Goal: Task Accomplishment & Management: Manage account settings

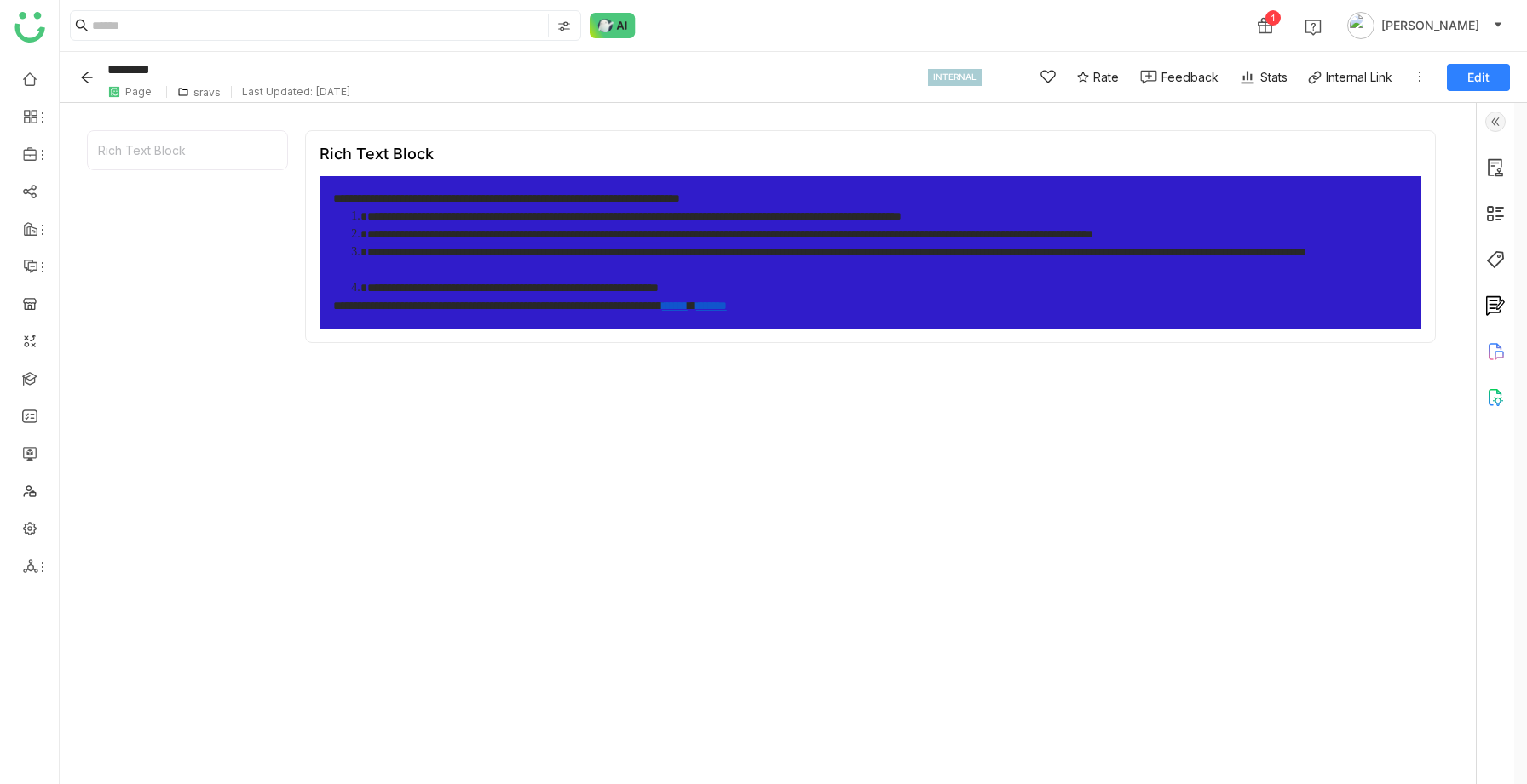
click at [1484, 64] on button "Edit" at bounding box center [1478, 78] width 63 height 27
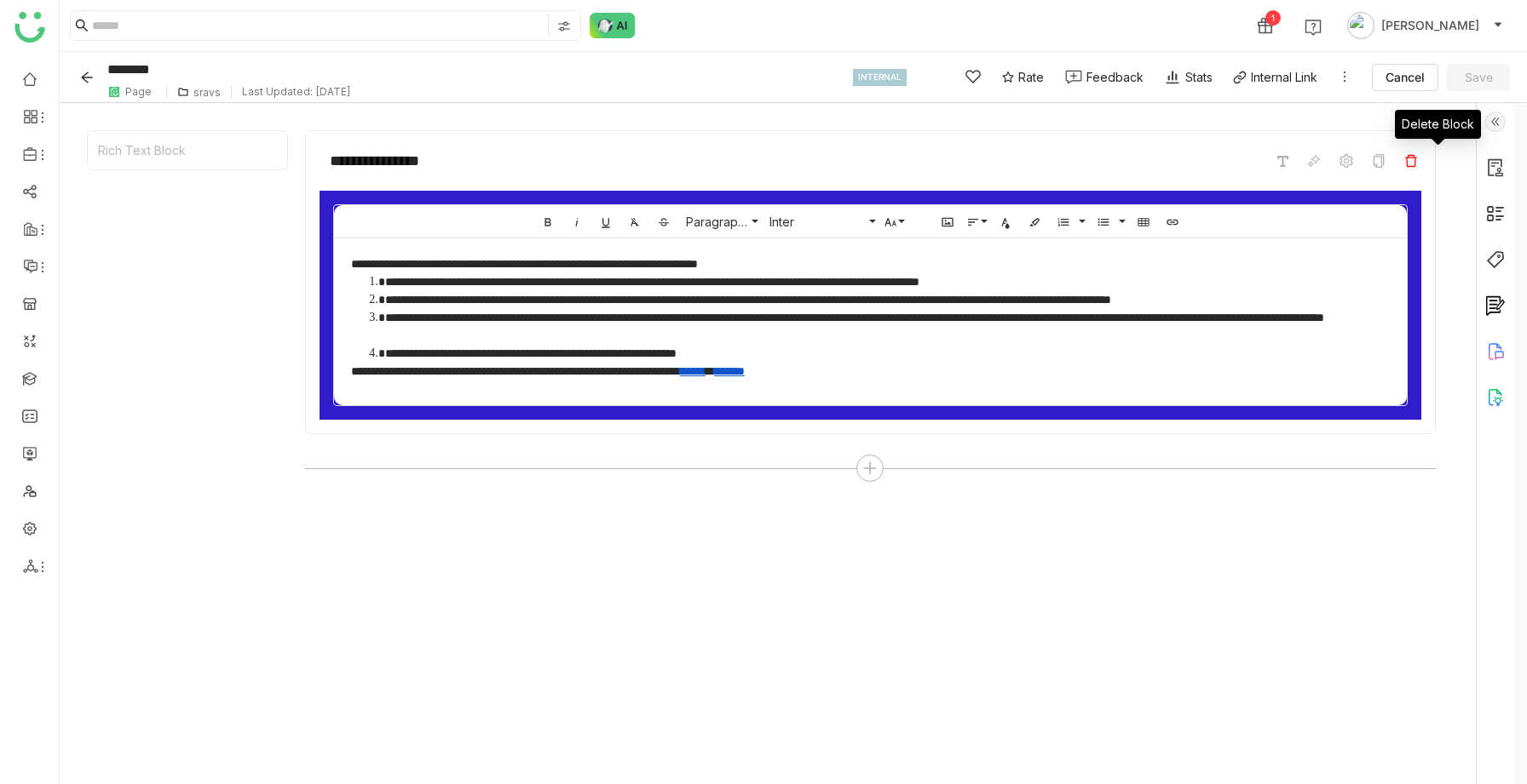
click at [1421, 160] on span at bounding box center [1410, 160] width 21 height 21
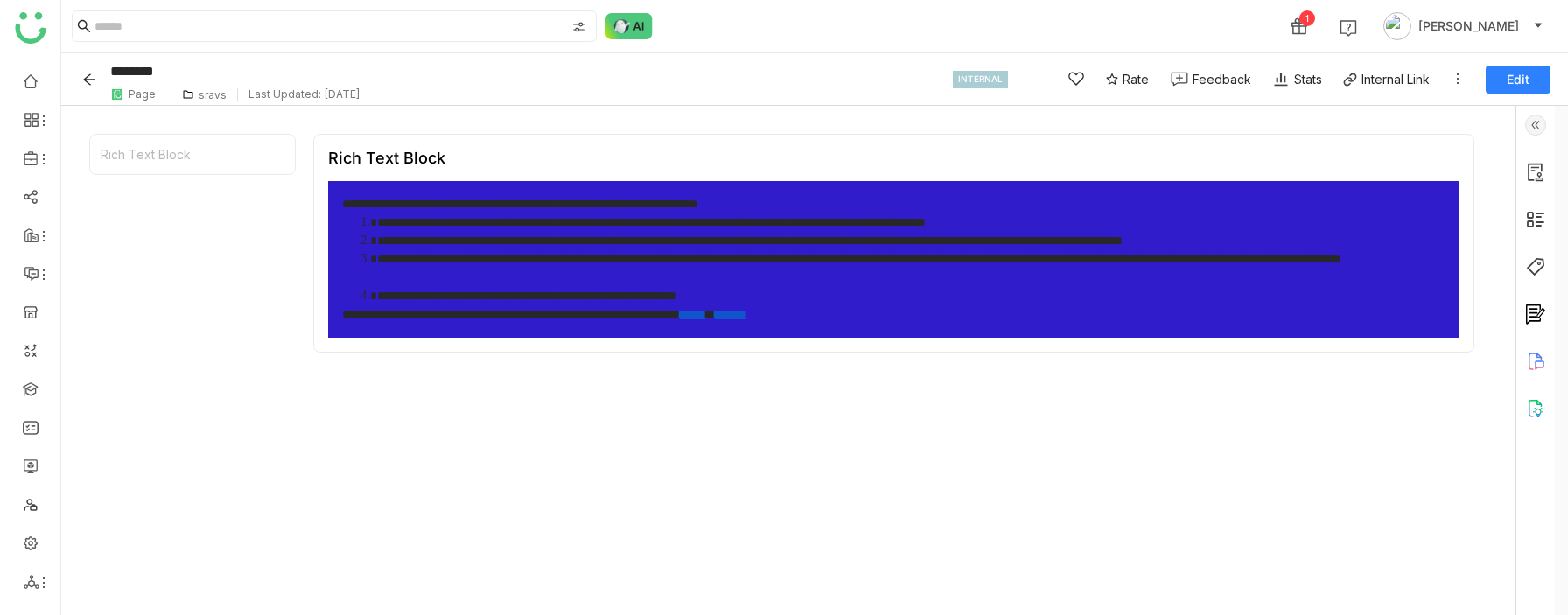
click at [1520, 87] on span "Edit" at bounding box center [1518, 79] width 22 height 18
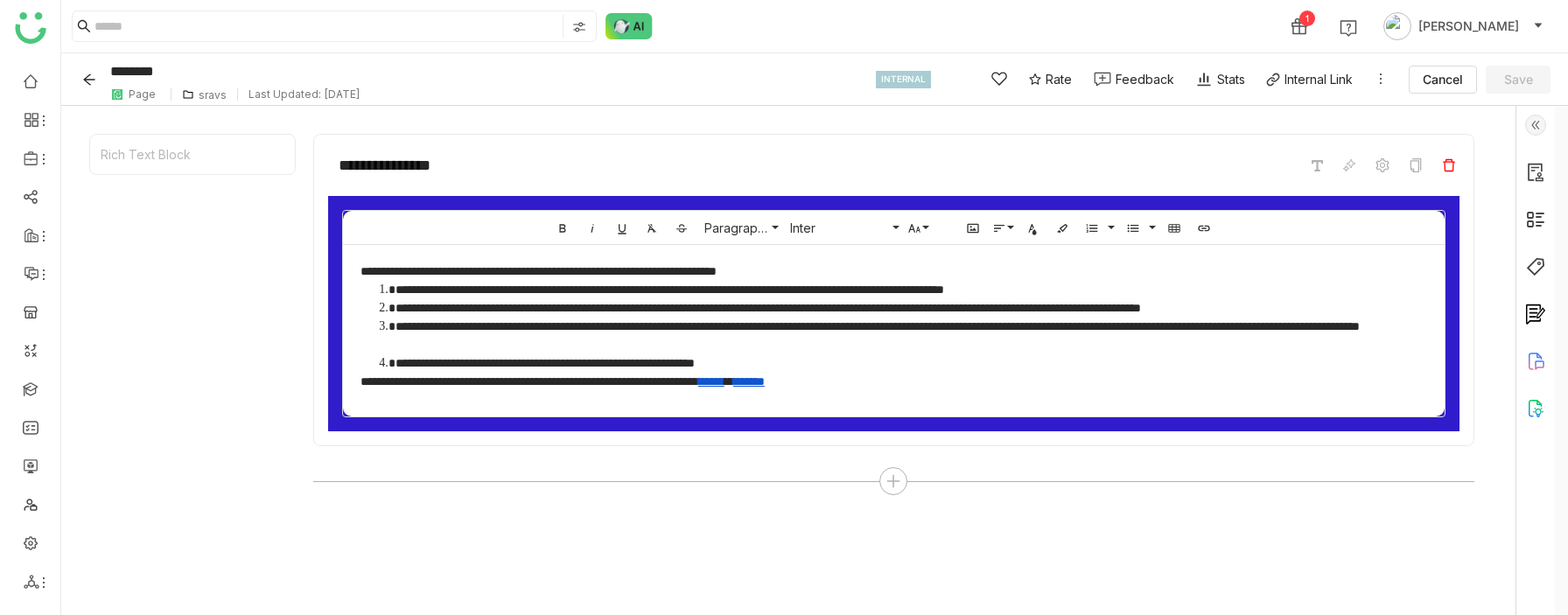
click at [1455, 169] on icon at bounding box center [1448, 165] width 14 height 14
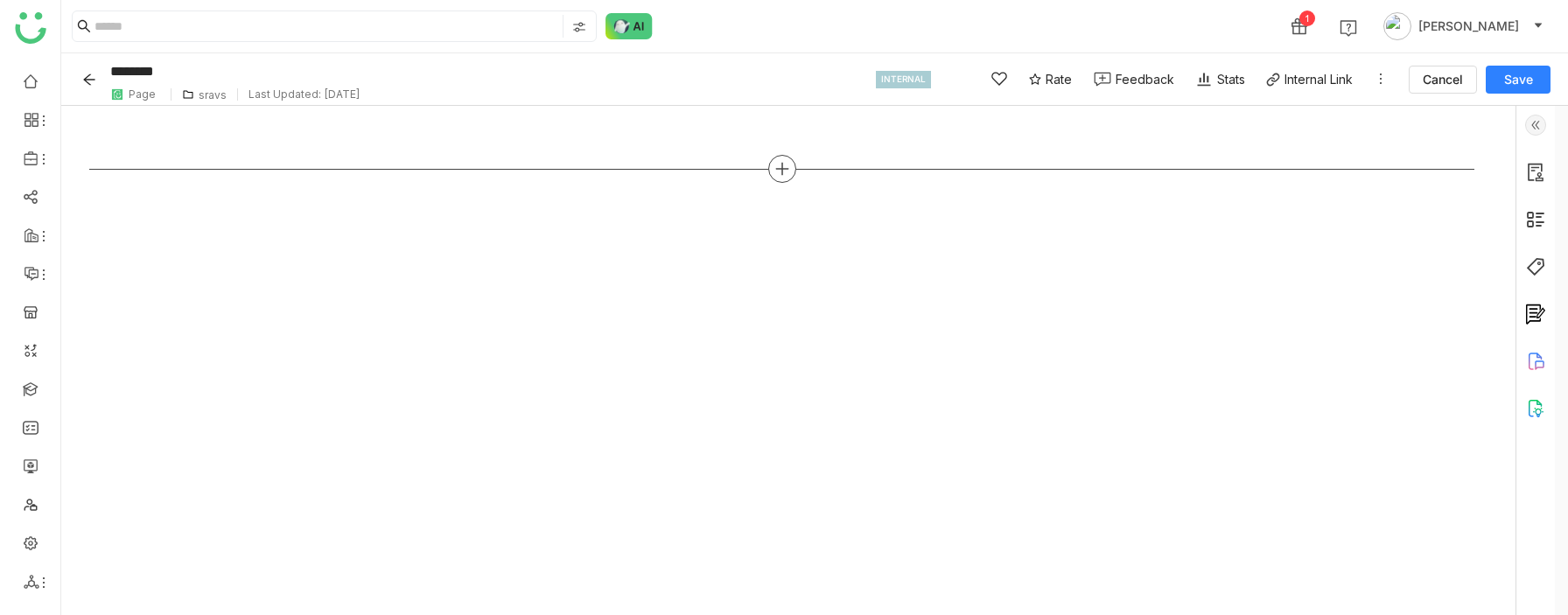
click at [790, 173] on icon at bounding box center [781, 168] width 16 height 16
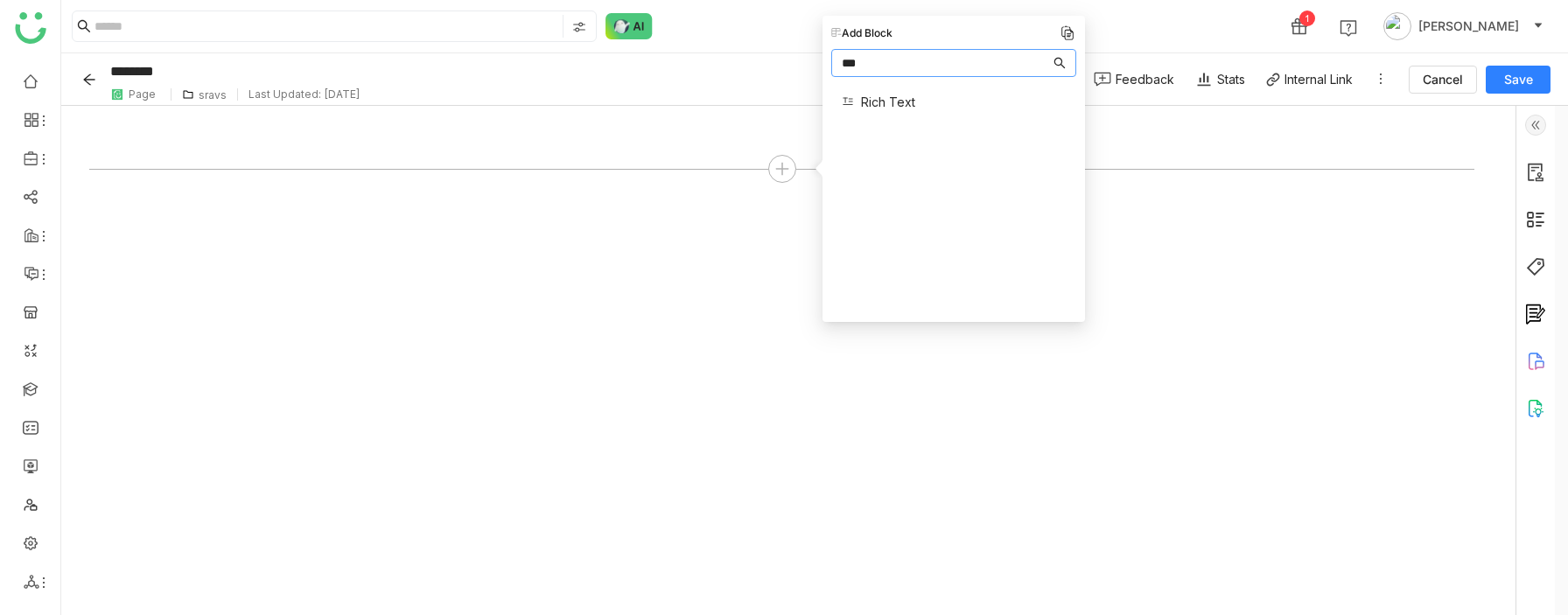
type input "***"
click at [896, 93] on span "Rich Text" at bounding box center [888, 102] width 54 height 19
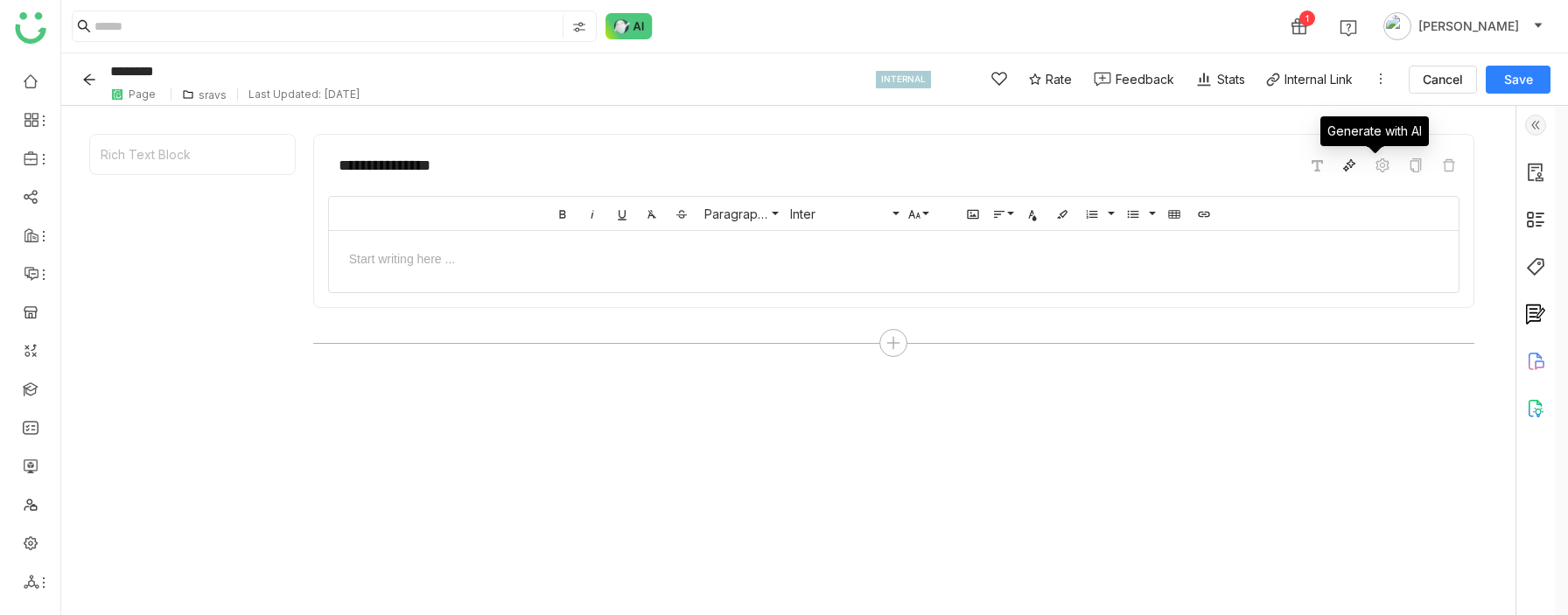
click at [1356, 161] on icon at bounding box center [1349, 165] width 14 height 14
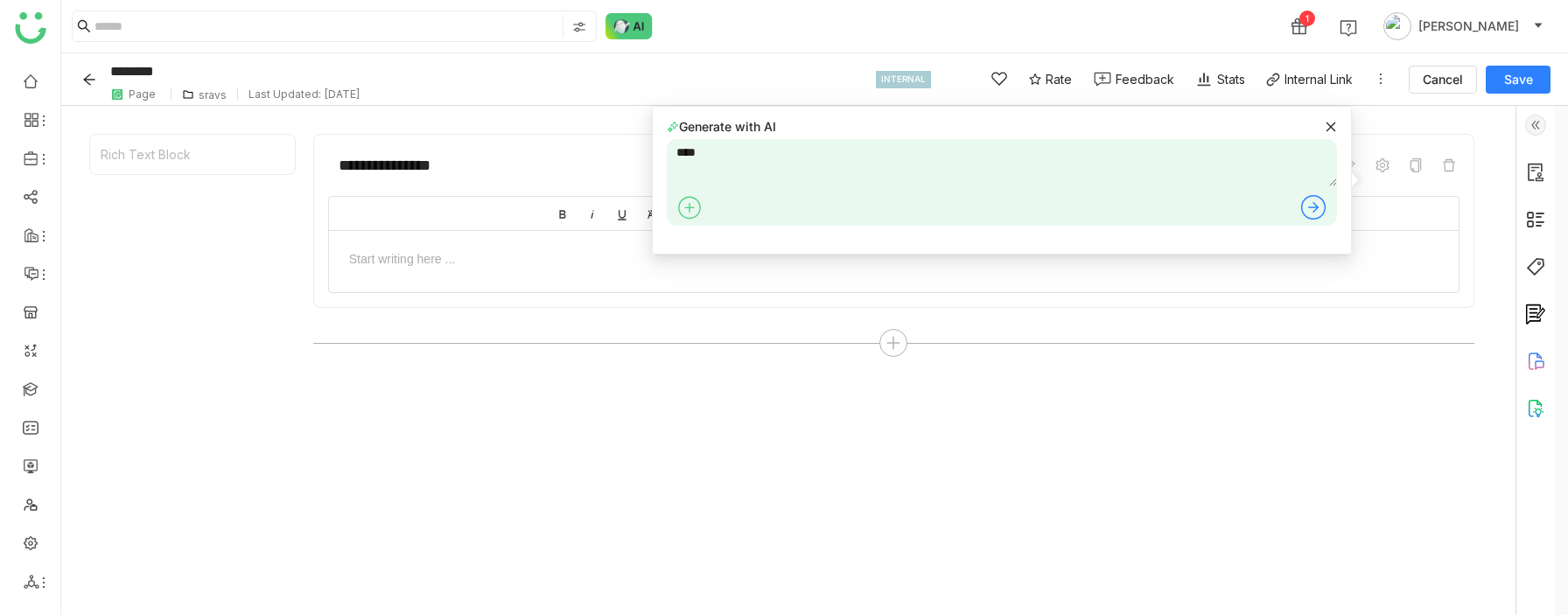
type textarea "****"
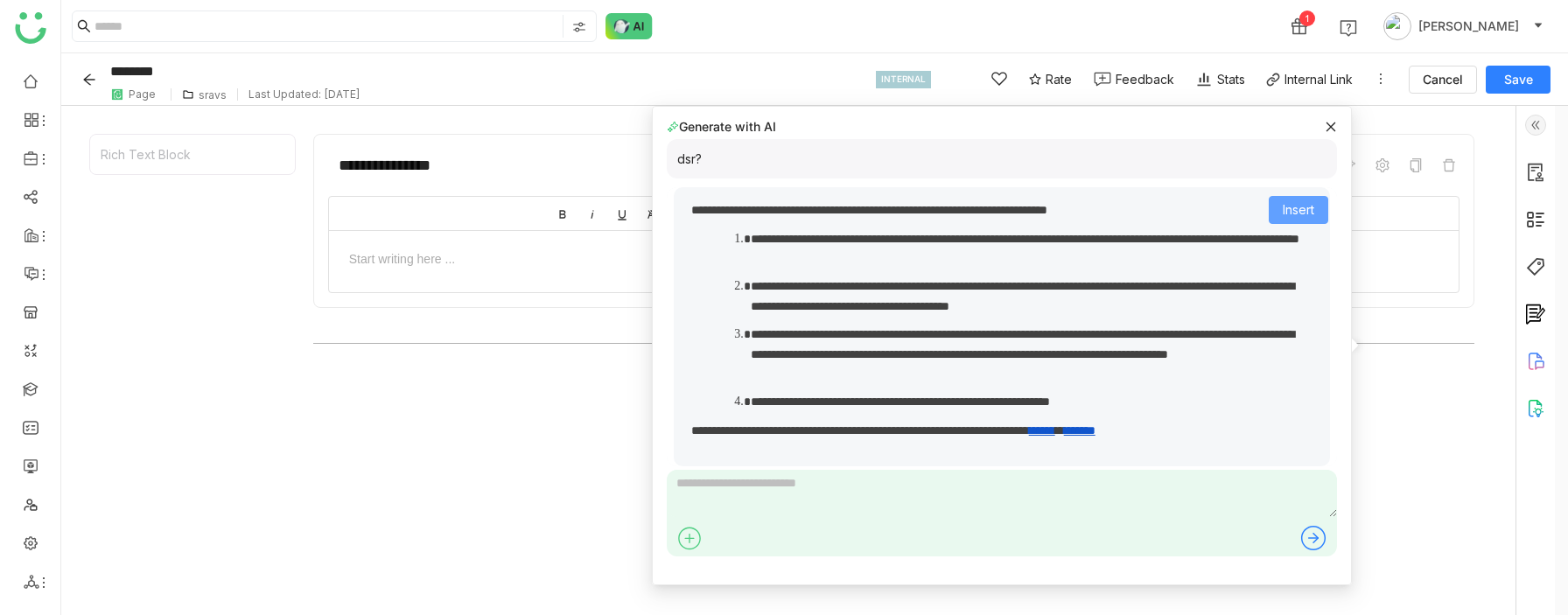
click at [1278, 223] on button "Insert" at bounding box center [1298, 210] width 60 height 28
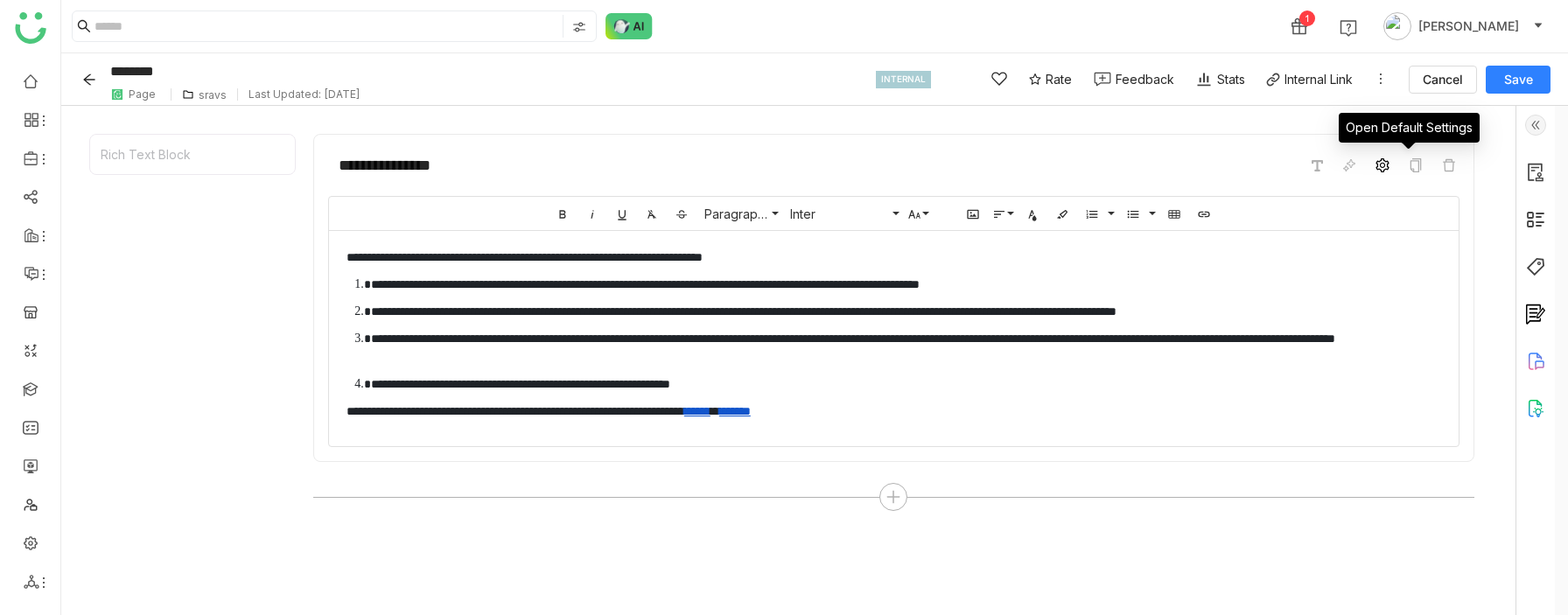
click at [1389, 168] on icon at bounding box center [1382, 165] width 14 height 14
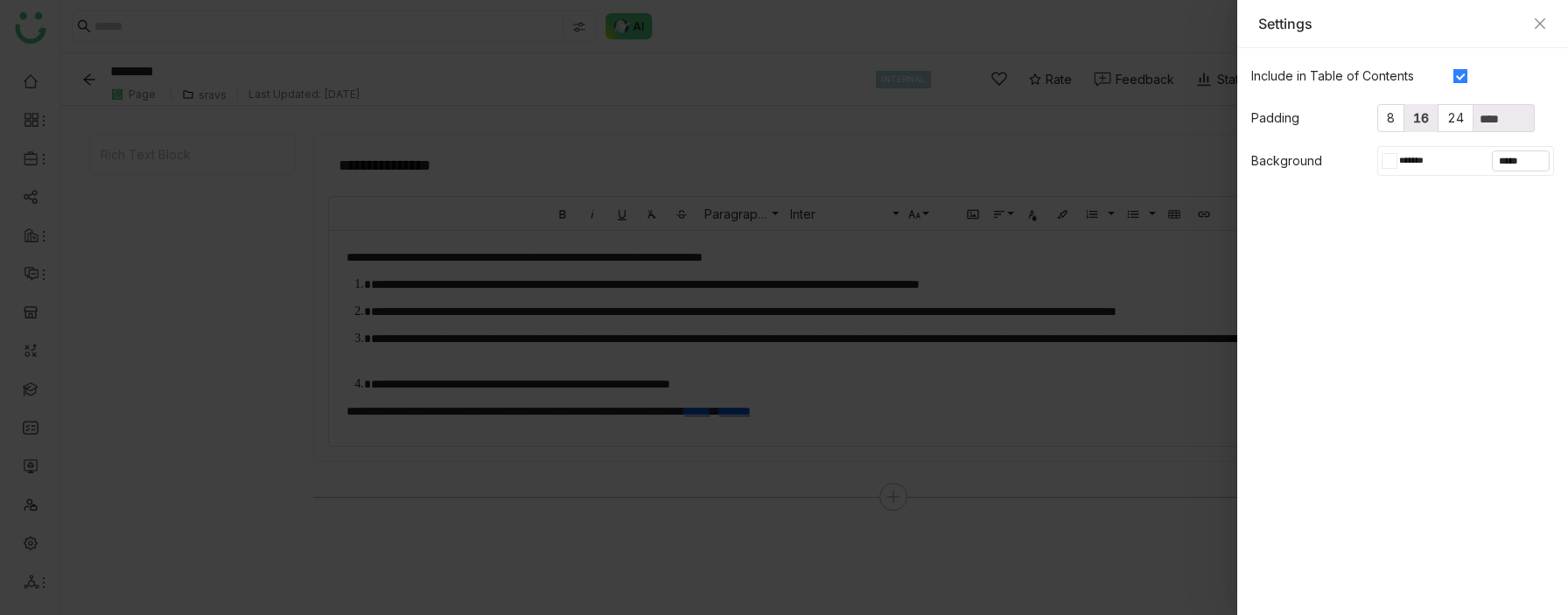
click at [1413, 116] on span "16" at bounding box center [1420, 118] width 16 height 15
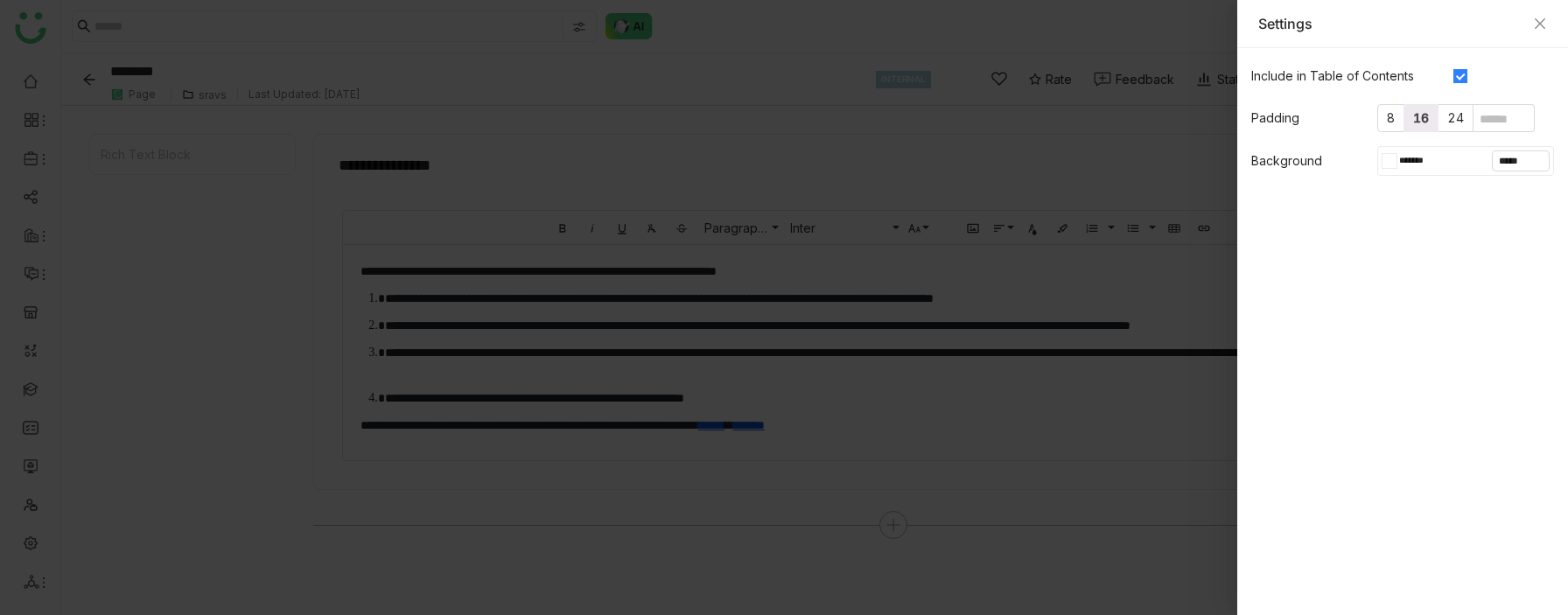
click at [1387, 164] on div at bounding box center [1385, 161] width 7 height 16
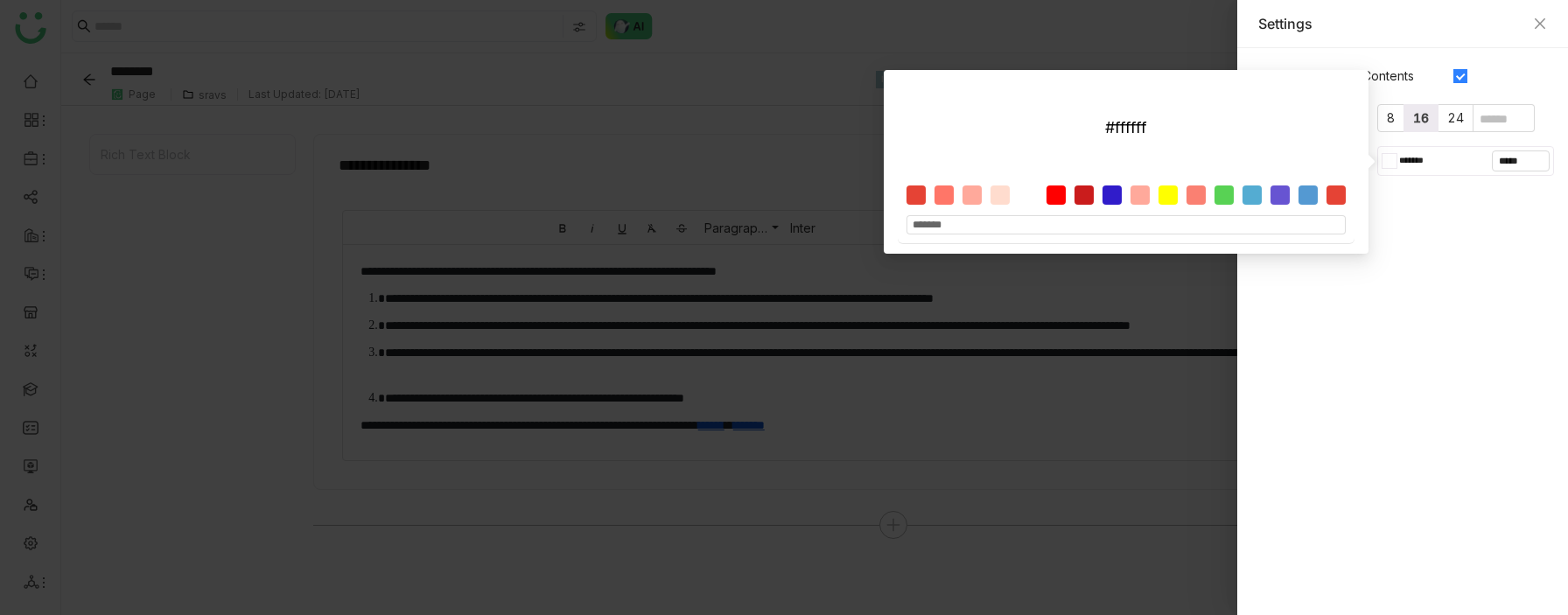
click at [1194, 199] on div at bounding box center [1196, 194] width 20 height 20
type input "*******"
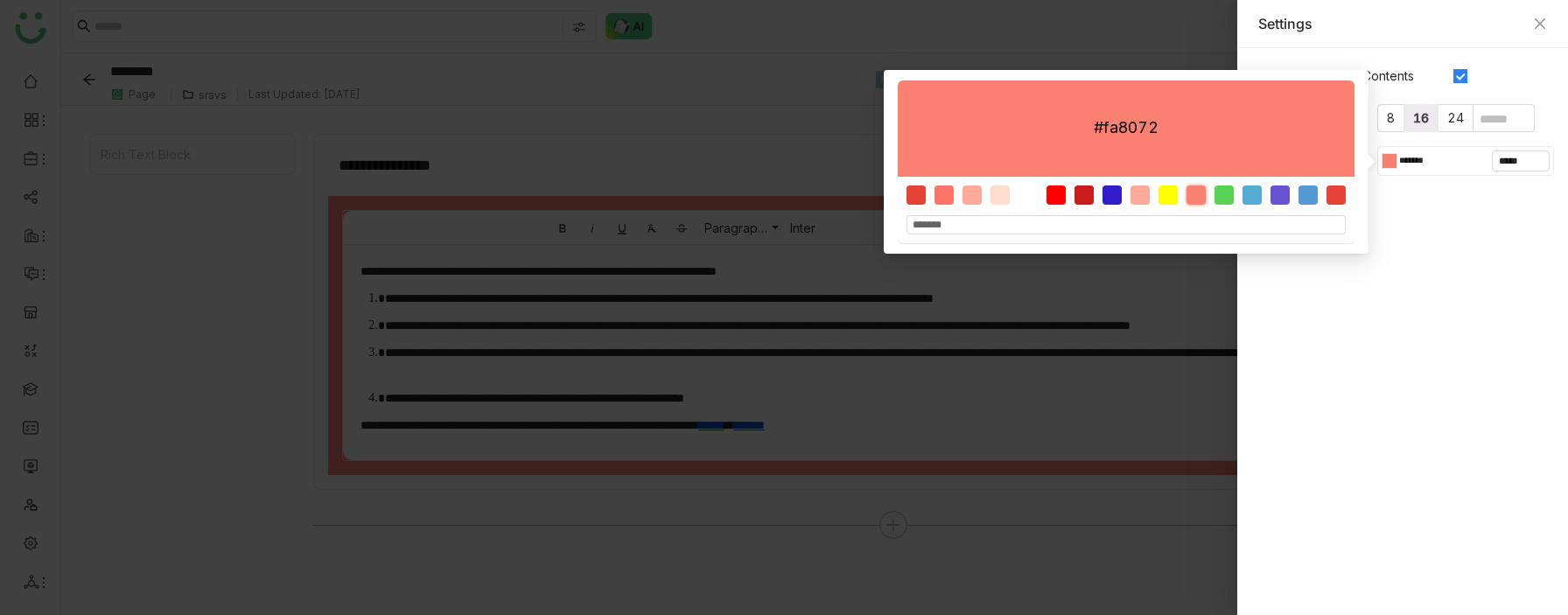
click at [1543, 14] on div "Settings" at bounding box center [1402, 23] width 288 height 20
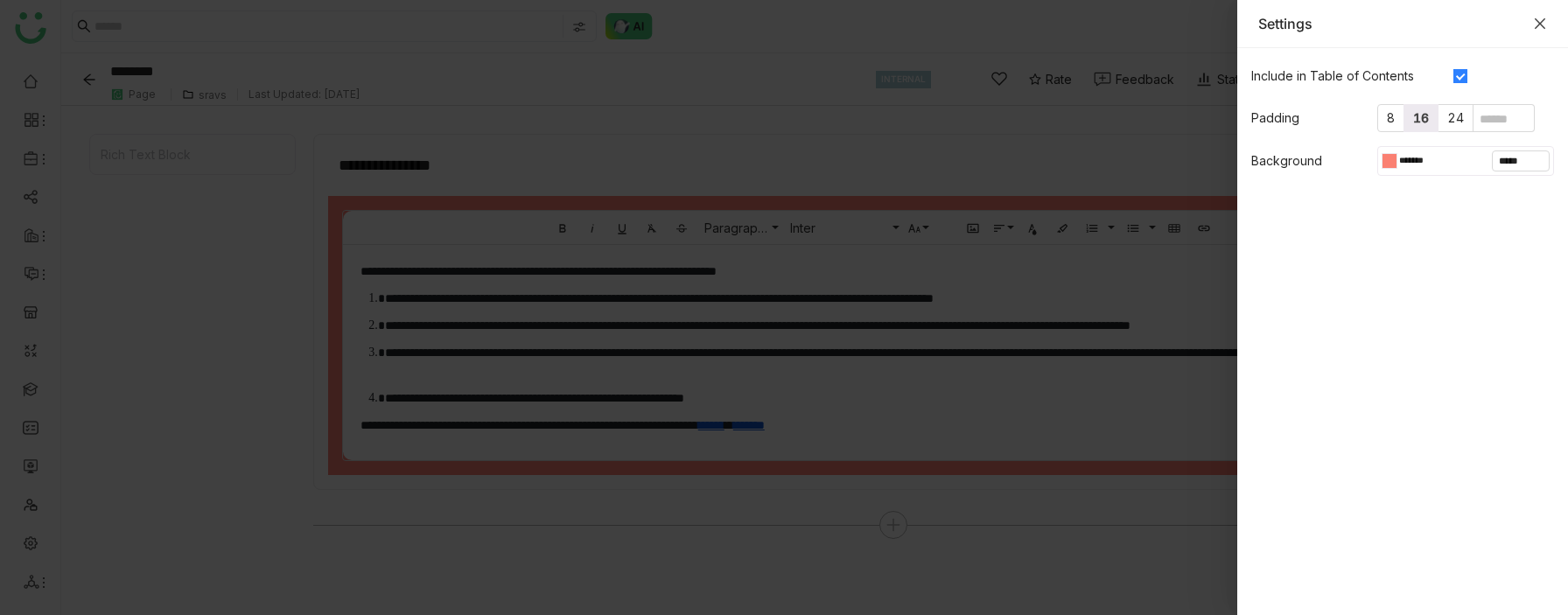
click at [1537, 30] on icon "Close" at bounding box center [1539, 23] width 14 height 14
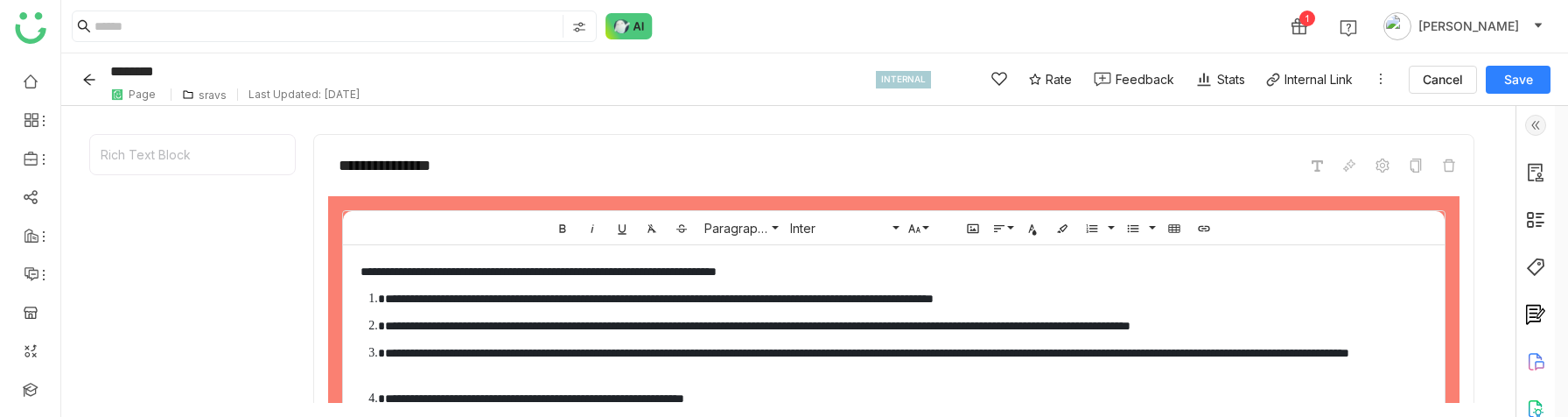
click at [1515, 74] on span "Save" at bounding box center [1518, 79] width 29 height 18
type input "********"
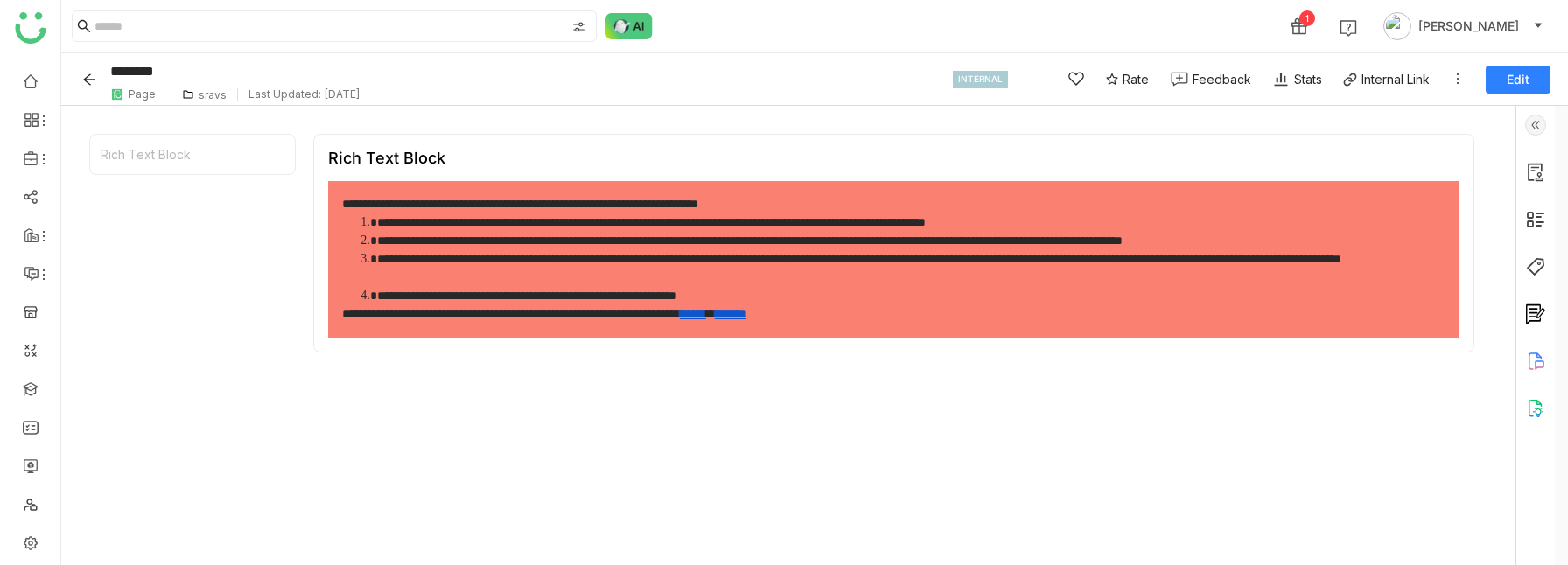
click at [1514, 74] on span "Edit" at bounding box center [1518, 79] width 22 height 18
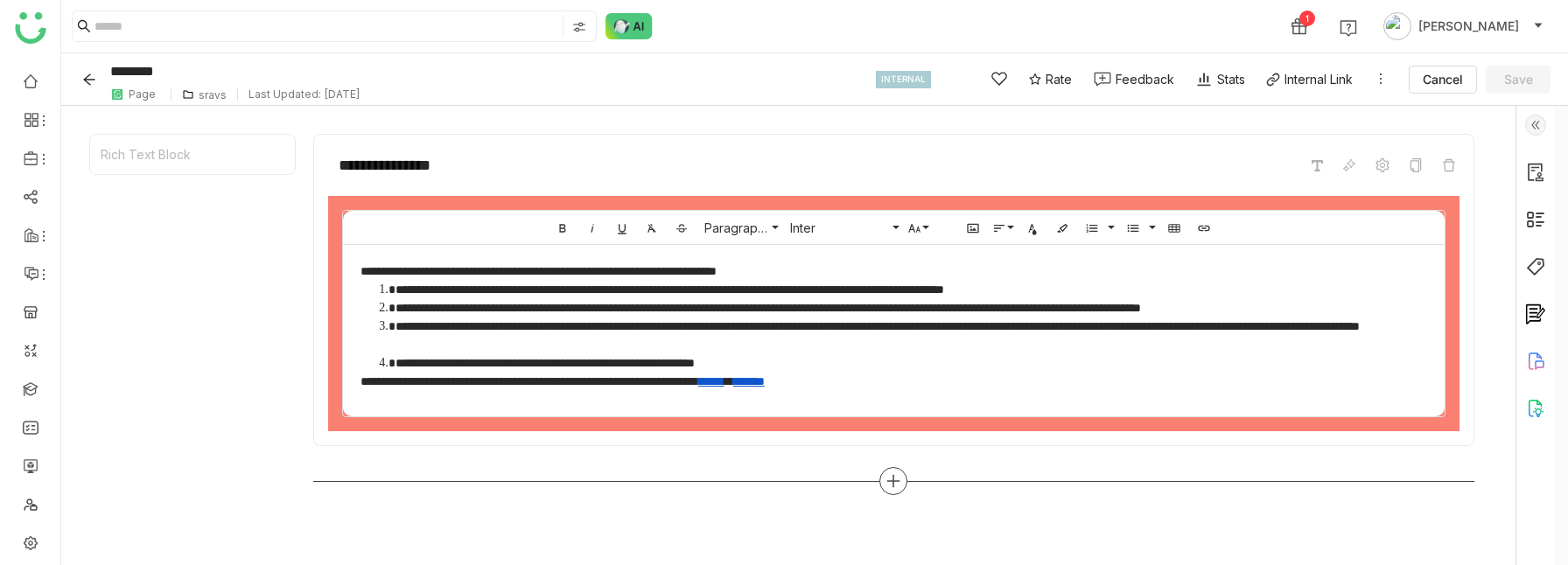
click at [901, 353] on icon at bounding box center [893, 480] width 16 height 16
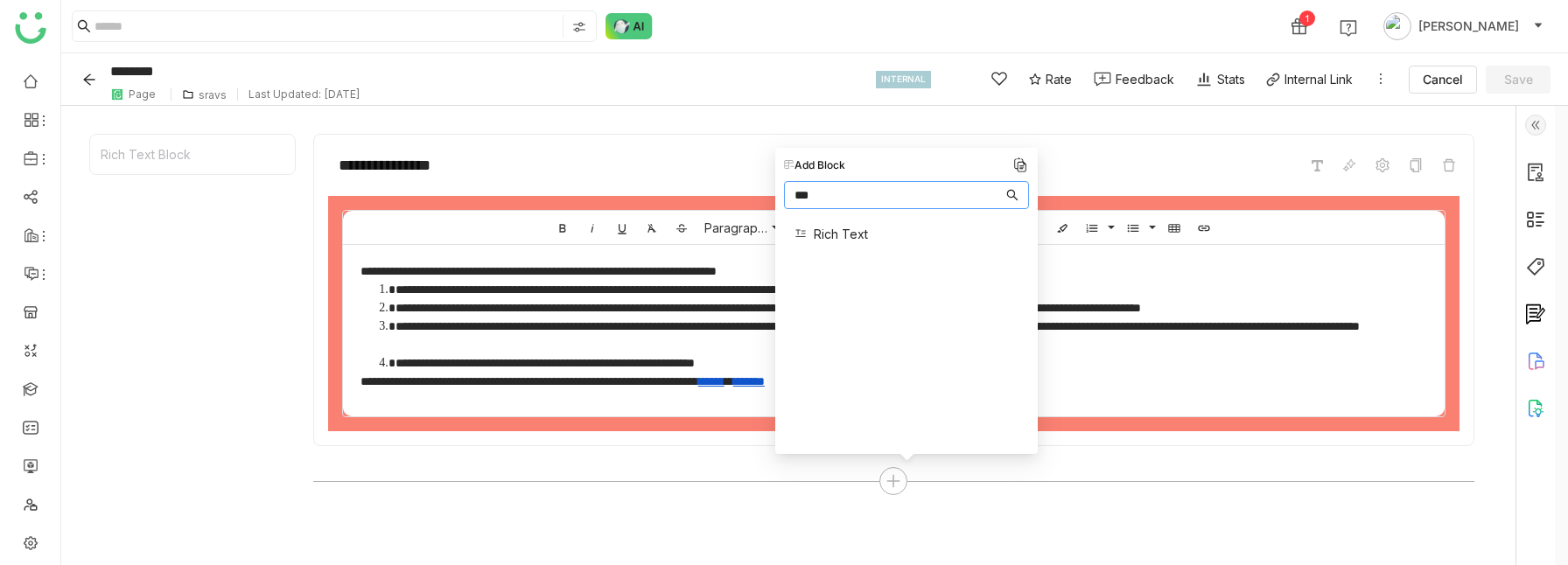
type input "***"
click at [816, 243] on span "Rich Text" at bounding box center [841, 234] width 54 height 19
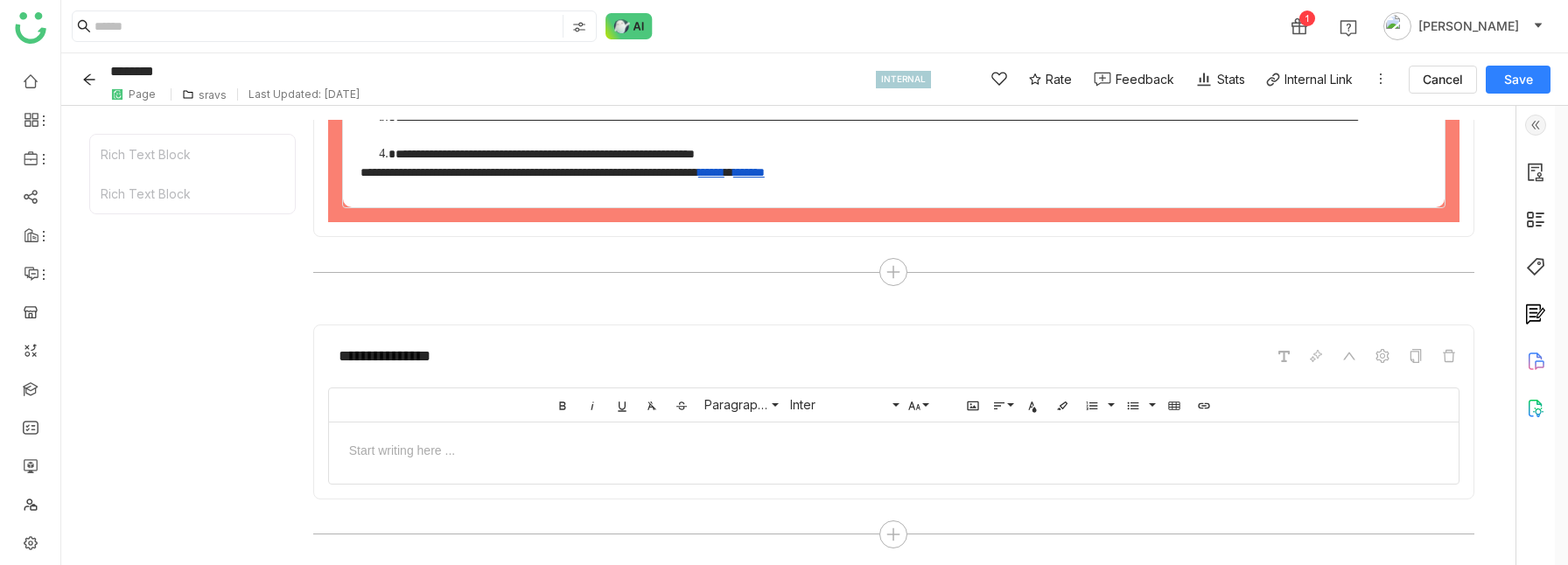
scroll to position [209, 0]
click at [751, 353] on div at bounding box center [894, 479] width 1129 height 8
click at [540, 353] on div at bounding box center [894, 449] width 1095 height 19
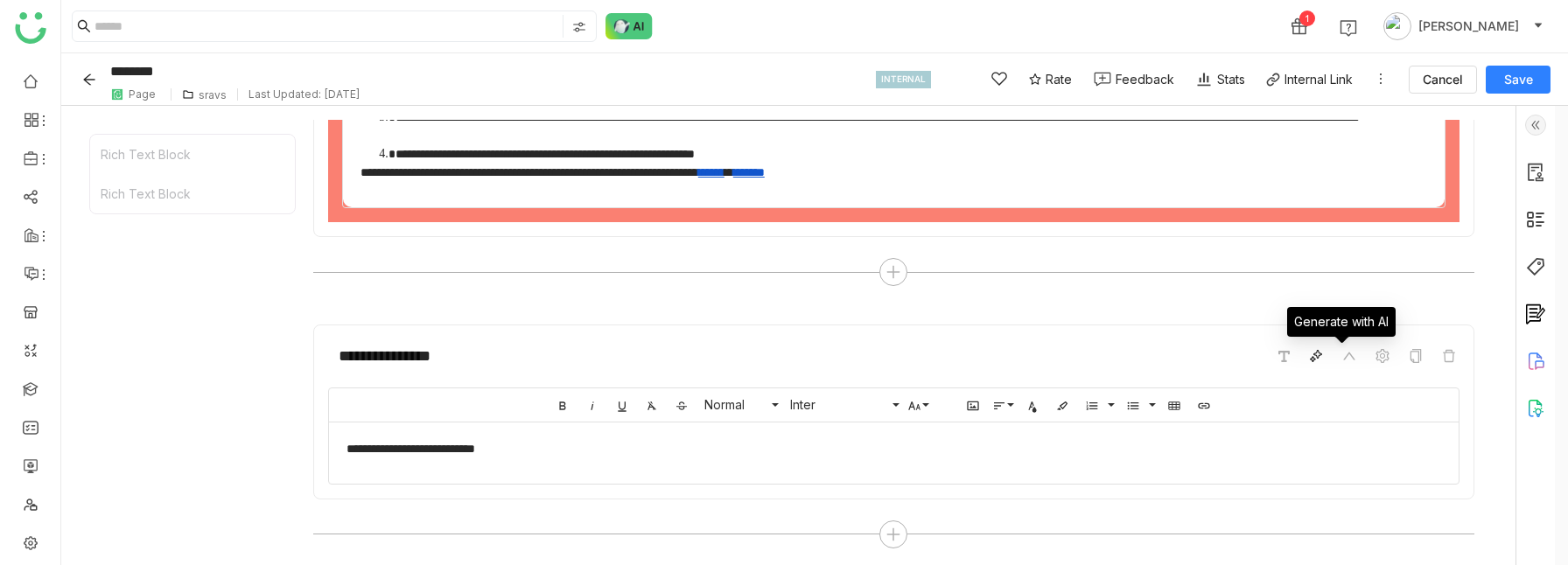
click at [1316, 353] on icon at bounding box center [1312, 360] width 7 height 7
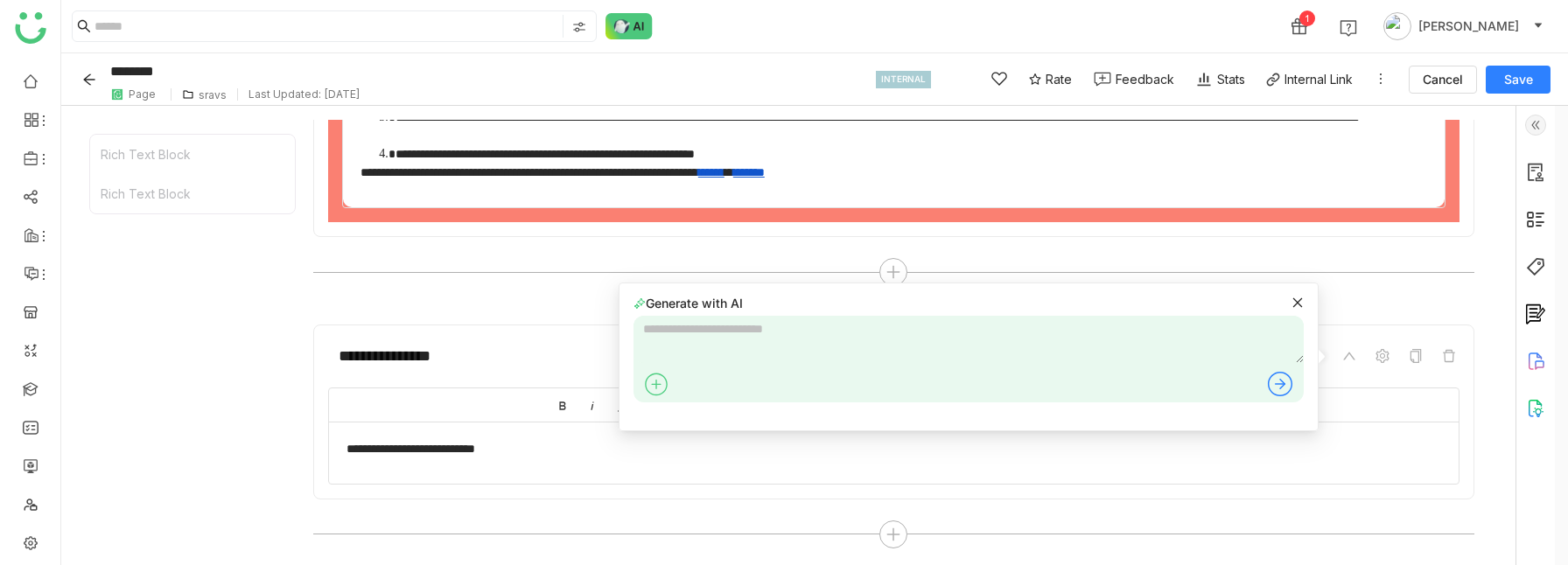
click at [1299, 301] on icon at bounding box center [1296, 302] width 12 height 12
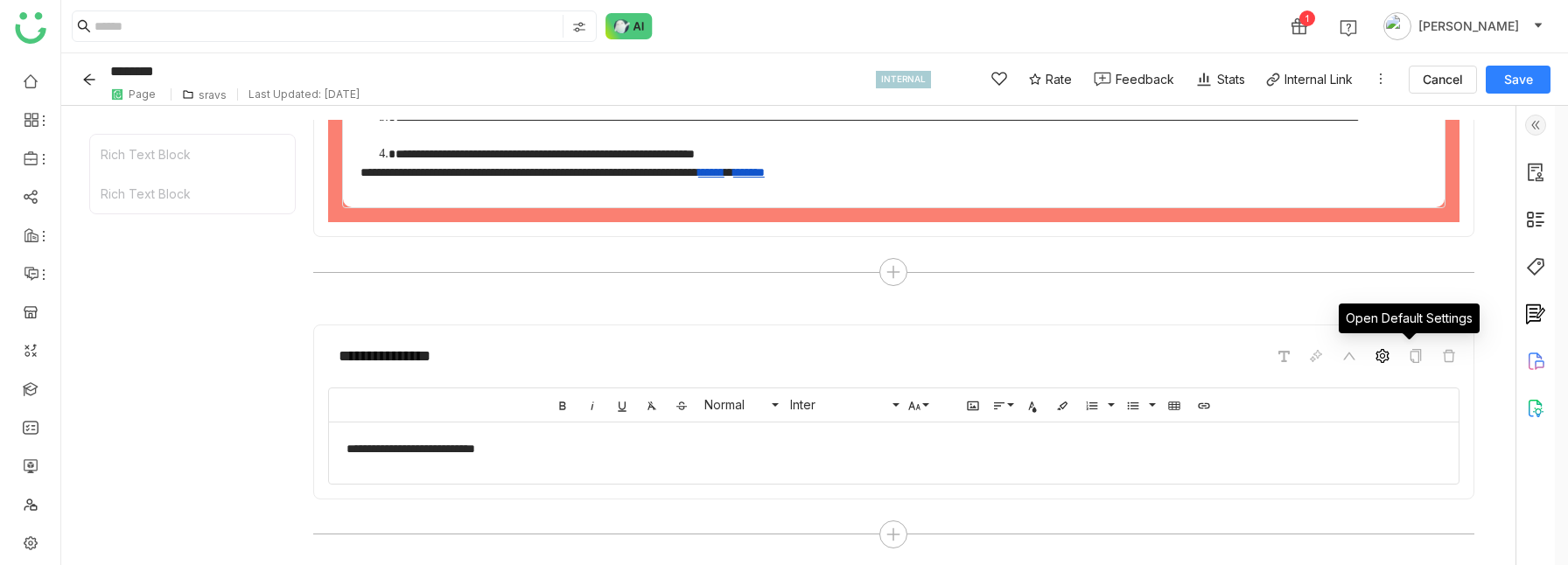
click at [1389, 353] on icon at bounding box center [1382, 355] width 14 height 14
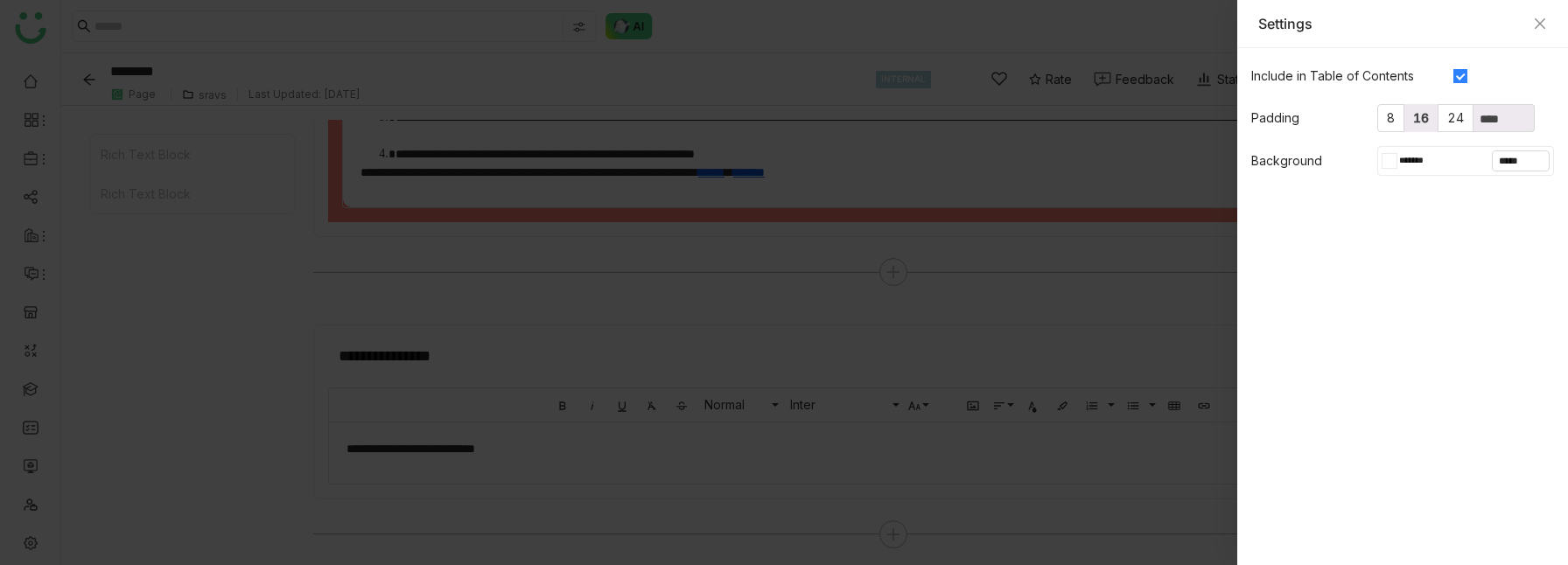
click at [1415, 120] on span "16" at bounding box center [1420, 118] width 16 height 15
click at [1393, 156] on div at bounding box center [1393, 161] width 7 height 14
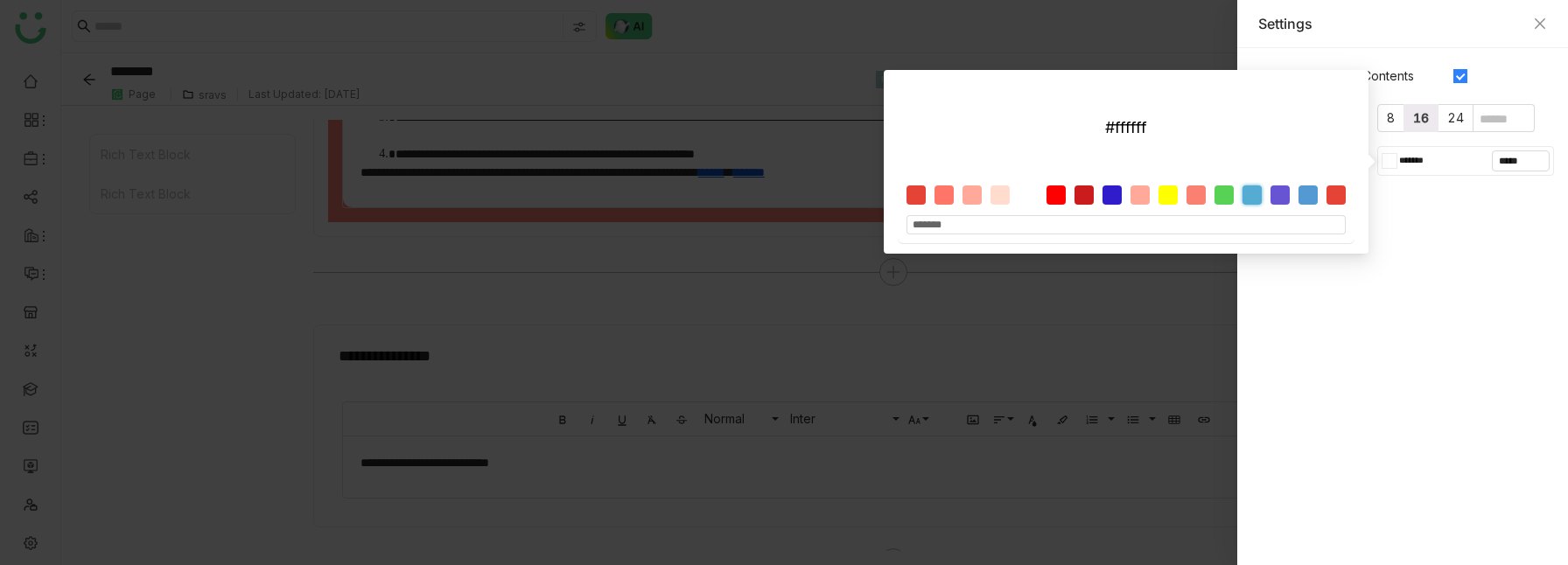
click at [1250, 194] on div at bounding box center [1252, 194] width 20 height 20
type input "*******"
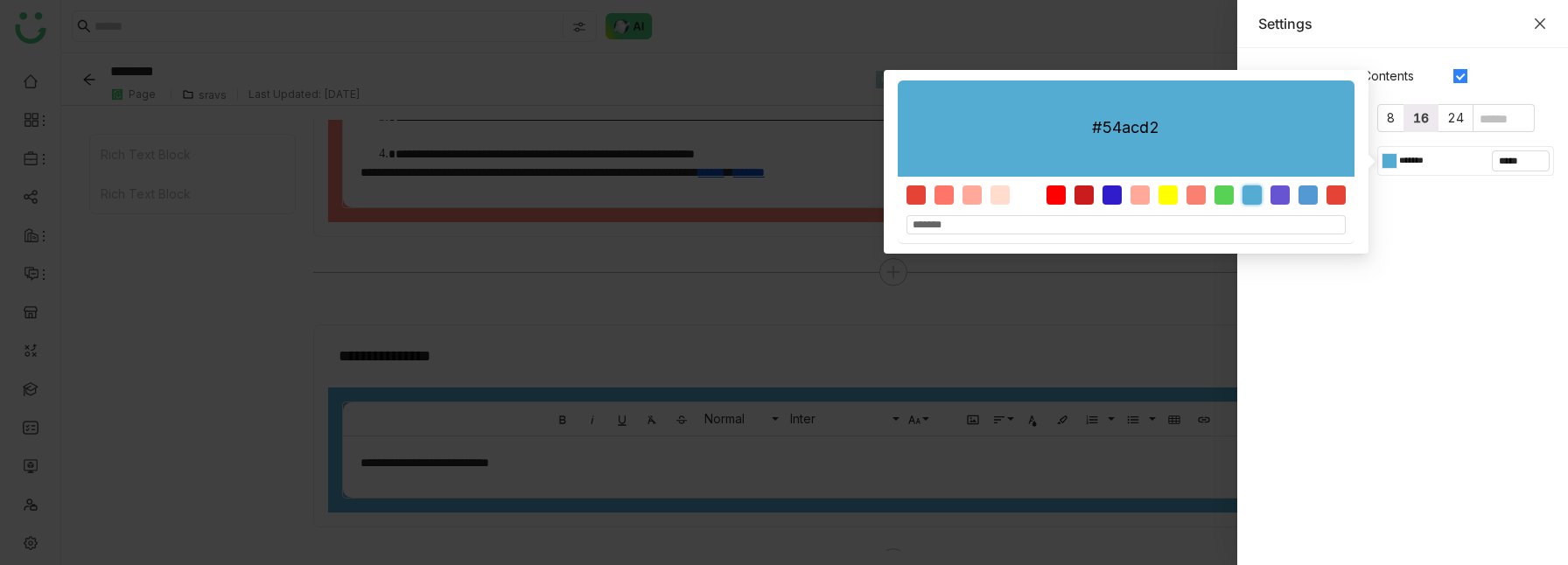
click at [1542, 22] on icon "Close" at bounding box center [1539, 23] width 14 height 14
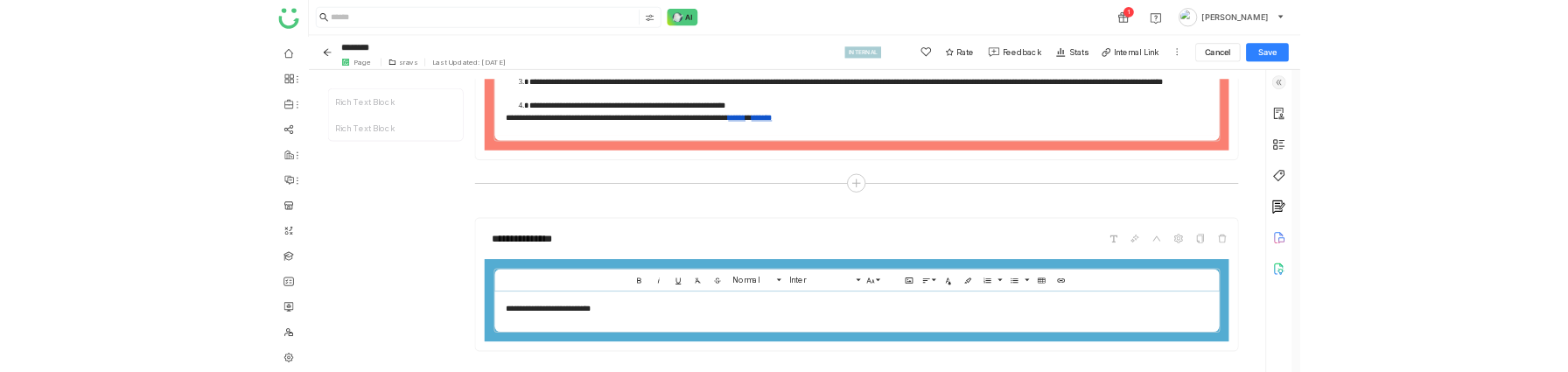
scroll to position [272, 0]
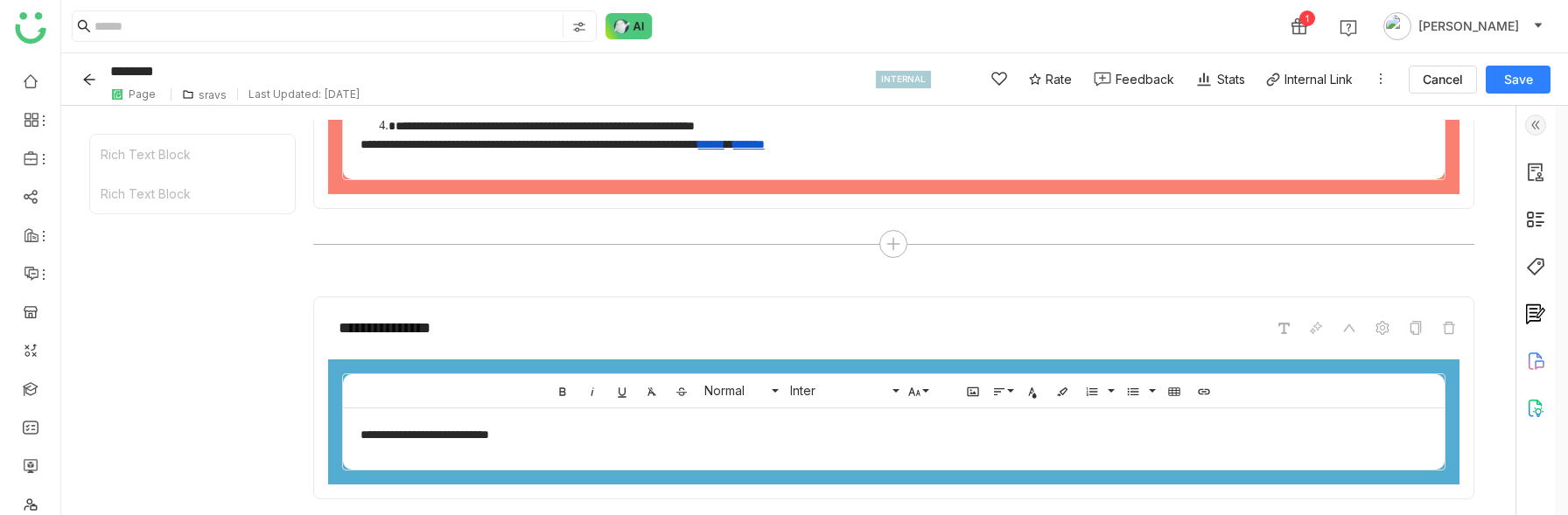
click at [1521, 82] on span "Save" at bounding box center [1518, 79] width 29 height 18
type input "********"
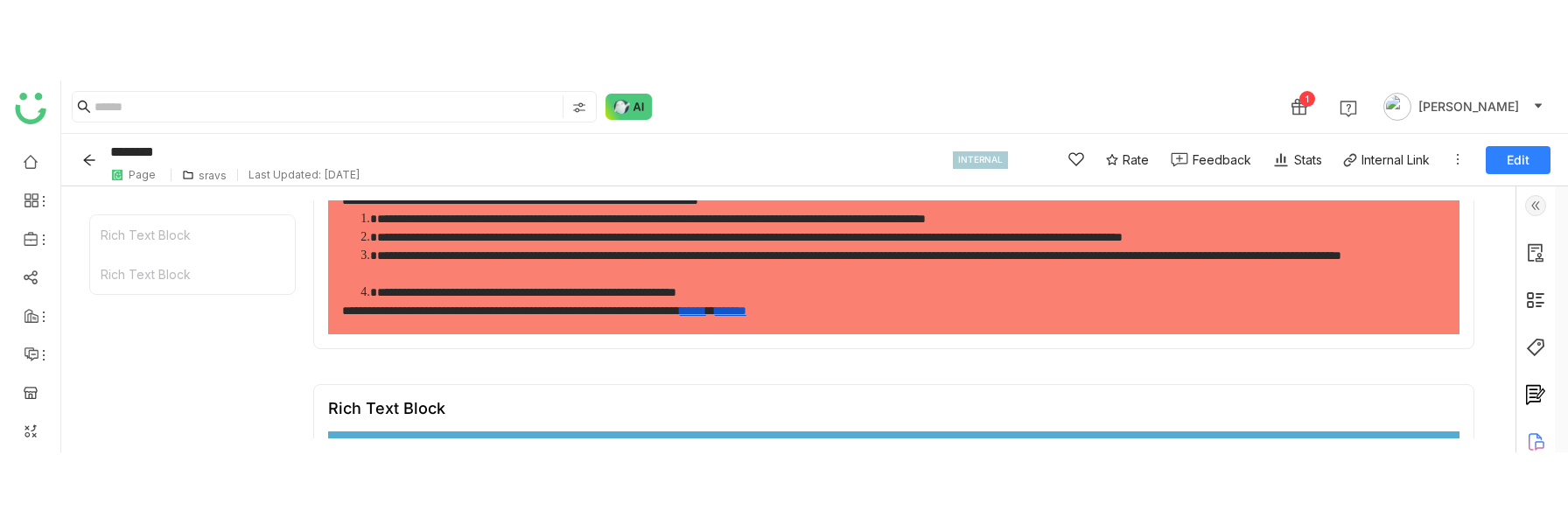
scroll to position [0, 0]
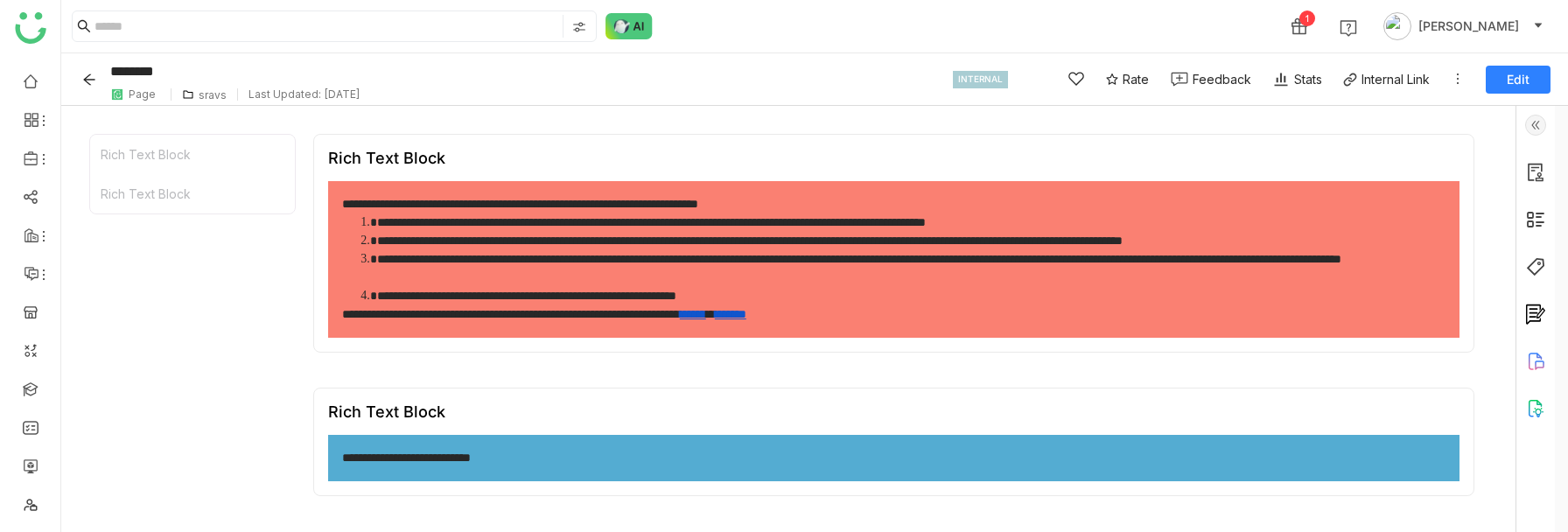
click at [1526, 81] on span "Edit" at bounding box center [1518, 79] width 22 height 18
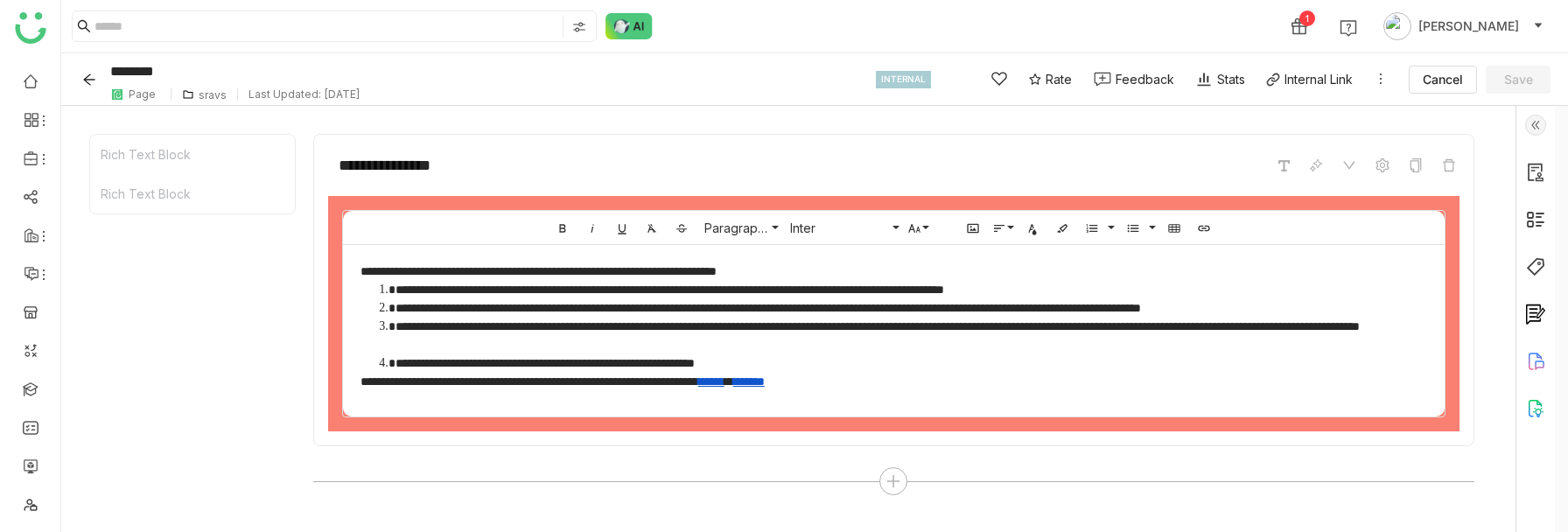
scroll to position [271, 0]
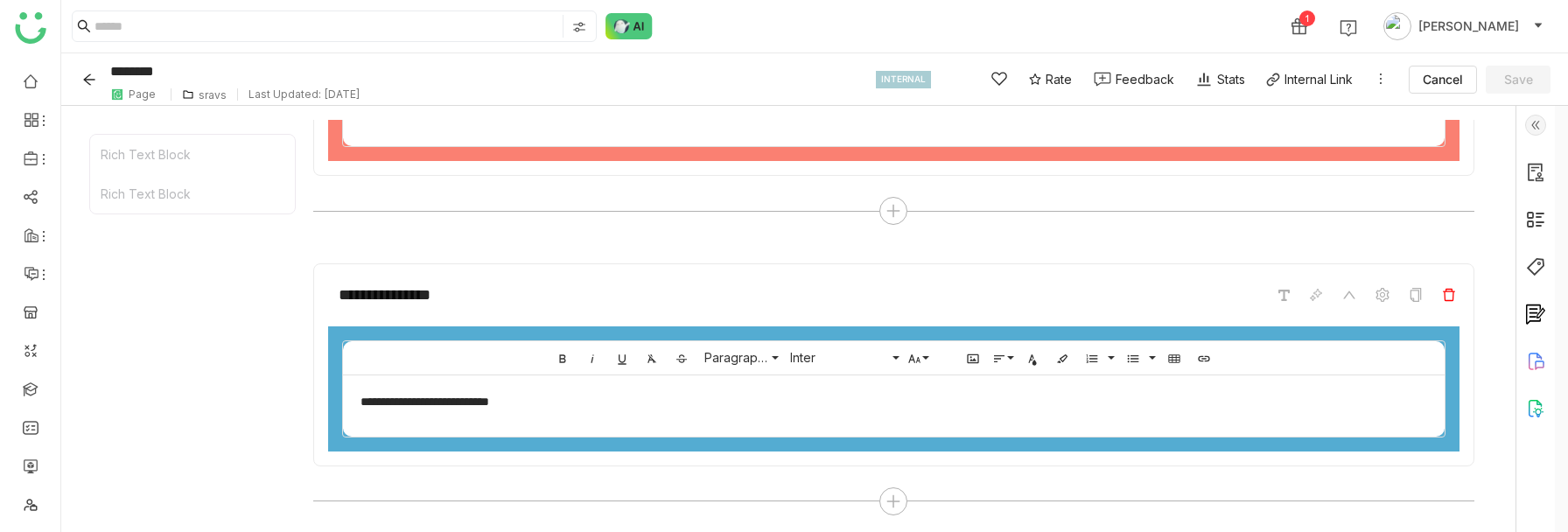
click at [1455, 298] on icon at bounding box center [1448, 294] width 14 height 14
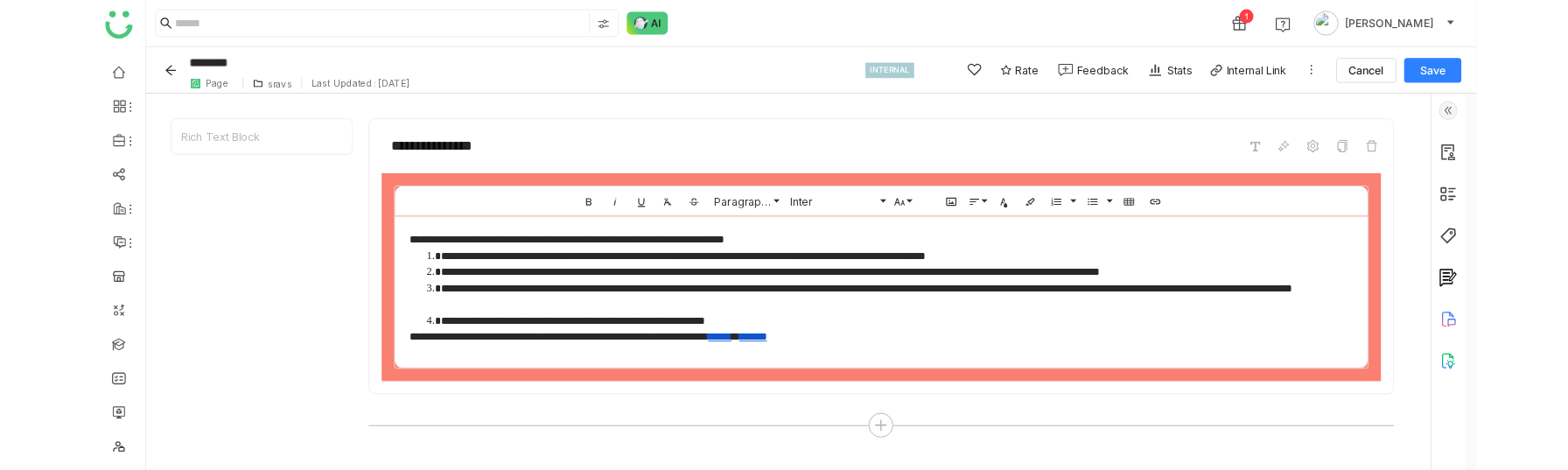
scroll to position [0, 0]
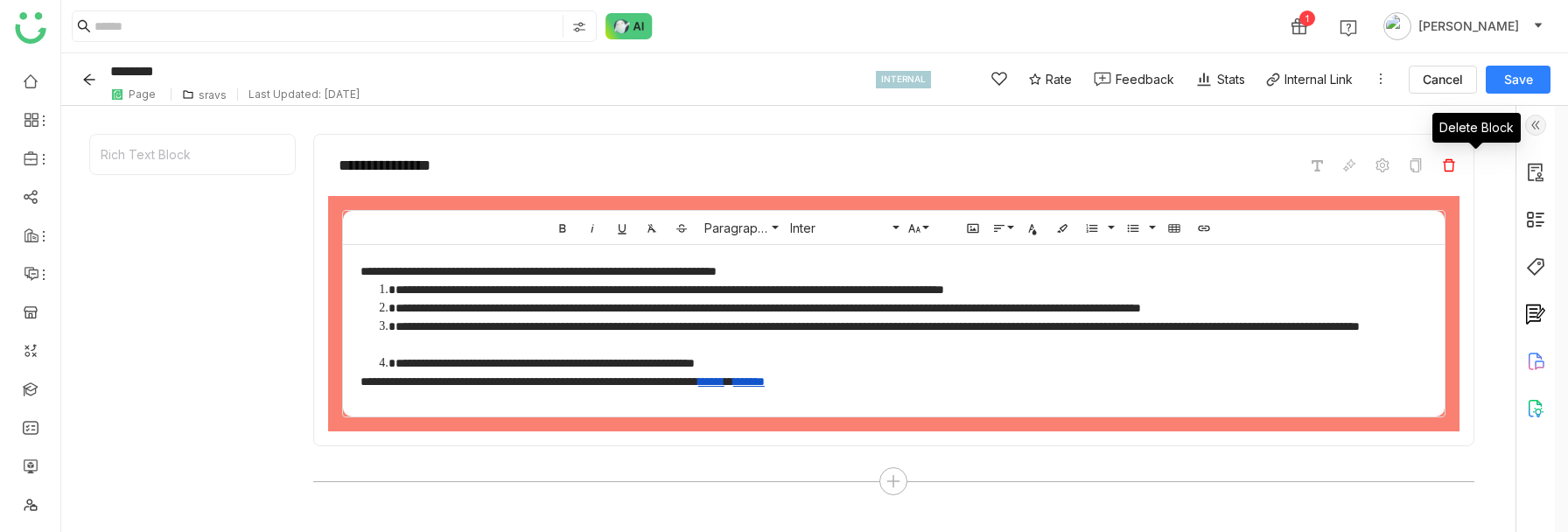
click at [1455, 162] on icon at bounding box center [1448, 165] width 12 height 12
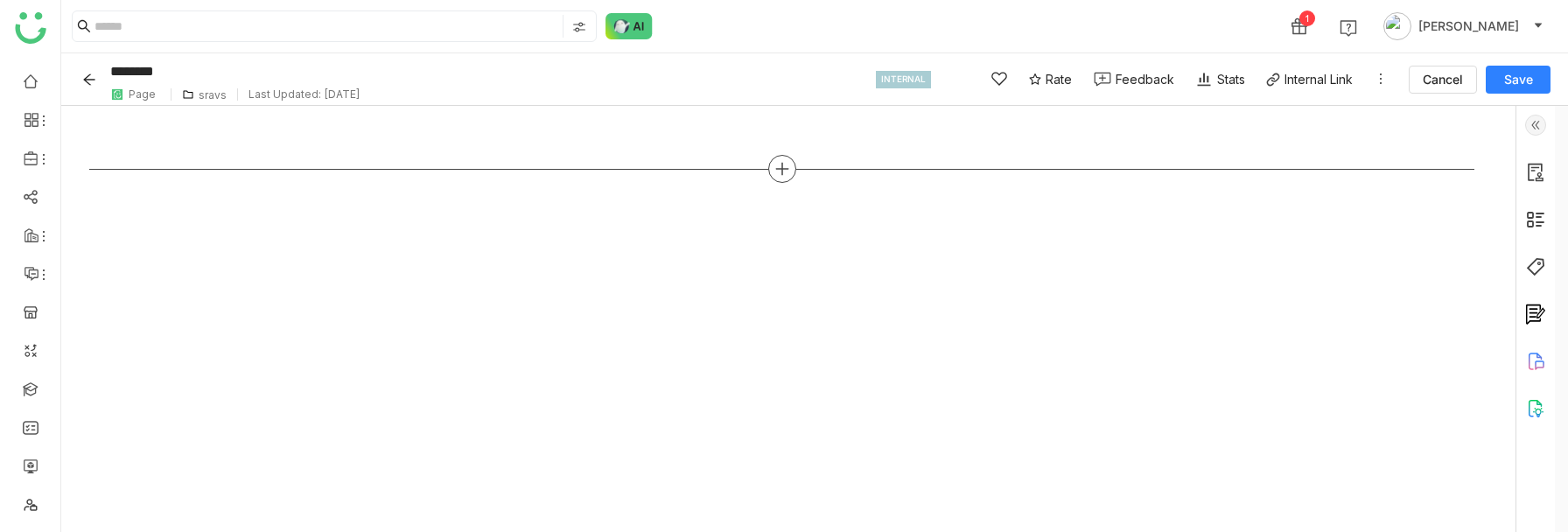
click at [790, 174] on icon at bounding box center [781, 168] width 16 height 16
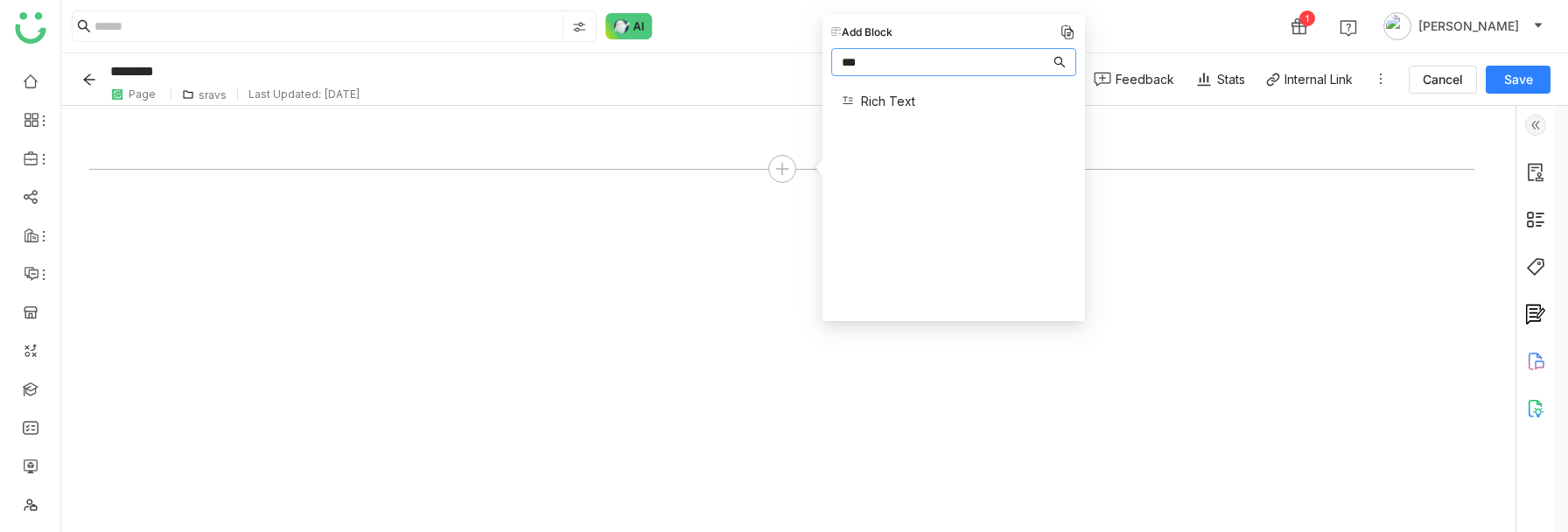
type input "***"
click at [903, 94] on span "Rich Text" at bounding box center [888, 101] width 54 height 19
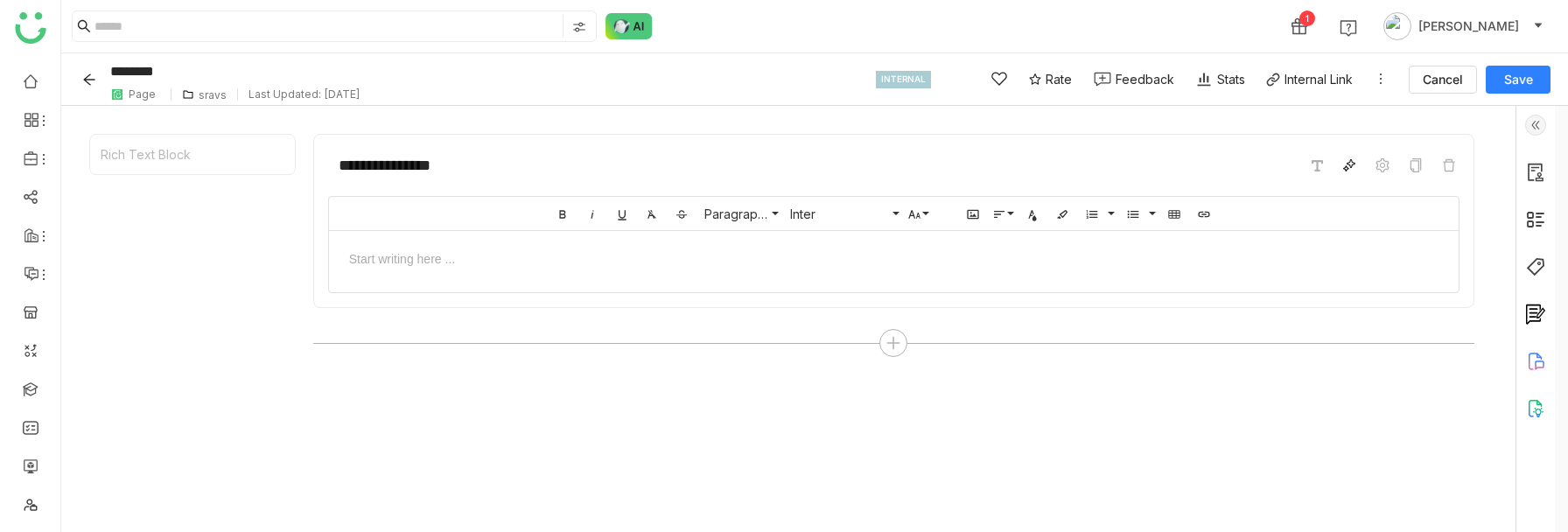
click at [1360, 172] on span at bounding box center [1349, 165] width 21 height 21
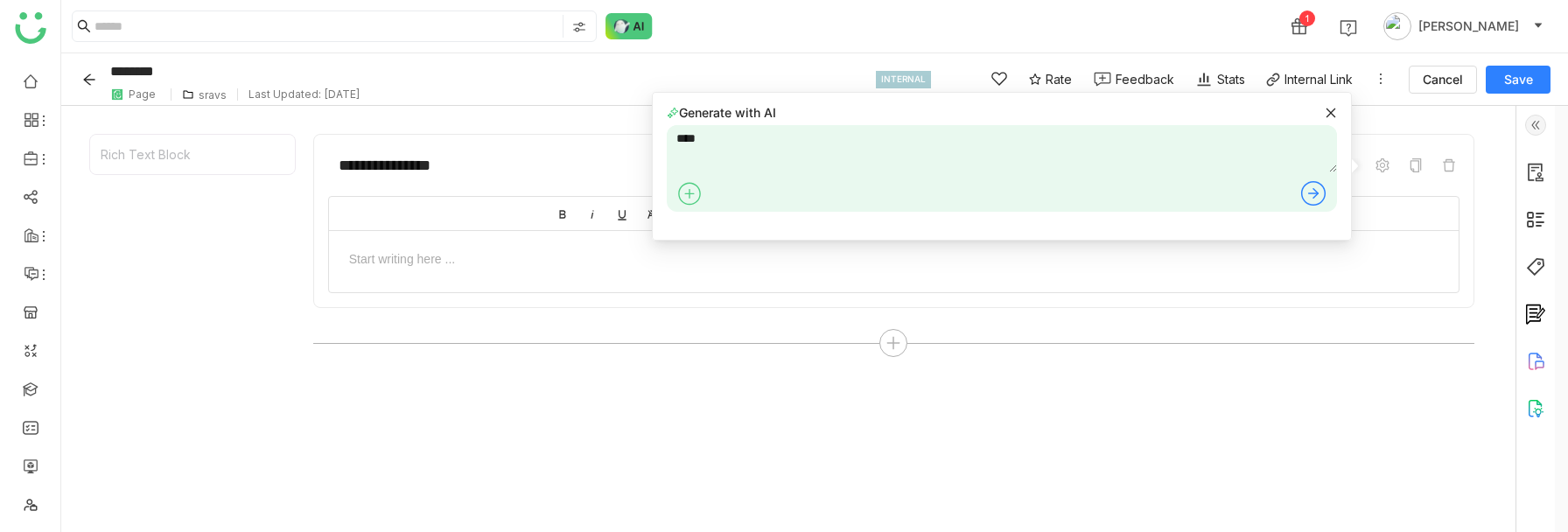
type textarea "****"
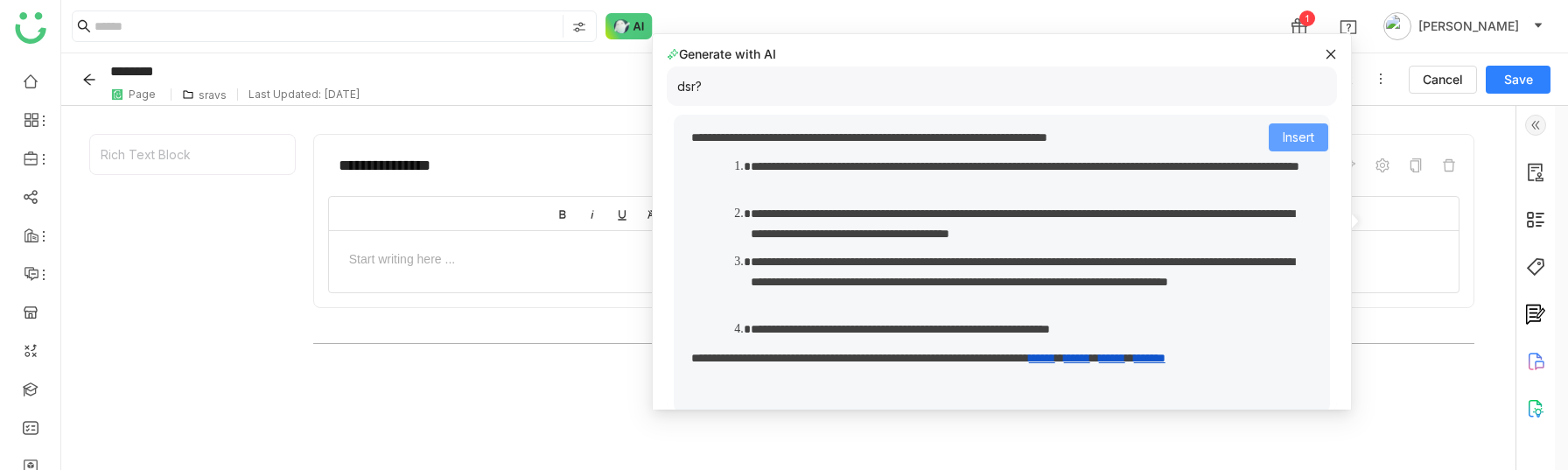
click at [1286, 144] on span "Insert" at bounding box center [1298, 137] width 32 height 20
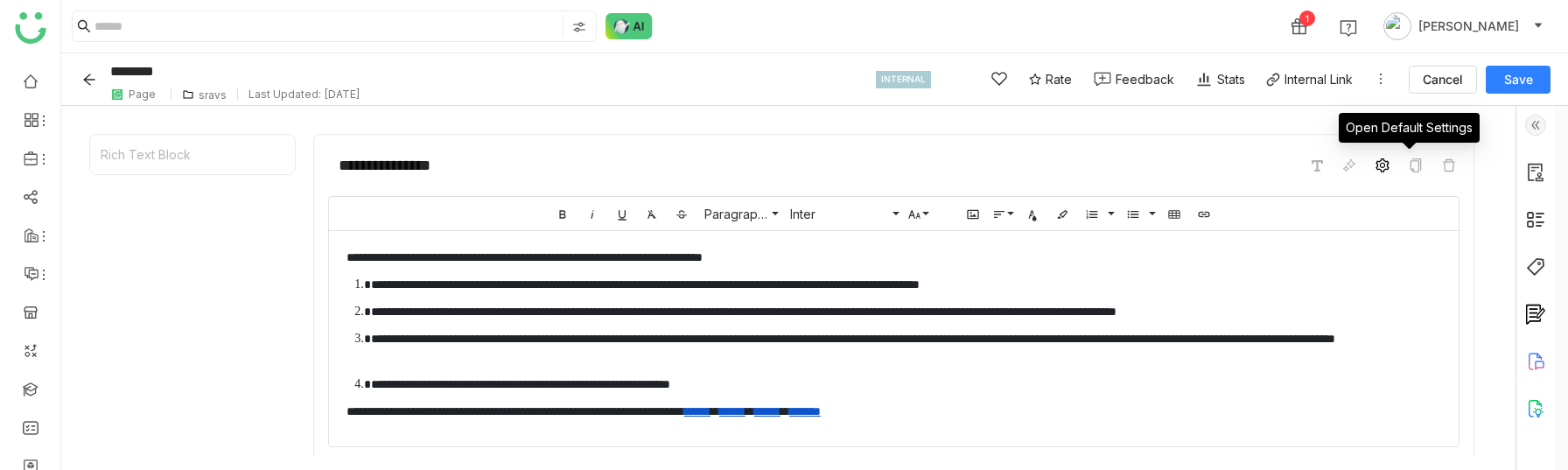
click at [1389, 167] on icon at bounding box center [1382, 165] width 13 height 14
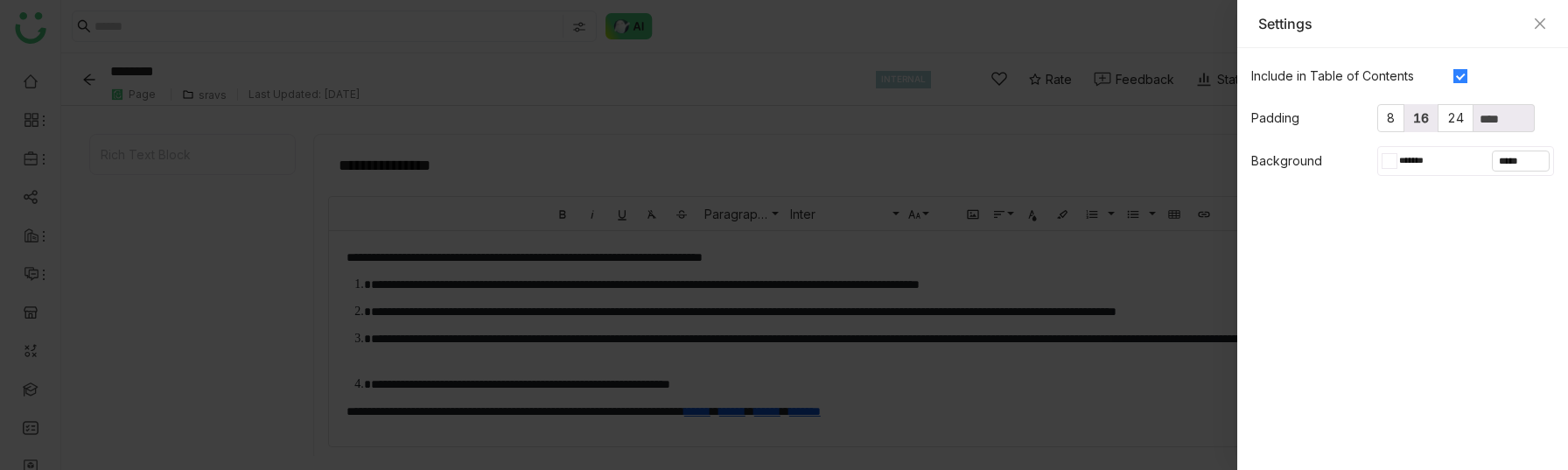
click at [1419, 110] on label "16" at bounding box center [1421, 118] width 34 height 28
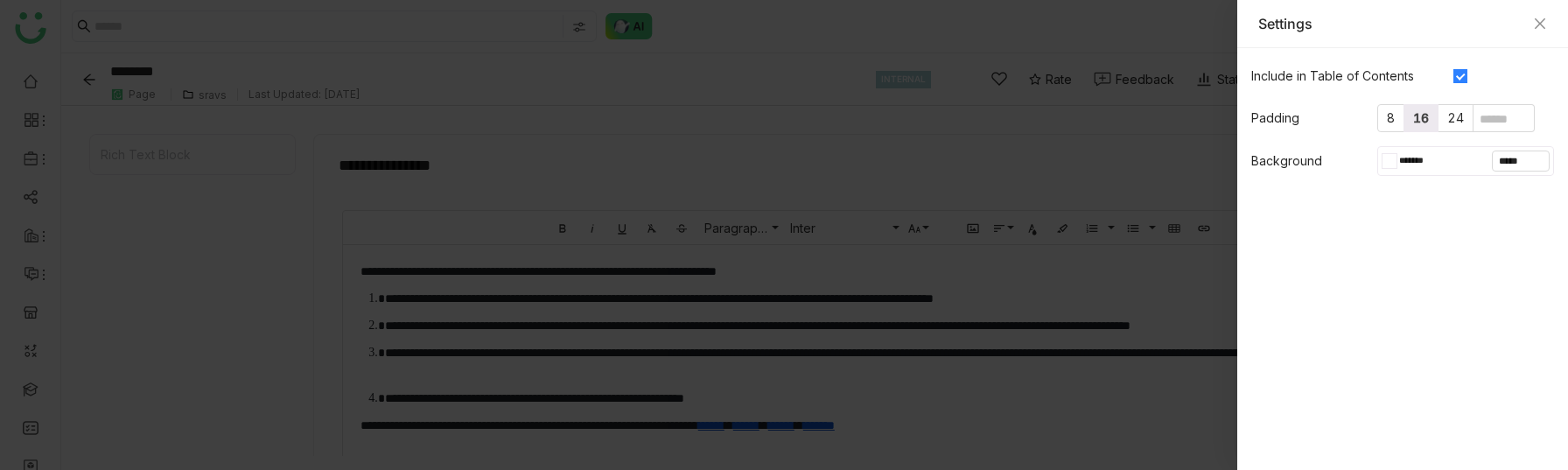
click at [1392, 156] on div at bounding box center [1393, 161] width 7 height 14
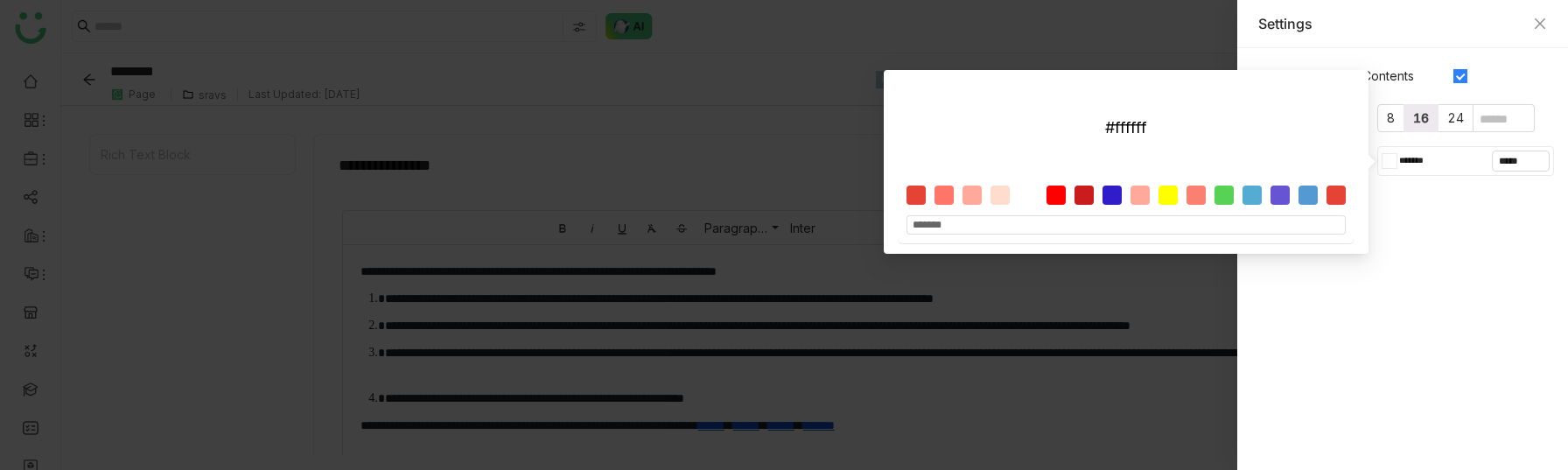
click at [1230, 186] on div at bounding box center [1224, 195] width 20 height 20
type input "*******"
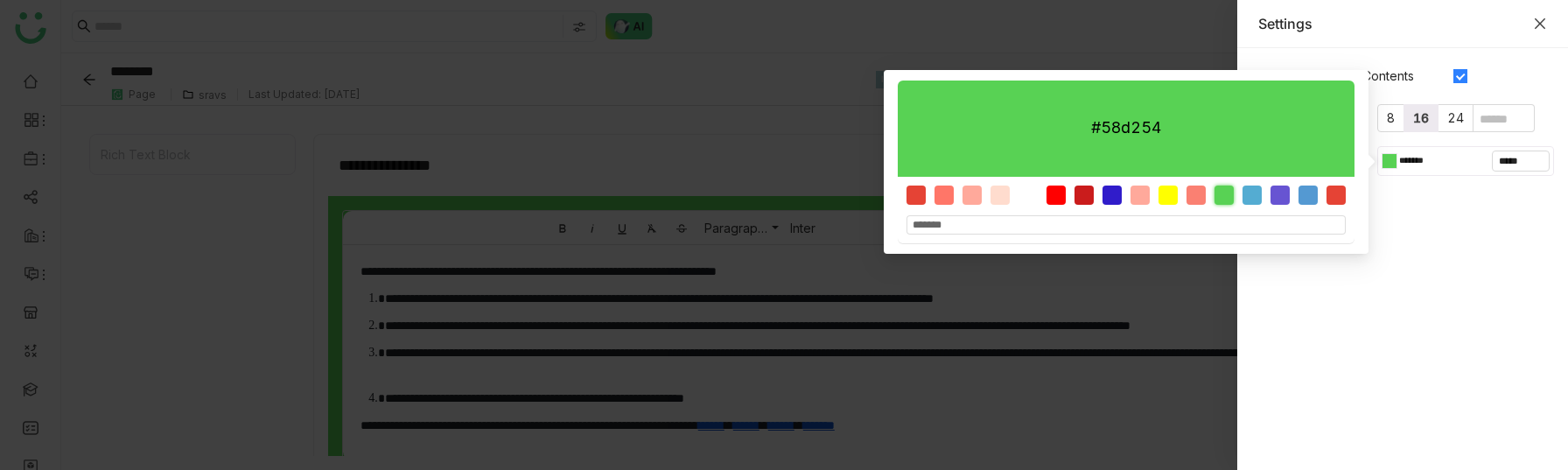
click at [1545, 20] on icon "Close" at bounding box center [1539, 23] width 14 height 14
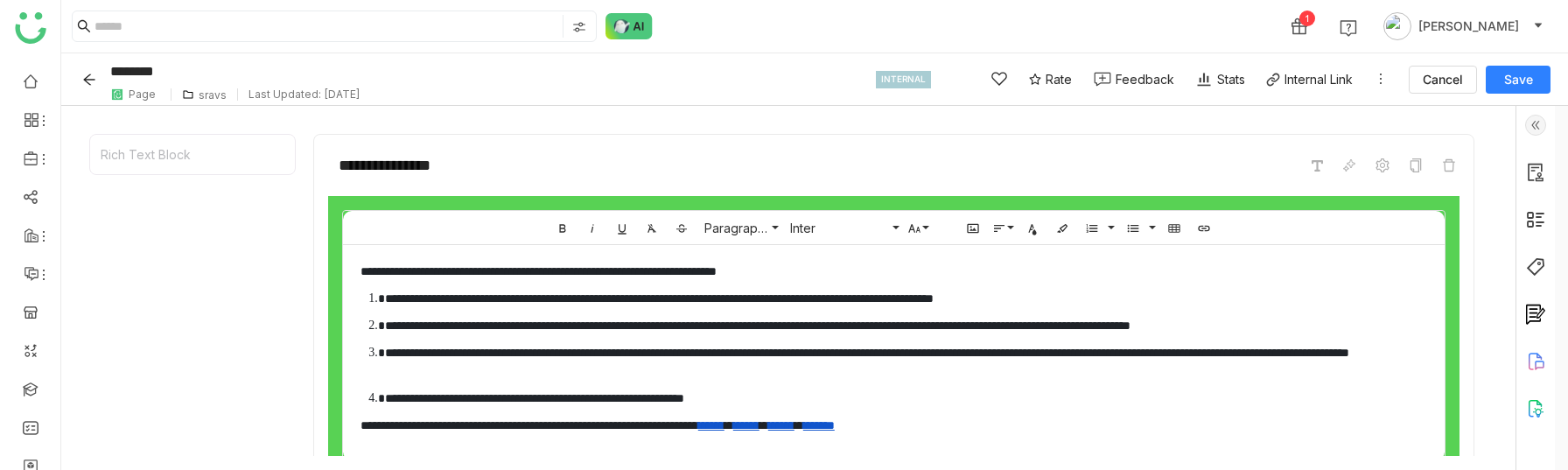
click at [1509, 79] on span "Save" at bounding box center [1518, 79] width 29 height 18
type input "********"
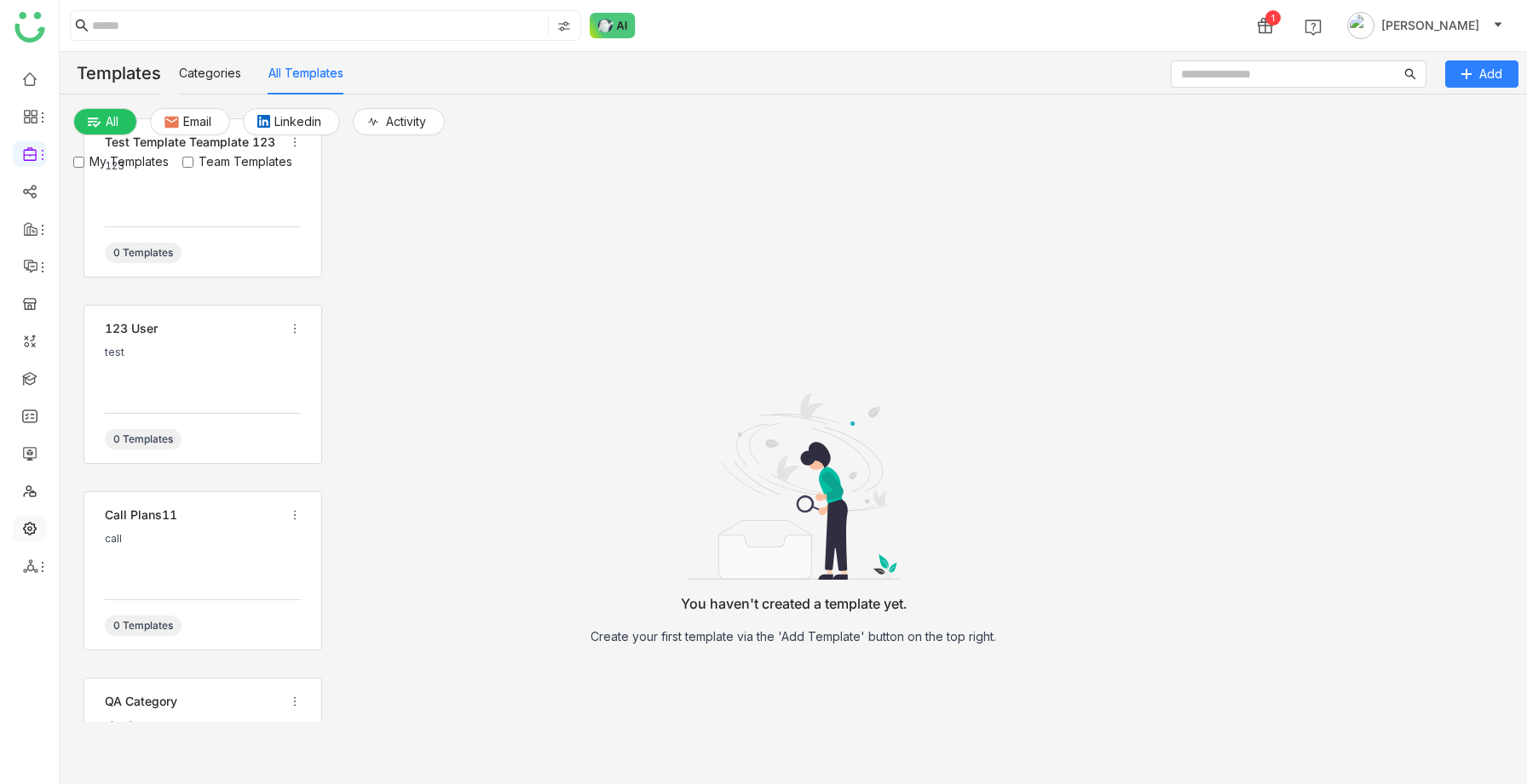
click at [36, 524] on link at bounding box center [29, 528] width 15 height 14
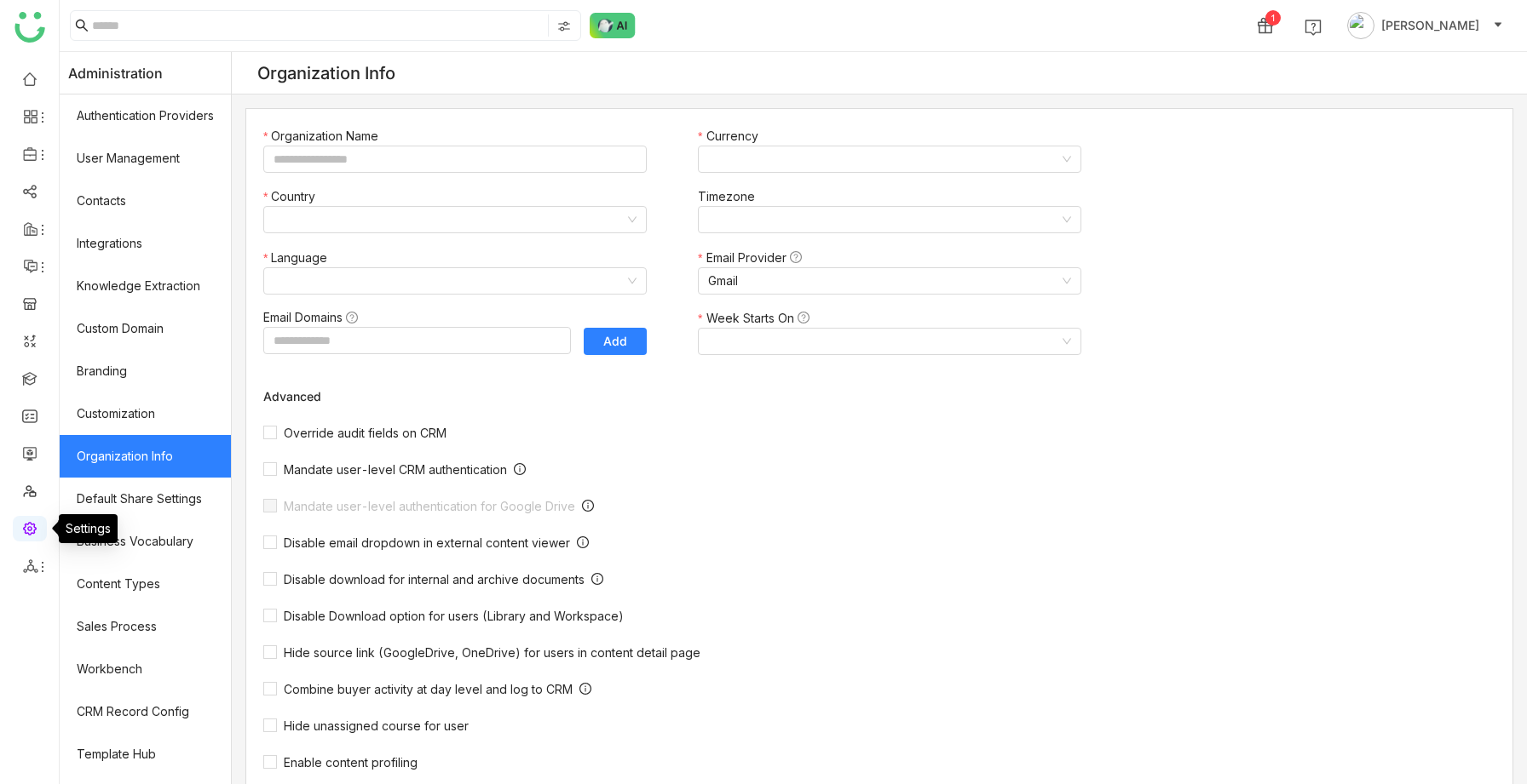
type input "*******"
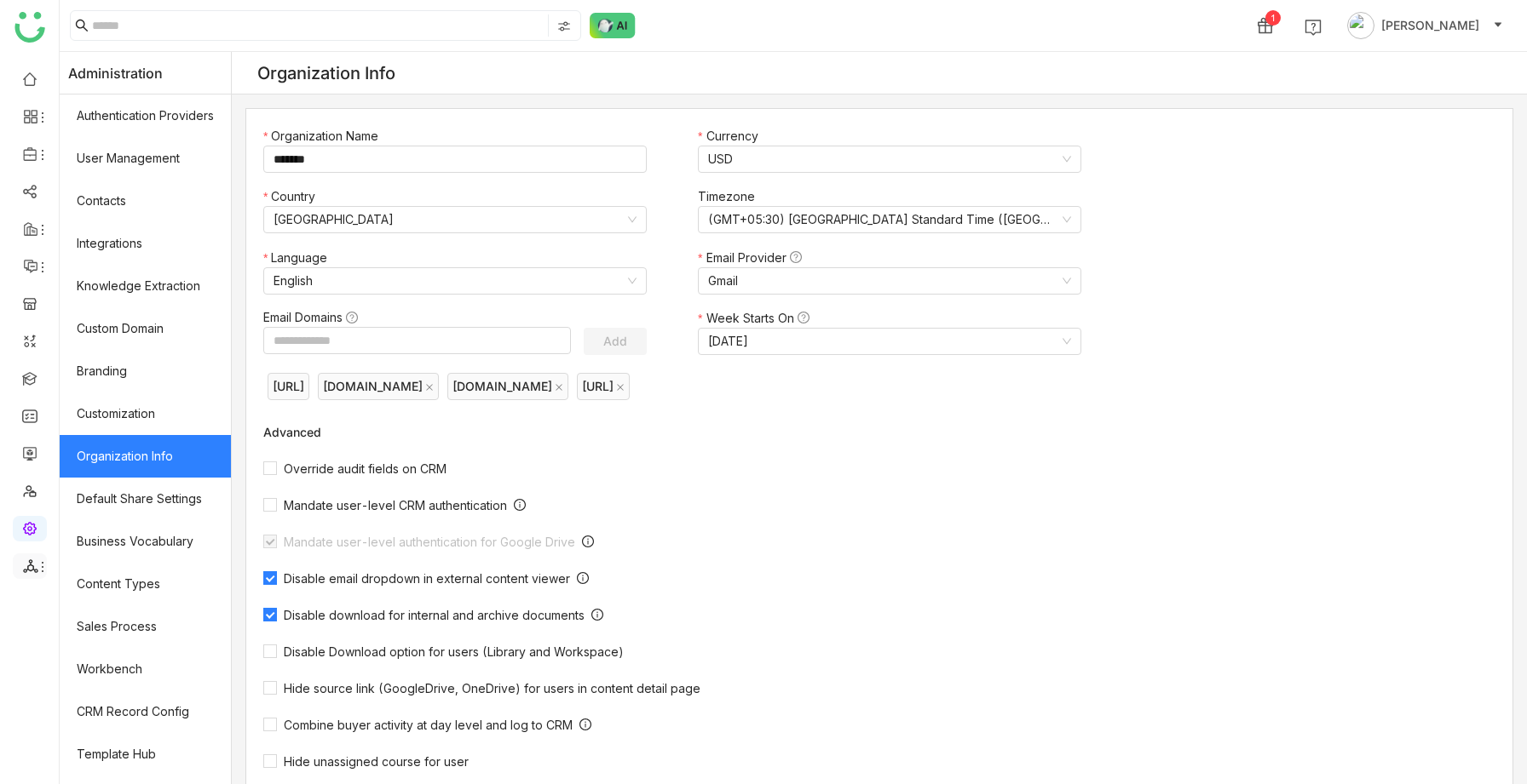
click at [45, 560] on icon at bounding box center [43, 567] width 14 height 14
click at [32, 562] on icon at bounding box center [30, 566] width 15 height 15
click at [110, 629] on link "Database" at bounding box center [122, 635] width 118 height 12
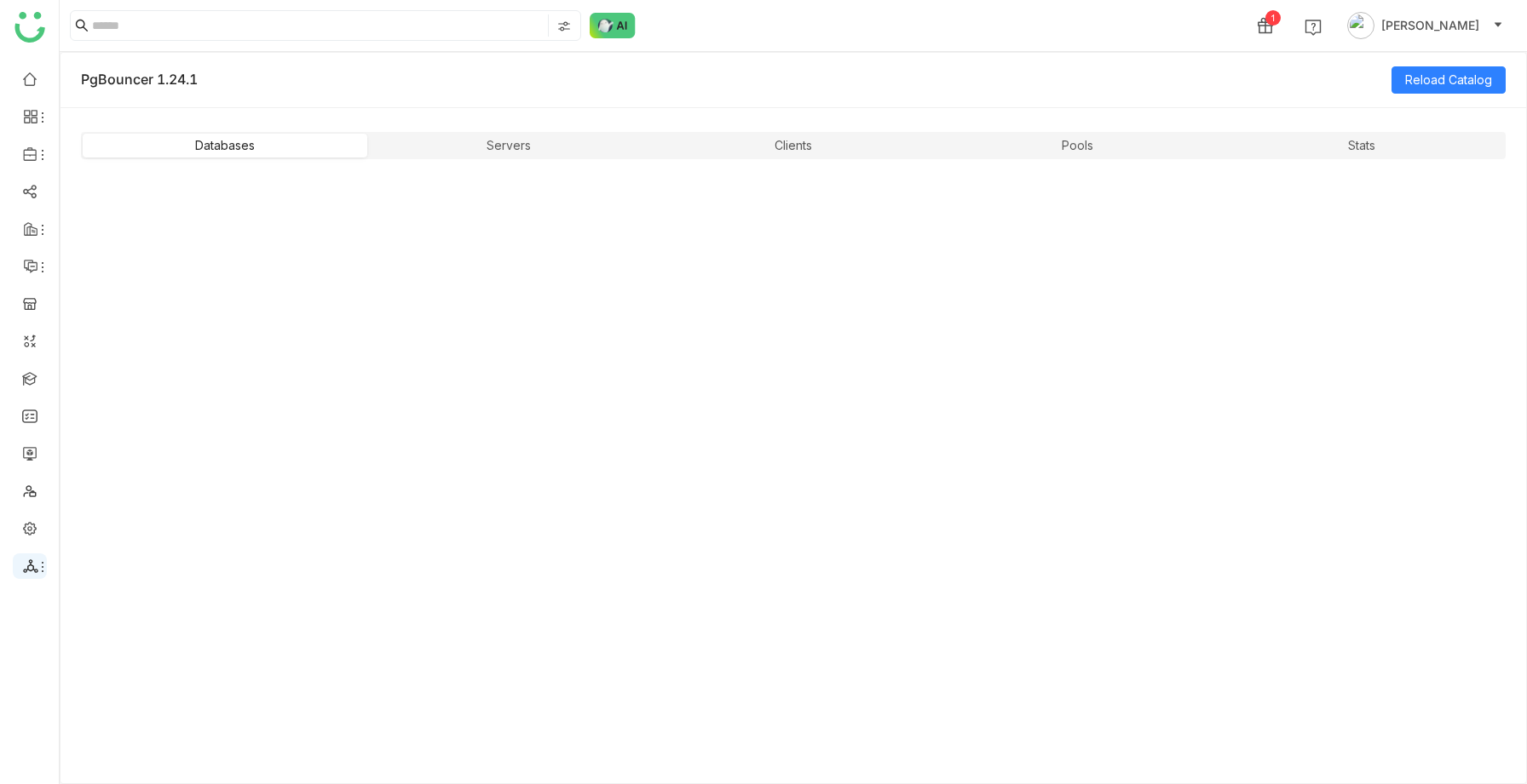
click at [36, 571] on icon at bounding box center [43, 567] width 14 height 14
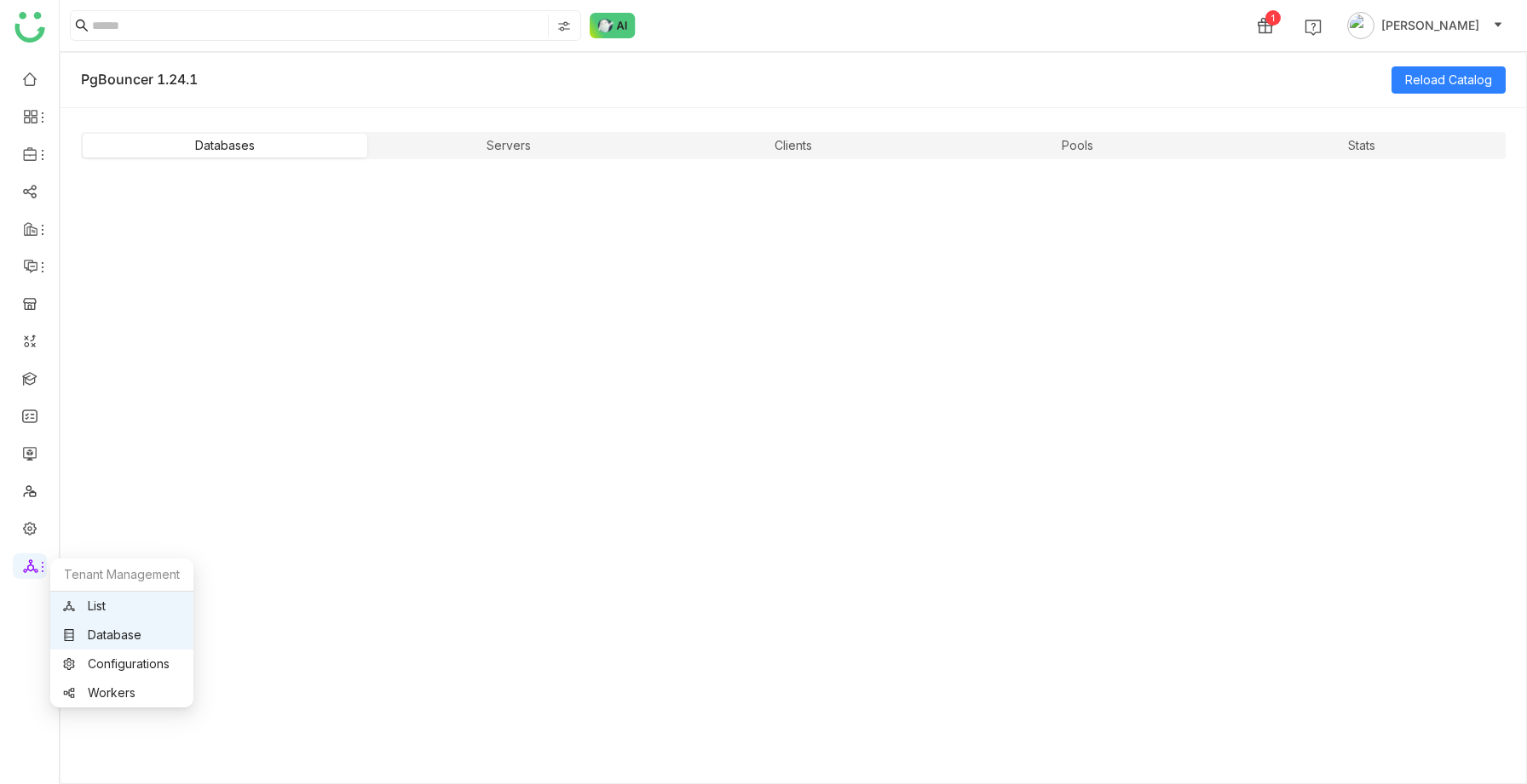
click at [102, 603] on link "List" at bounding box center [122, 606] width 118 height 12
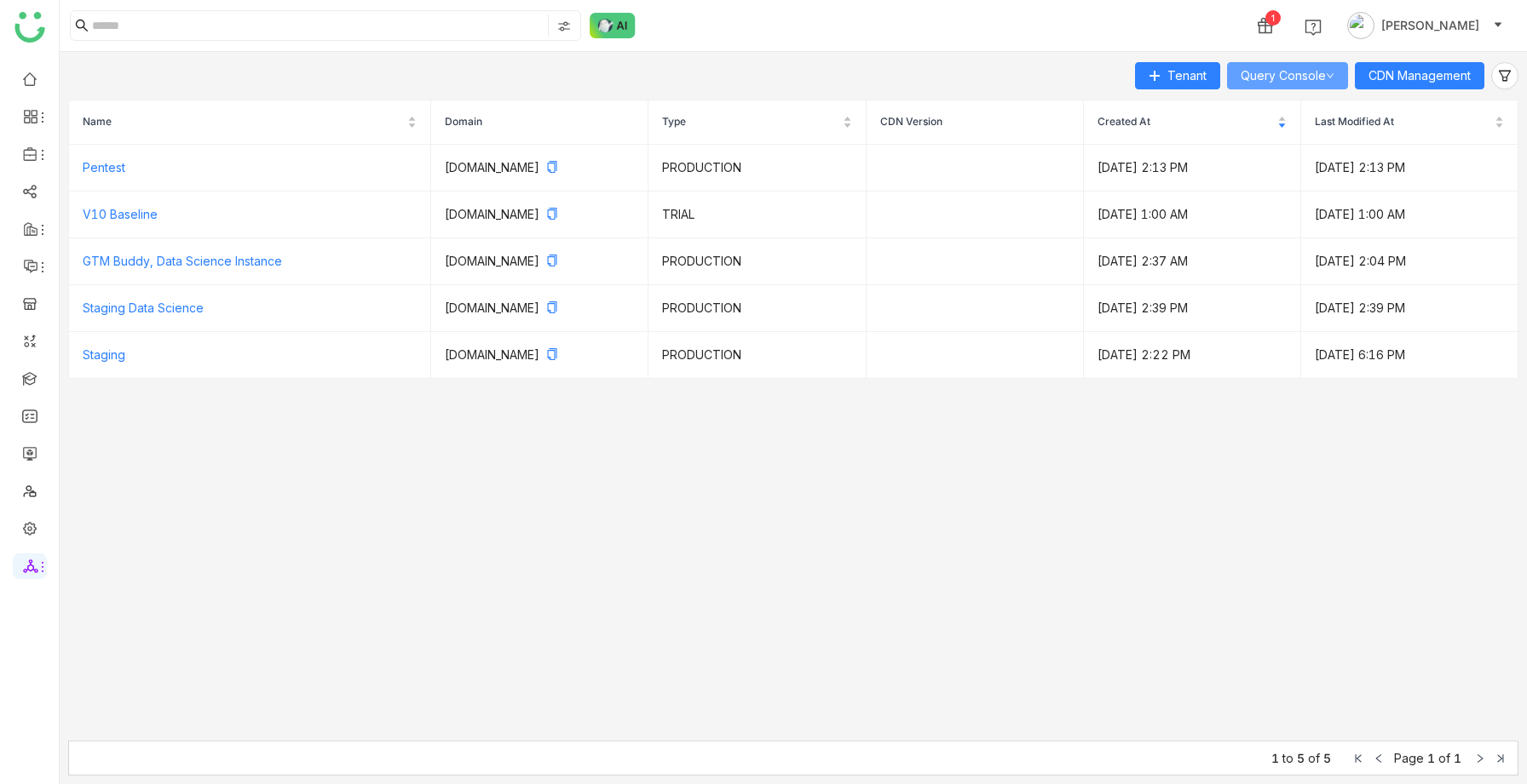
click at [1253, 80] on link "Query Console" at bounding box center [1287, 75] width 93 height 14
click at [1177, 68] on span "Tenant" at bounding box center [1186, 75] width 39 height 19
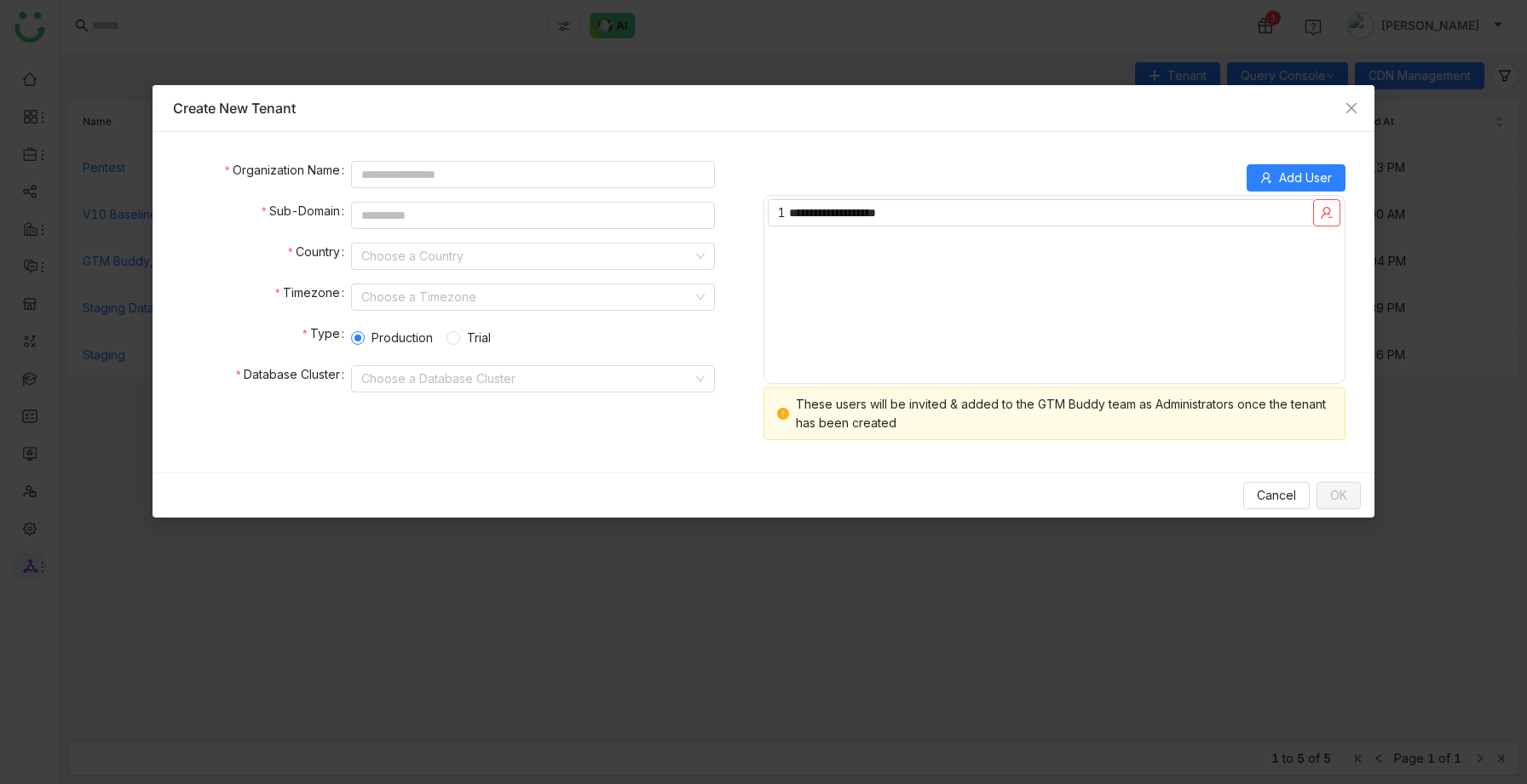
click at [905, 636] on nz-modal-container "**********" at bounding box center [764, 392] width 1527 height 784
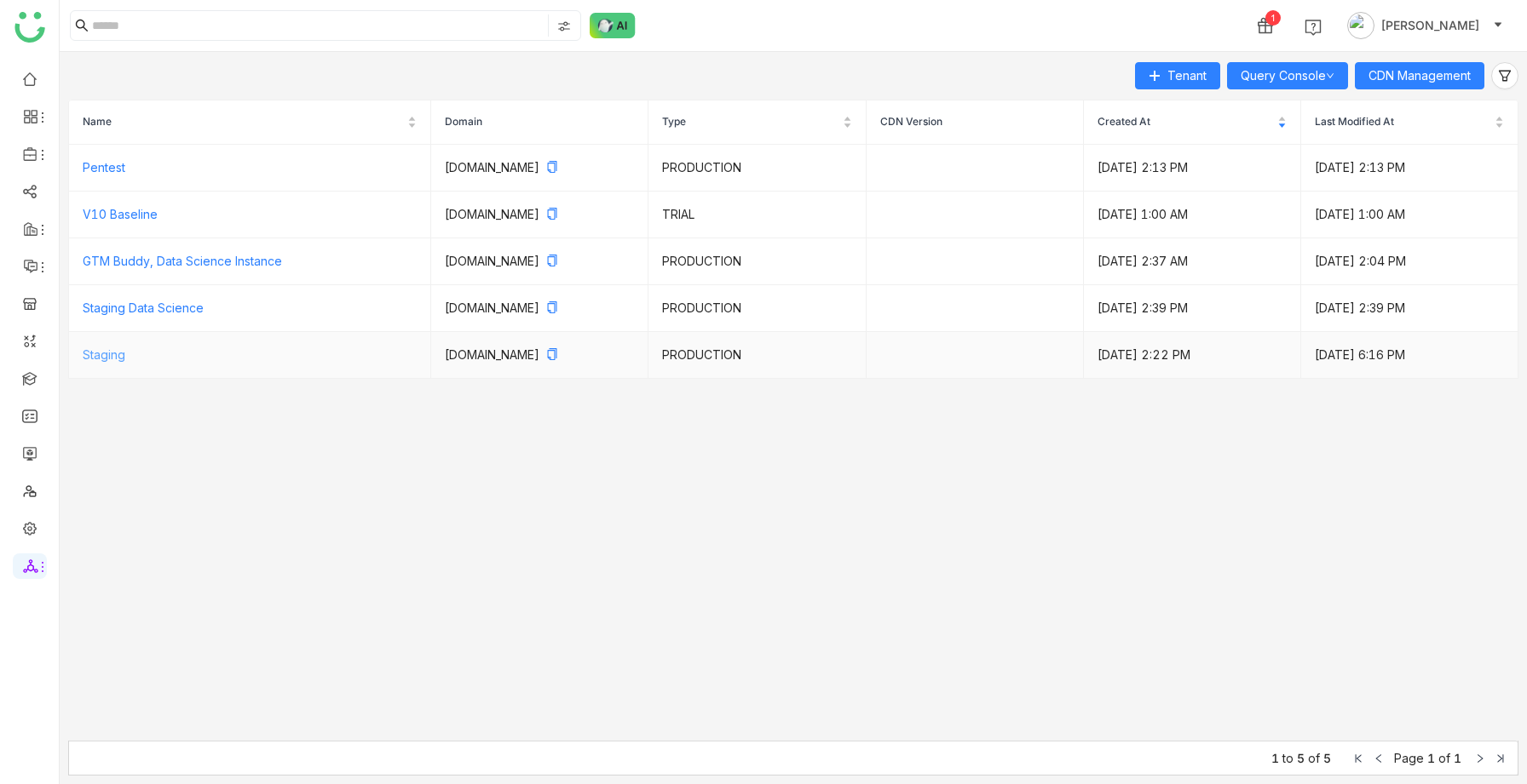
click at [95, 350] on link "Staging" at bounding box center [103, 355] width 43 height 14
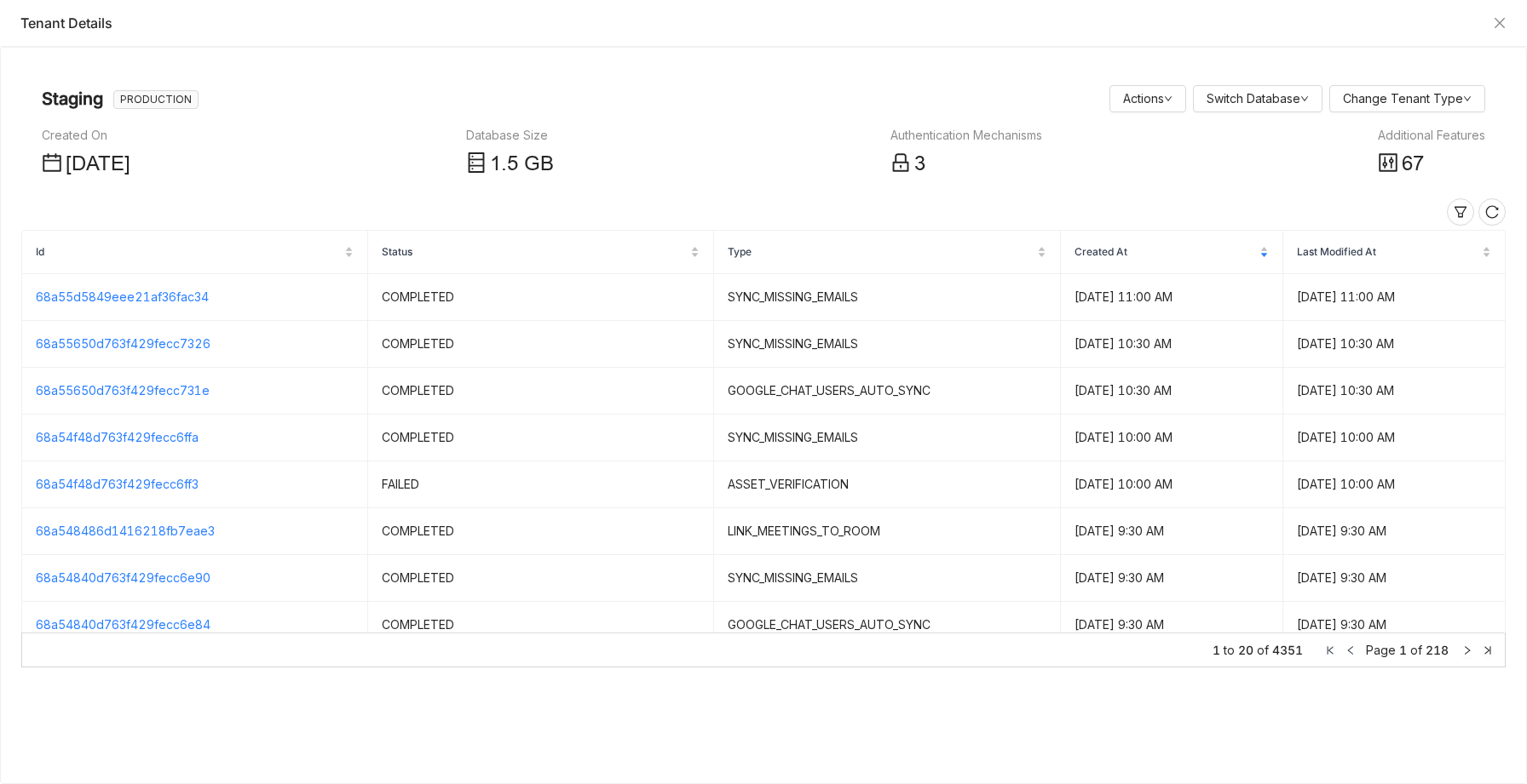
click at [210, 110] on div "Staging PRODUCTION" at bounding box center [129, 99] width 174 height 27
click at [1493, 16] on icon "Close" at bounding box center [1499, 23] width 14 height 14
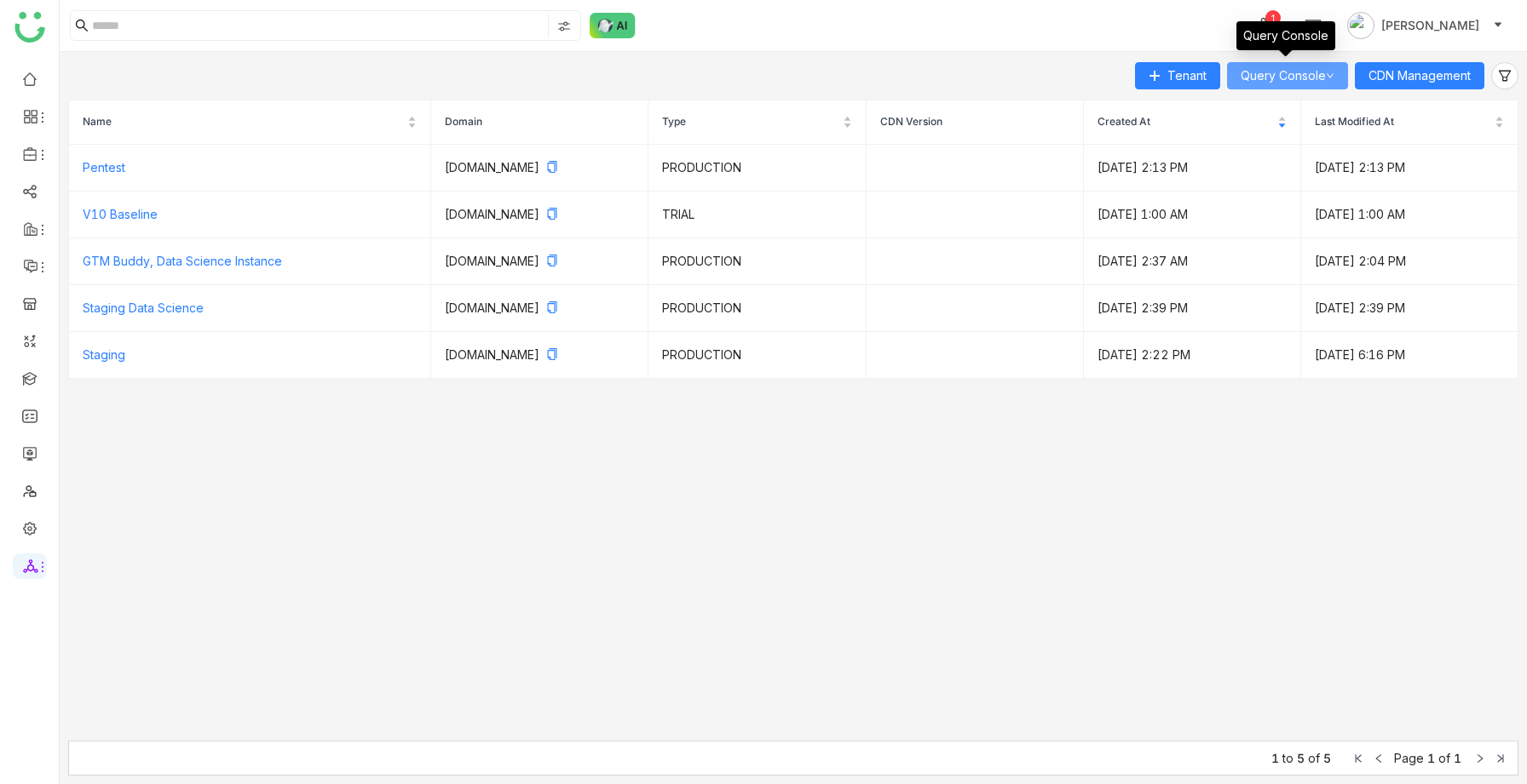
click at [1306, 73] on link "Query Console" at bounding box center [1287, 75] width 93 height 14
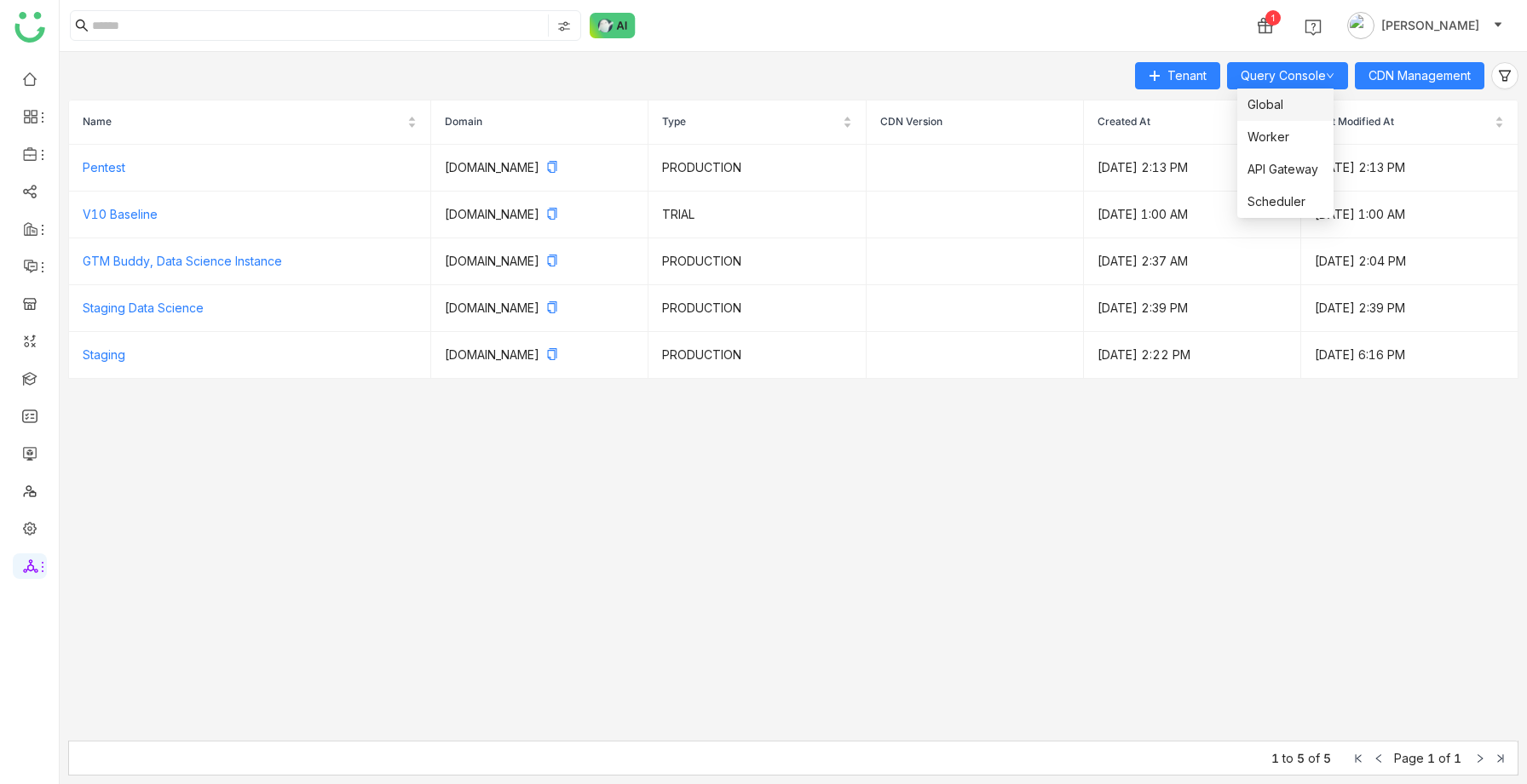
click at [1277, 96] on span "Global" at bounding box center [1265, 104] width 36 height 19
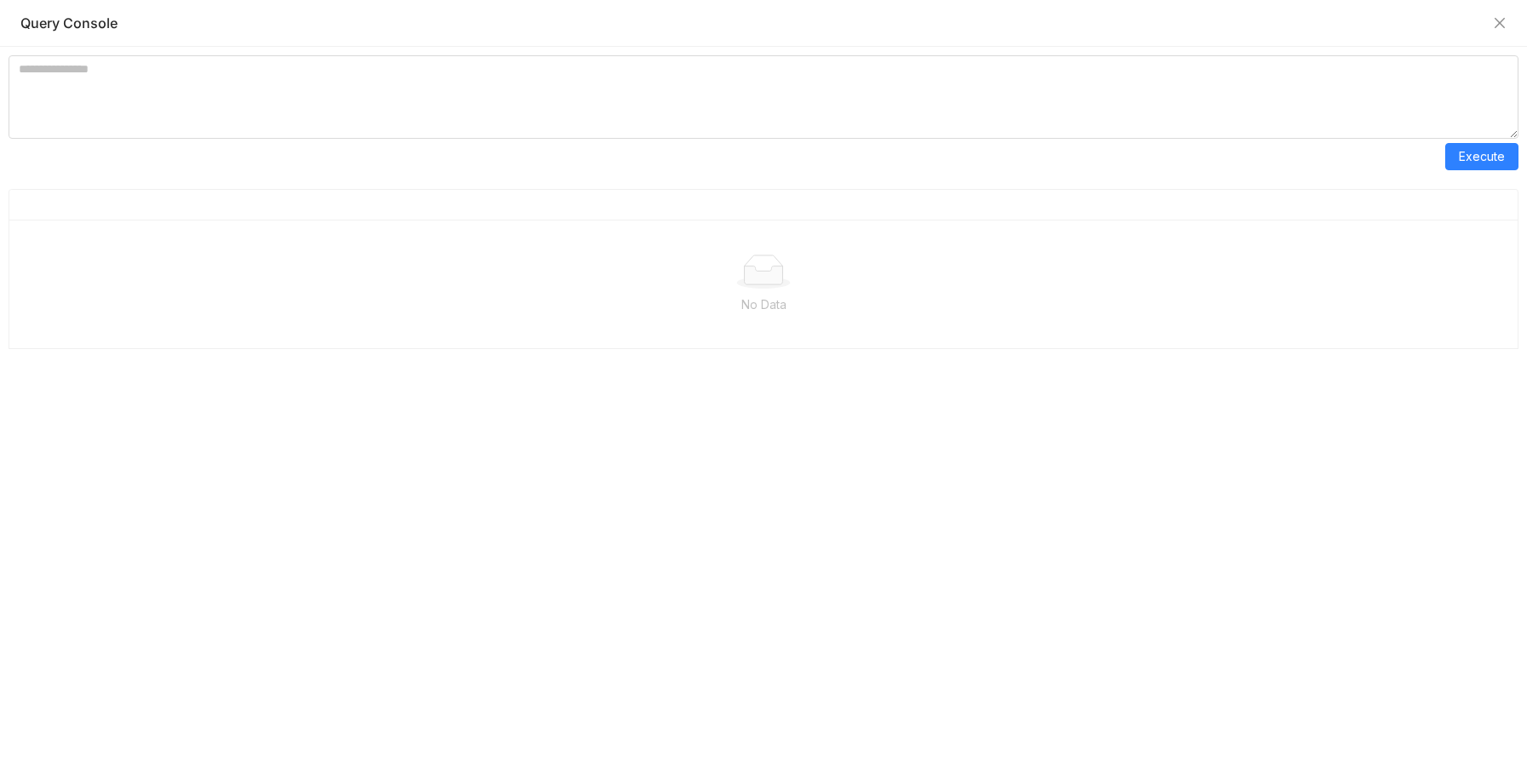
click at [322, 52] on div "Execute No Data" at bounding box center [764, 416] width 1527 height 738
click at [283, 61] on textarea at bounding box center [763, 97] width 1510 height 83
paste textarea "**********"
click at [531, 76] on textarea "**********" at bounding box center [763, 97] width 1510 height 83
type textarea "**********"
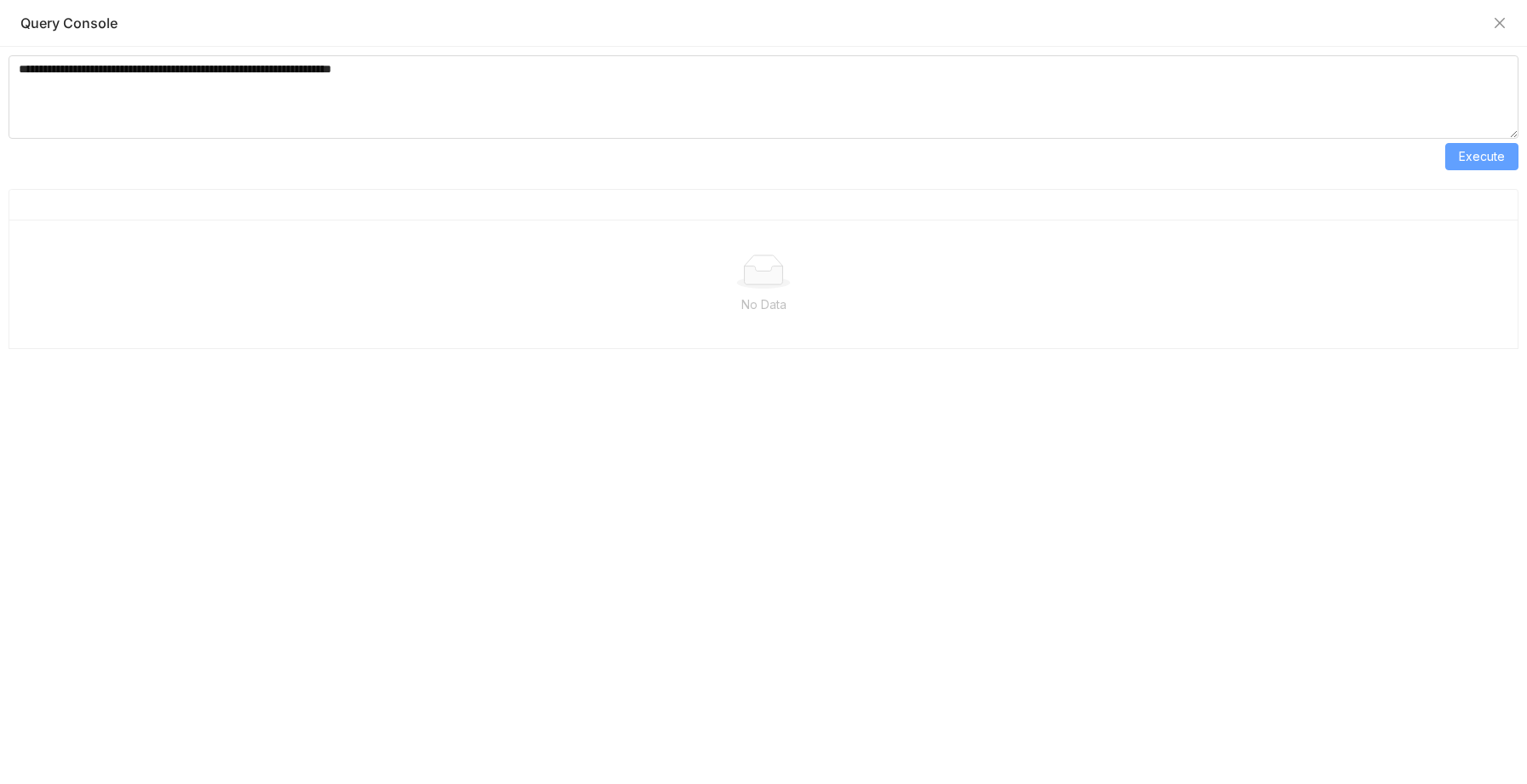
click at [1481, 155] on span "Execute" at bounding box center [1481, 157] width 46 height 19
click at [1499, 22] on icon "Close" at bounding box center [1499, 23] width 14 height 14
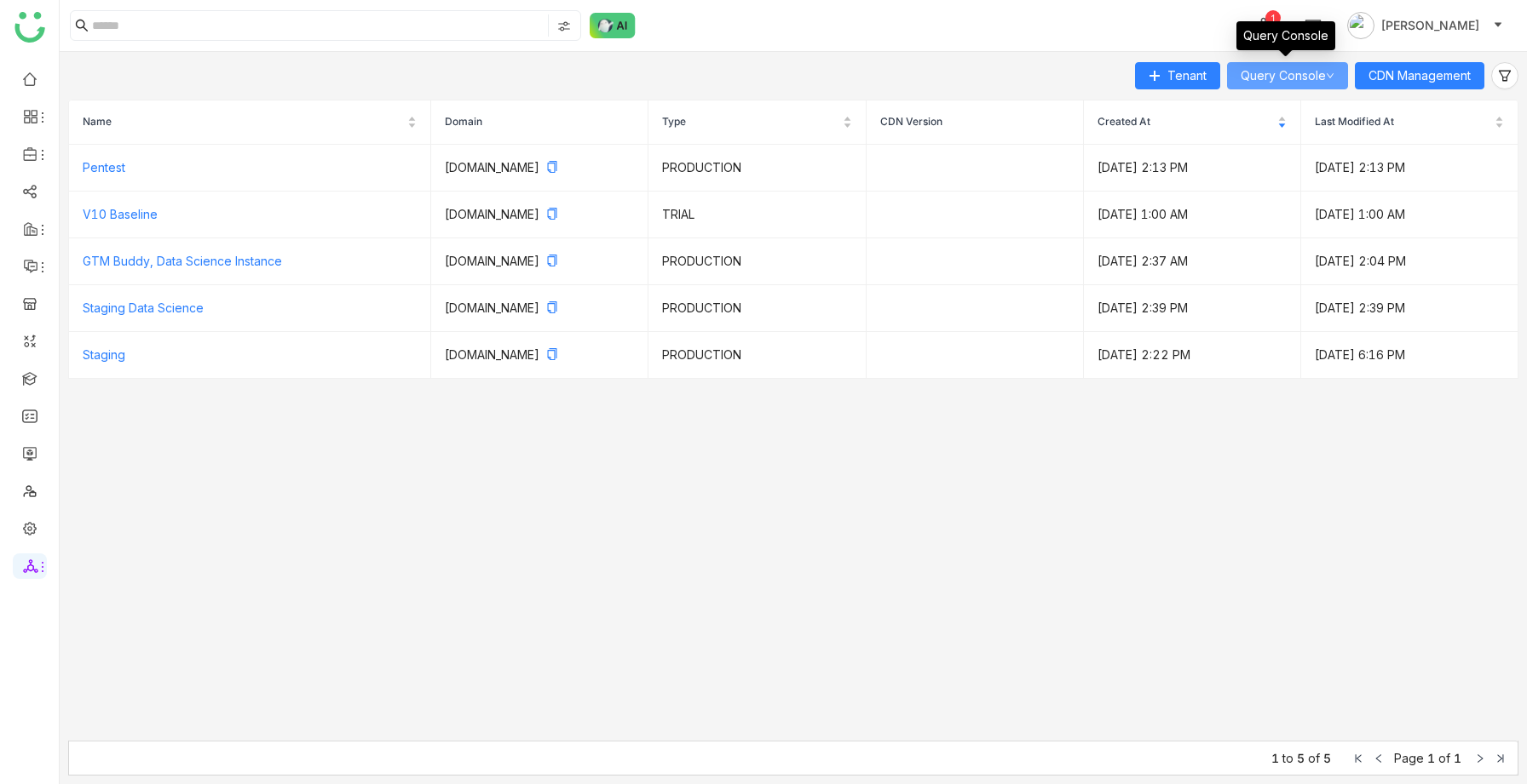
click at [1280, 62] on button "Query Console" at bounding box center [1288, 76] width 121 height 27
click at [110, 359] on link "Staging" at bounding box center [103, 355] width 43 height 14
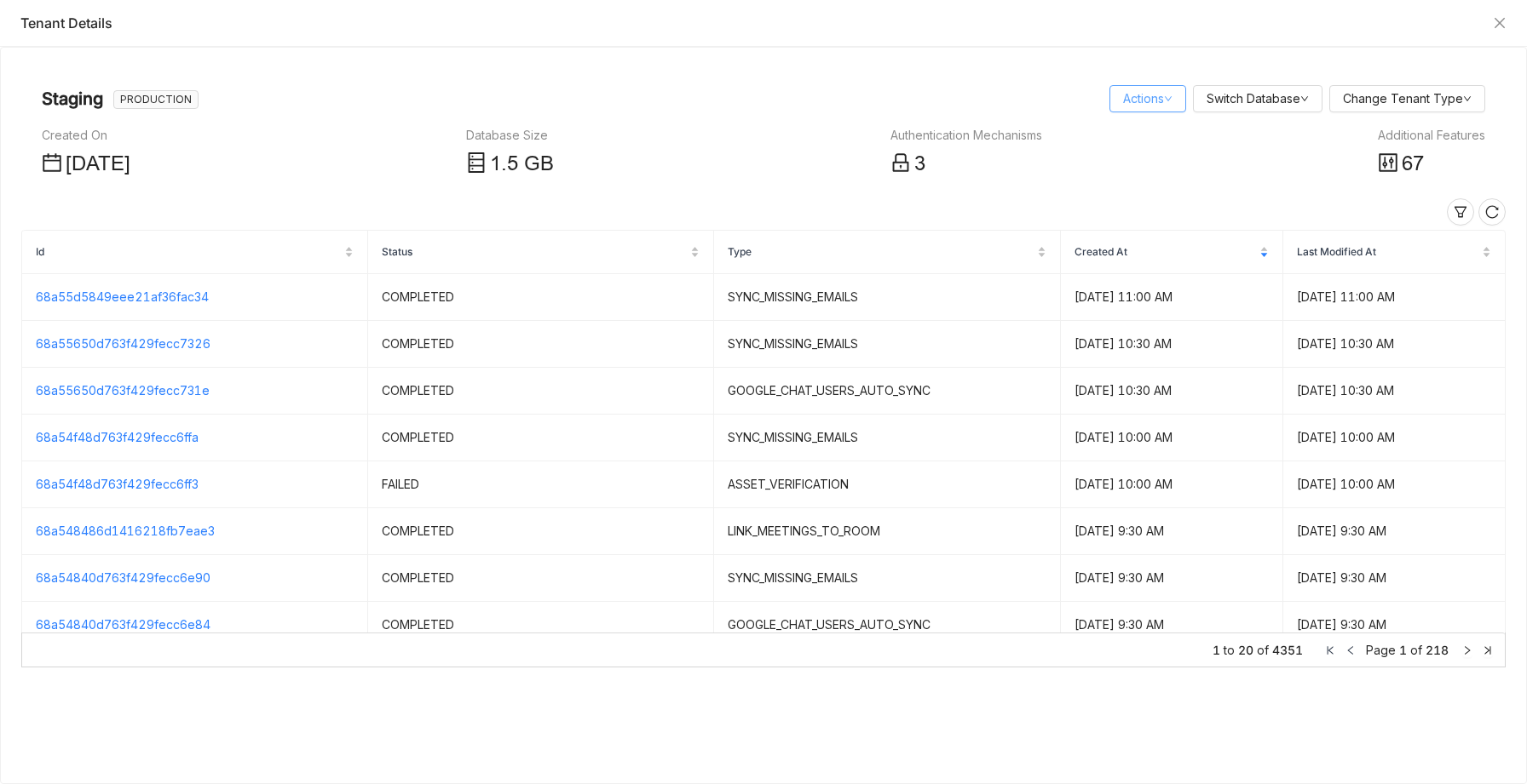
click at [1158, 93] on link "Actions" at bounding box center [1148, 99] width 50 height 14
click at [1156, 161] on link "Query Console" at bounding box center [1172, 159] width 97 height 14
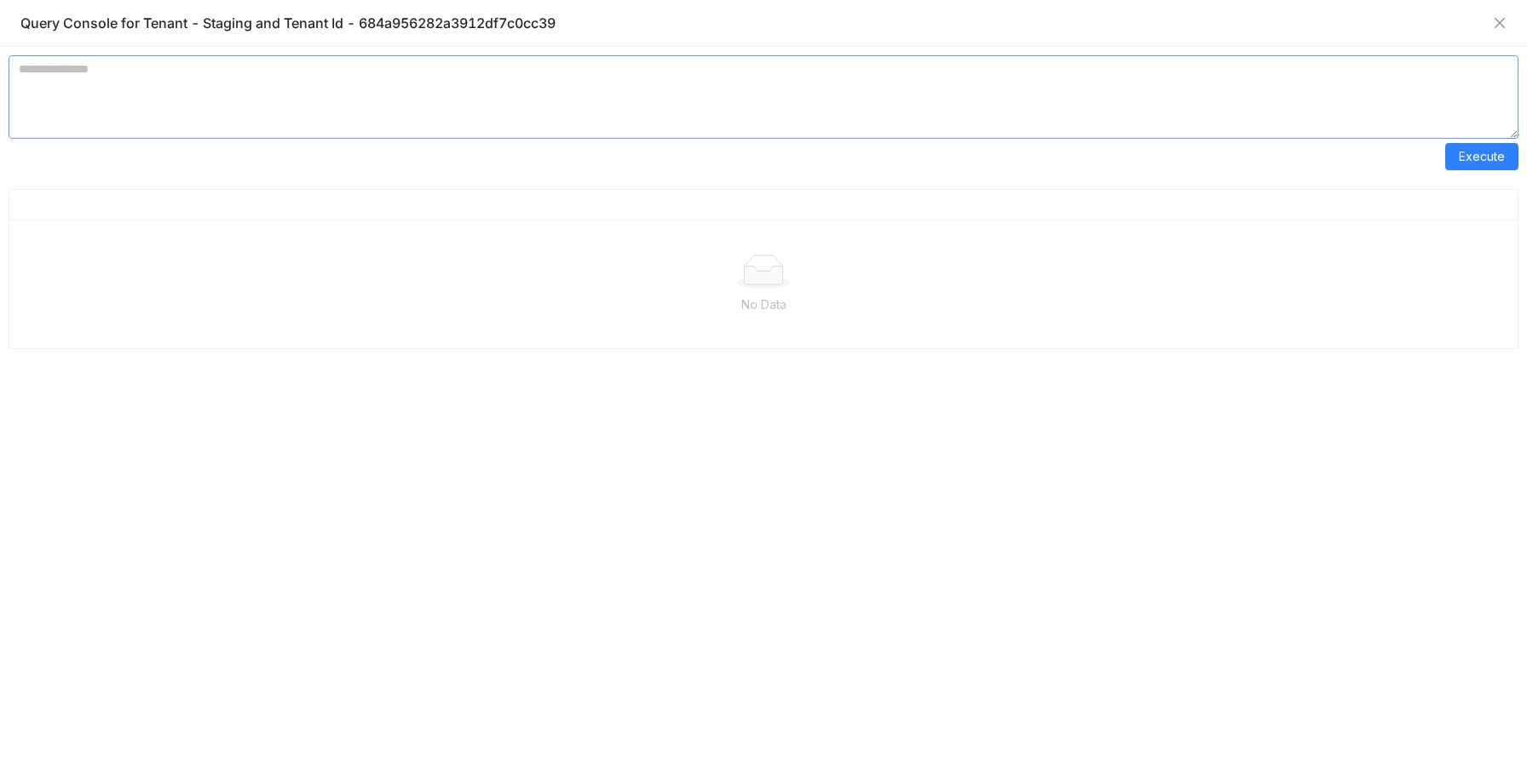
click at [310, 96] on textarea at bounding box center [763, 97] width 1510 height 83
paste textarea "**********"
type textarea "**********"
click at [1486, 158] on span "Execute" at bounding box center [1481, 157] width 46 height 19
drag, startPoint x: 500, startPoint y: 76, endPoint x: 199, endPoint y: 65, distance: 301.2
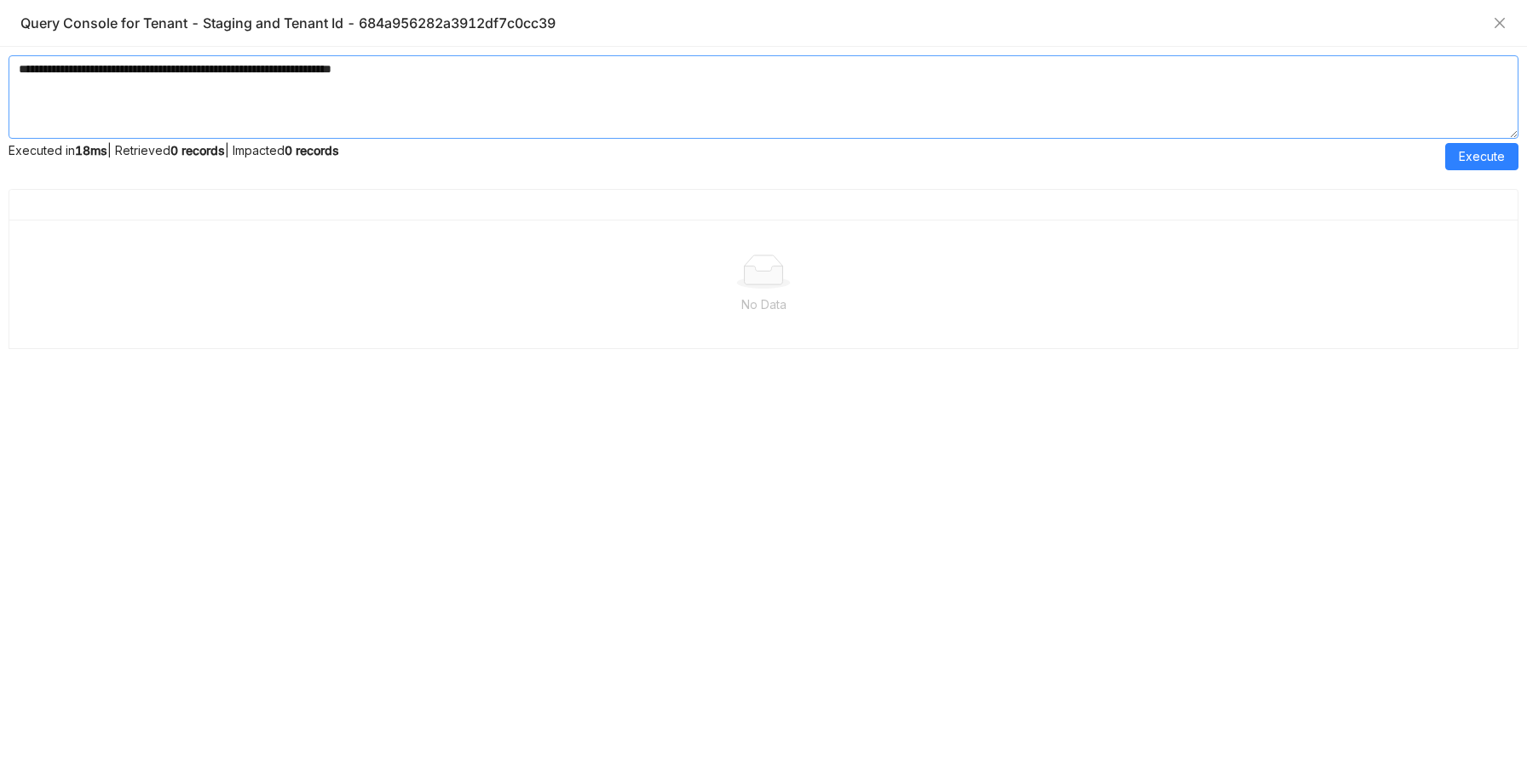
click at [199, 65] on textarea "**********" at bounding box center [763, 97] width 1510 height 83
click at [528, 75] on textarea "**********" at bounding box center [763, 97] width 1510 height 83
paste textarea "**********"
type textarea "**********"
click at [1494, 152] on span "Execute" at bounding box center [1481, 157] width 46 height 19
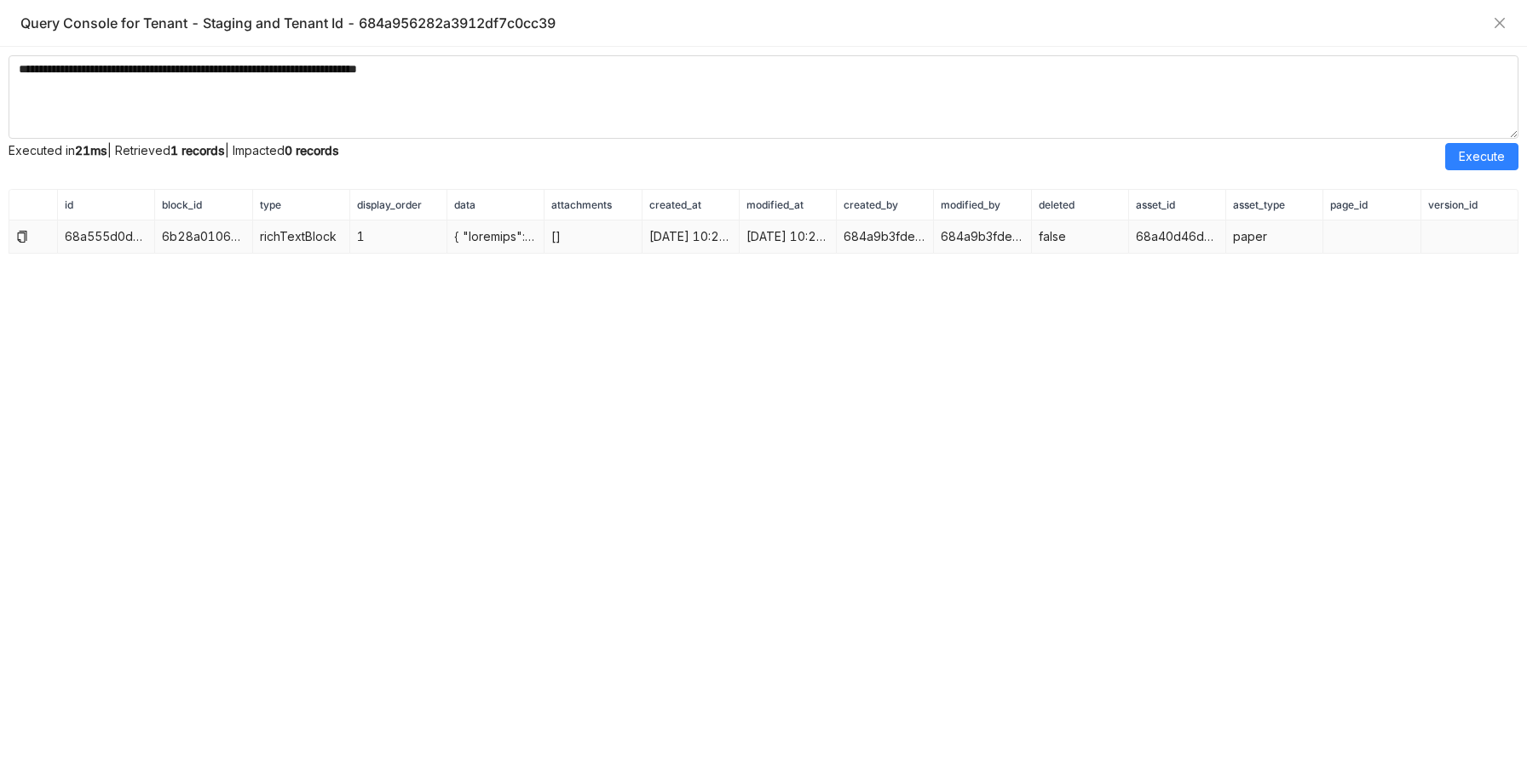
click at [504, 232] on td at bounding box center [495, 237] width 97 height 33
click at [527, 235] on td at bounding box center [495, 237] width 97 height 33
click at [509, 234] on td at bounding box center [495, 237] width 97 height 33
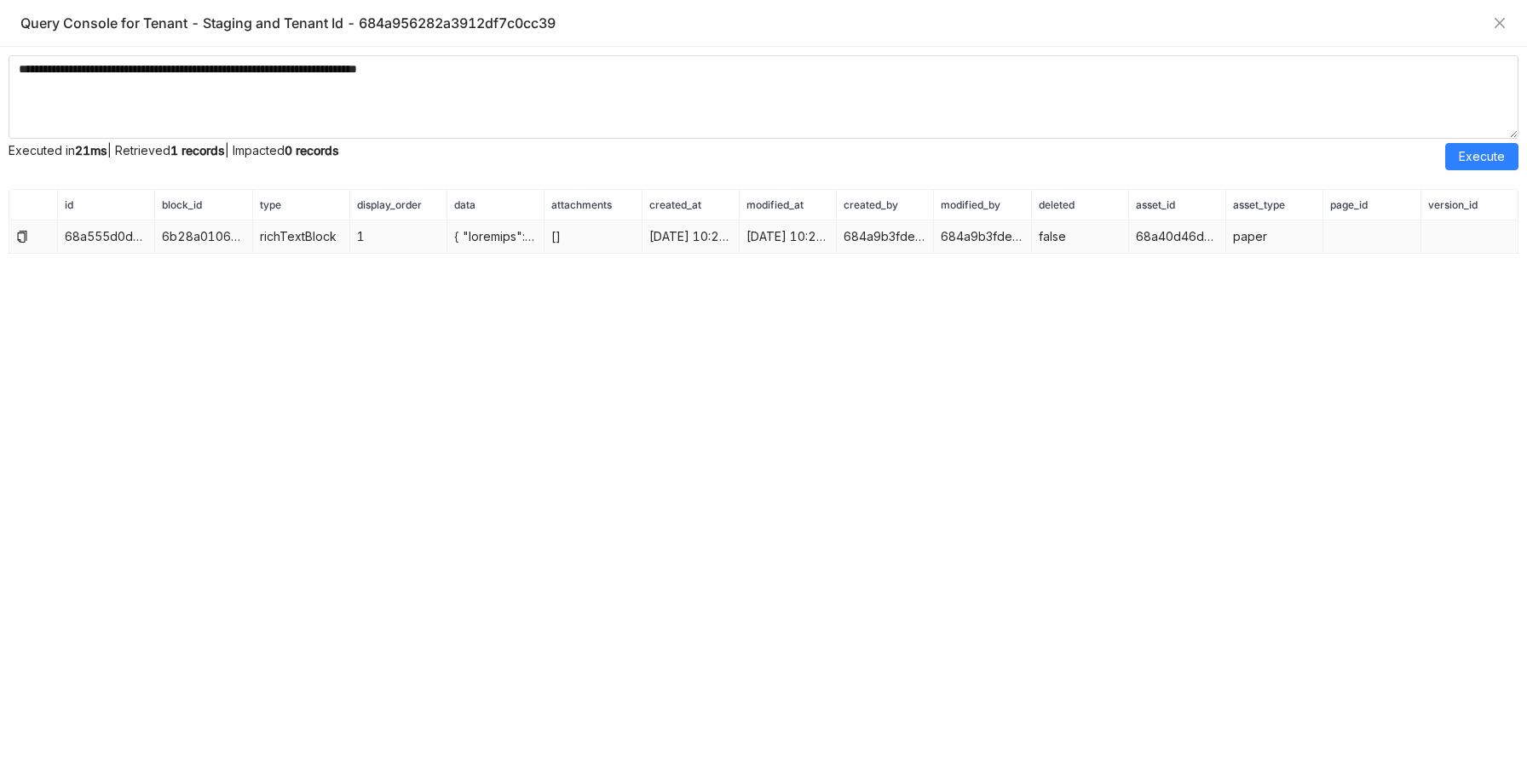
click at [494, 235] on td at bounding box center [495, 237] width 97 height 33
click at [24, 236] on icon at bounding box center [22, 236] width 12 height 12
click at [22, 236] on icon at bounding box center [22, 236] width 12 height 12
click at [20, 235] on icon at bounding box center [22, 236] width 12 height 12
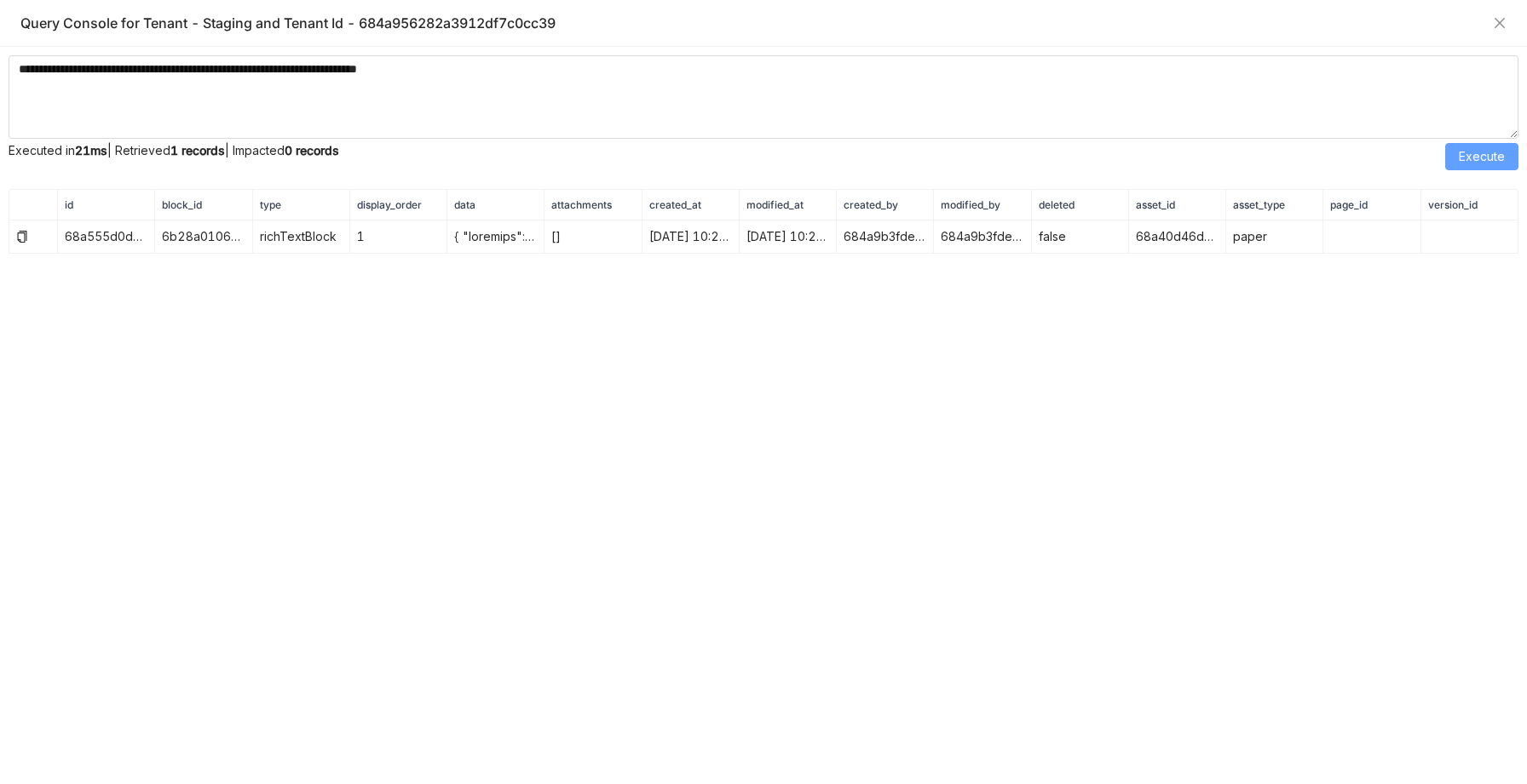
click at [1492, 158] on span "Execute" at bounding box center [1481, 157] width 46 height 19
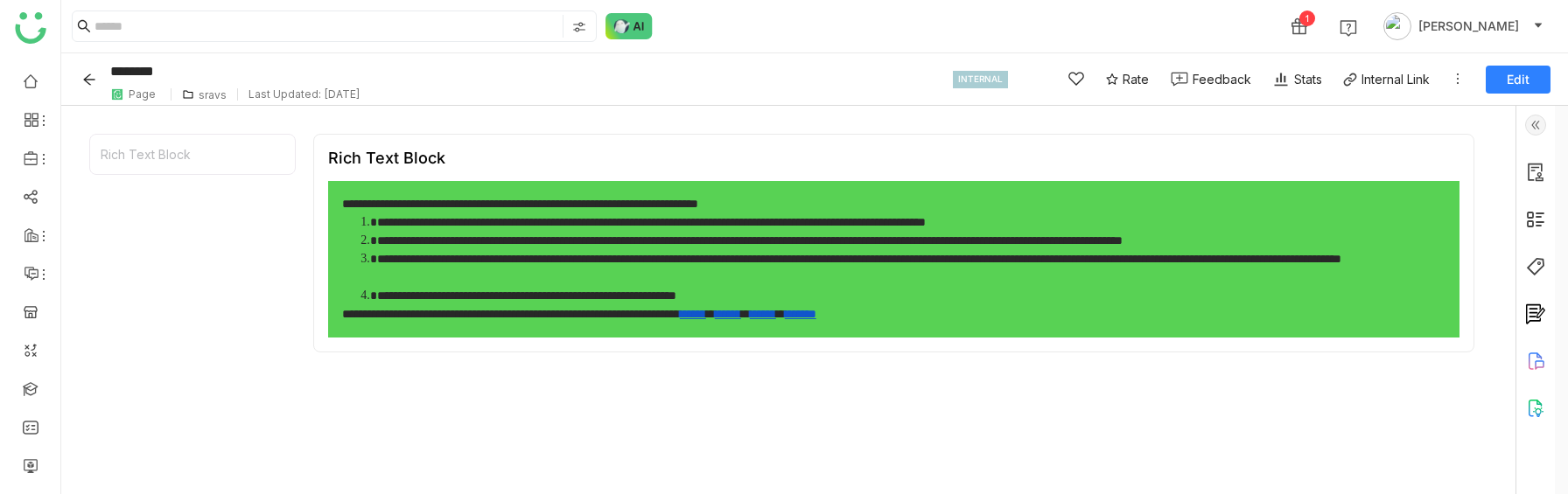
click at [1534, 75] on button "Edit" at bounding box center [1518, 80] width 65 height 28
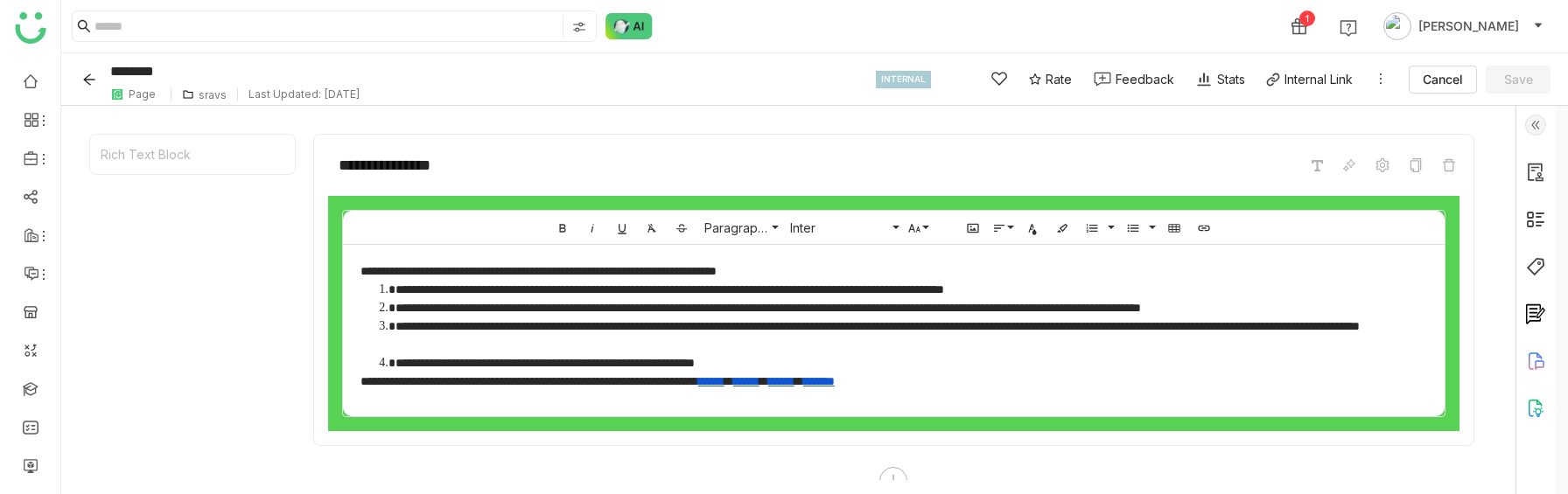
scroll to position [19, 0]
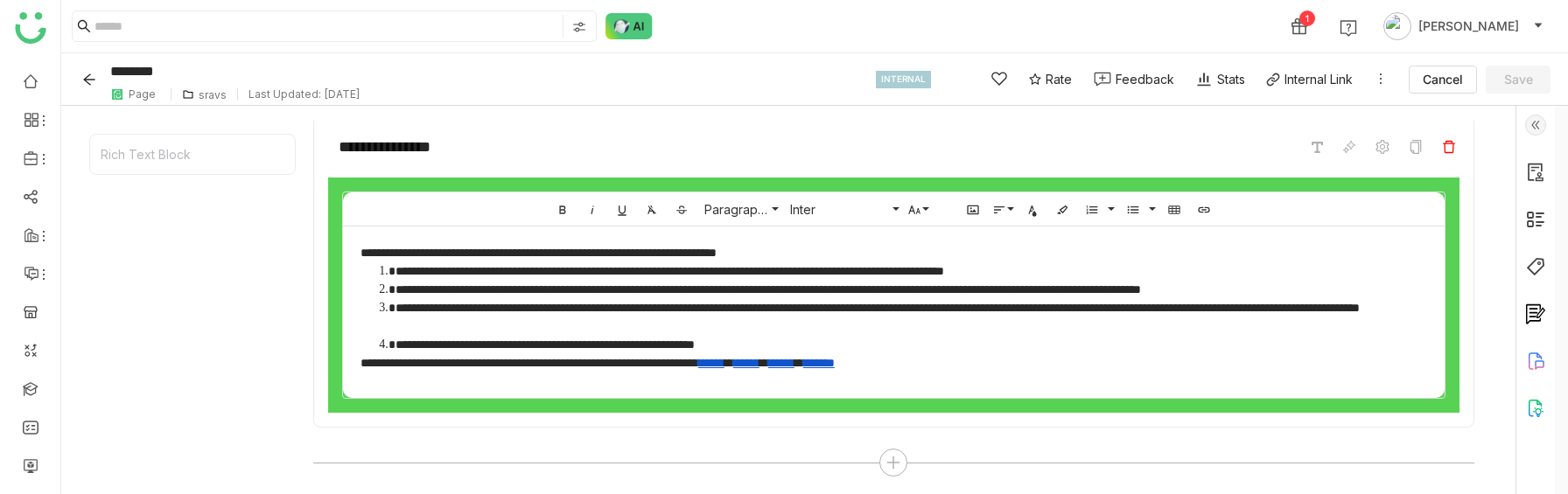
click at [1455, 149] on icon at bounding box center [1448, 147] width 14 height 14
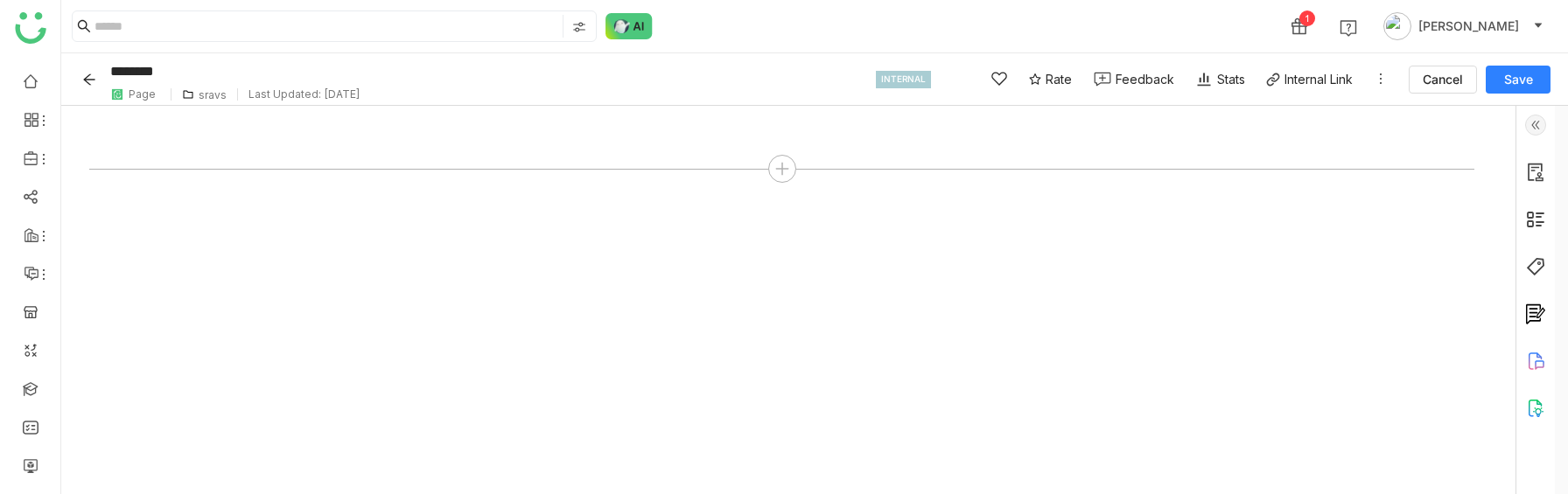
scroll to position [0, 0]
click at [783, 172] on icon at bounding box center [782, 168] width 2 height 12
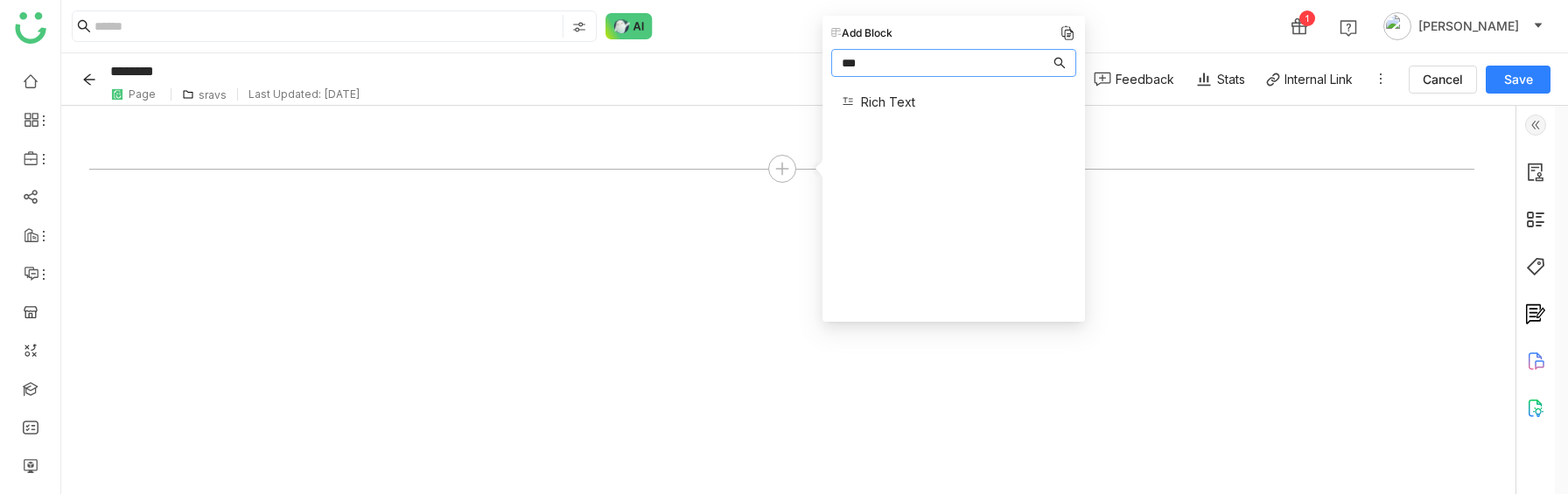
type input "***"
click at [882, 102] on span "Rich Text" at bounding box center [888, 102] width 54 height 19
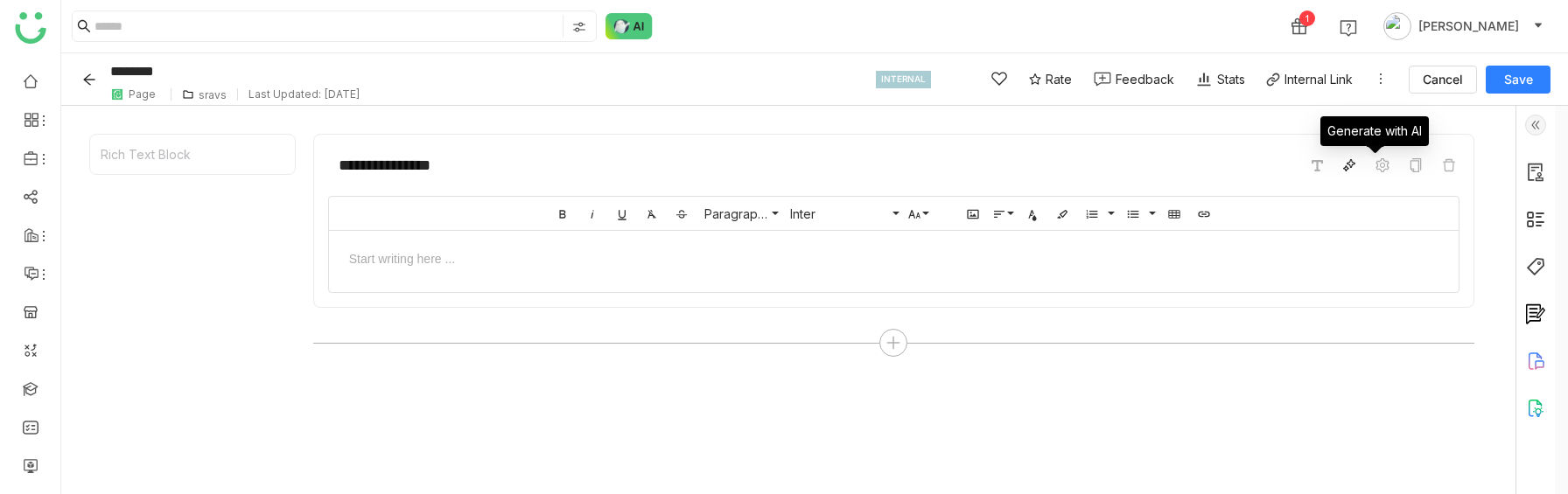
click at [1356, 169] on icon at bounding box center [1349, 165] width 14 height 14
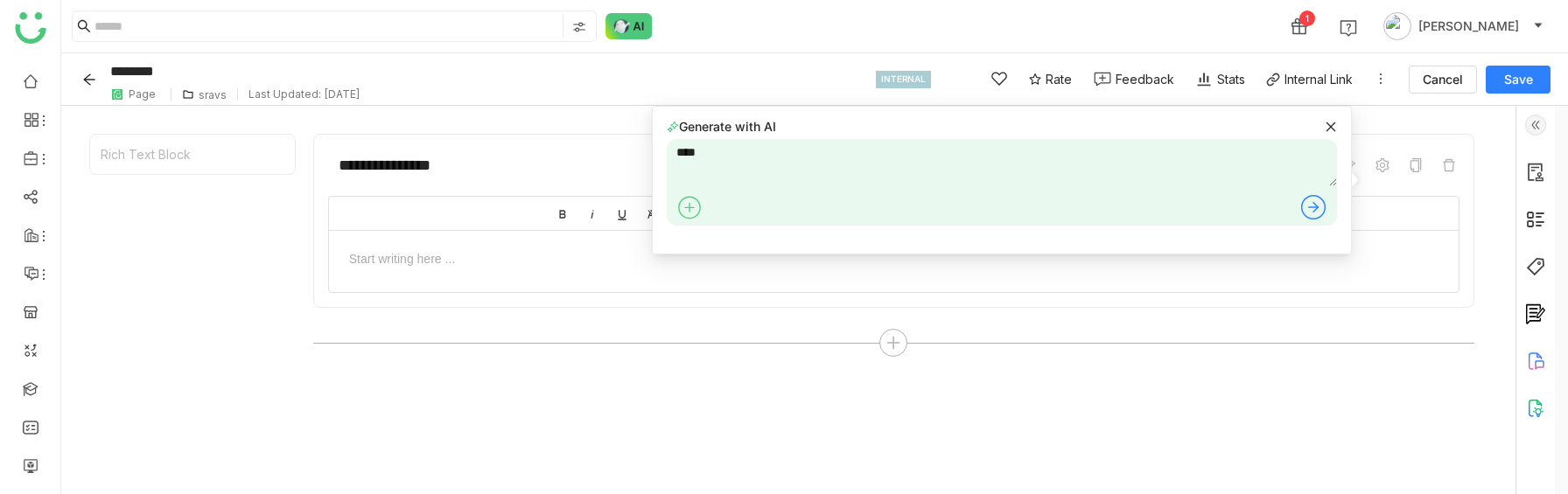
type textarea "****"
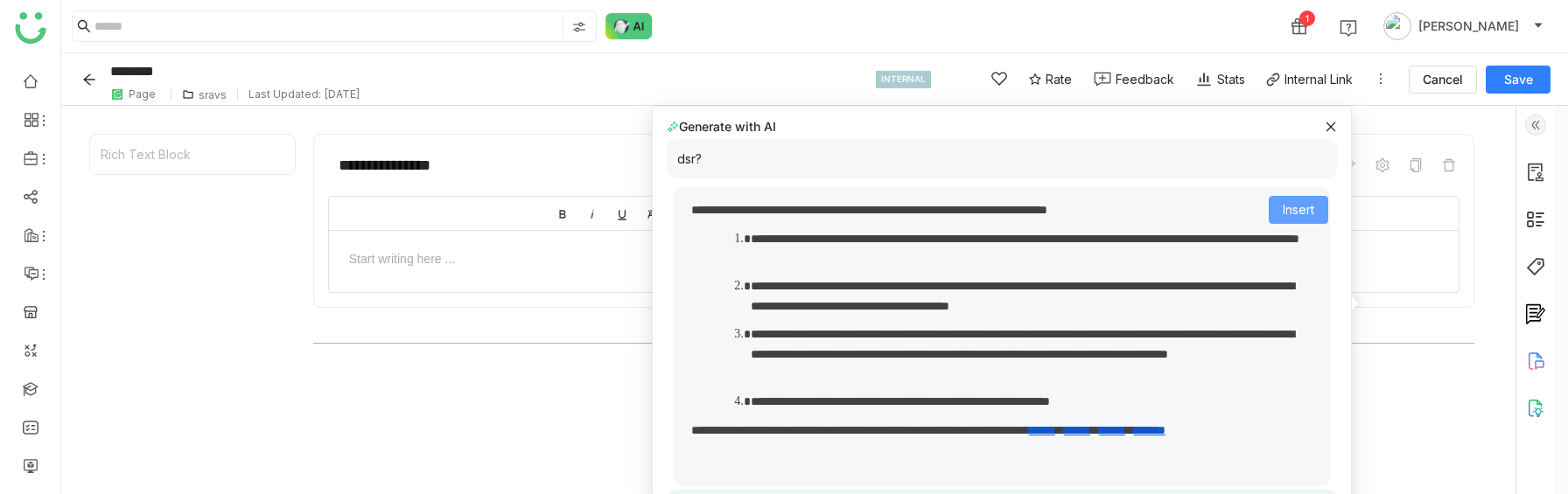
click at [1311, 213] on span "Insert" at bounding box center [1298, 209] width 32 height 20
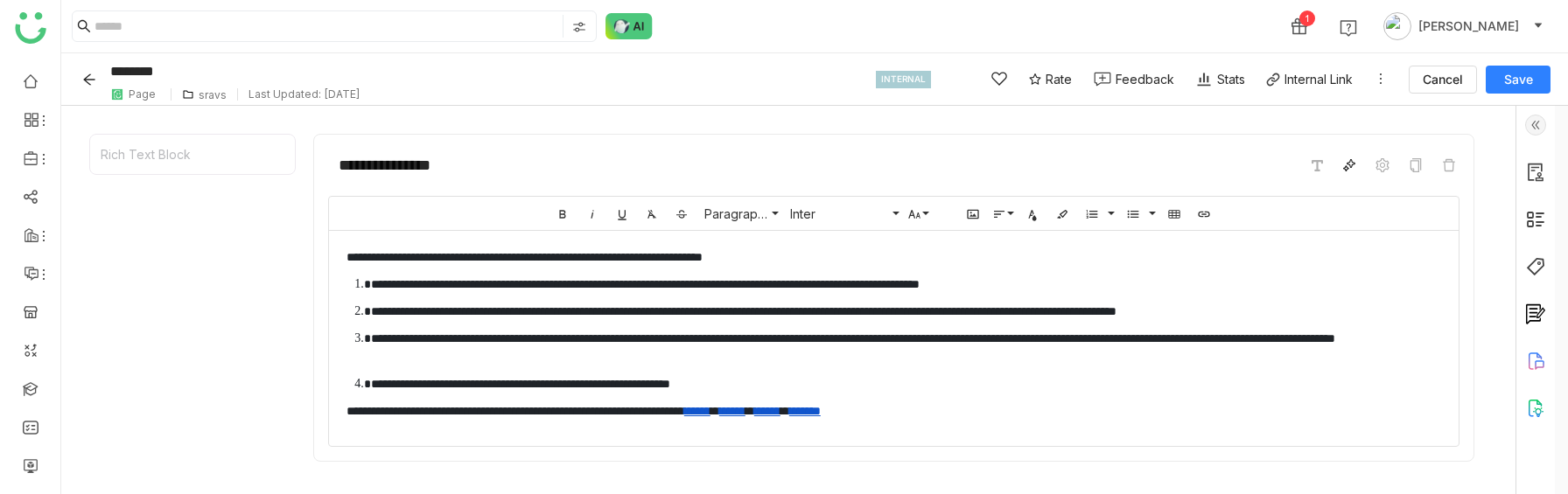
click at [1360, 175] on span at bounding box center [1349, 165] width 21 height 21
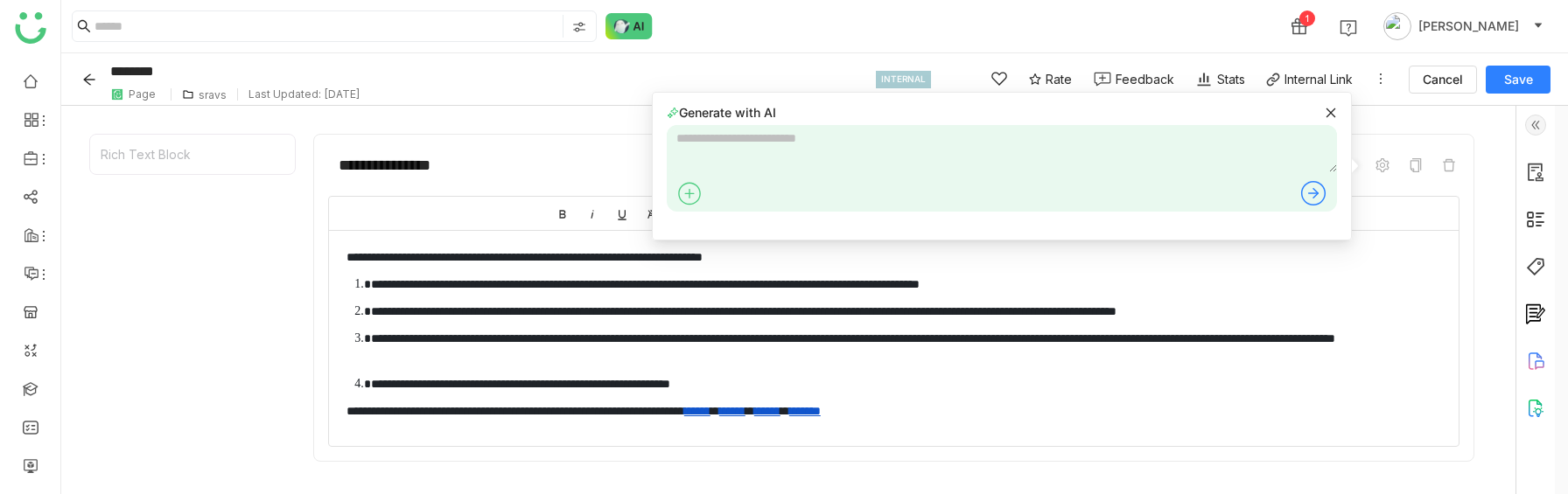
click at [1327, 115] on icon at bounding box center [1330, 113] width 9 height 9
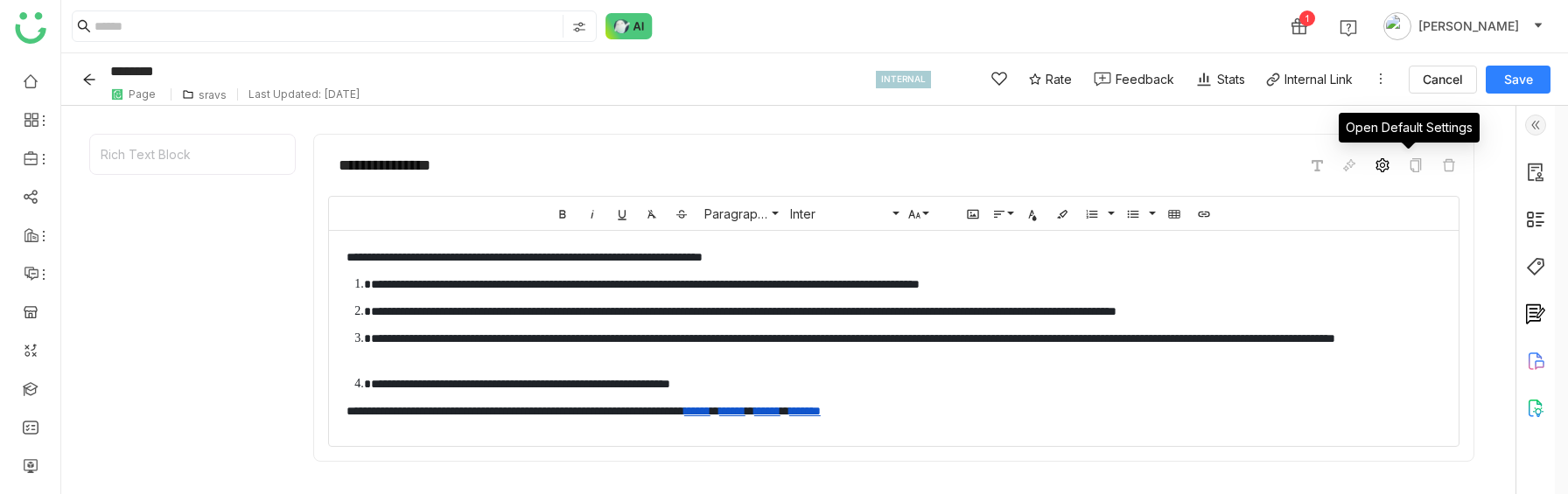
click at [1393, 168] on span at bounding box center [1382, 165] width 21 height 21
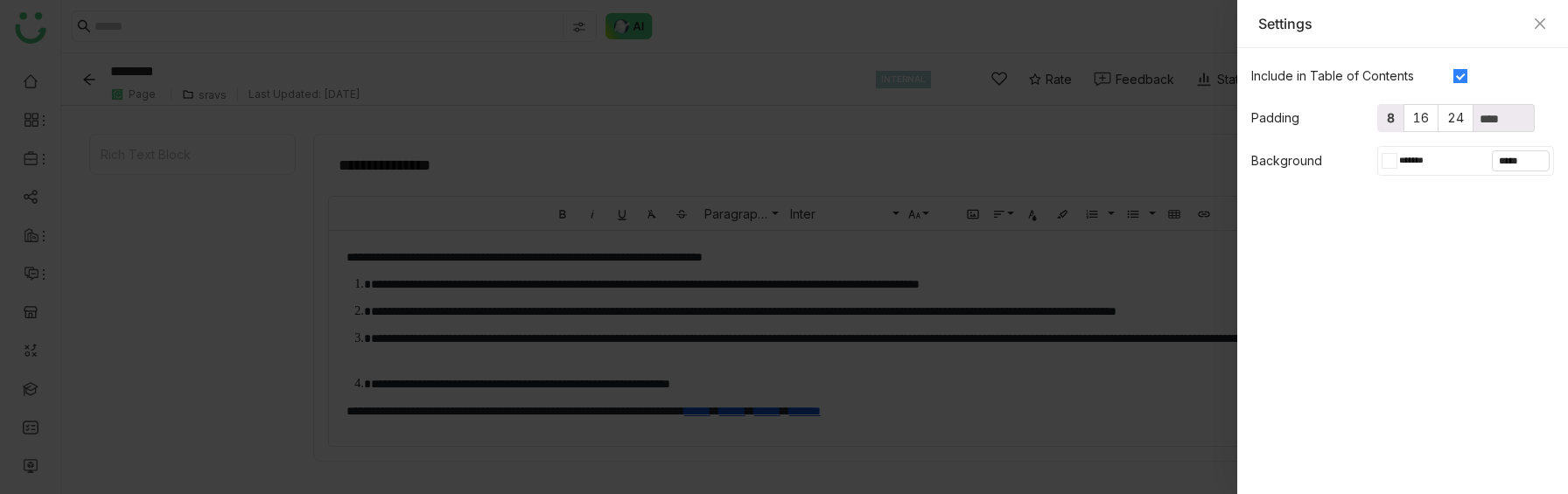
click at [1394, 111] on span "8" at bounding box center [1390, 118] width 7 height 15
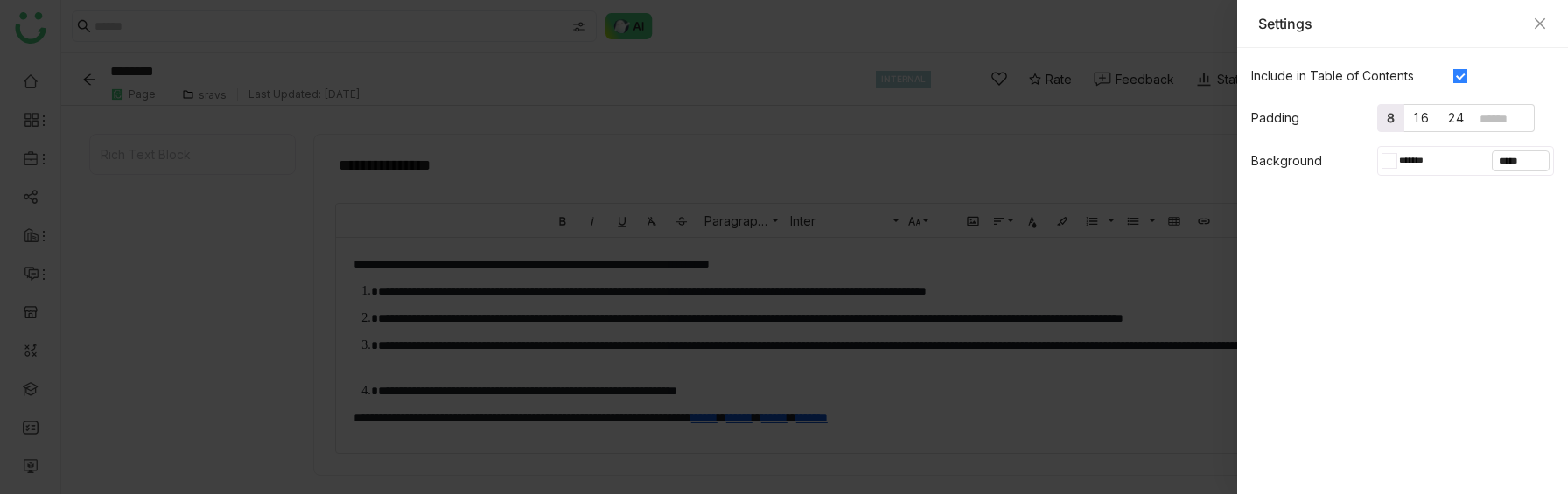
click at [1389, 157] on div at bounding box center [1393, 161] width 7 height 14
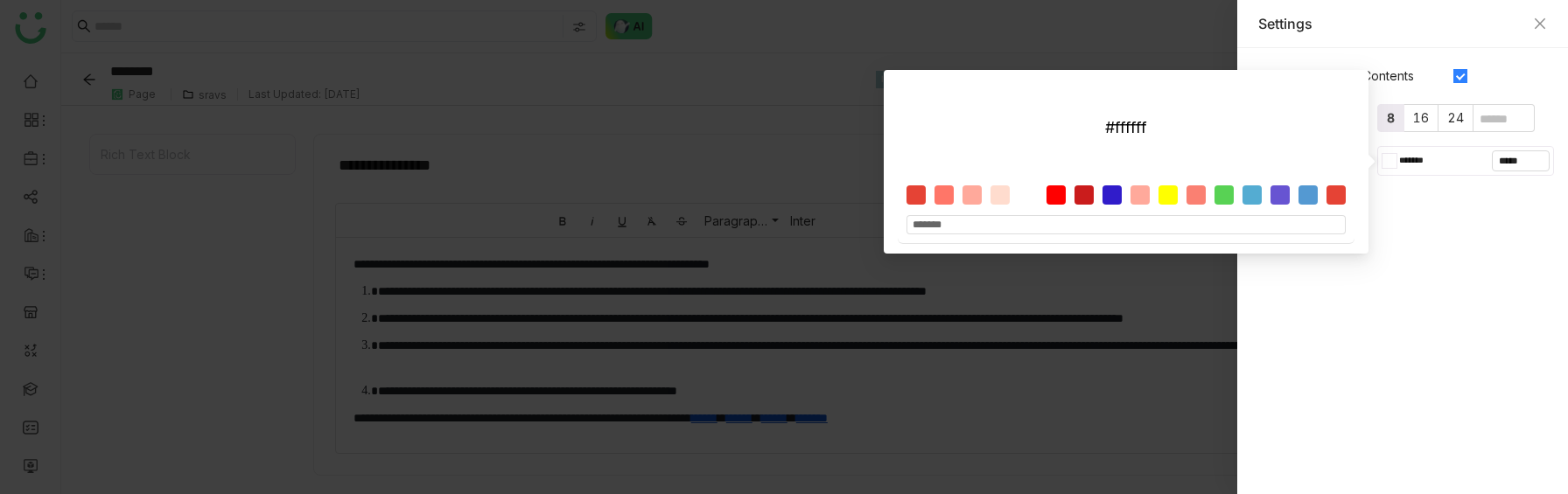
click at [1219, 196] on div at bounding box center [1224, 194] width 20 height 20
type input "*******"
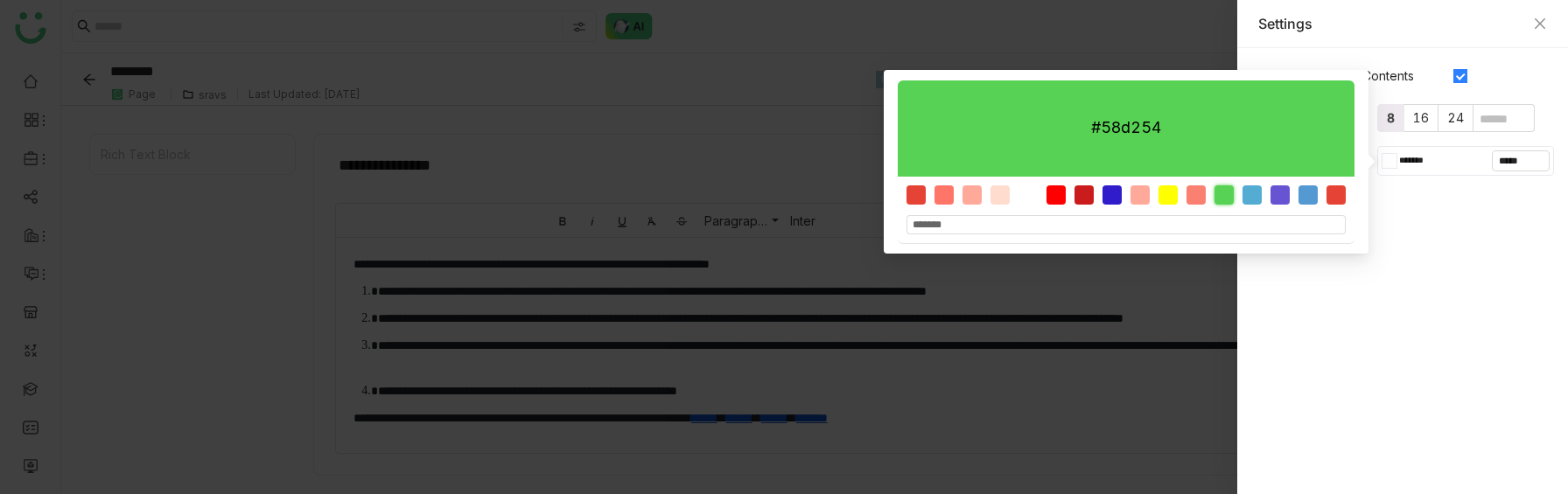
type input "*******"
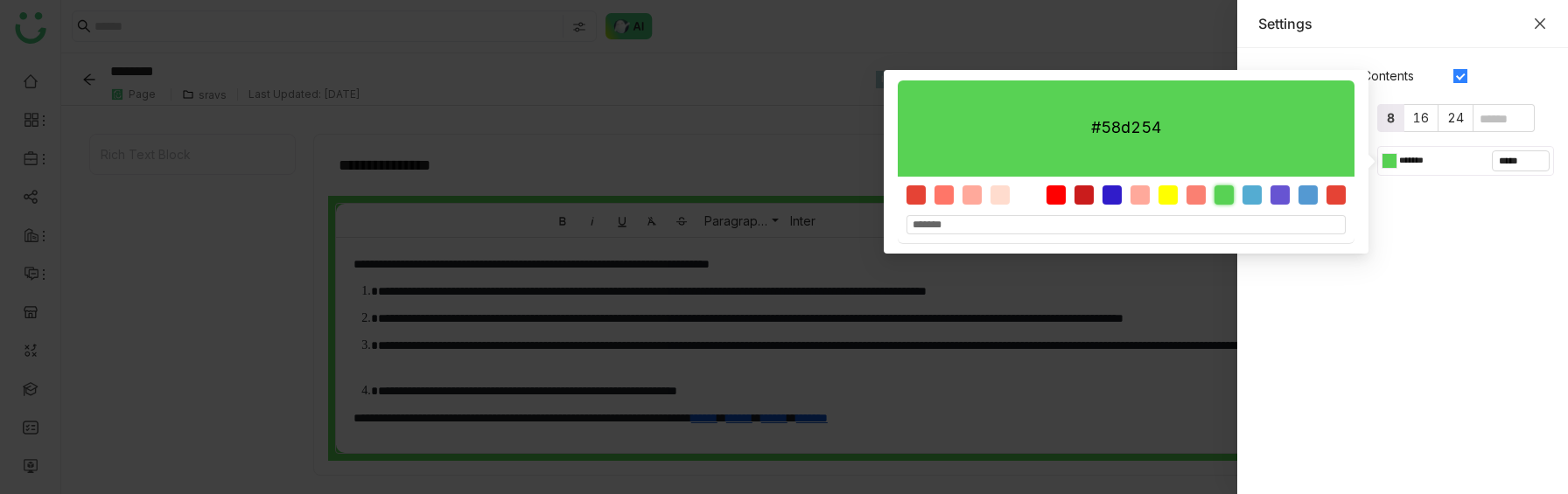
click at [1538, 30] on icon "Close" at bounding box center [1539, 23] width 14 height 14
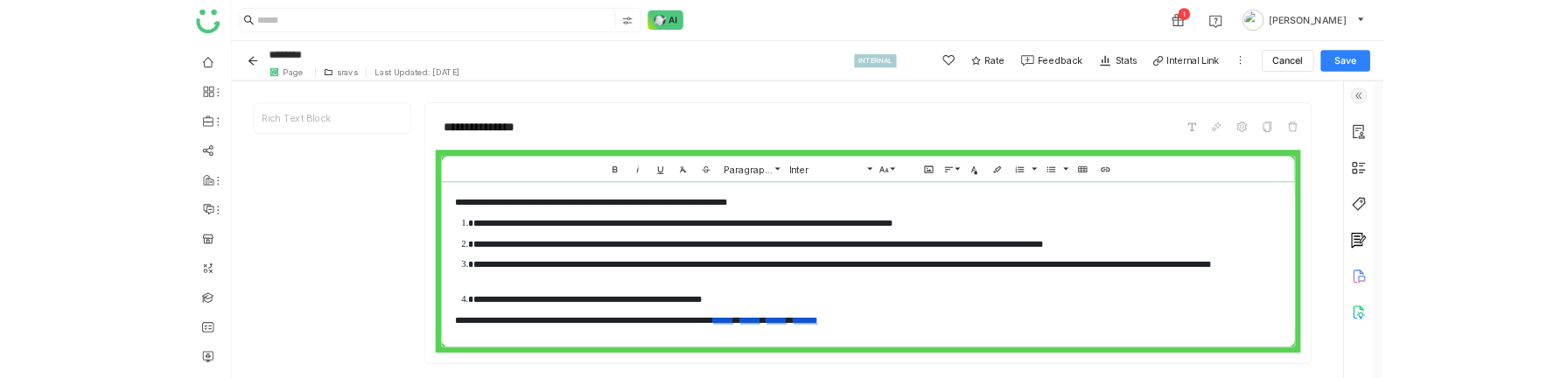
scroll to position [48, 0]
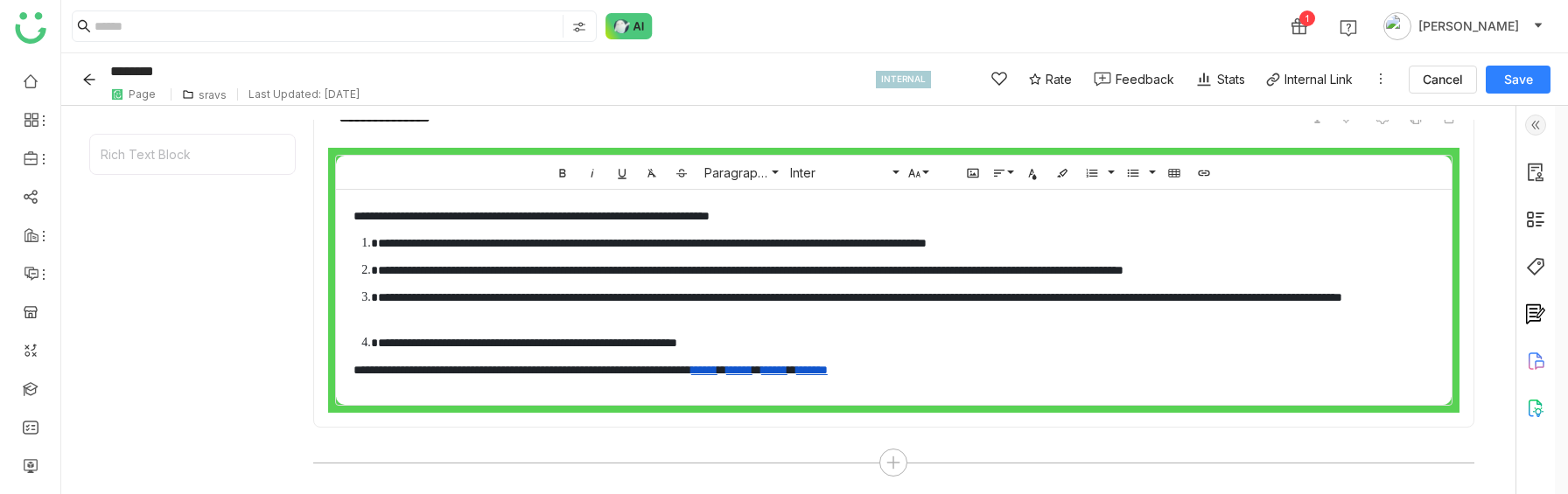
click at [1497, 84] on button "Save" at bounding box center [1518, 80] width 65 height 28
type input "********"
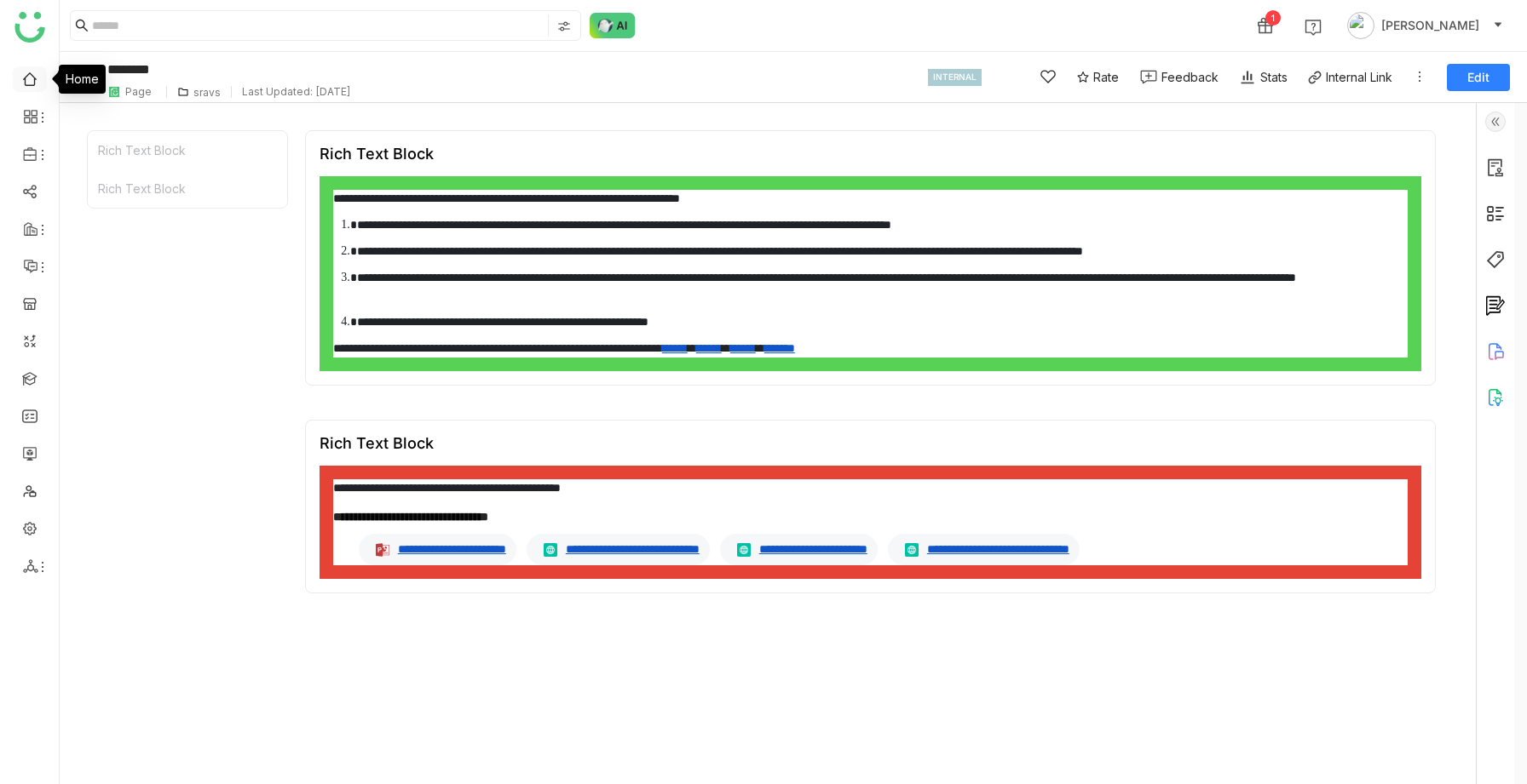
click at [36, 75] on link at bounding box center [29, 78] width 15 height 14
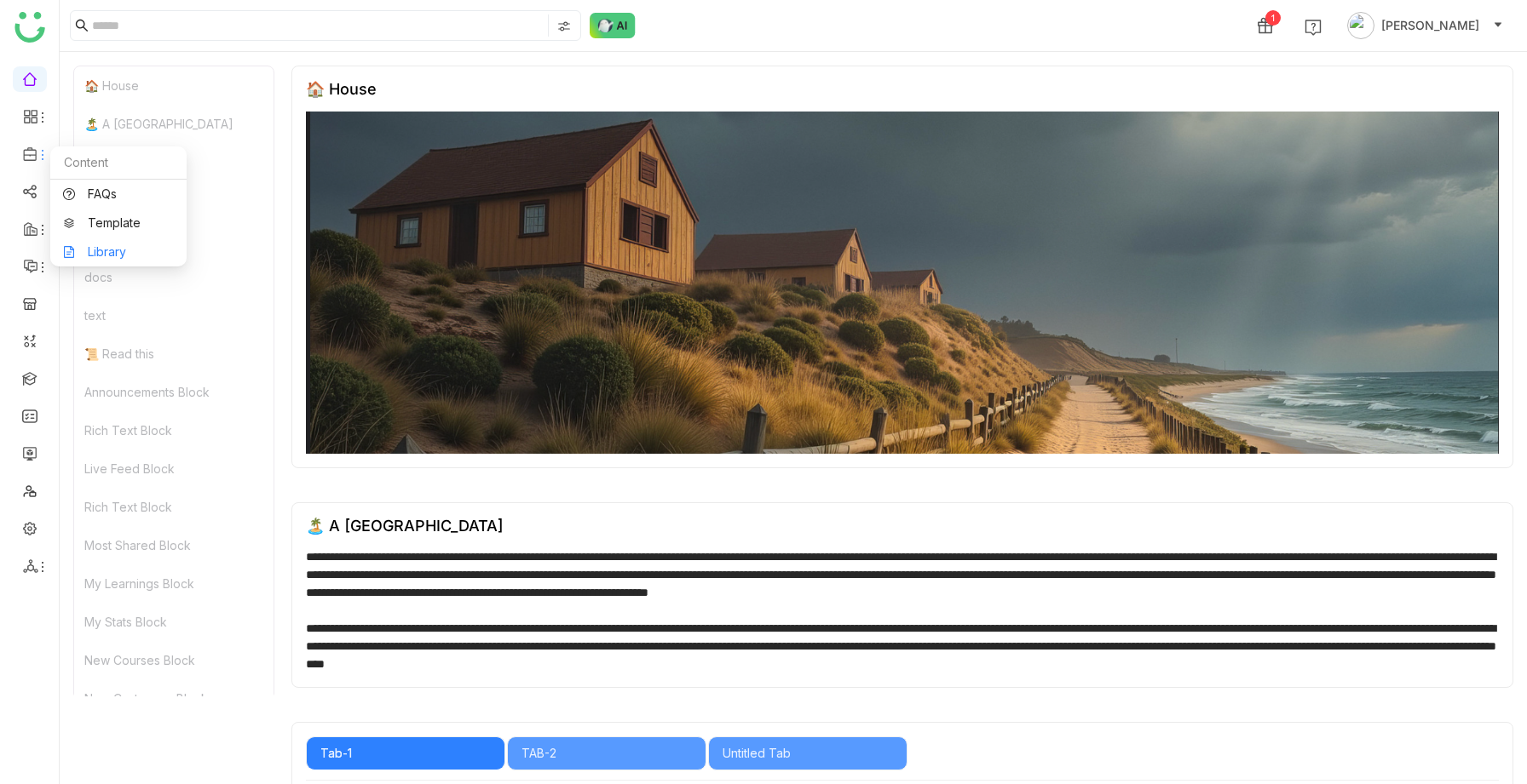
click at [89, 258] on link "Library" at bounding box center [119, 252] width 110 height 12
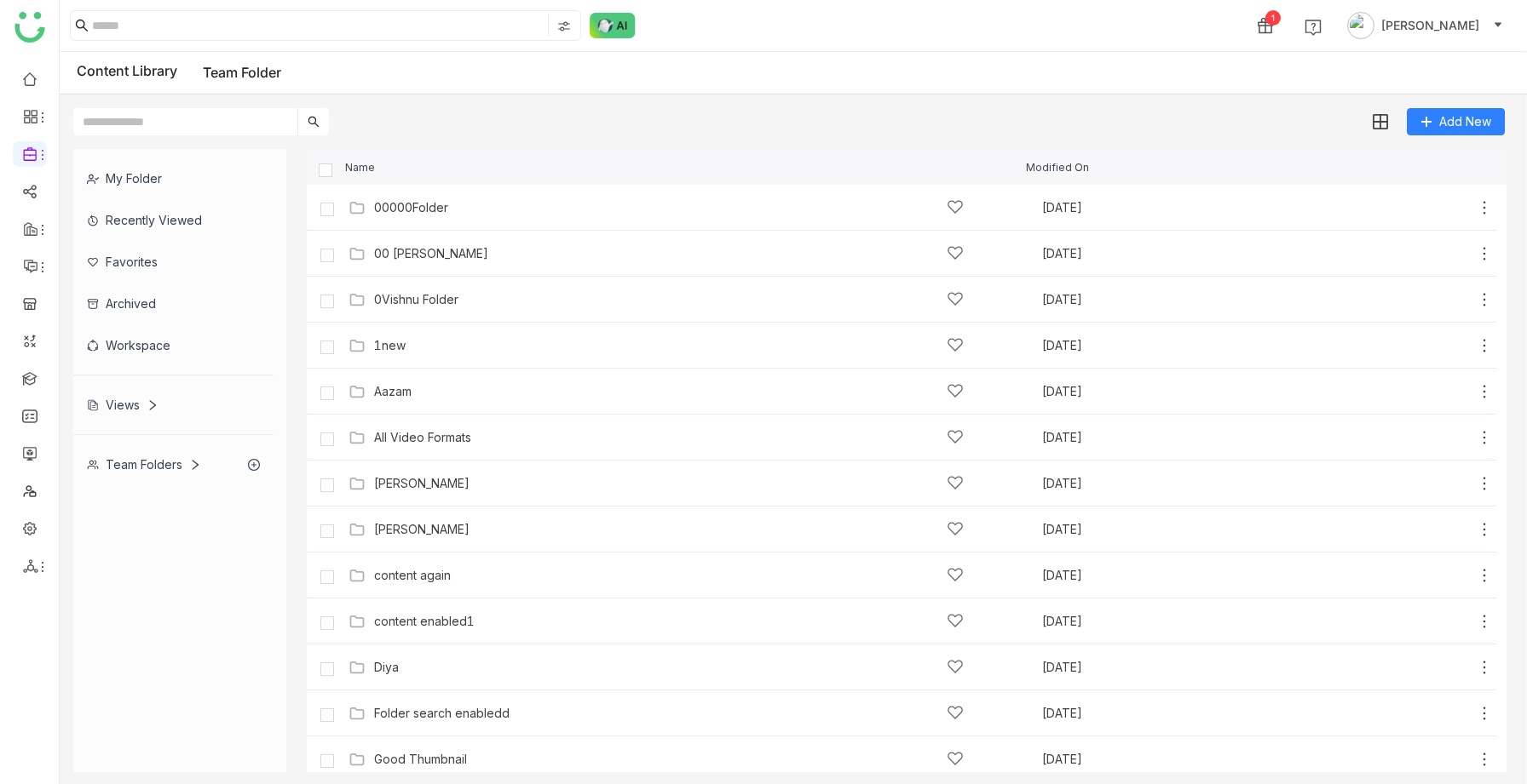
click at [137, 408] on div "Views" at bounding box center [122, 405] width 72 height 14
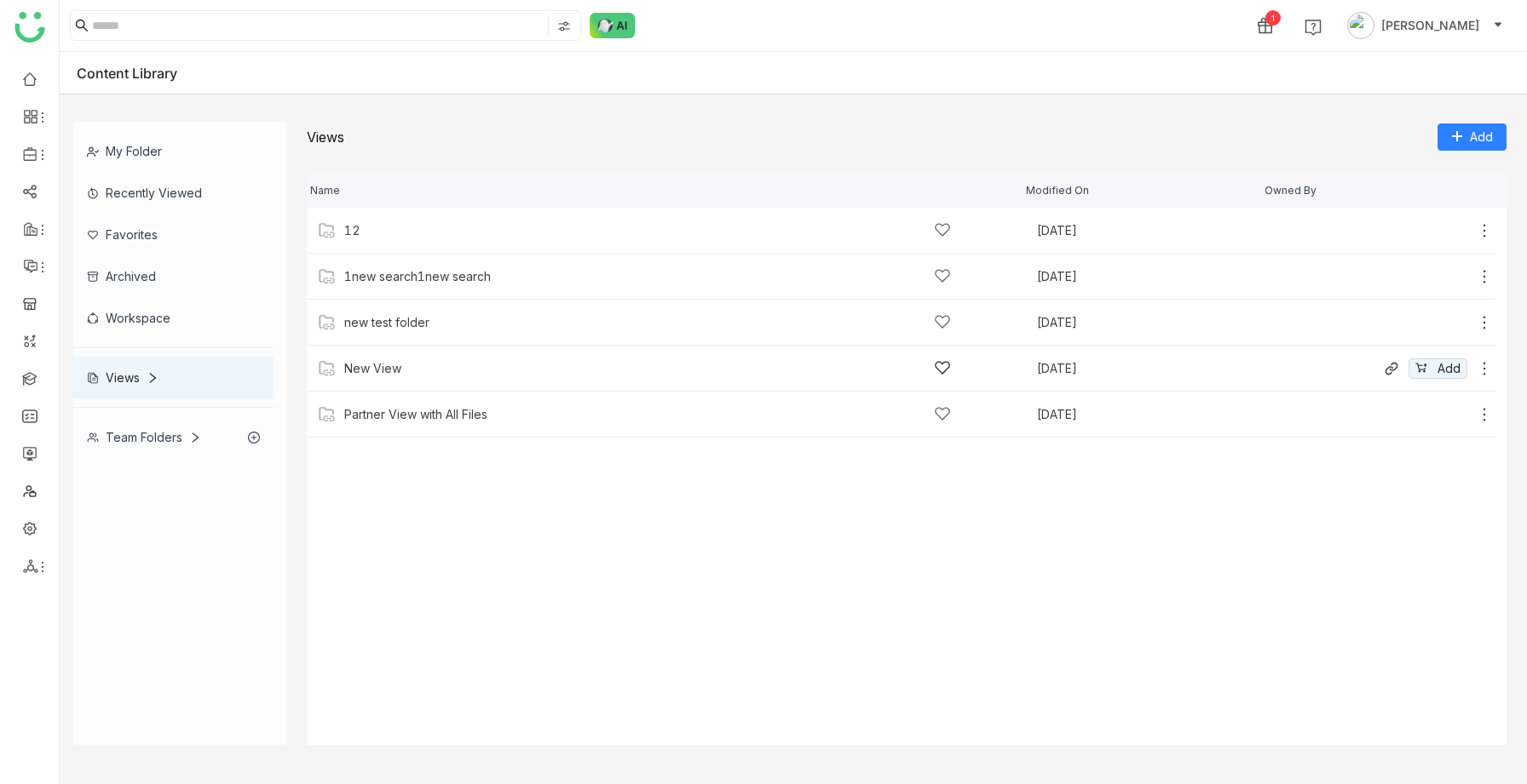
click at [370, 362] on div "New View" at bounding box center [372, 368] width 57 height 14
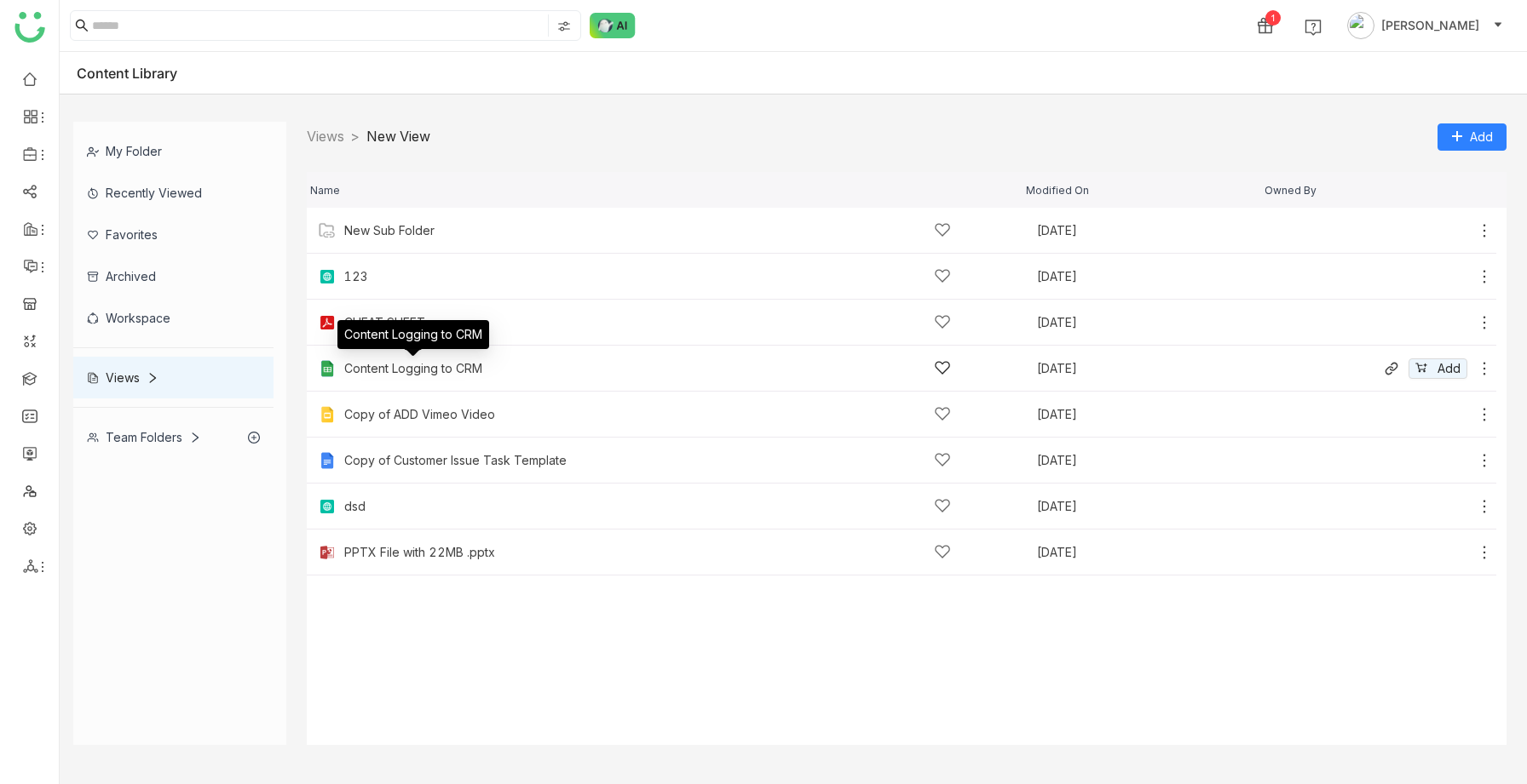
click at [399, 362] on div "Content Logging to CRM" at bounding box center [413, 368] width 138 height 14
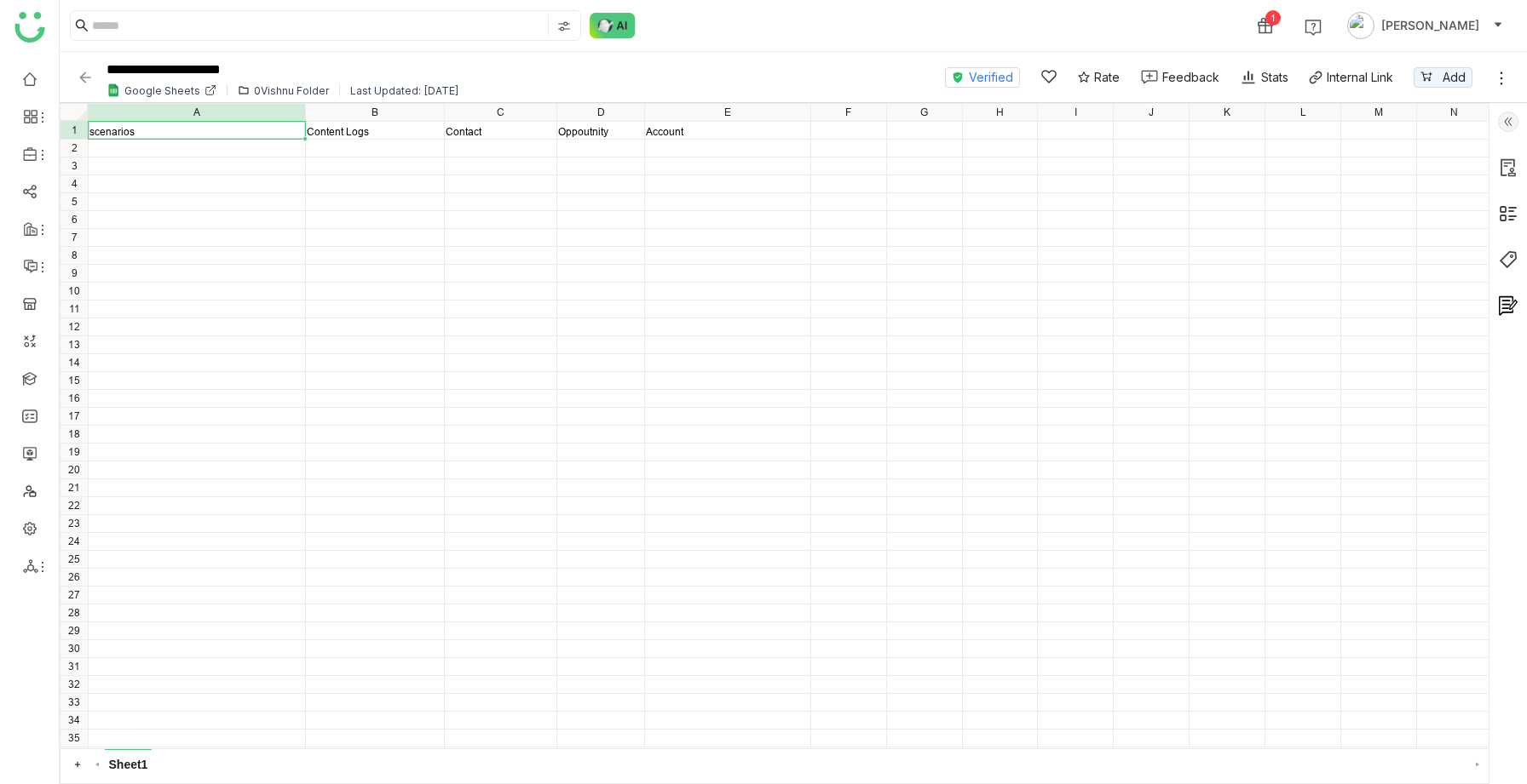
click at [85, 79] on img at bounding box center [85, 77] width 17 height 17
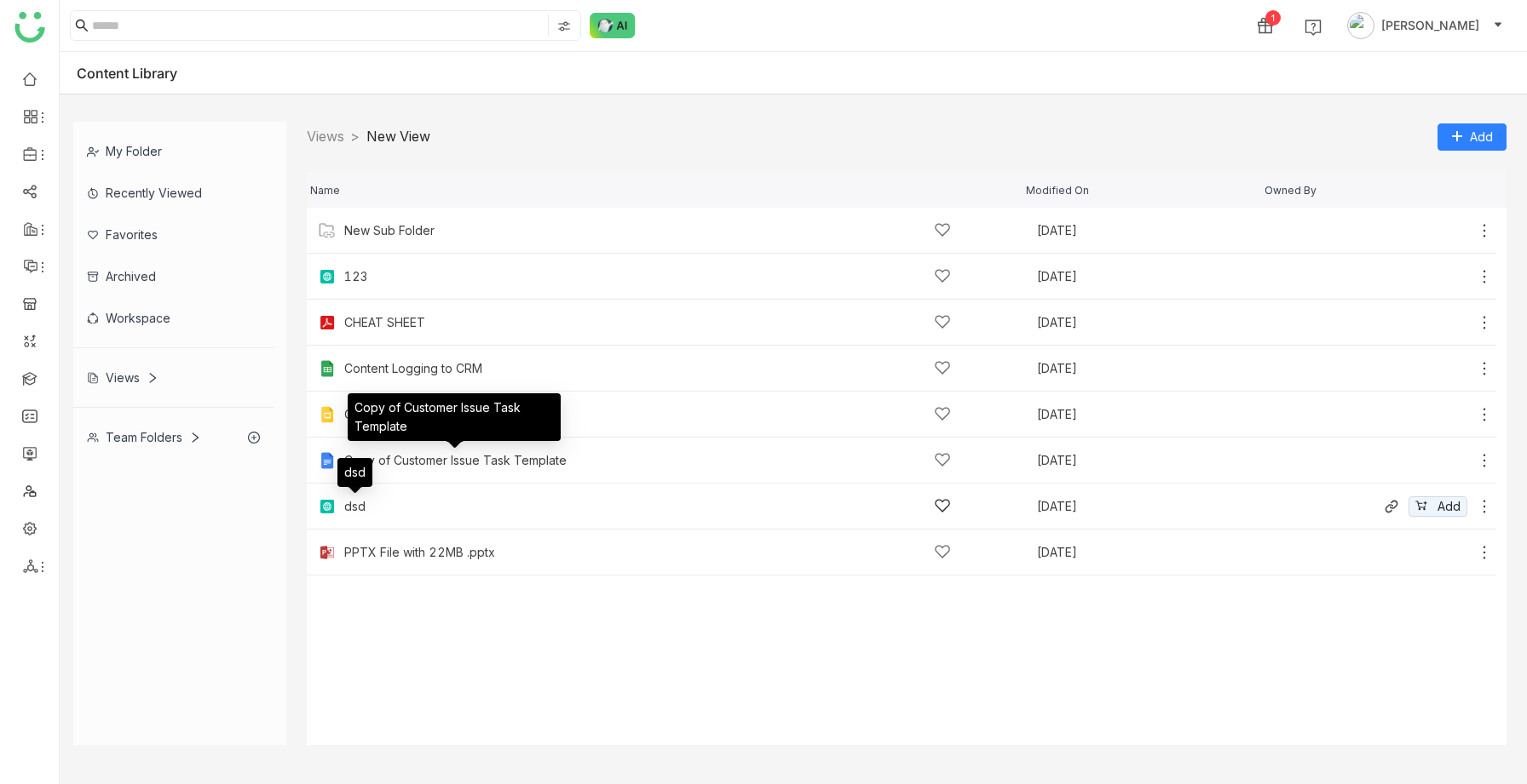
click at [357, 509] on div "dsd" at bounding box center [355, 506] width 22 height 14
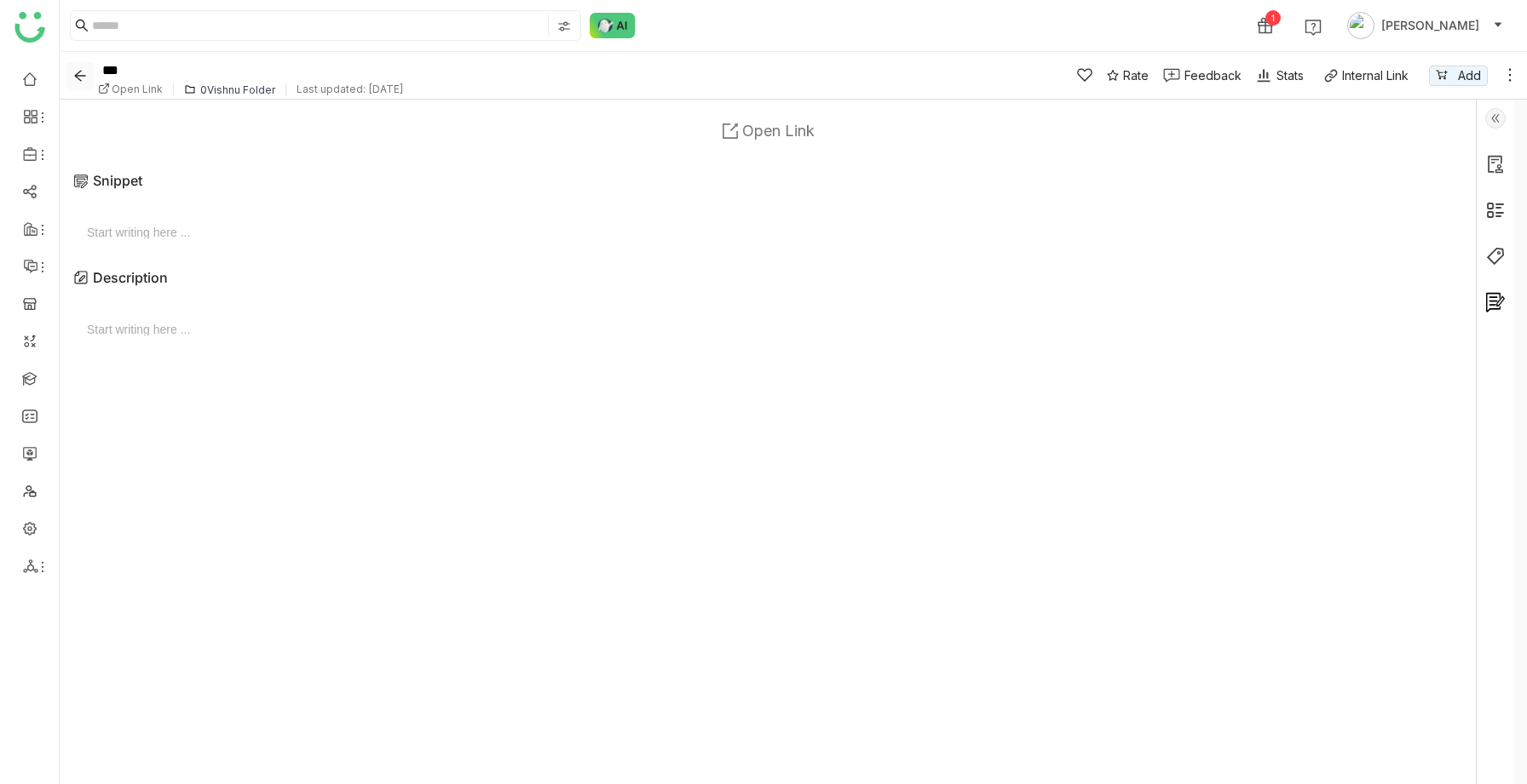
click at [82, 79] on icon "Back" at bounding box center [80, 75] width 14 height 14
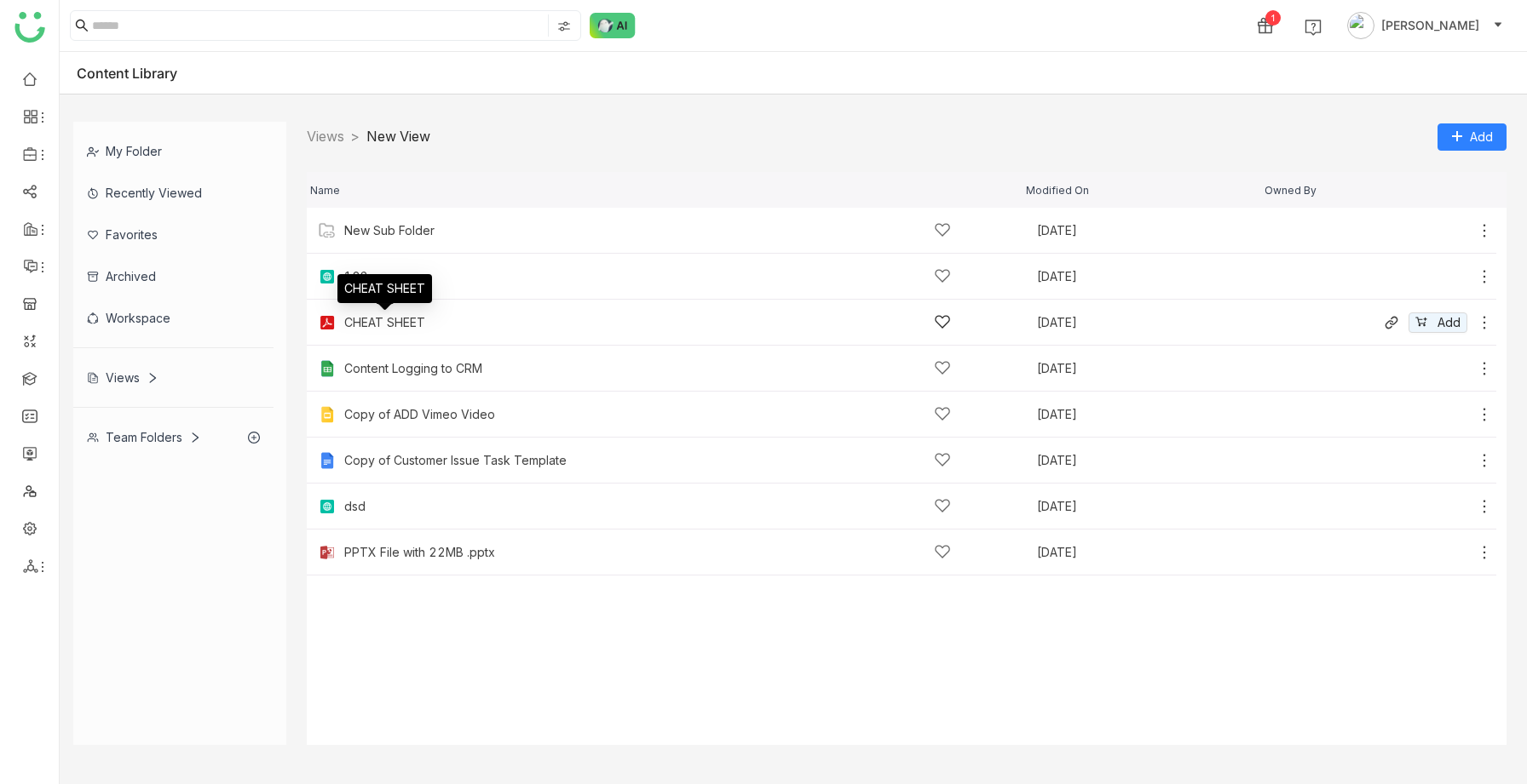
click at [372, 321] on div "CHEAT SHEET" at bounding box center [384, 322] width 81 height 14
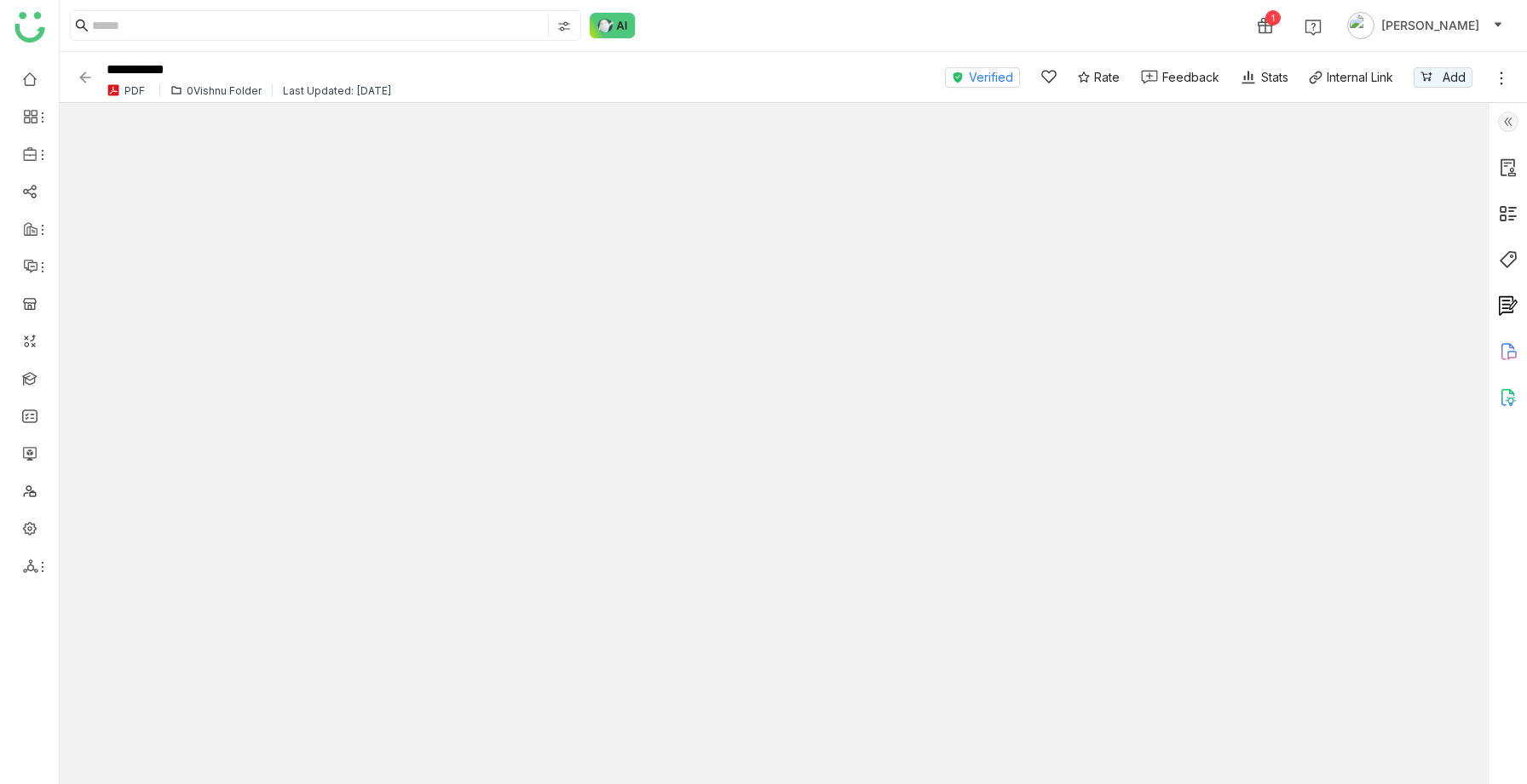
click at [91, 77] on img at bounding box center [85, 77] width 17 height 17
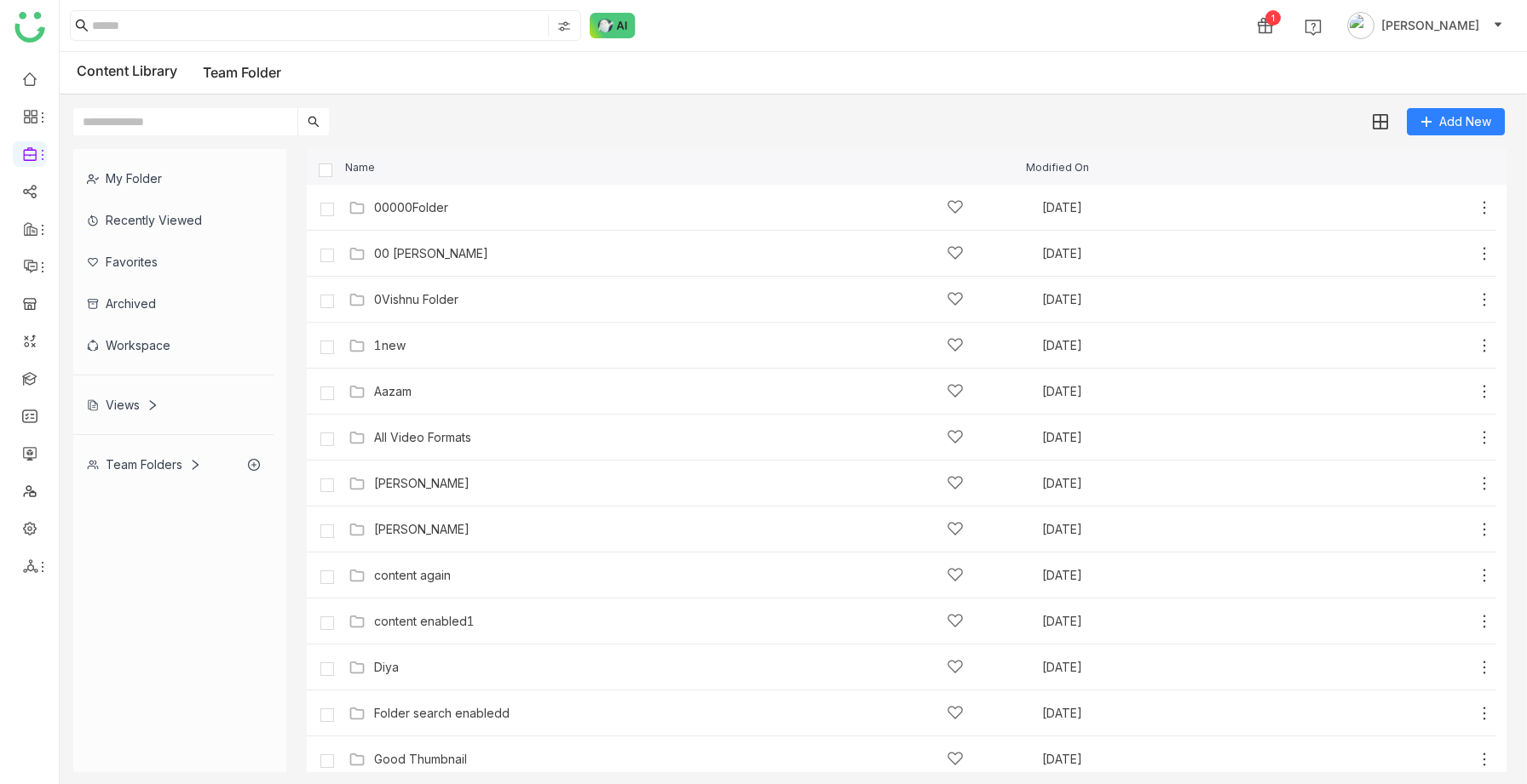
click at [134, 401] on div "Views" at bounding box center [122, 405] width 72 height 14
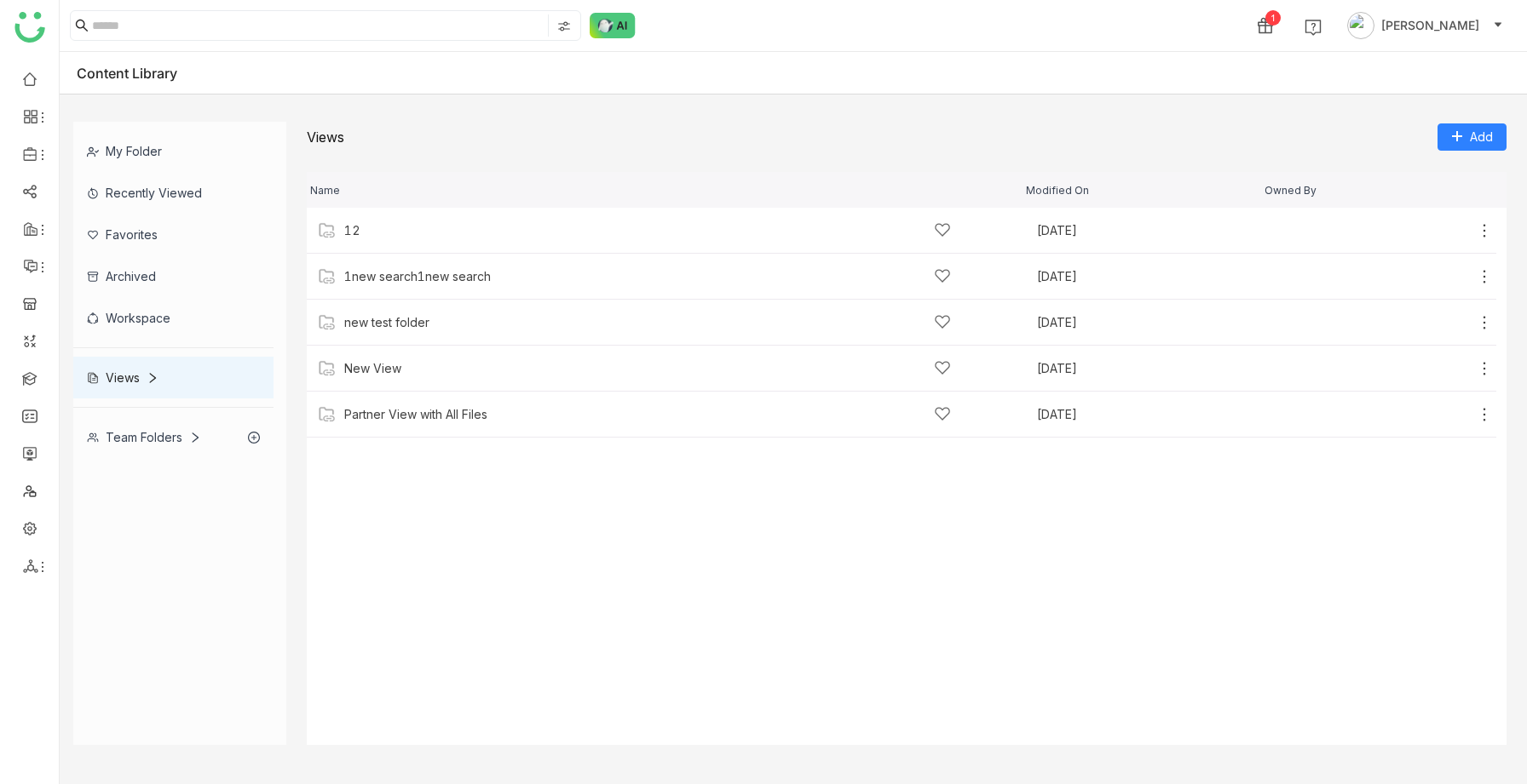
click at [131, 441] on div "Team Folders" at bounding box center [144, 437] width 114 height 14
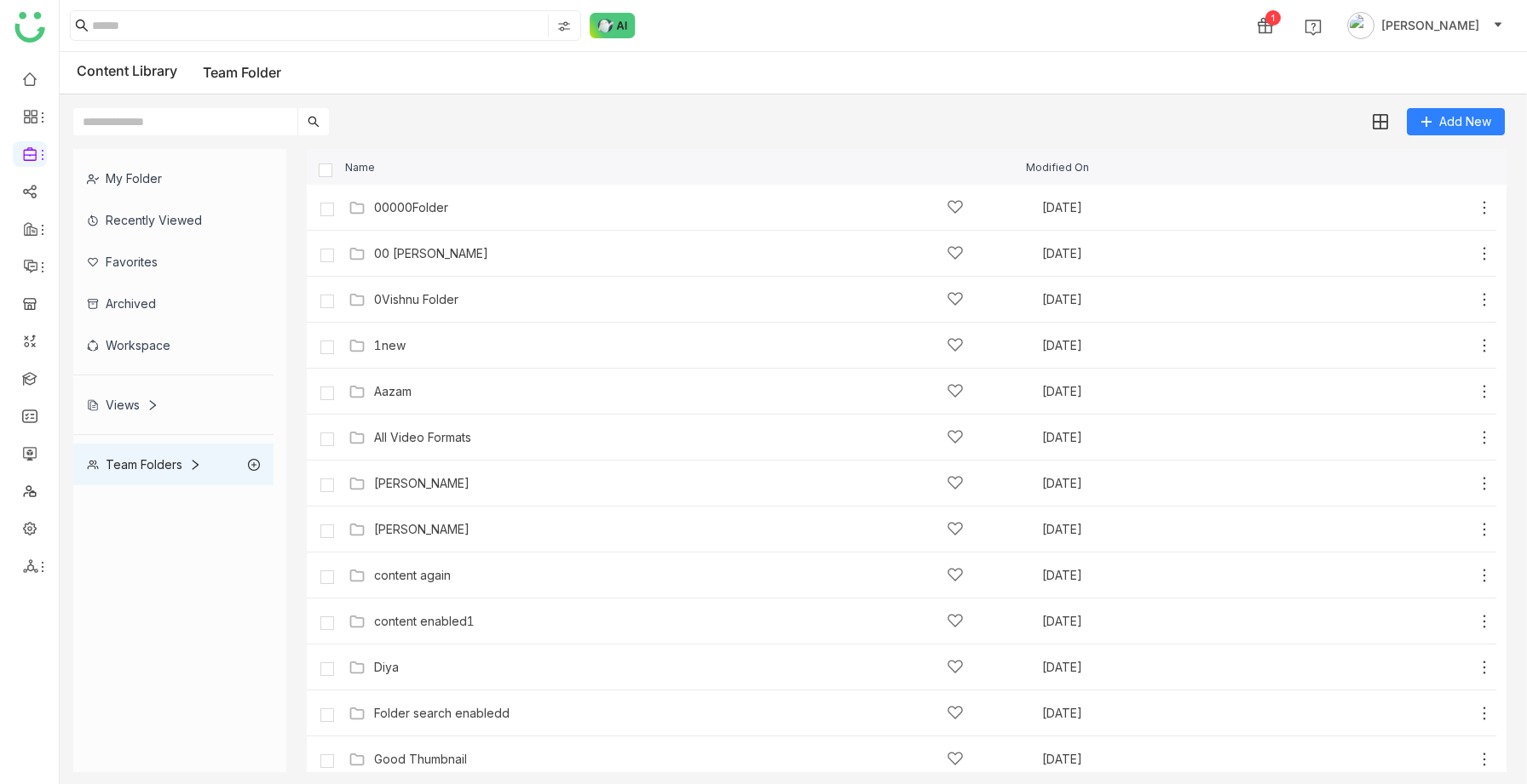
click at [127, 407] on div "Views" at bounding box center [122, 405] width 72 height 14
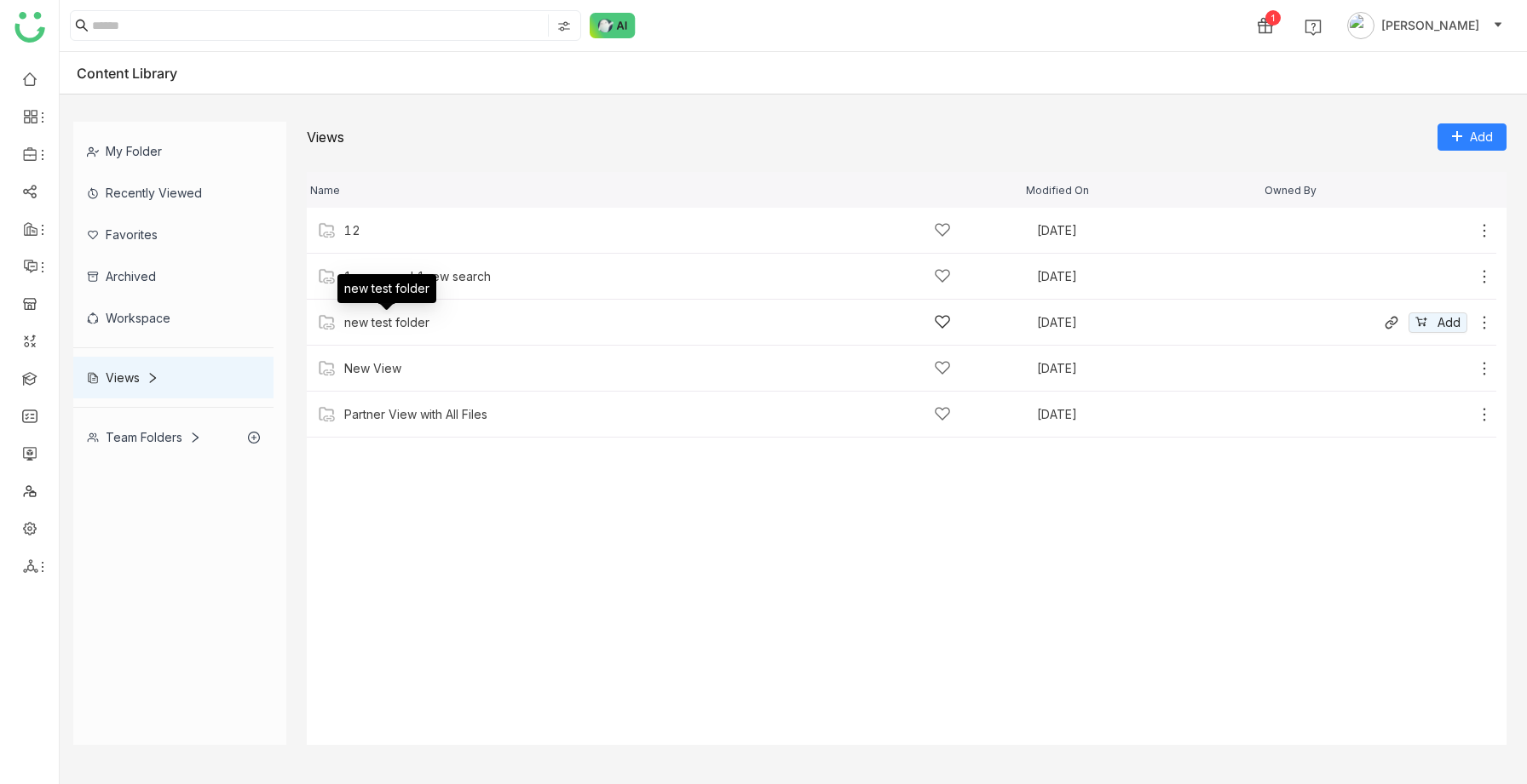
click at [404, 320] on div "new test folder" at bounding box center [387, 322] width 85 height 14
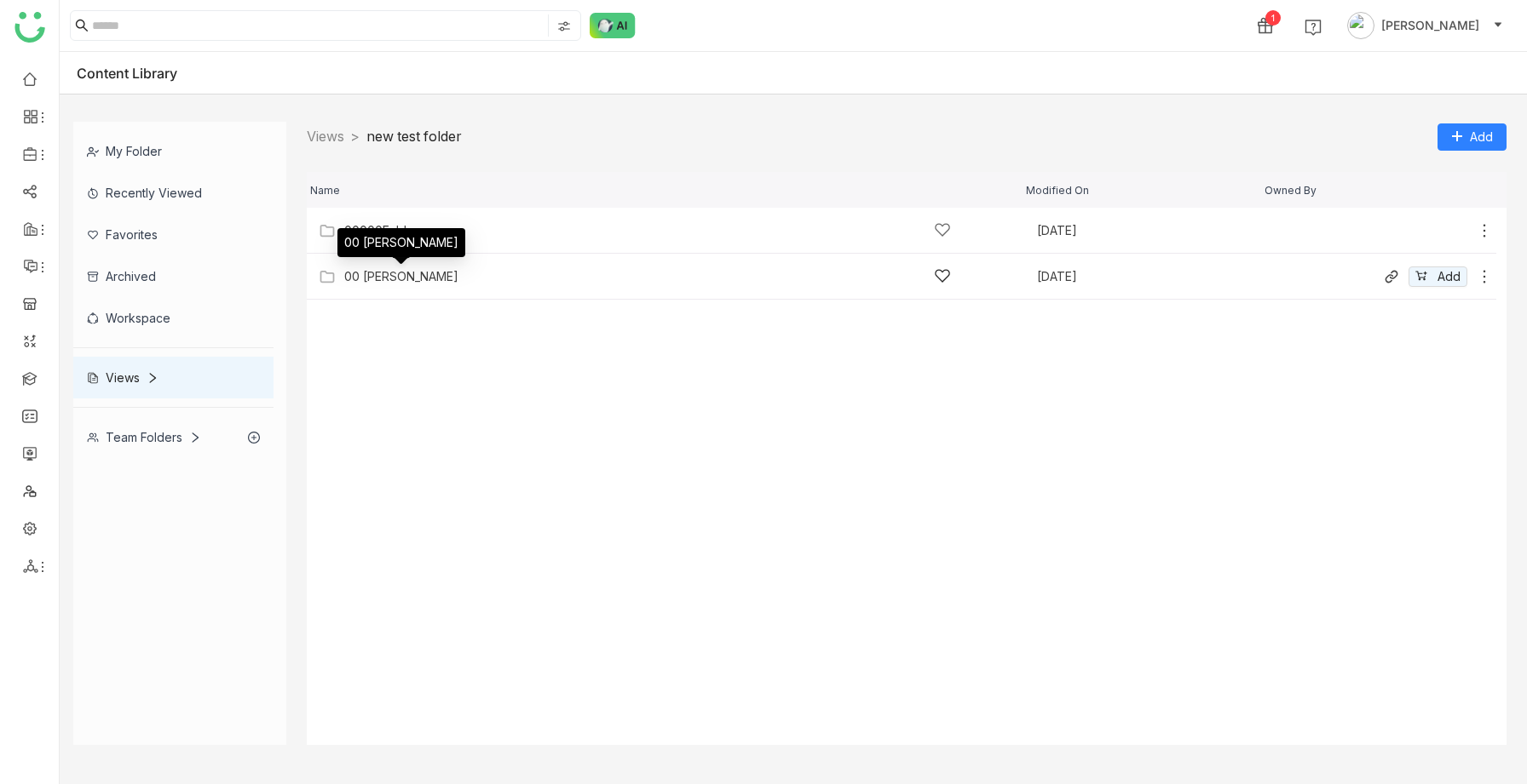
click at [399, 277] on div "00 [PERSON_NAME]" at bounding box center [401, 276] width 114 height 14
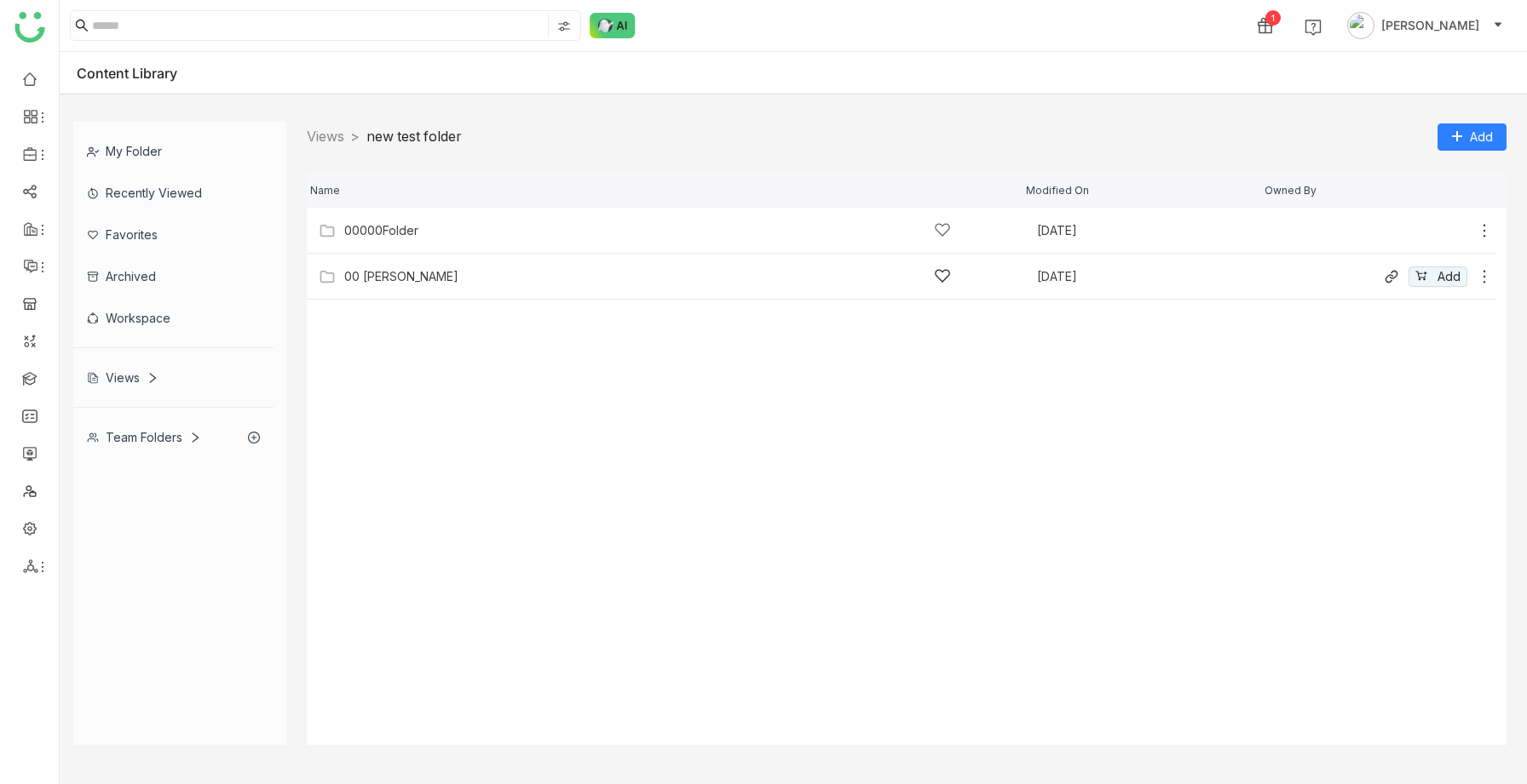
click at [405, 284] on div "00 [PERSON_NAME]" at bounding box center [648, 276] width 607 height 18
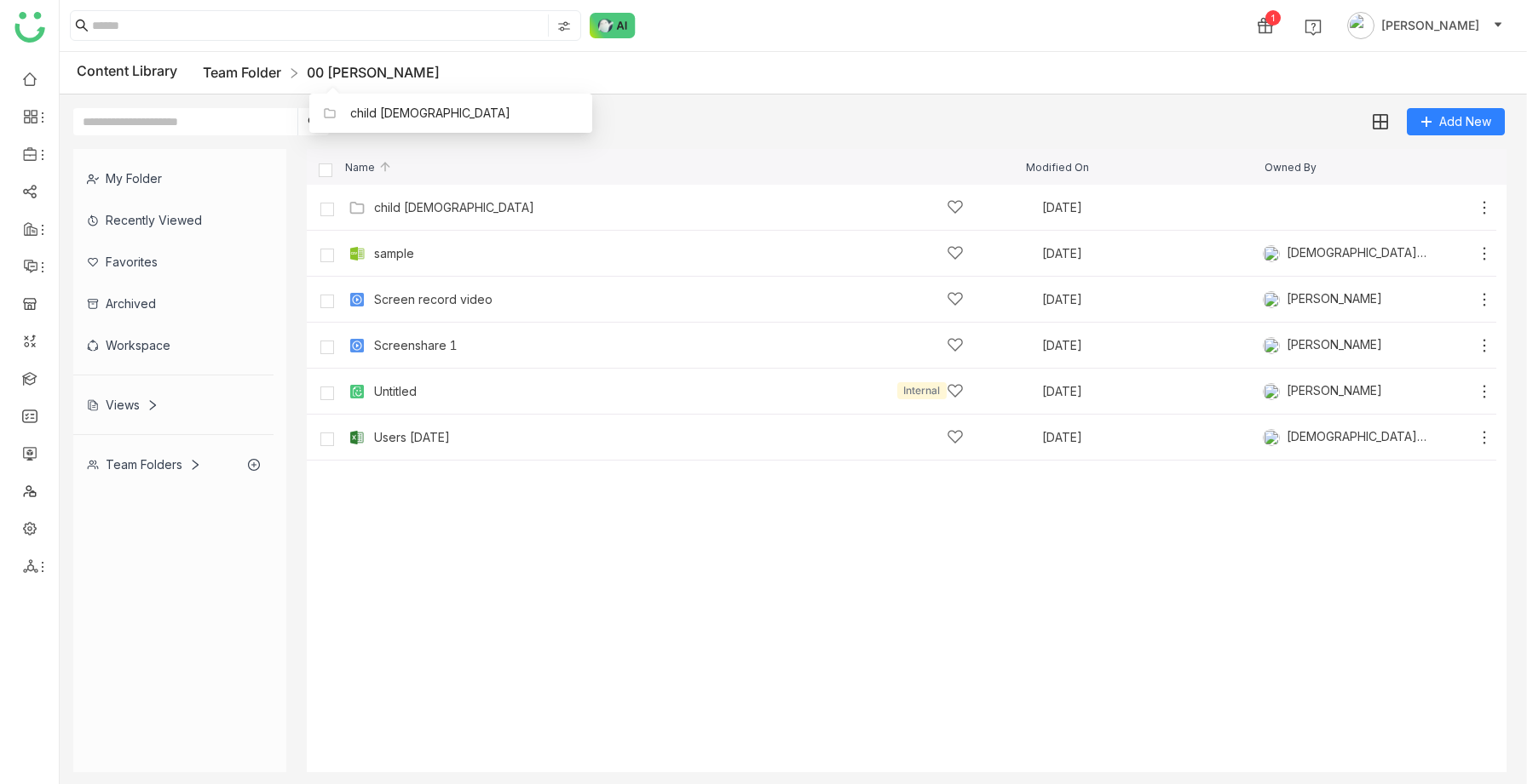
click at [246, 70] on link "Team Folder" at bounding box center [242, 72] width 79 height 17
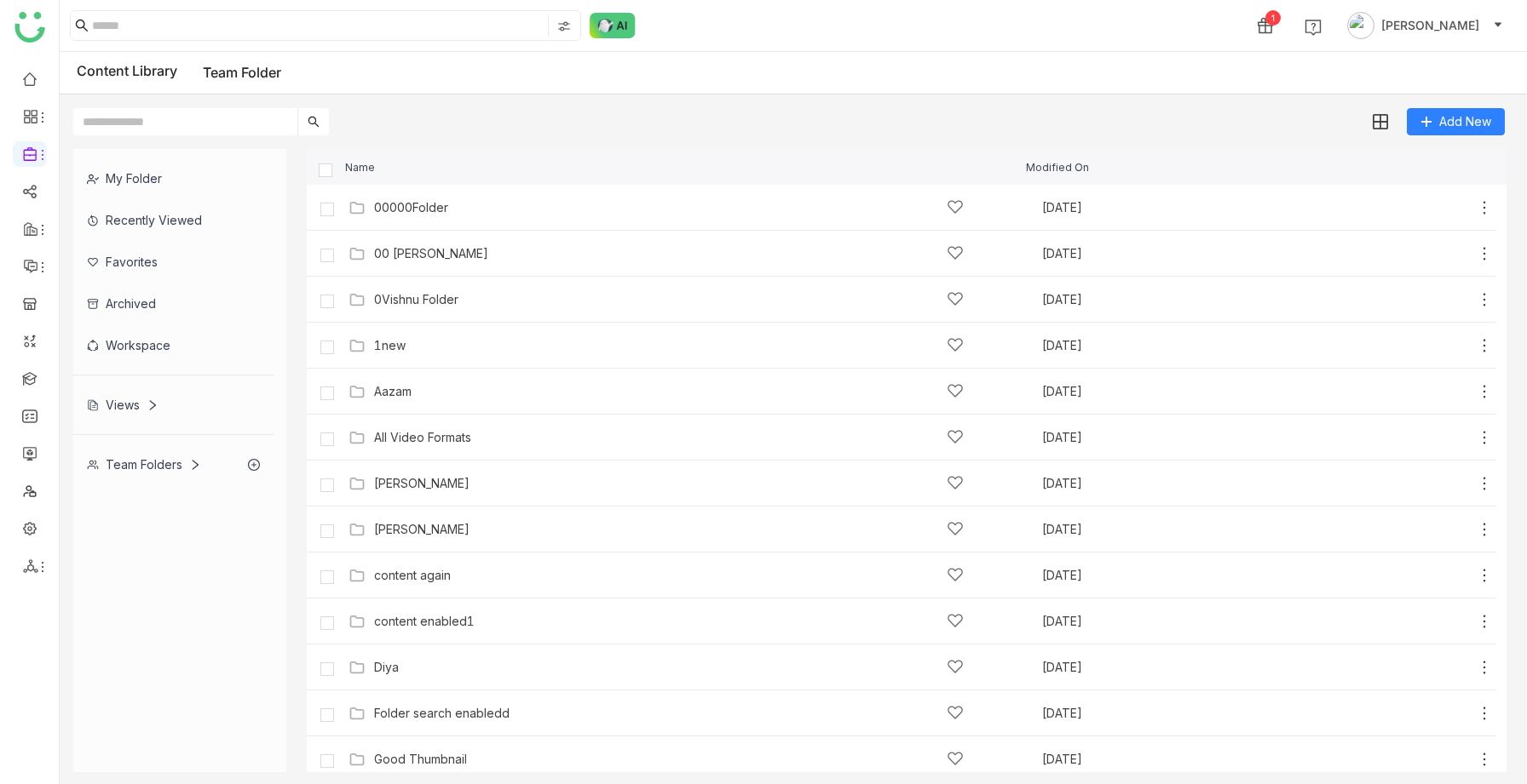
click at [127, 416] on div "Views" at bounding box center [173, 405] width 200 height 42
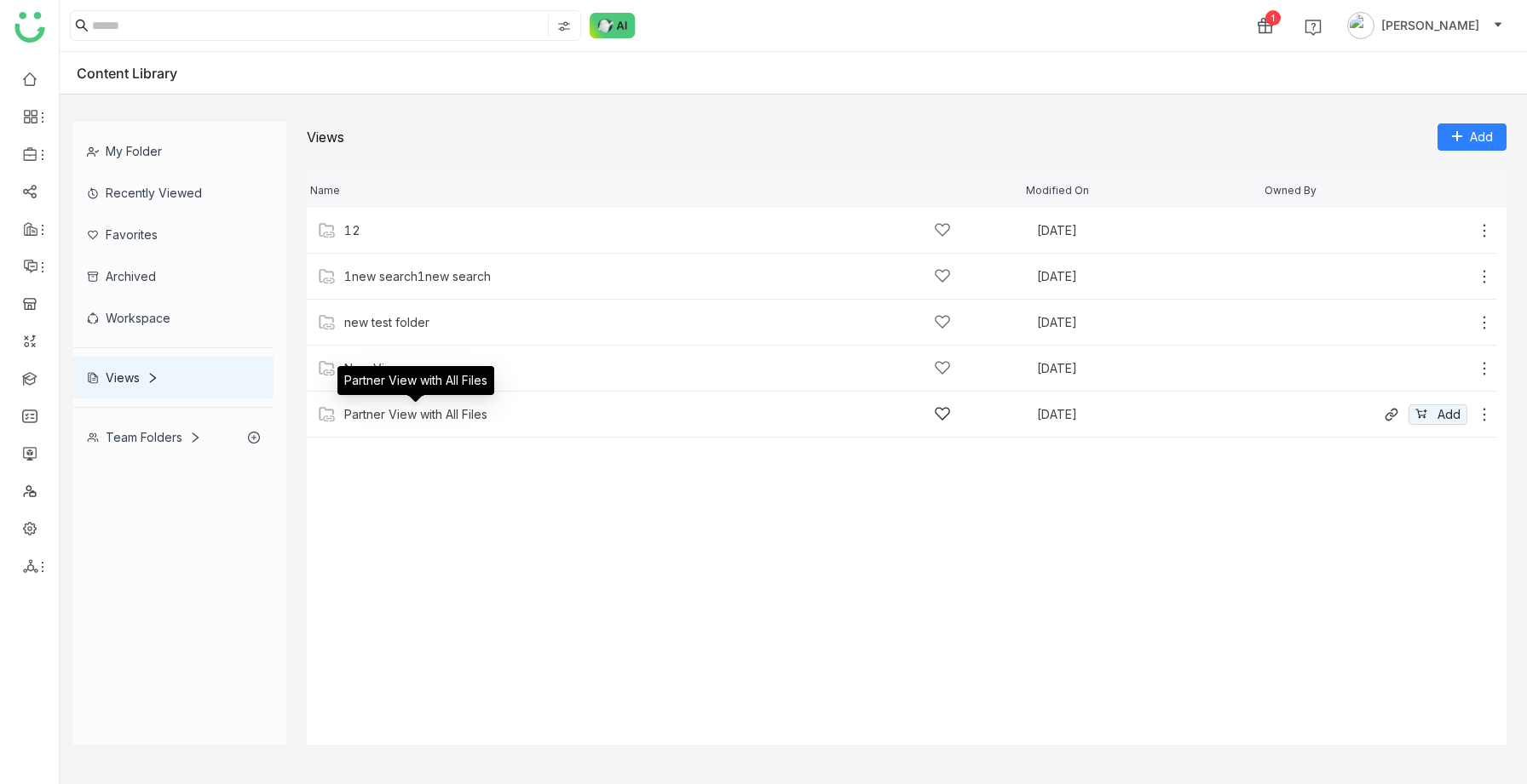
click at [372, 419] on div "Partner View with All Files" at bounding box center [416, 415] width 143 height 14
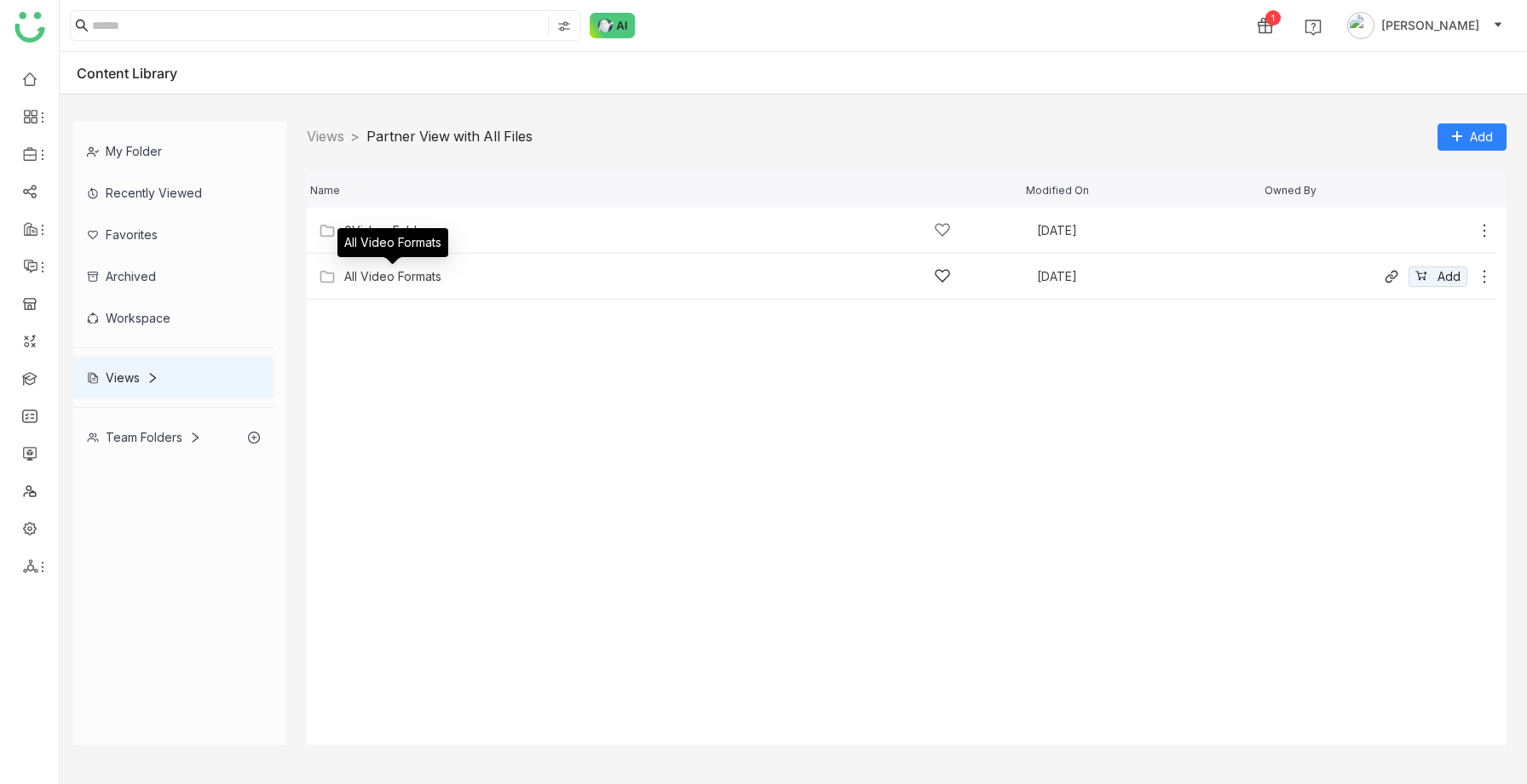
click at [400, 281] on div "All Video Formats" at bounding box center [392, 276] width 97 height 14
click at [351, 281] on div "All Video Formats" at bounding box center [392, 276] width 97 height 14
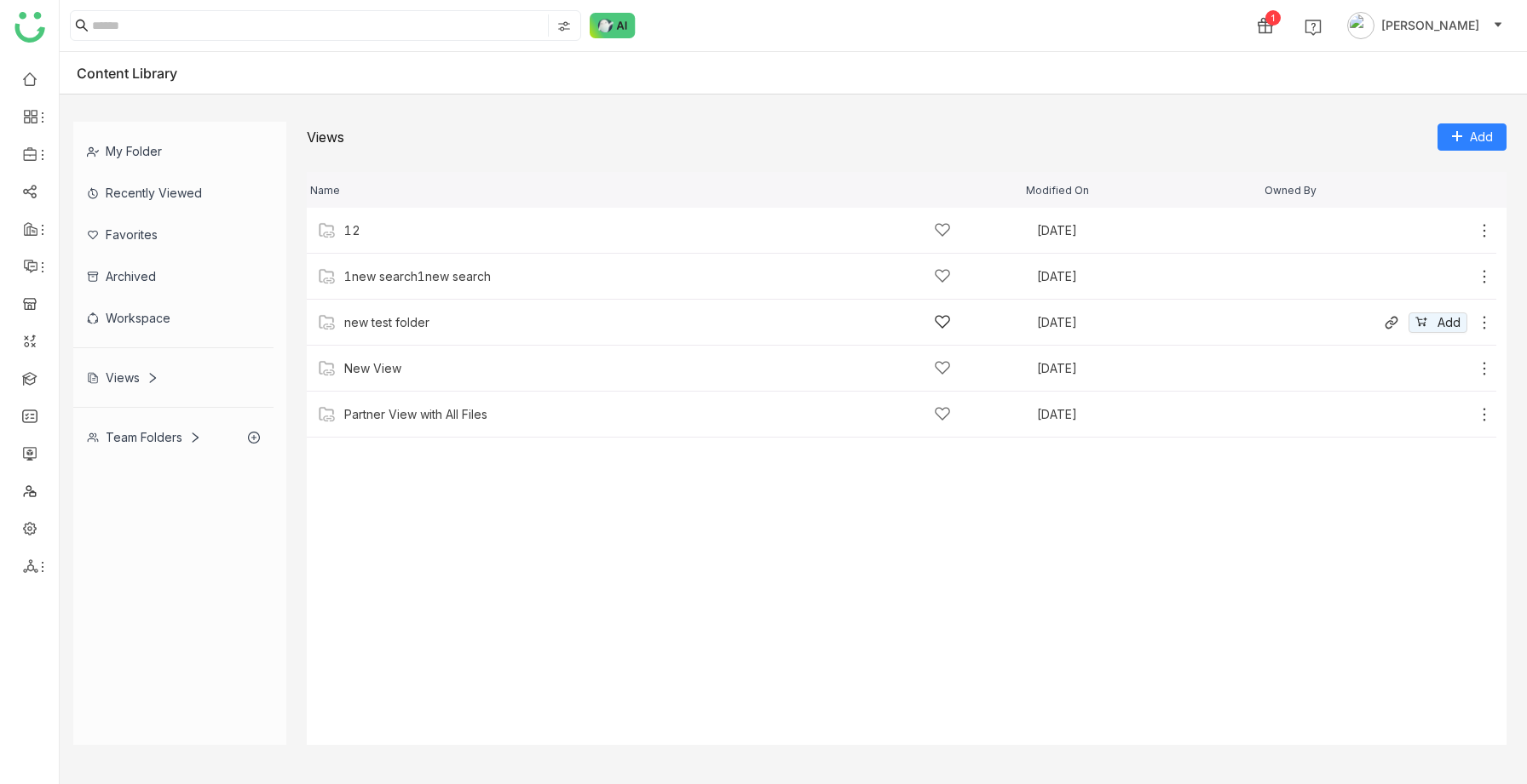
click at [366, 330] on div "new test folder" at bounding box center [648, 322] width 607 height 18
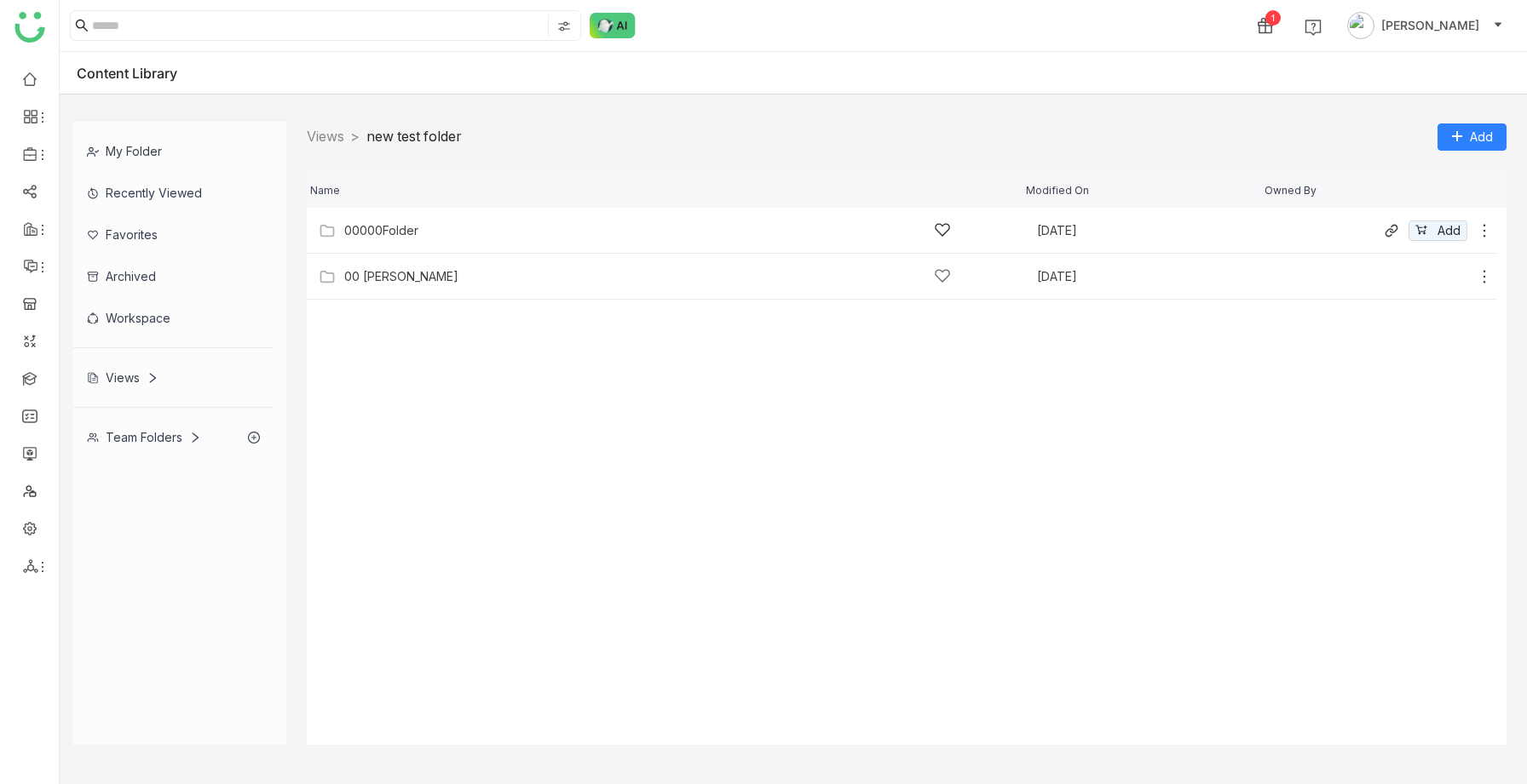
click at [401, 235] on div "00000Folder" at bounding box center [381, 230] width 74 height 14
click at [405, 237] on div "00000Folder" at bounding box center [381, 230] width 74 height 14
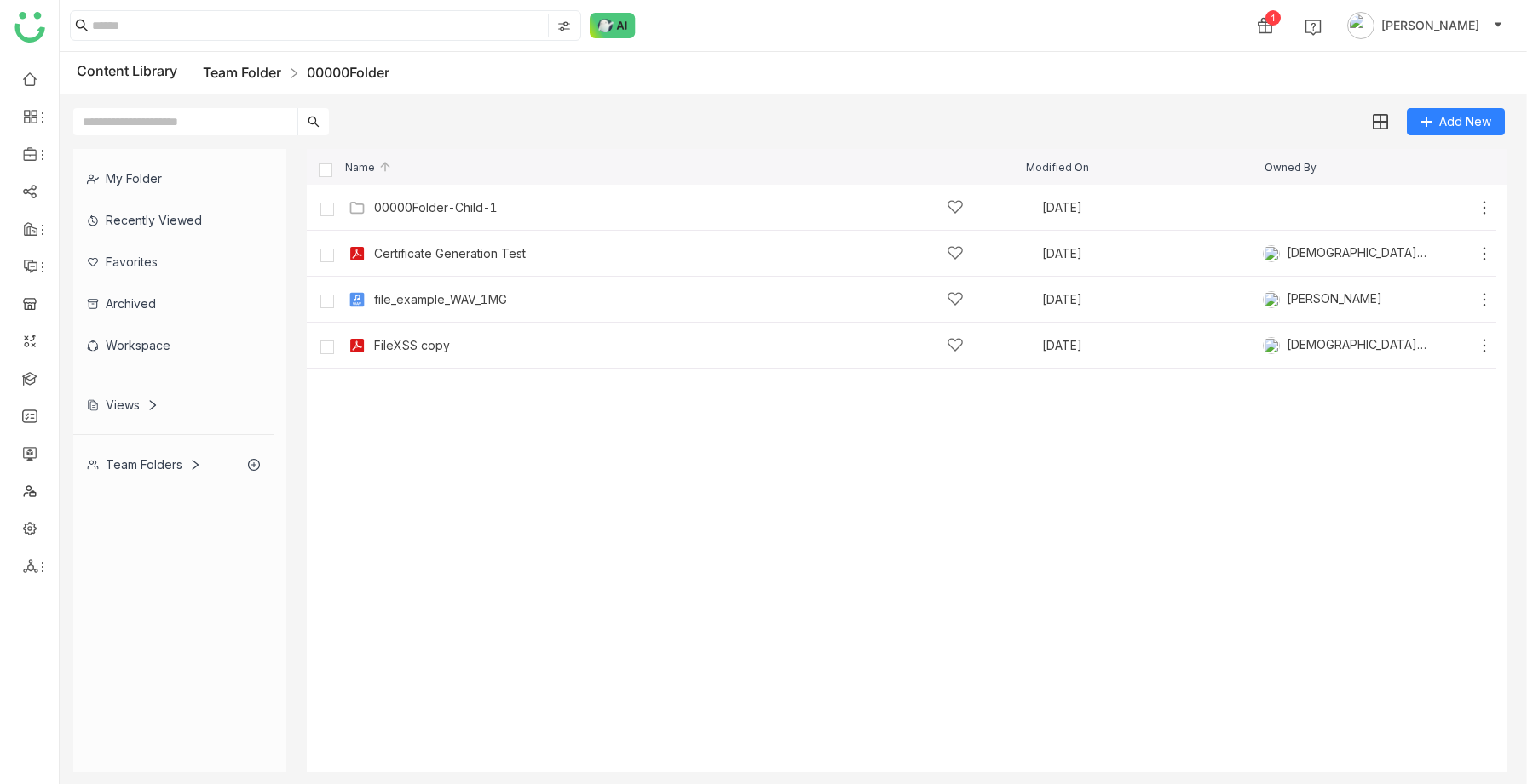
click at [265, 76] on link "Team Folder" at bounding box center [242, 72] width 79 height 17
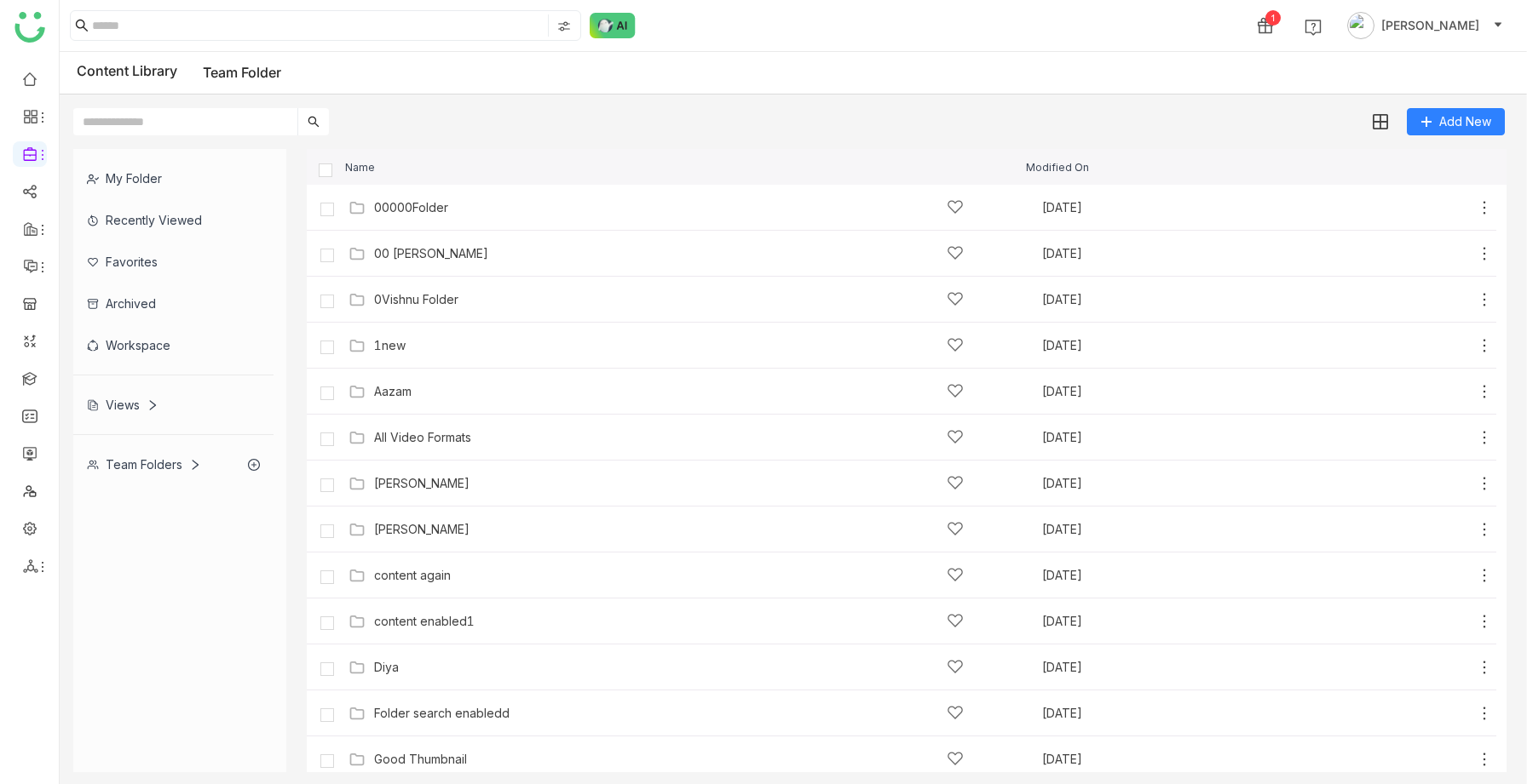
click at [136, 416] on div "Views" at bounding box center [173, 405] width 200 height 42
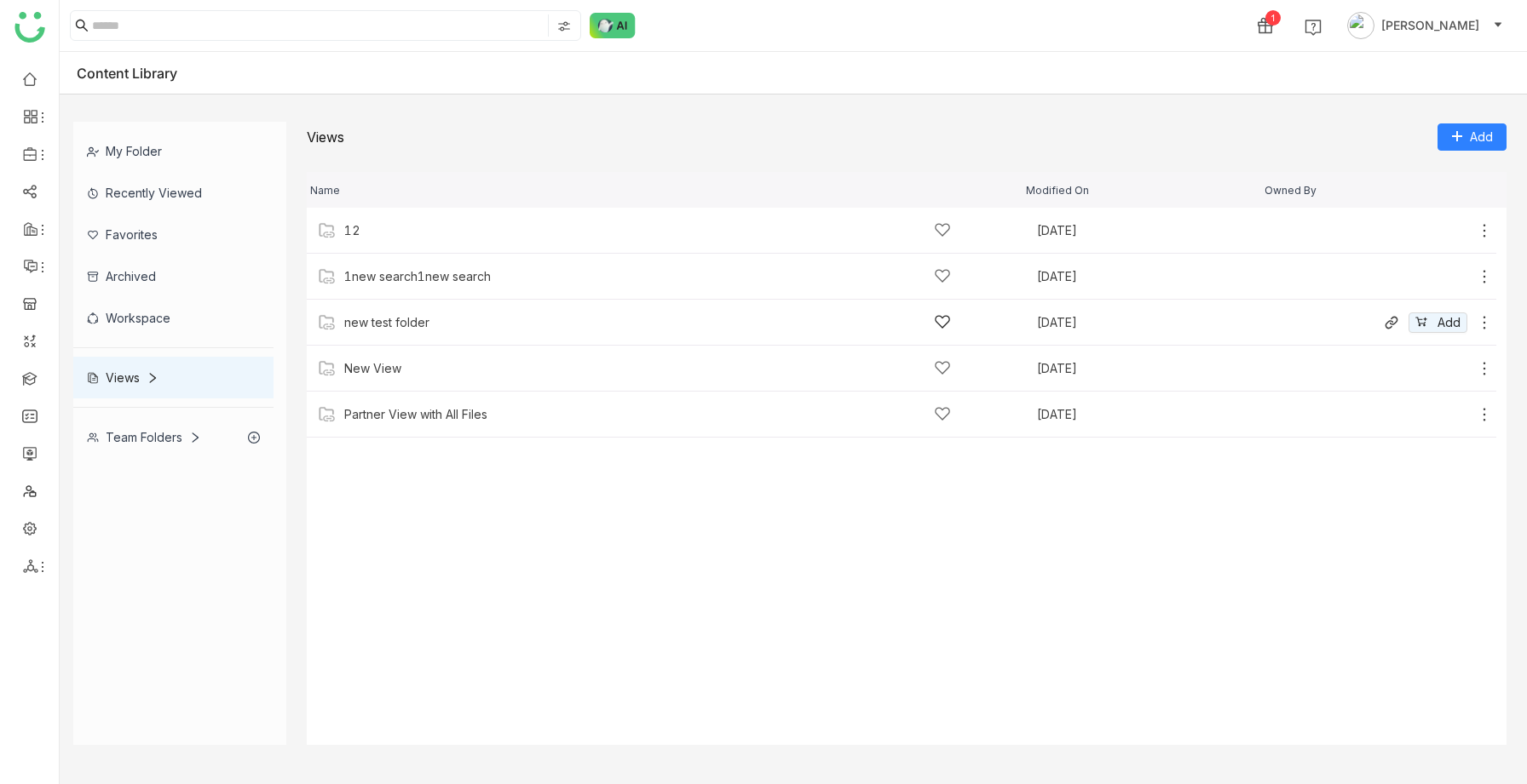
click at [400, 324] on div "new test folder" at bounding box center [387, 322] width 85 height 14
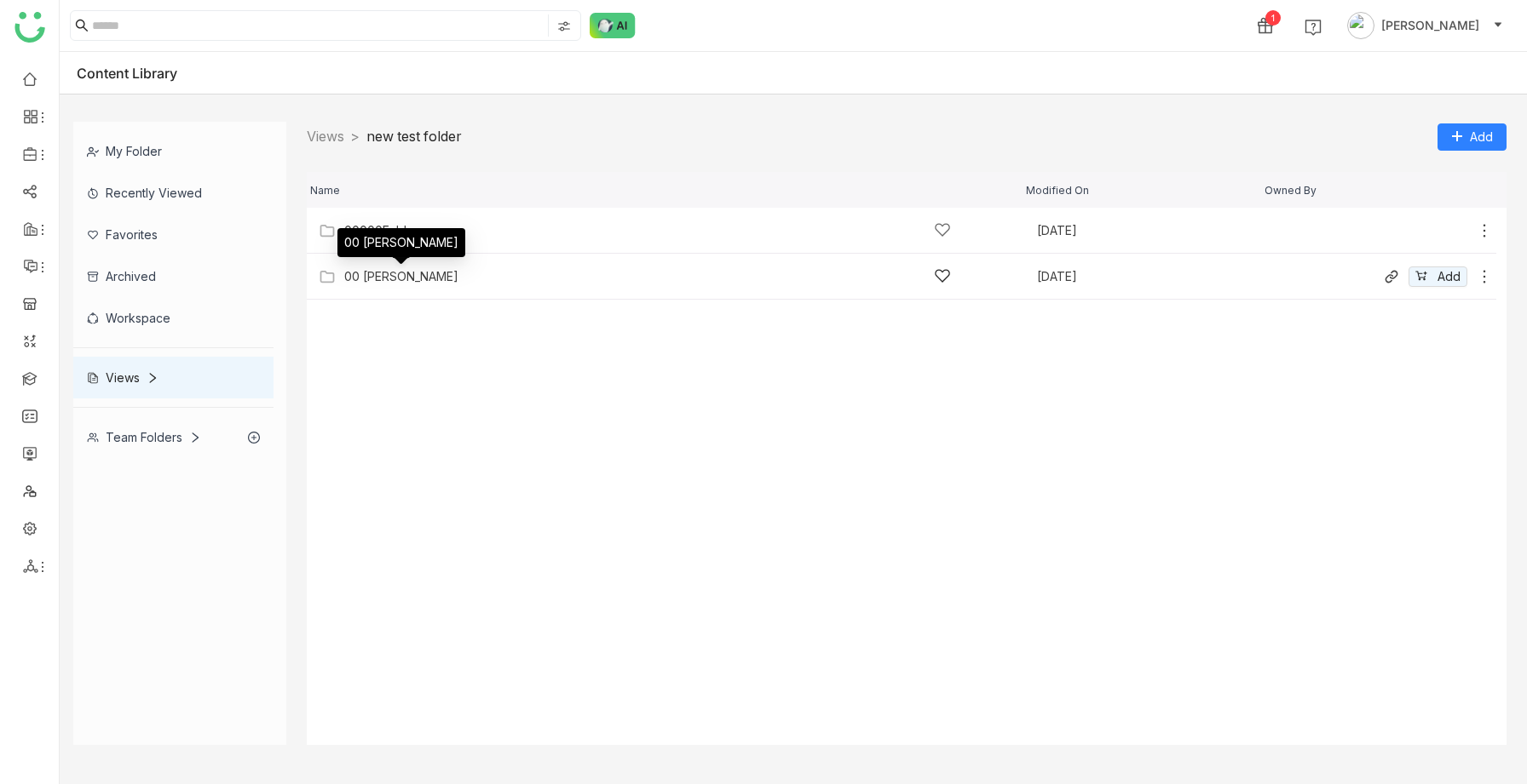
click at [393, 278] on div "00 [PERSON_NAME]" at bounding box center [401, 276] width 114 height 14
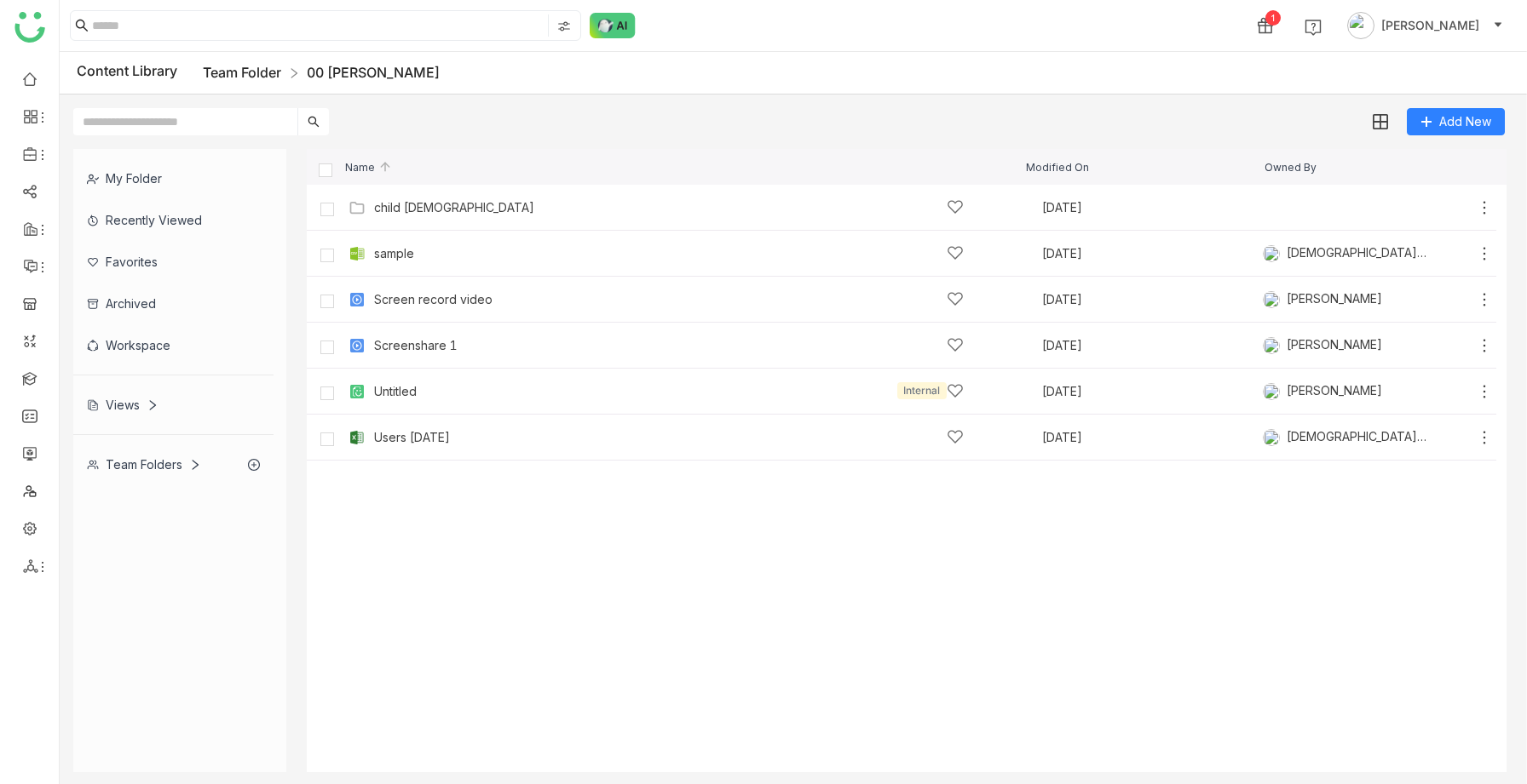
click at [251, 64] on link "Team Folder" at bounding box center [242, 72] width 79 height 17
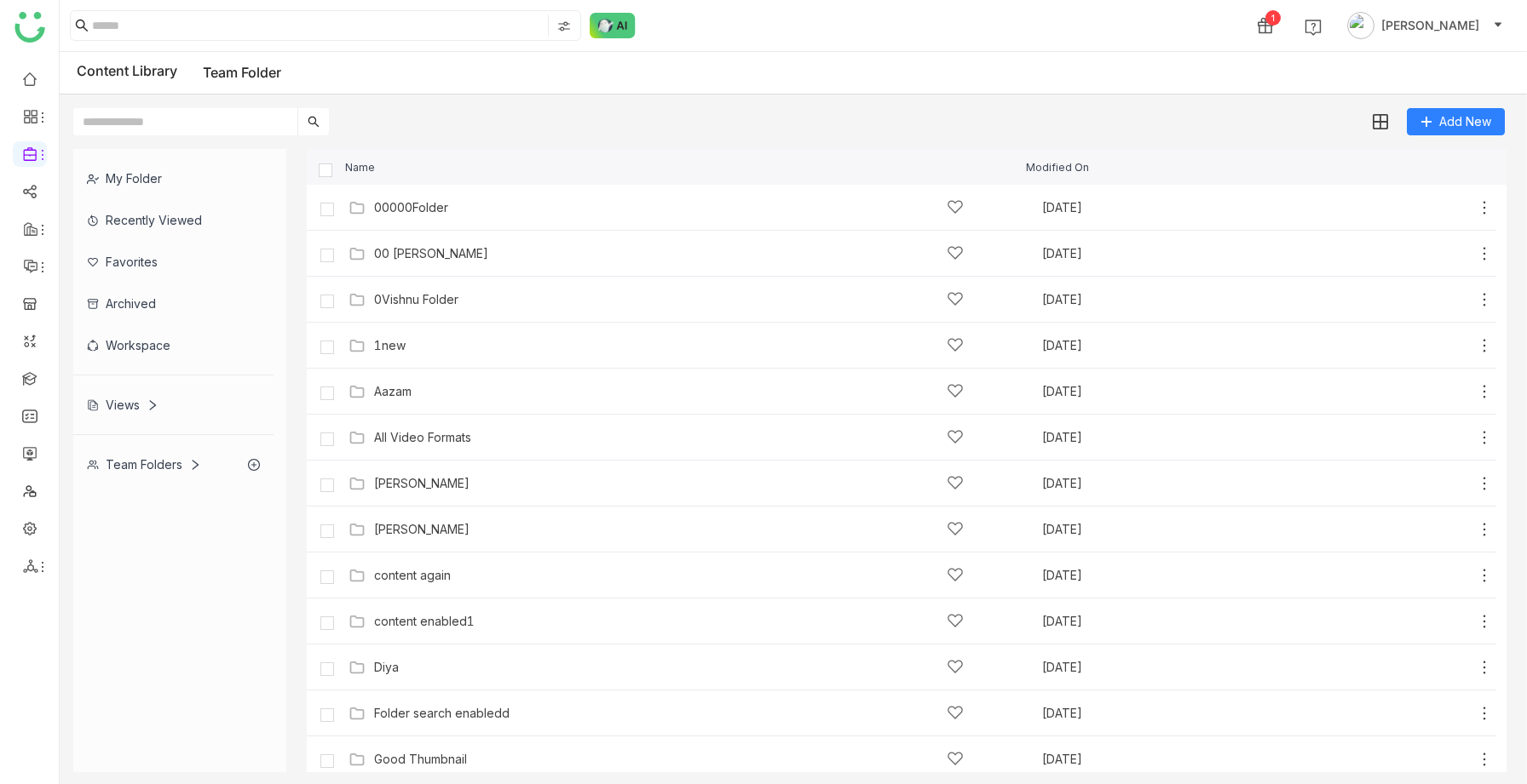
click at [149, 410] on div "Views" at bounding box center [122, 405] width 72 height 14
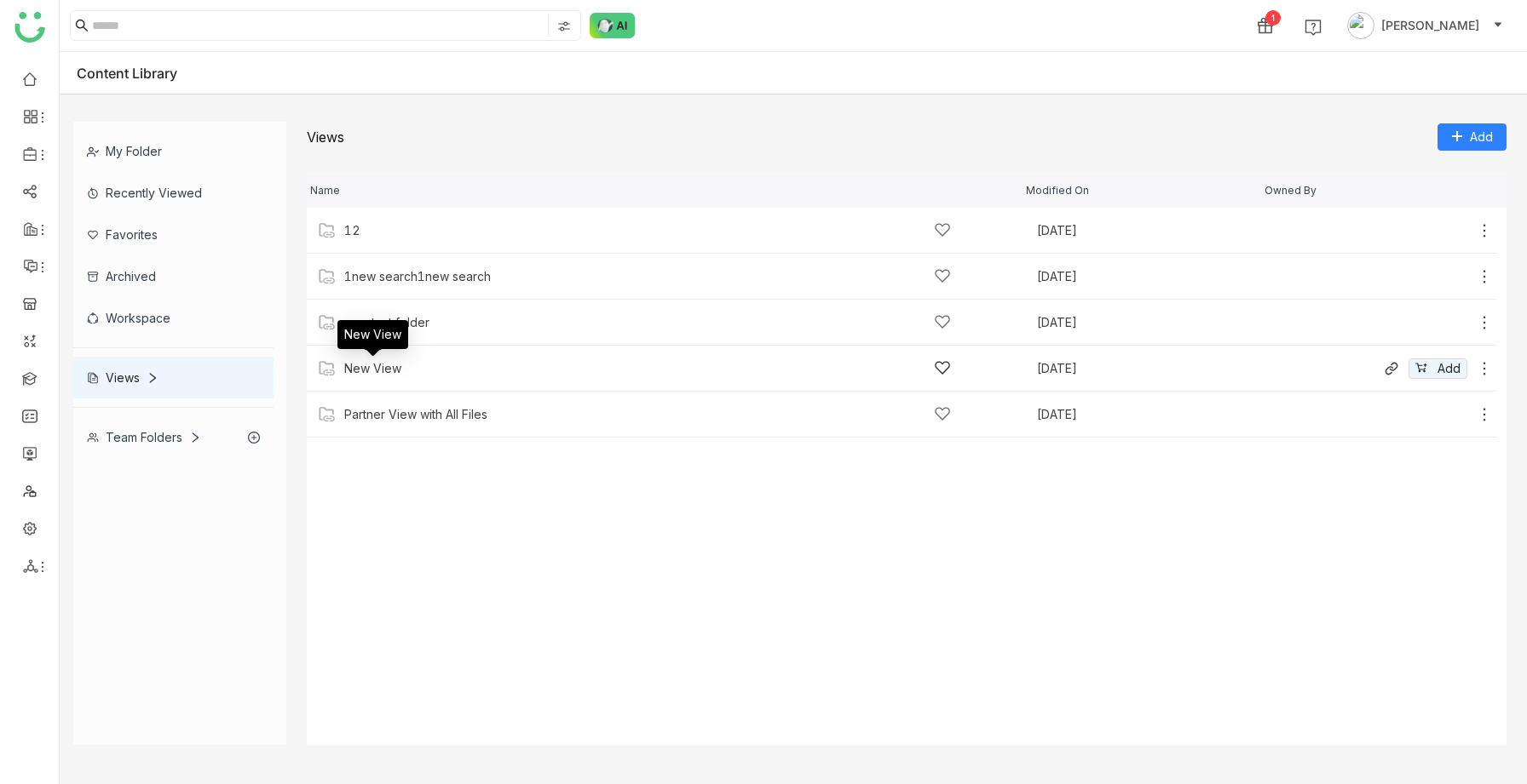
click at [386, 374] on div "New View" at bounding box center [372, 368] width 57 height 14
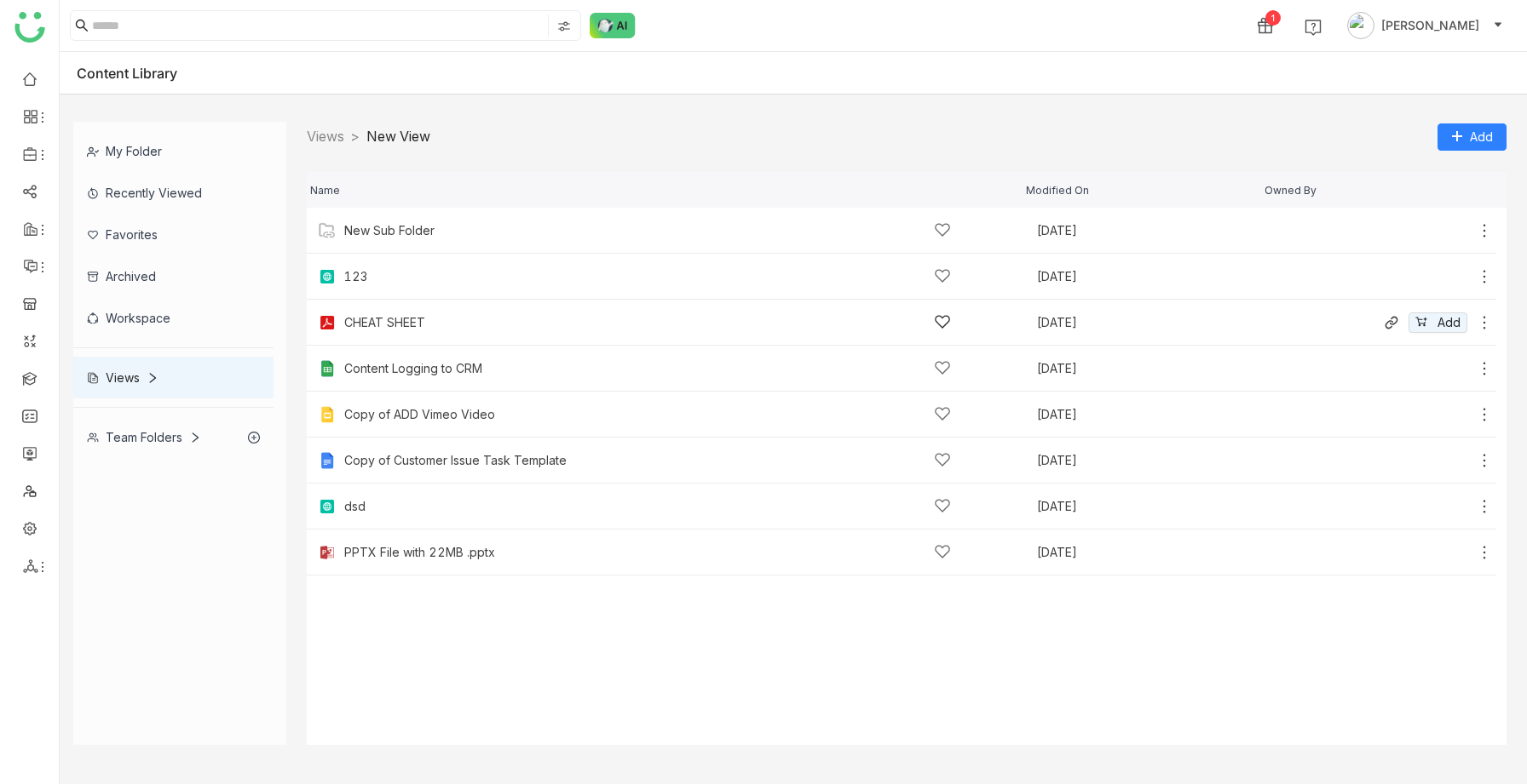
click at [401, 328] on div "CHEAT SHEET" at bounding box center [384, 322] width 81 height 14
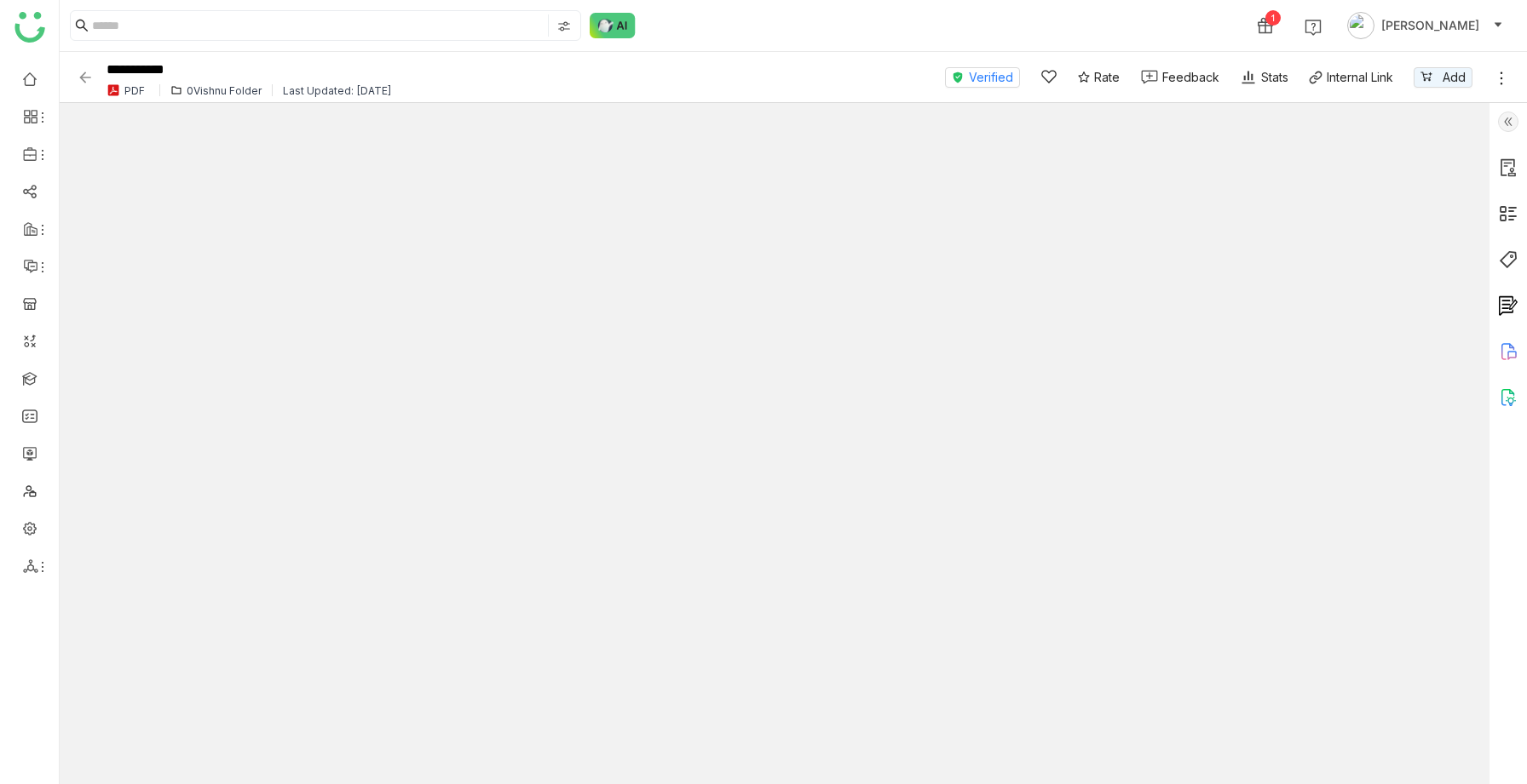
click at [83, 82] on img at bounding box center [85, 77] width 17 height 17
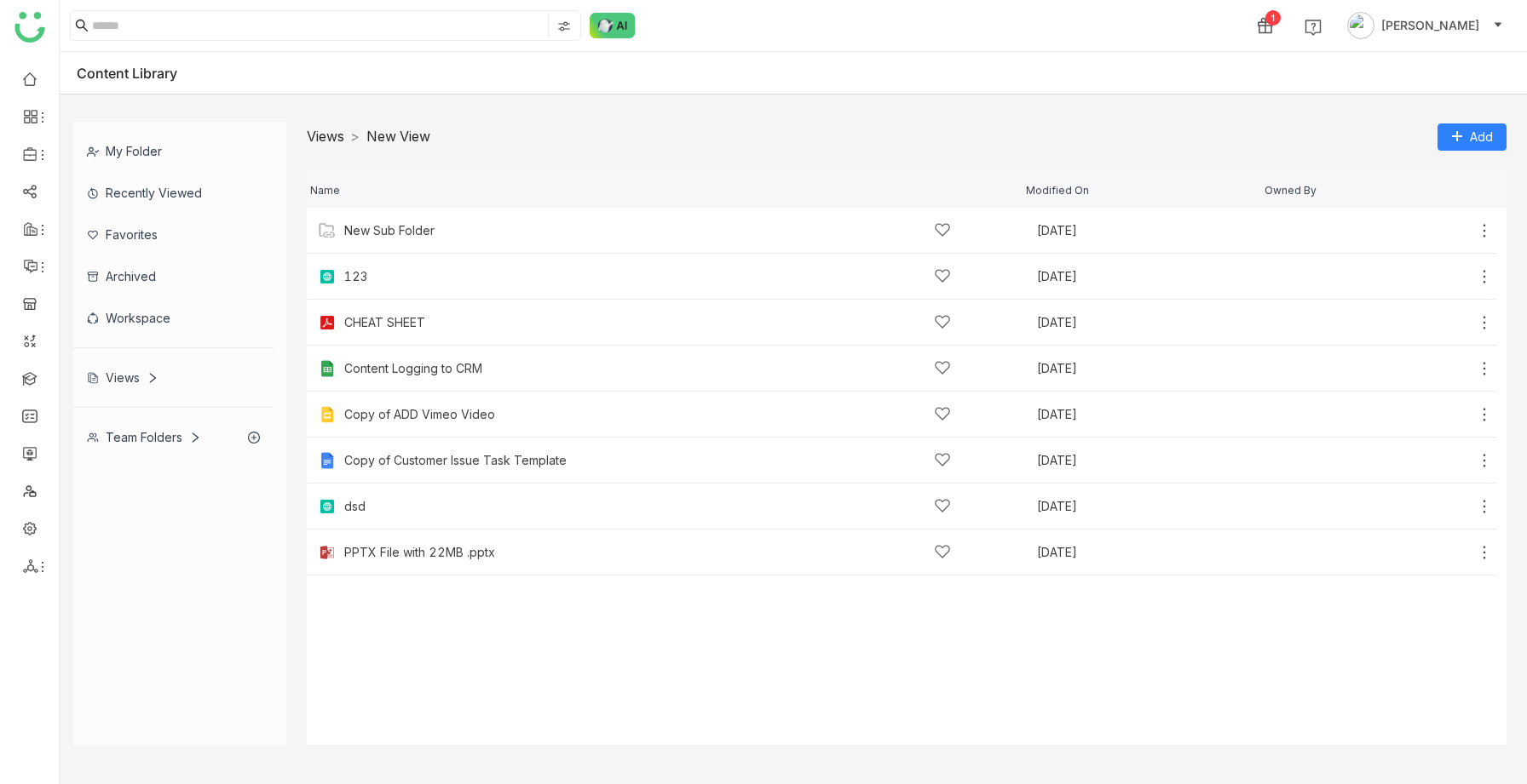
click at [329, 139] on link "Views" at bounding box center [325, 136] width 37 height 17
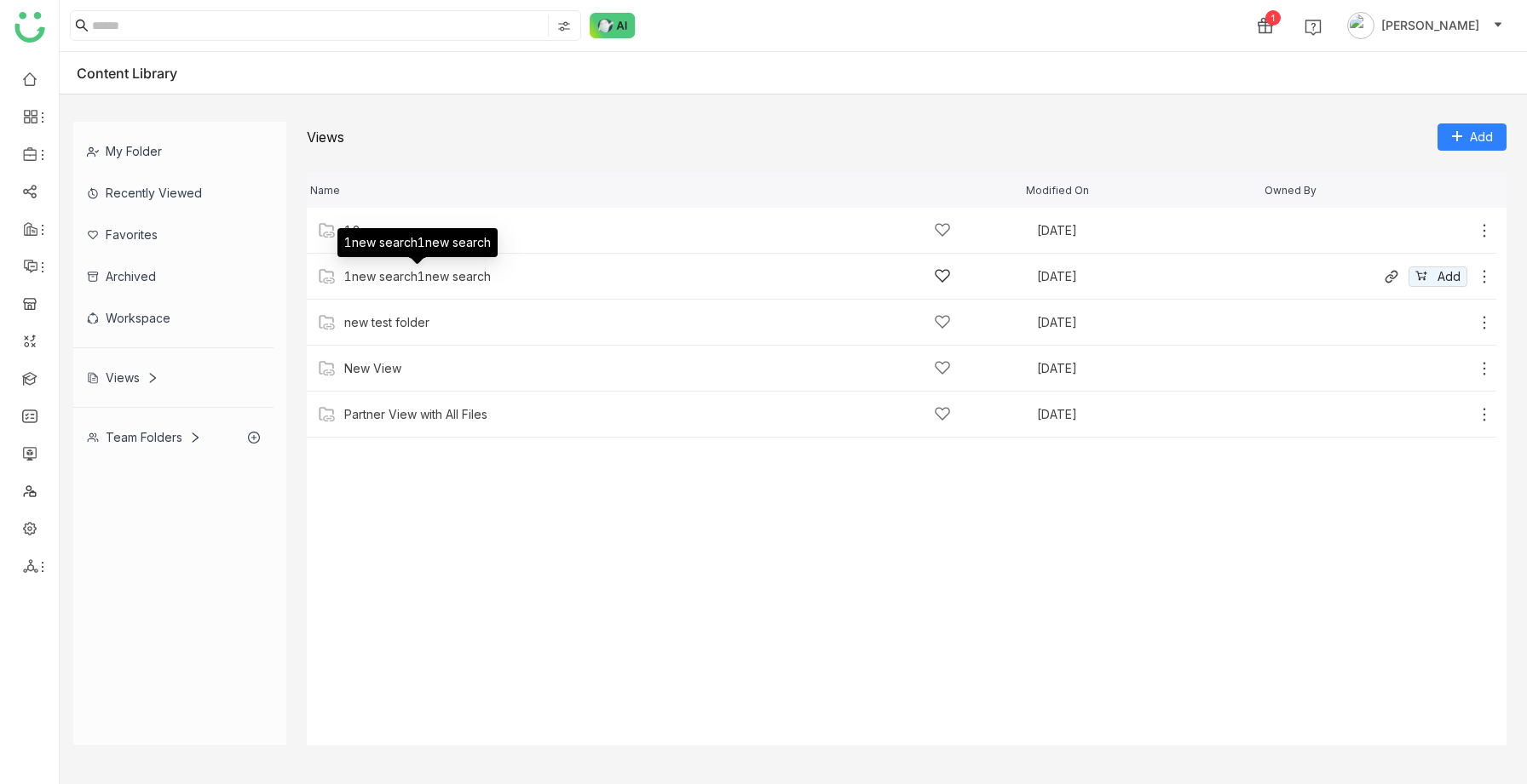
click at [398, 279] on div "1new search1new search" at bounding box center [418, 276] width 147 height 14
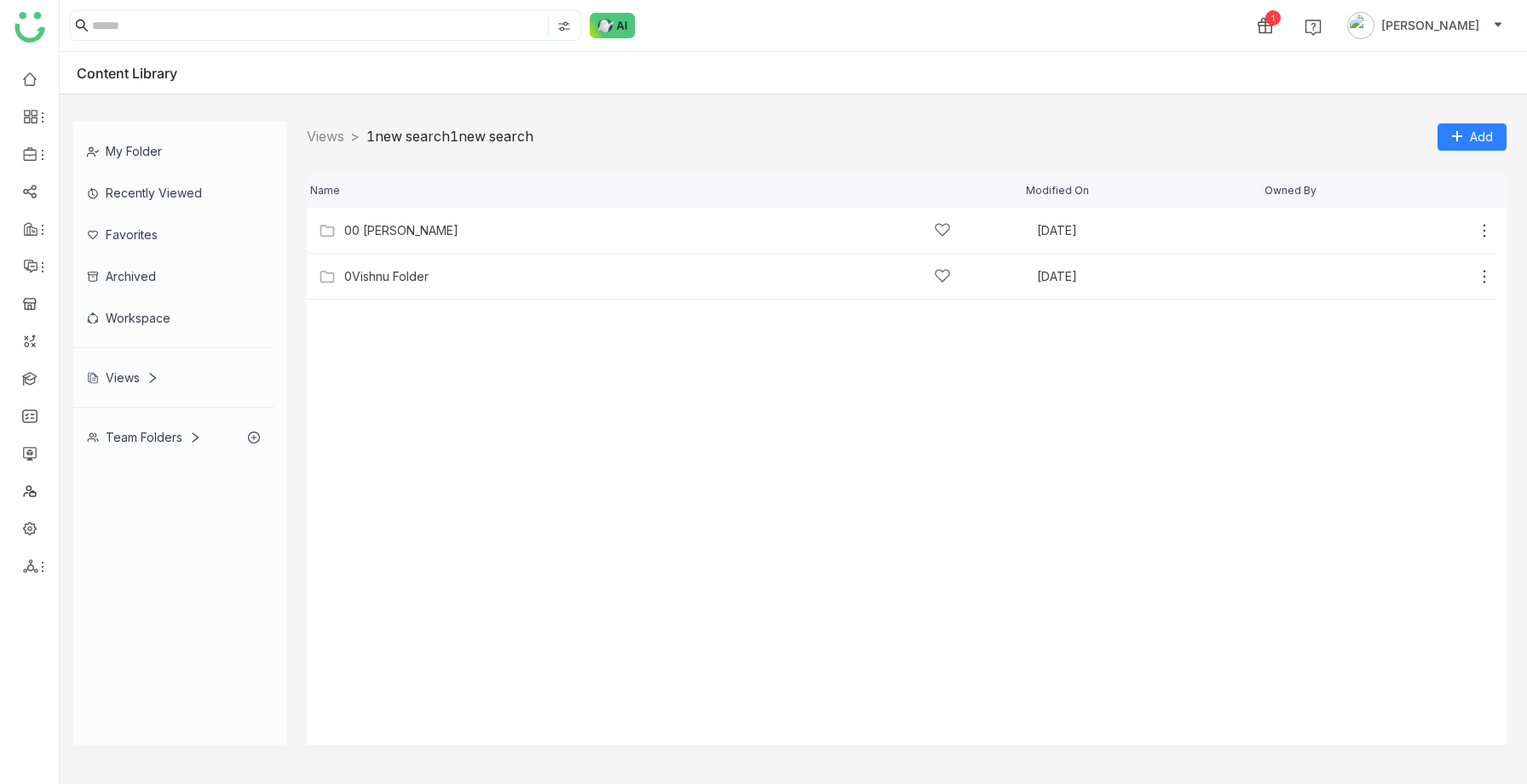
click at [129, 433] on div "Team Folders" at bounding box center [144, 437] width 114 height 14
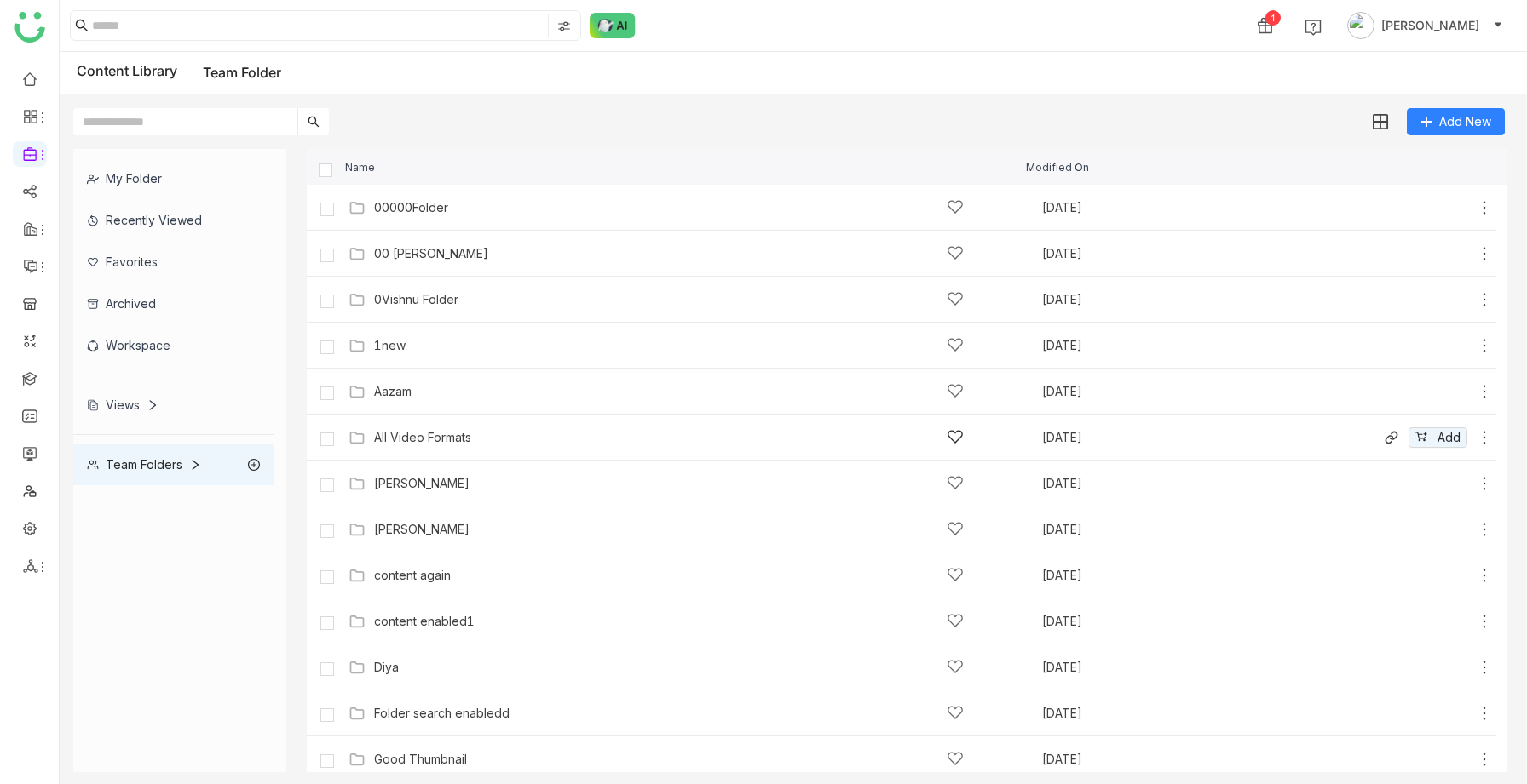
click at [445, 428] on div "All Video Formats" at bounding box center [668, 437] width 590 height 18
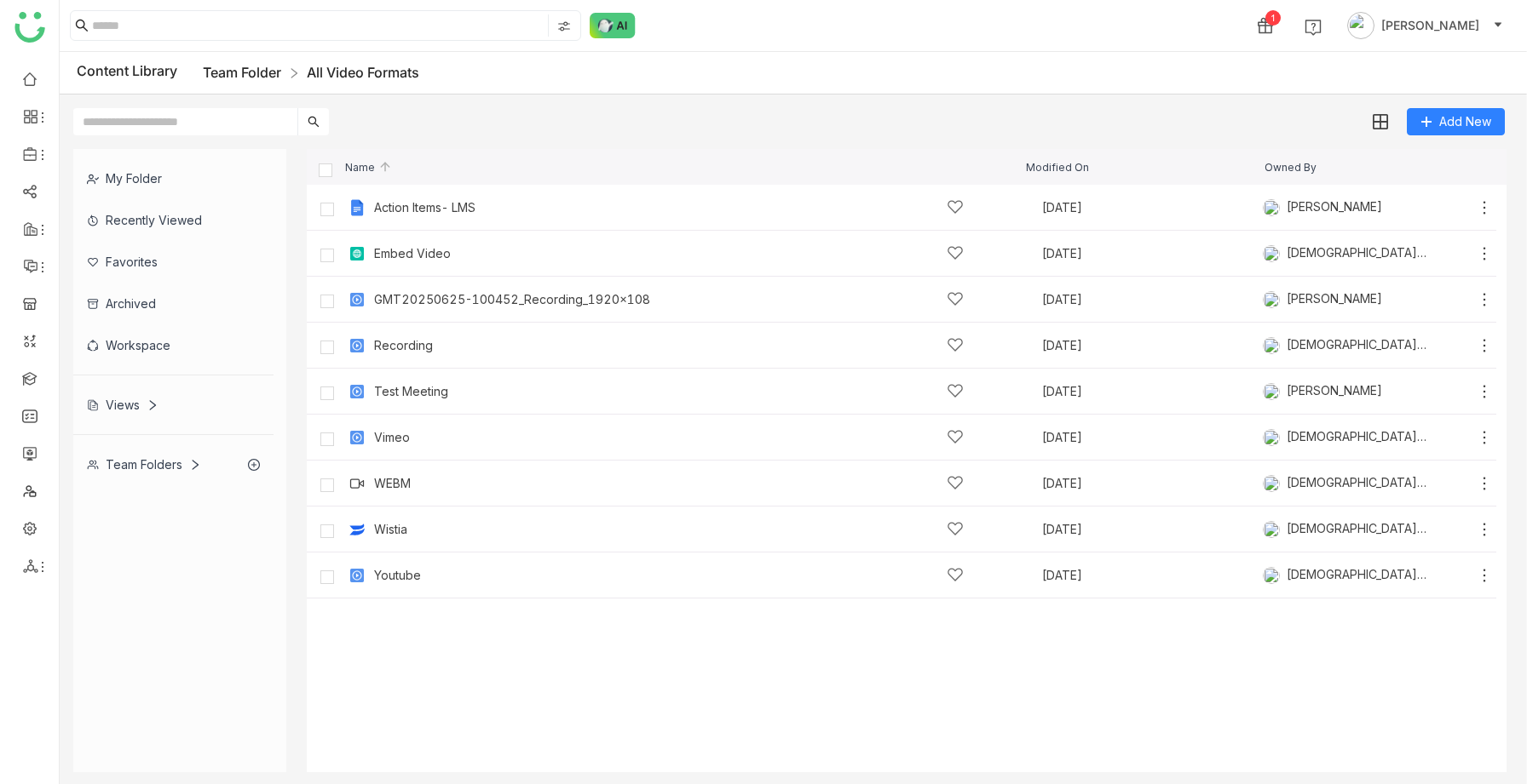
click at [226, 66] on link "Team Folder" at bounding box center [242, 72] width 79 height 17
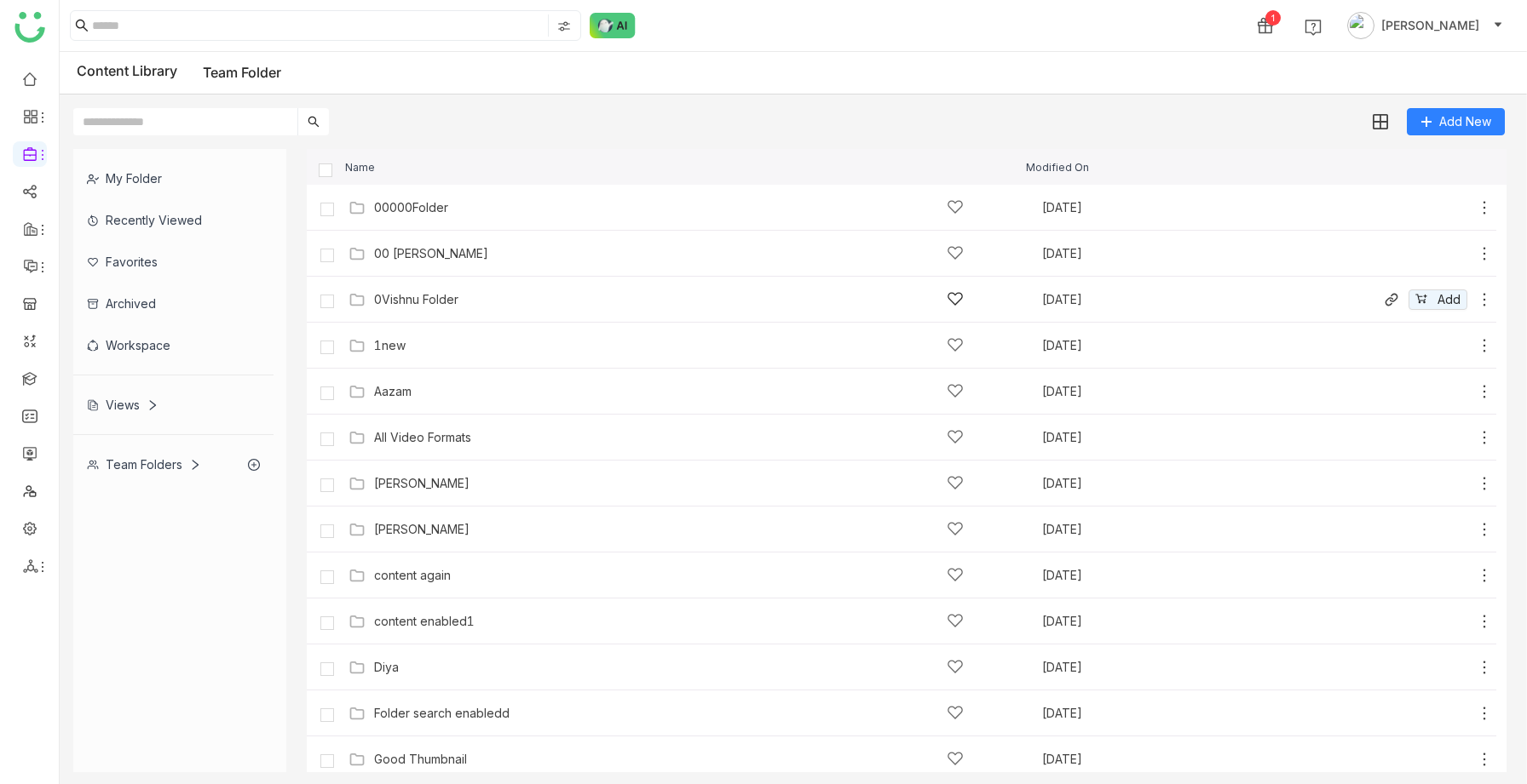
click at [439, 302] on div "0Vishnu Folder" at bounding box center [416, 300] width 84 height 14
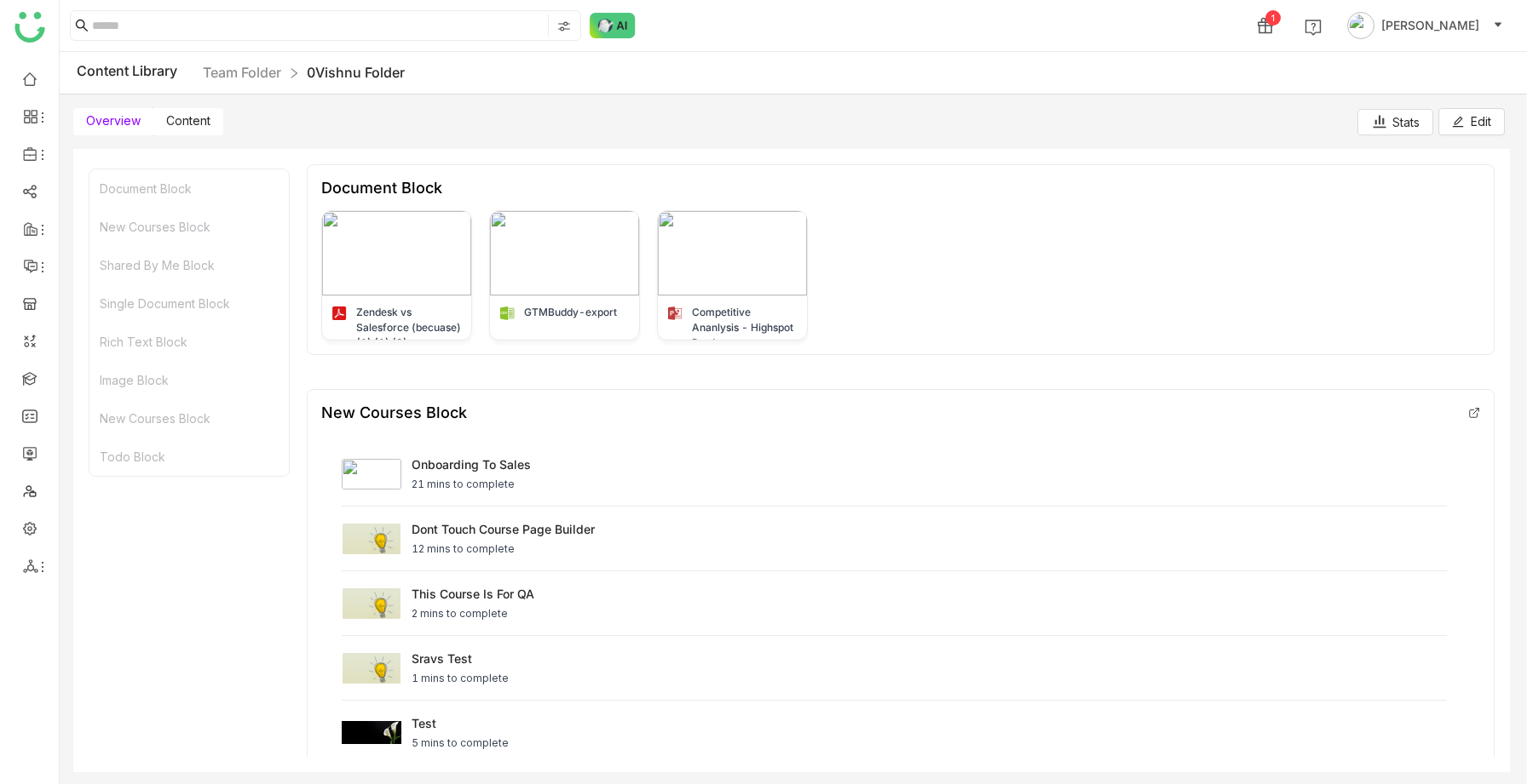
click at [223, 58] on div "Content Library Team Folder 0Vishnu Folder" at bounding box center [793, 72] width 1467 height 43
click at [235, 79] on link "Team Folder" at bounding box center [242, 72] width 79 height 17
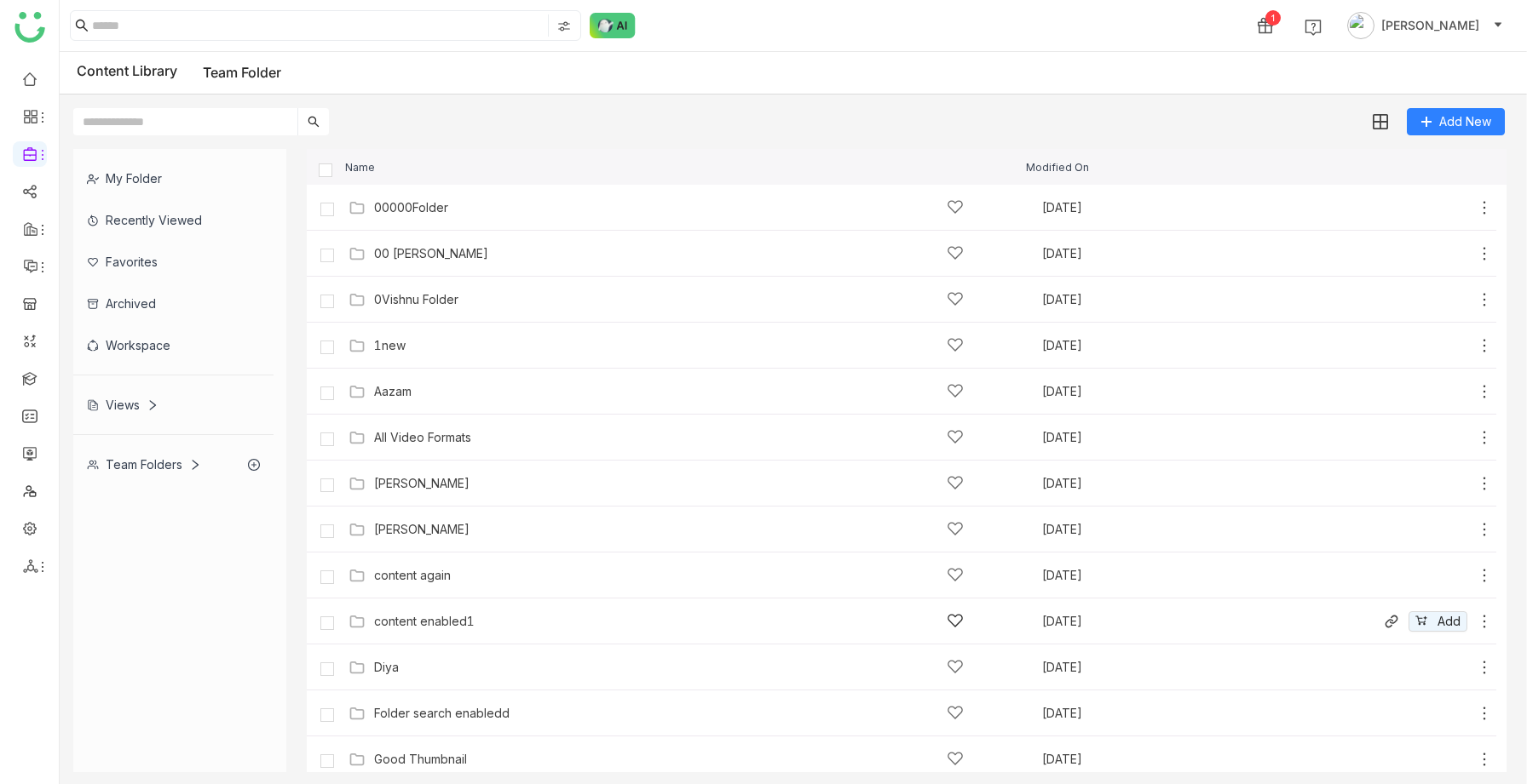
scroll to position [654, 0]
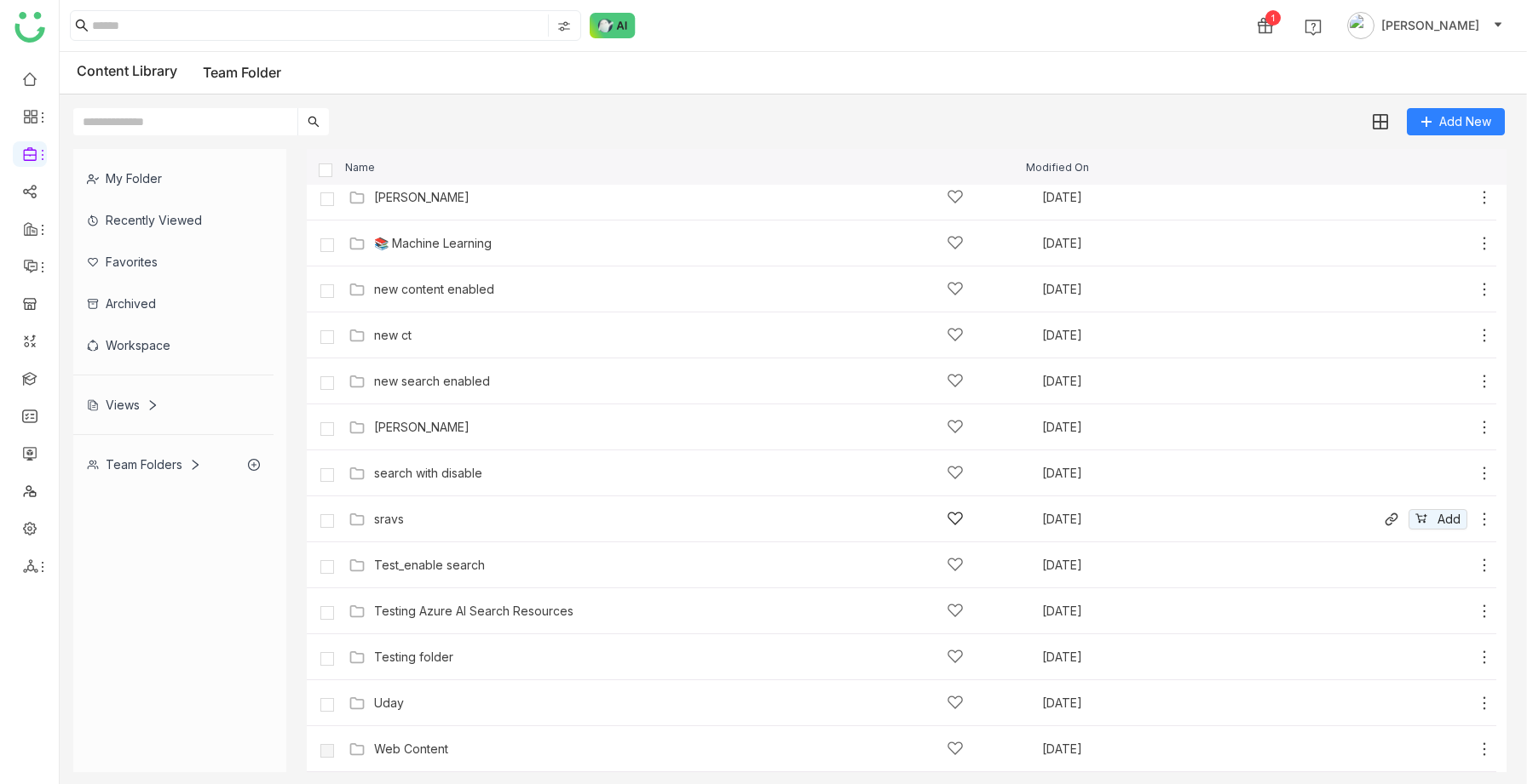
click at [415, 532] on div "sravs Aug 18, 2025 Add" at bounding box center [901, 519] width 1189 height 46
click at [537, 516] on div "sravs" at bounding box center [668, 519] width 590 height 18
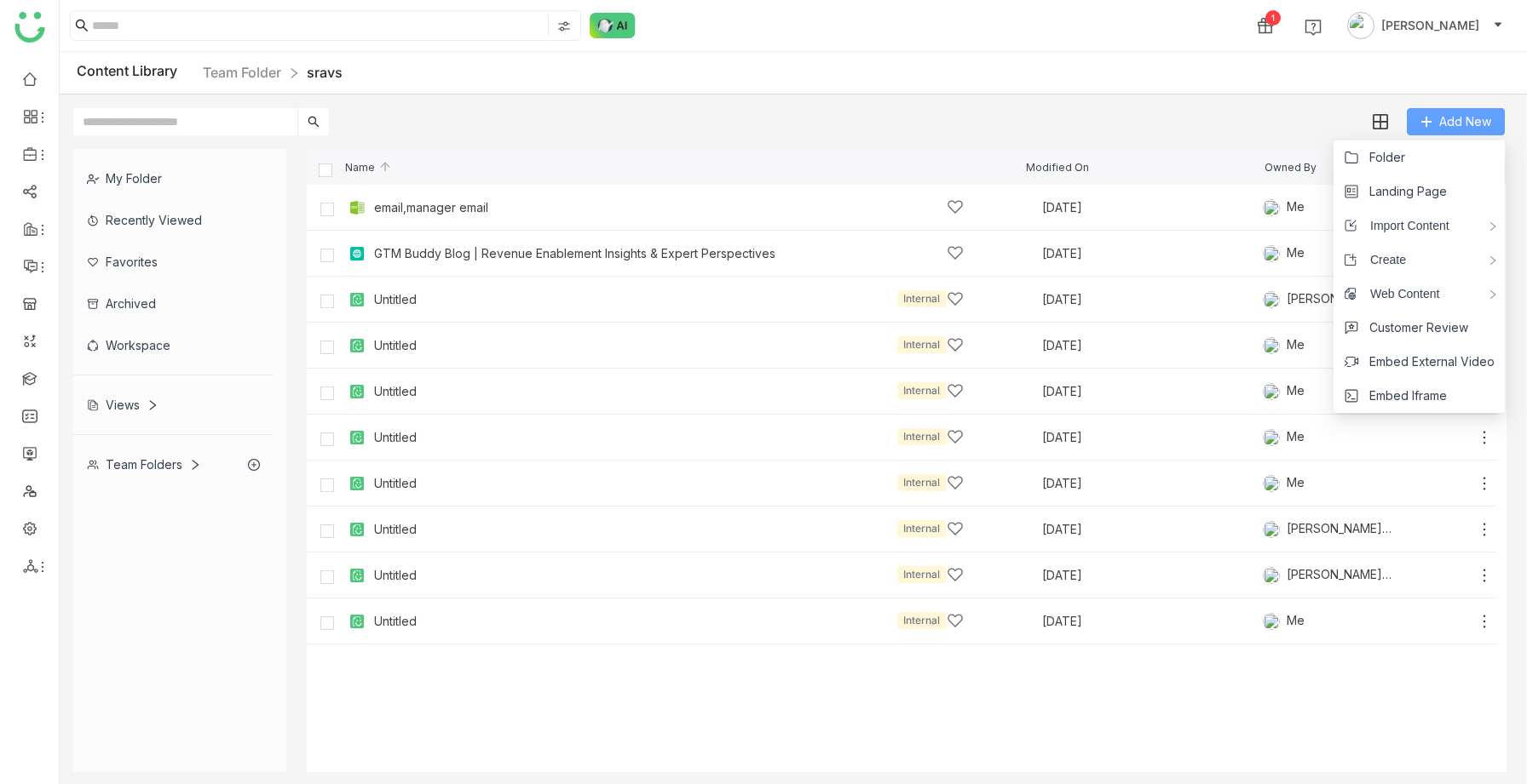
click at [1417, 122] on button "Add New" at bounding box center [1455, 121] width 98 height 27
click at [1384, 155] on span "Folder" at bounding box center [1388, 158] width 36 height 19
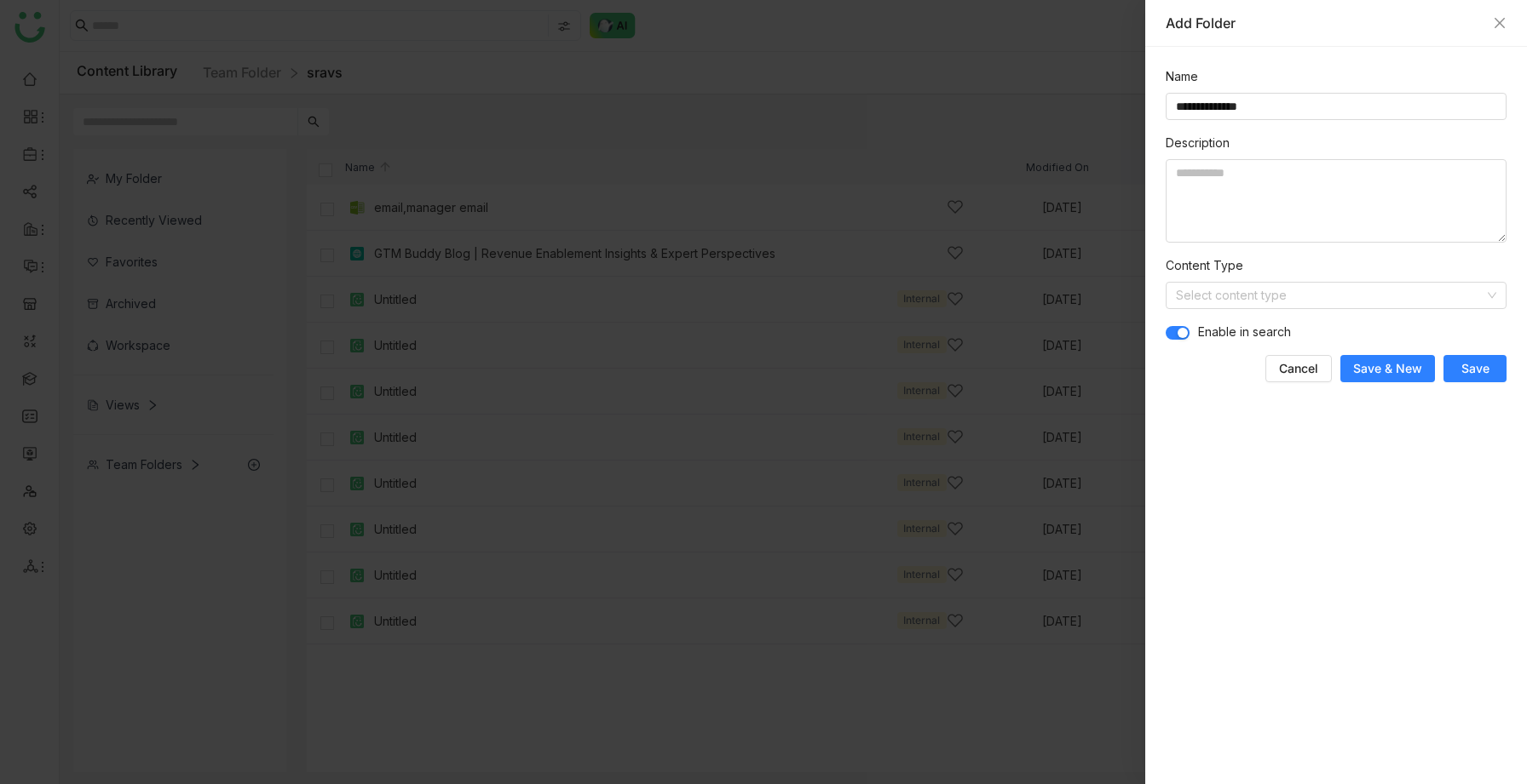
type input "**********"
click at [1468, 373] on span "Save" at bounding box center [1474, 368] width 28 height 17
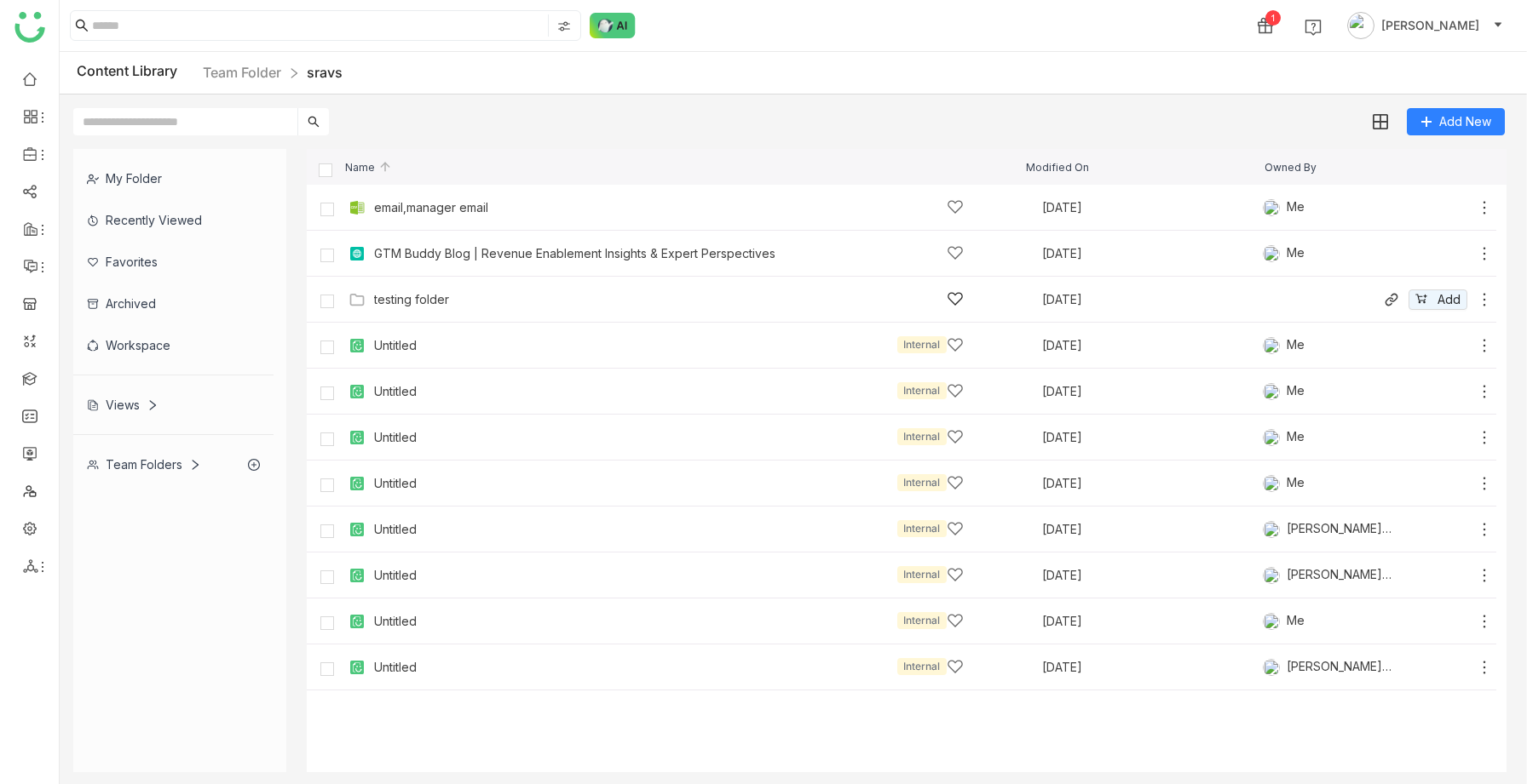
click at [384, 293] on div "testing folder" at bounding box center [411, 300] width 75 height 14
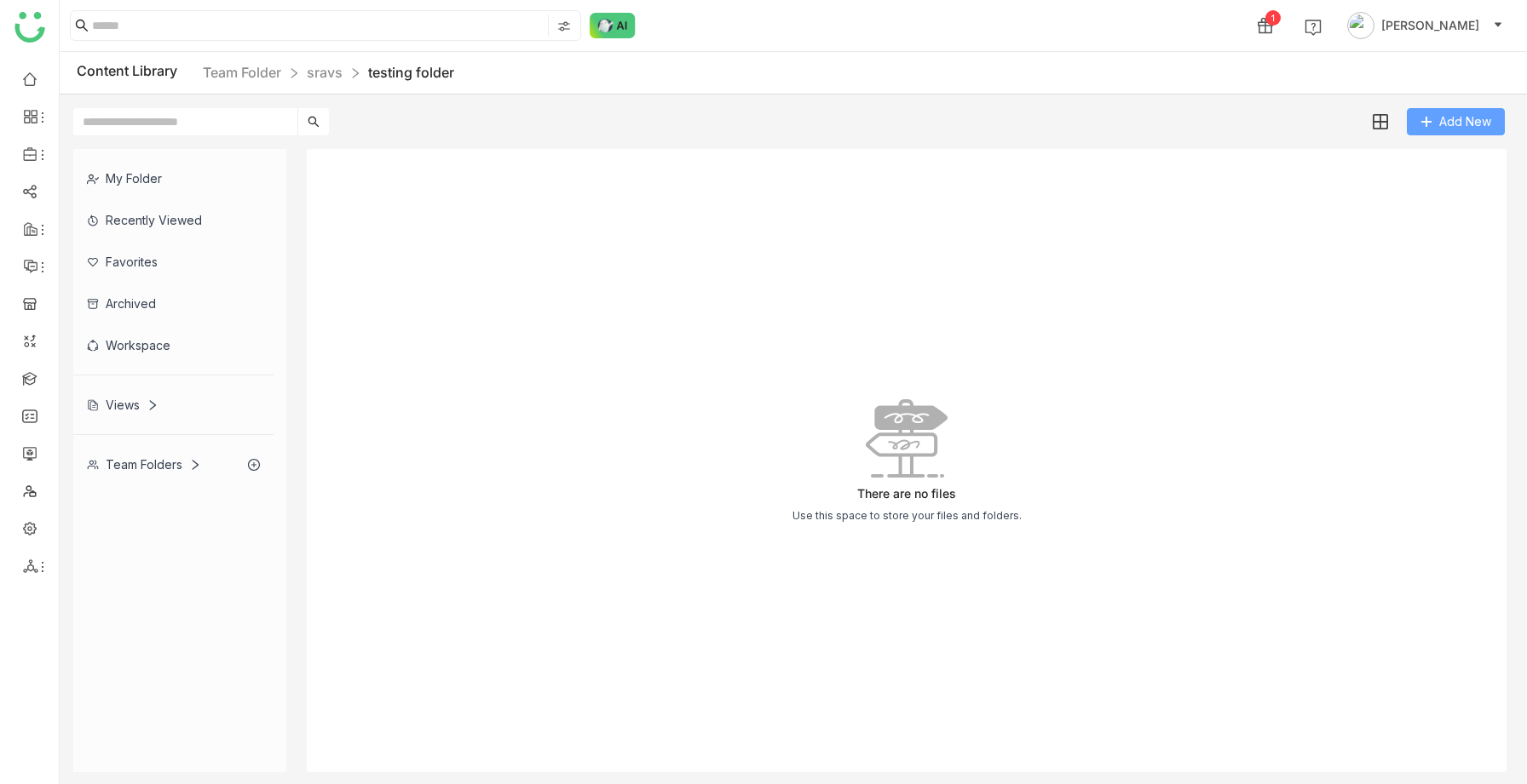
click at [1443, 132] on button "Add New" at bounding box center [1455, 121] width 98 height 27
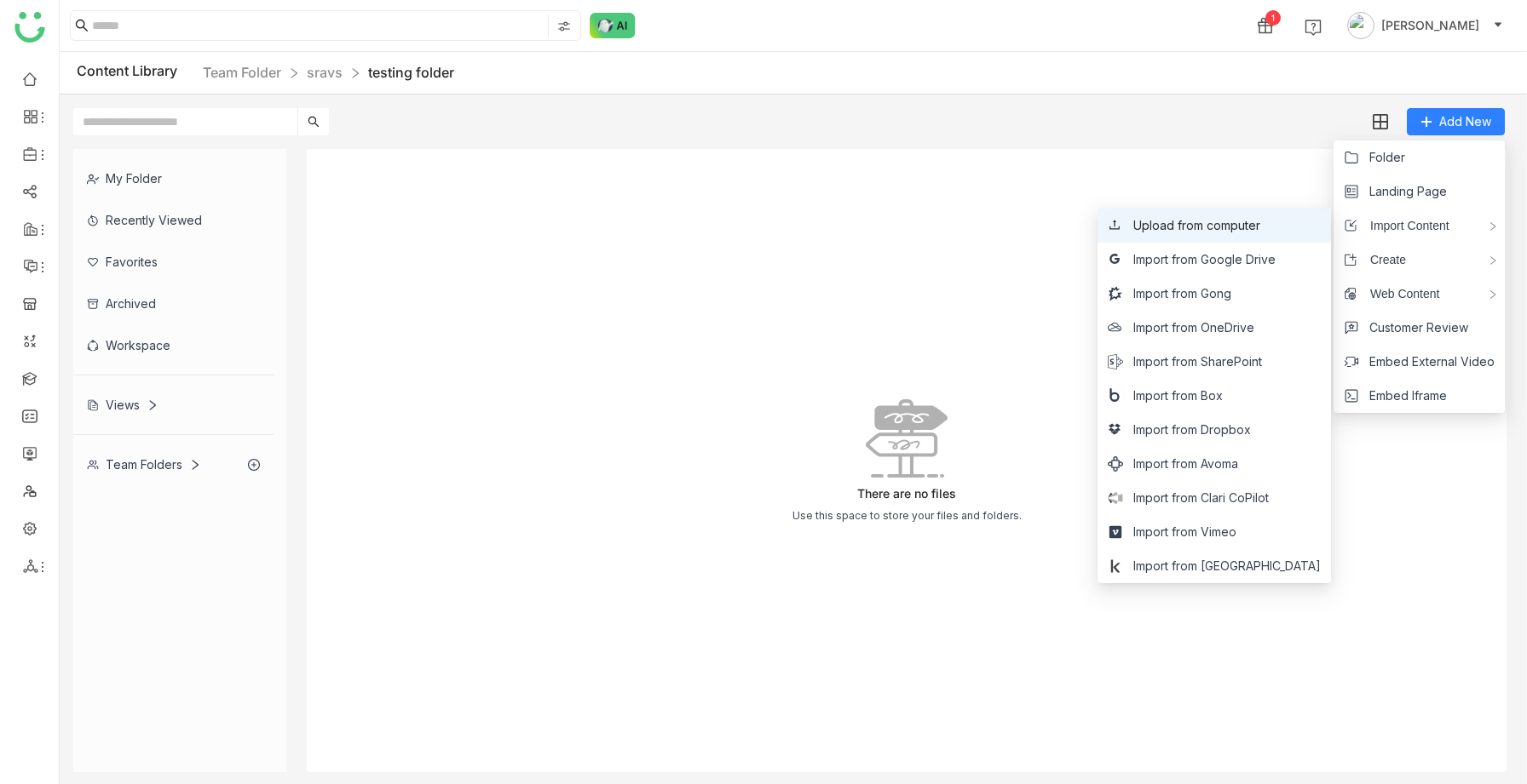
click at [1185, 228] on span "Upload from computer" at bounding box center [1196, 225] width 127 height 19
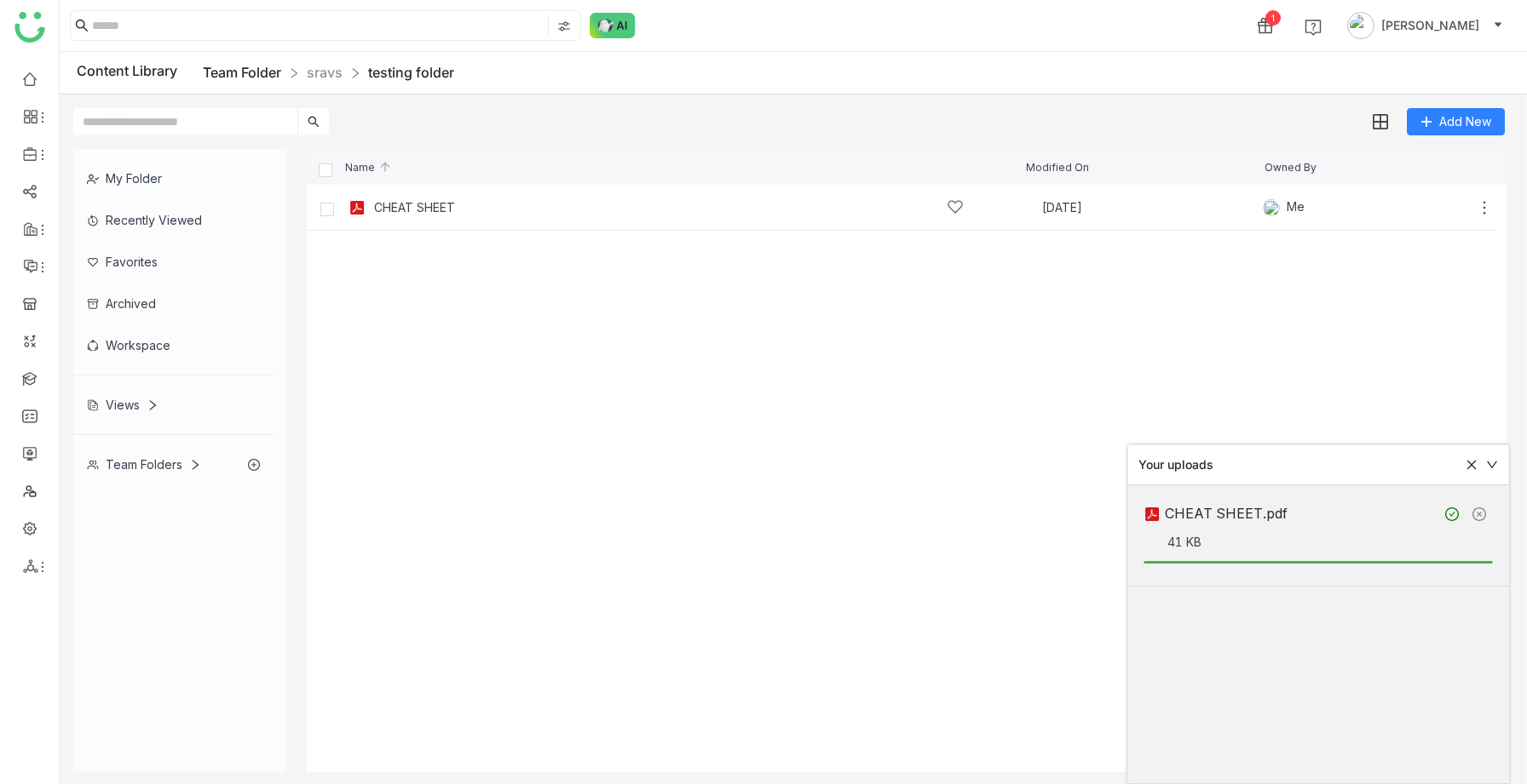
click at [257, 76] on link "Team Folder" at bounding box center [242, 72] width 79 height 17
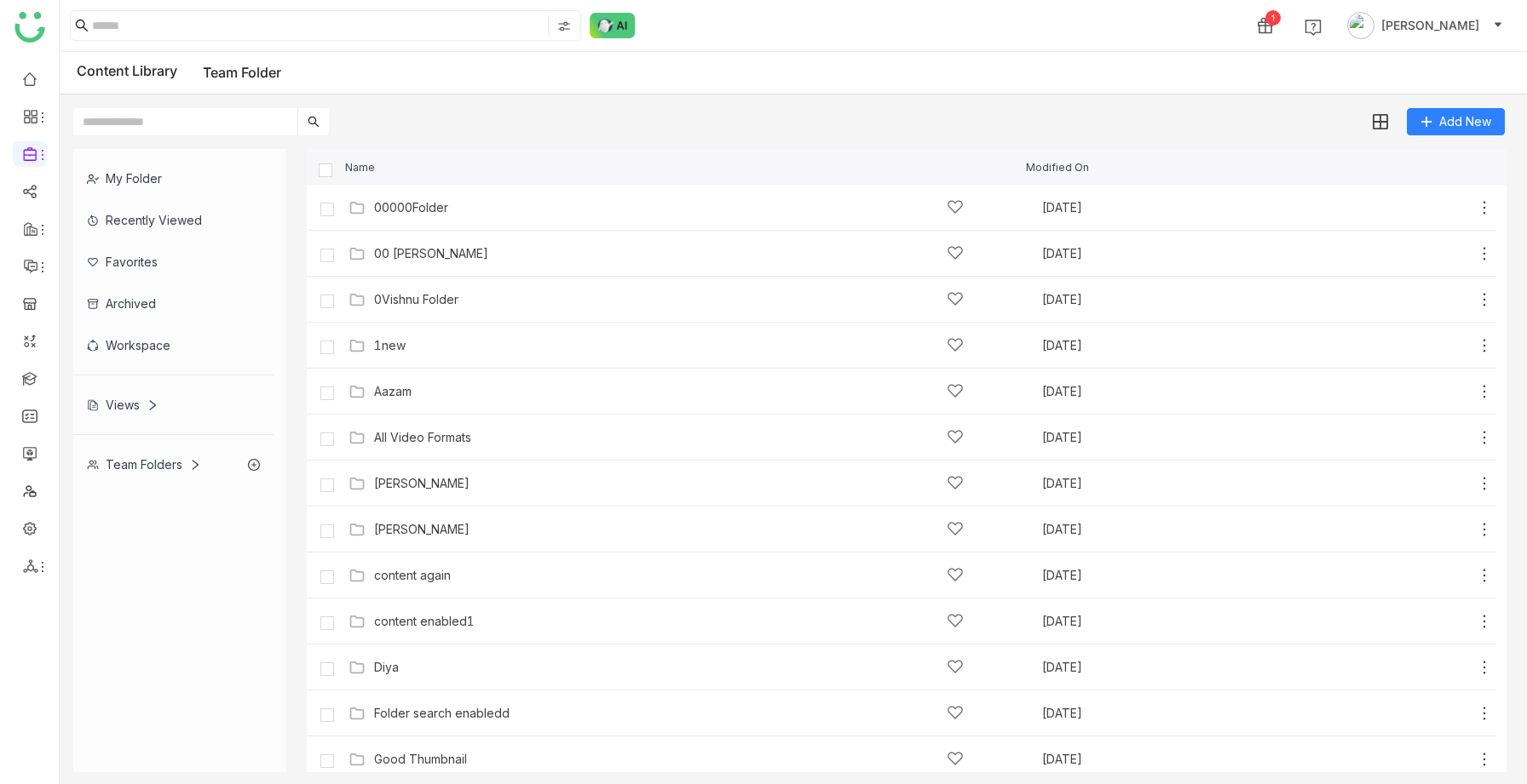
click at [130, 410] on div "Views" at bounding box center [122, 405] width 72 height 14
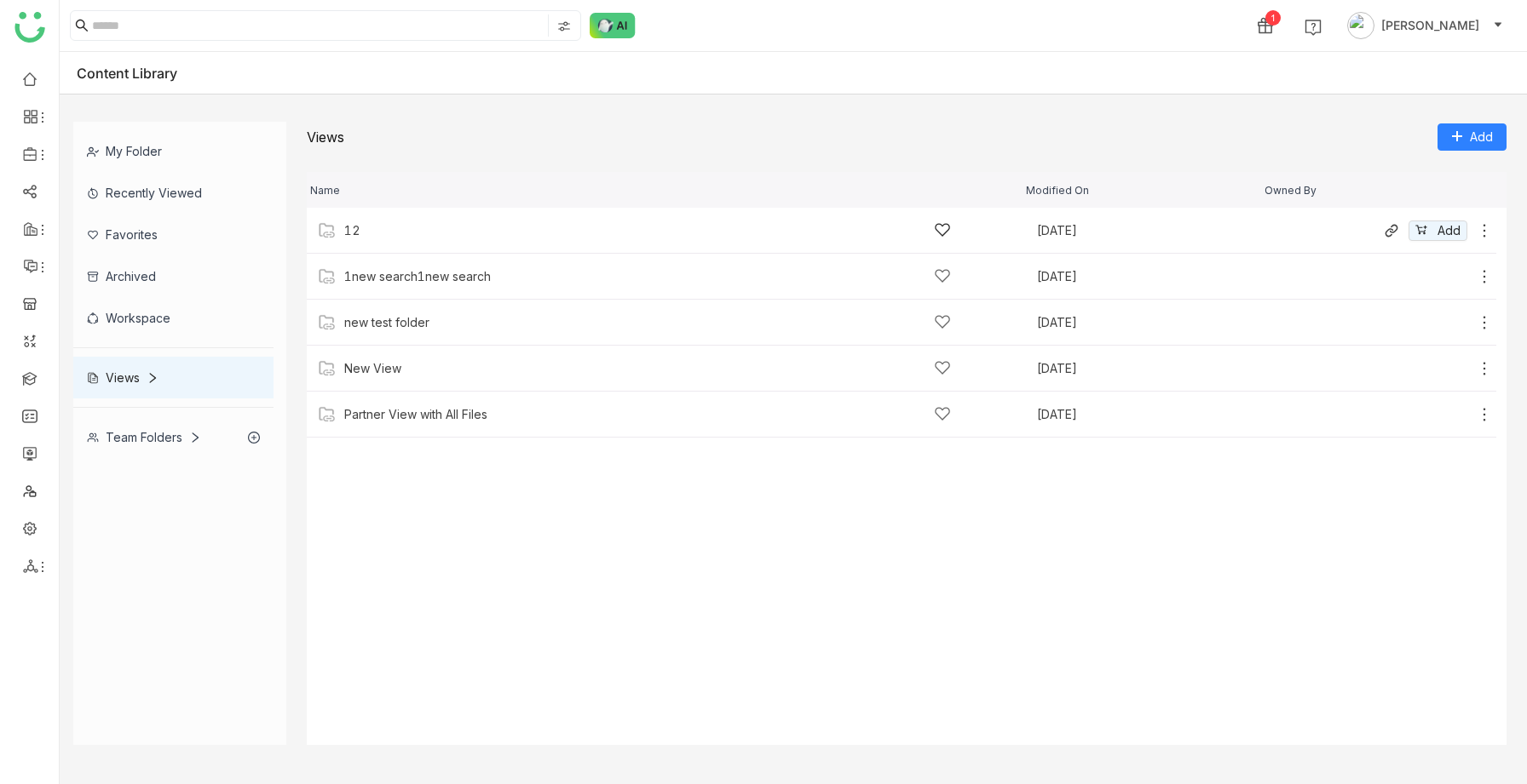
click at [382, 225] on div "12" at bounding box center [648, 231] width 607 height 18
click at [466, 222] on div "New Folder" at bounding box center [648, 231] width 607 height 18
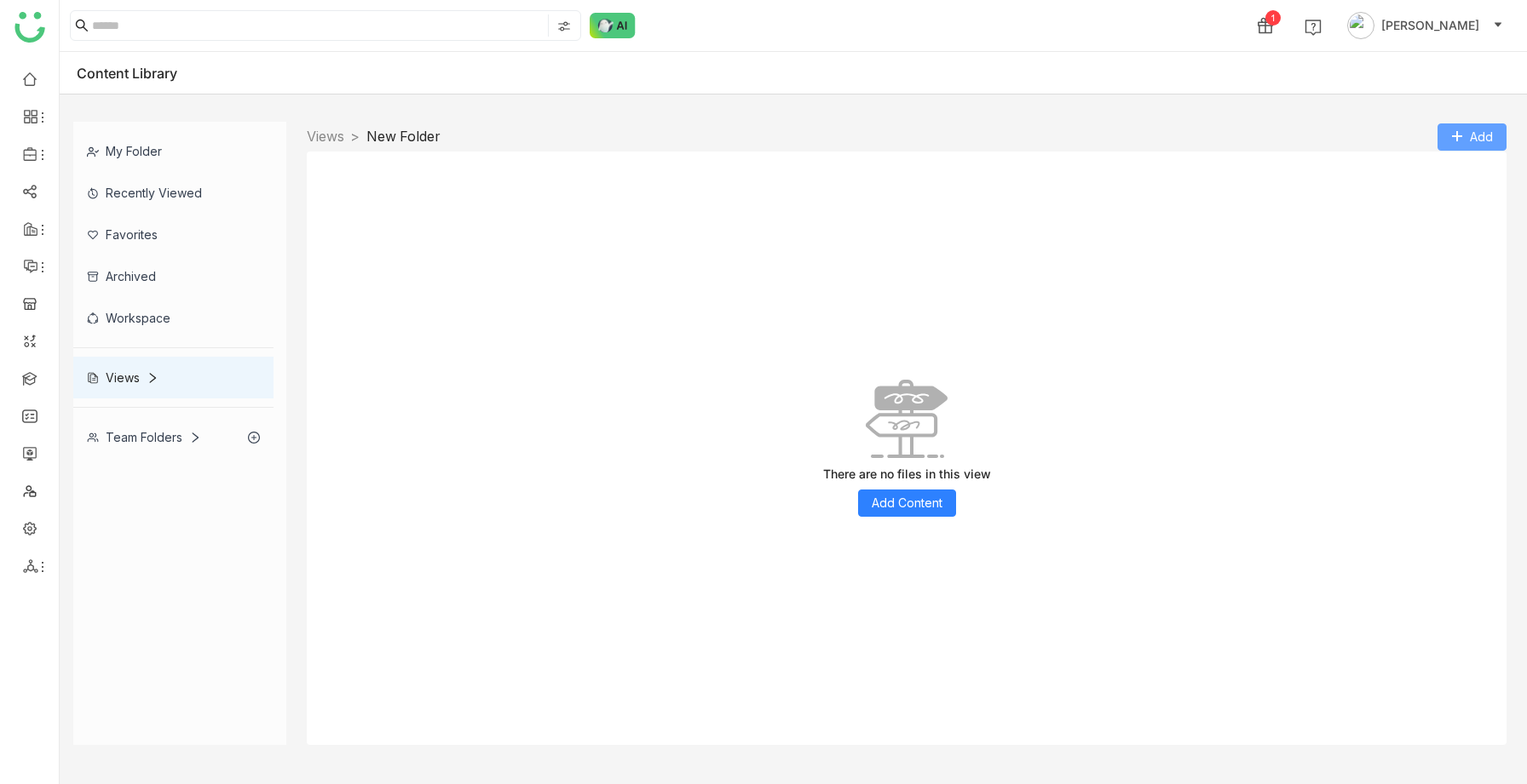
click at [1443, 140] on button "Add" at bounding box center [1472, 137] width 69 height 27
click at [1445, 170] on li "Add Folder" at bounding box center [1478, 172] width 82 height 33
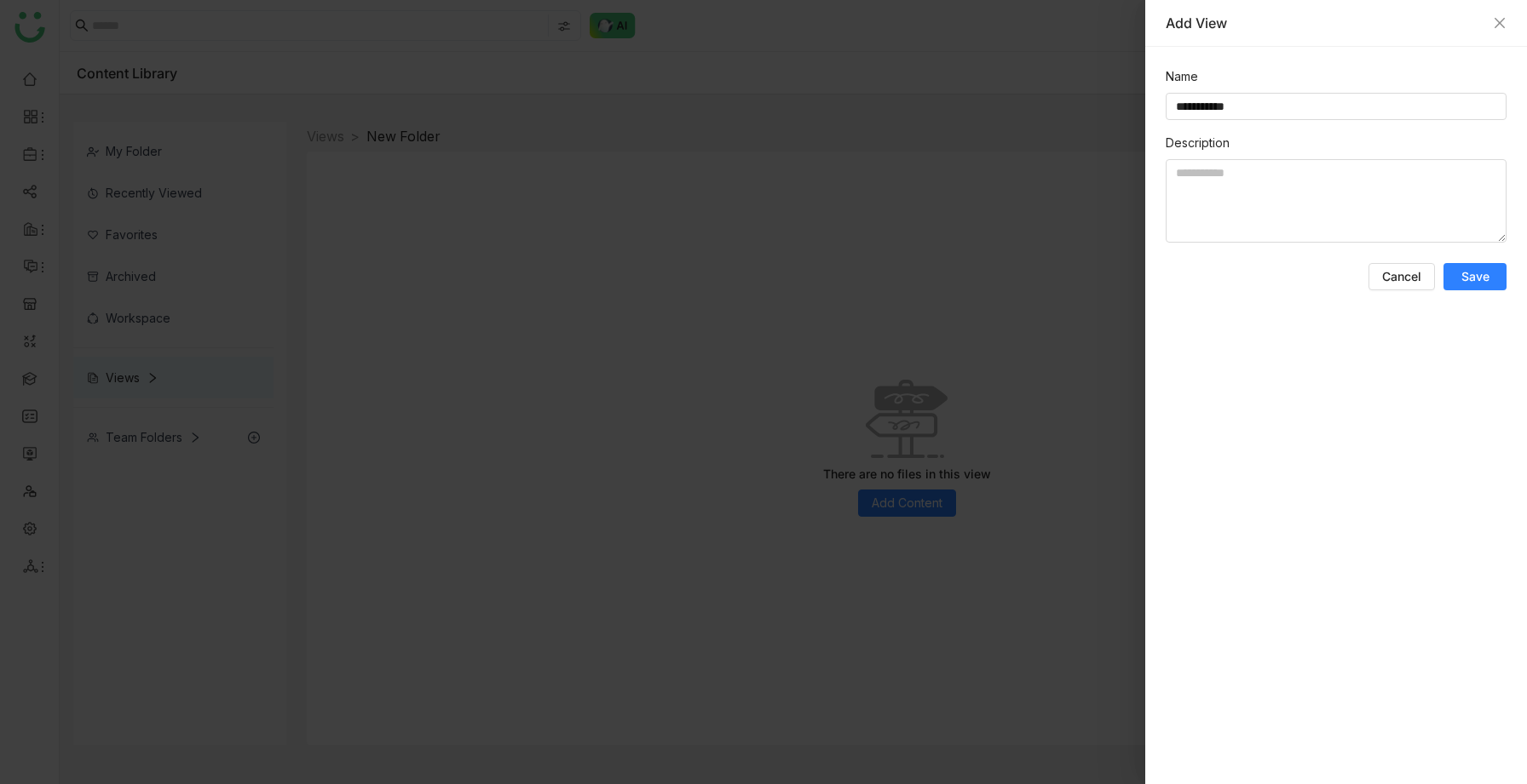
type input "**********"
click at [1455, 270] on button "Save" at bounding box center [1474, 277] width 63 height 27
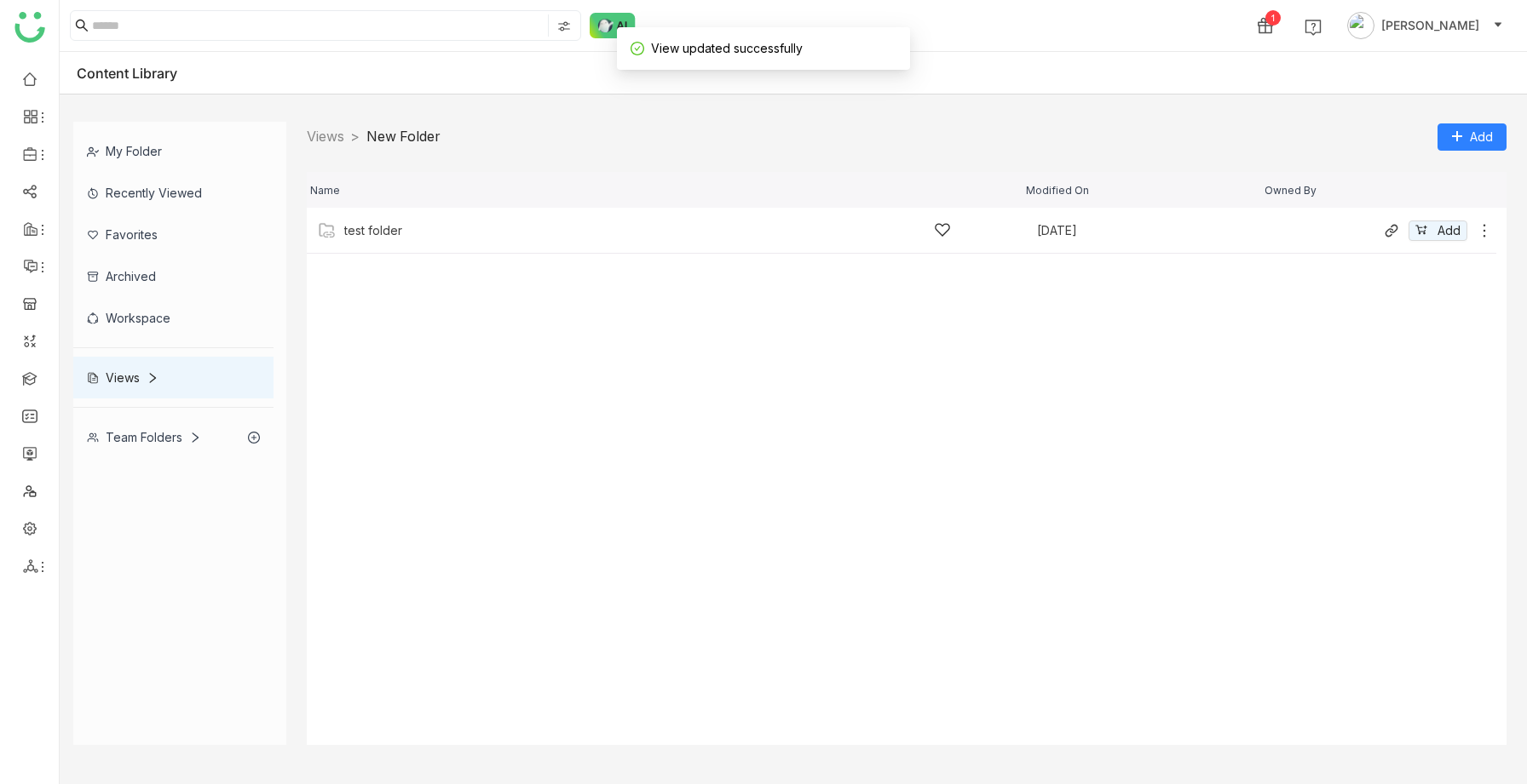
click at [808, 236] on div "test folder" at bounding box center [648, 231] width 607 height 18
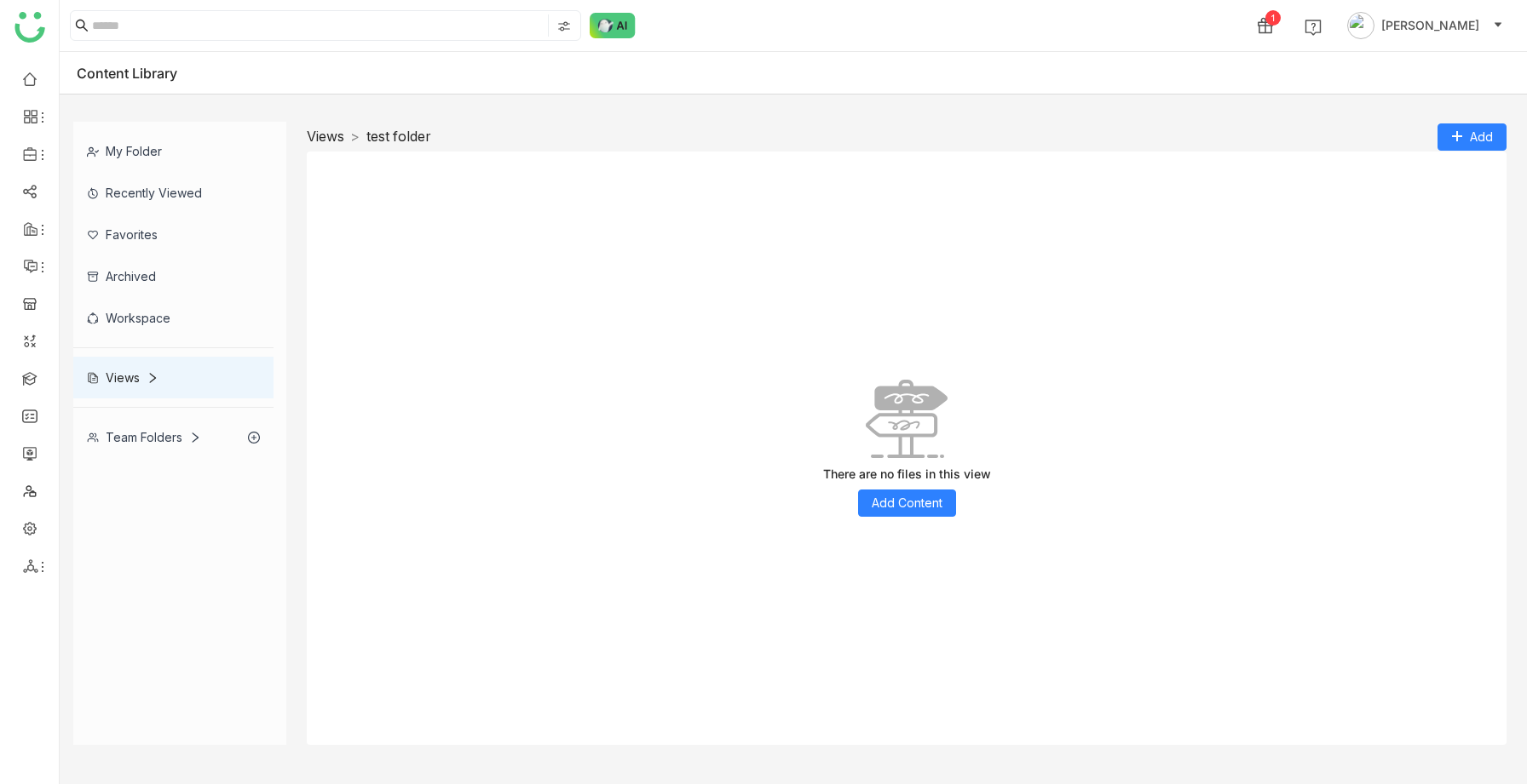
click at [327, 139] on link "Views" at bounding box center [325, 136] width 37 height 17
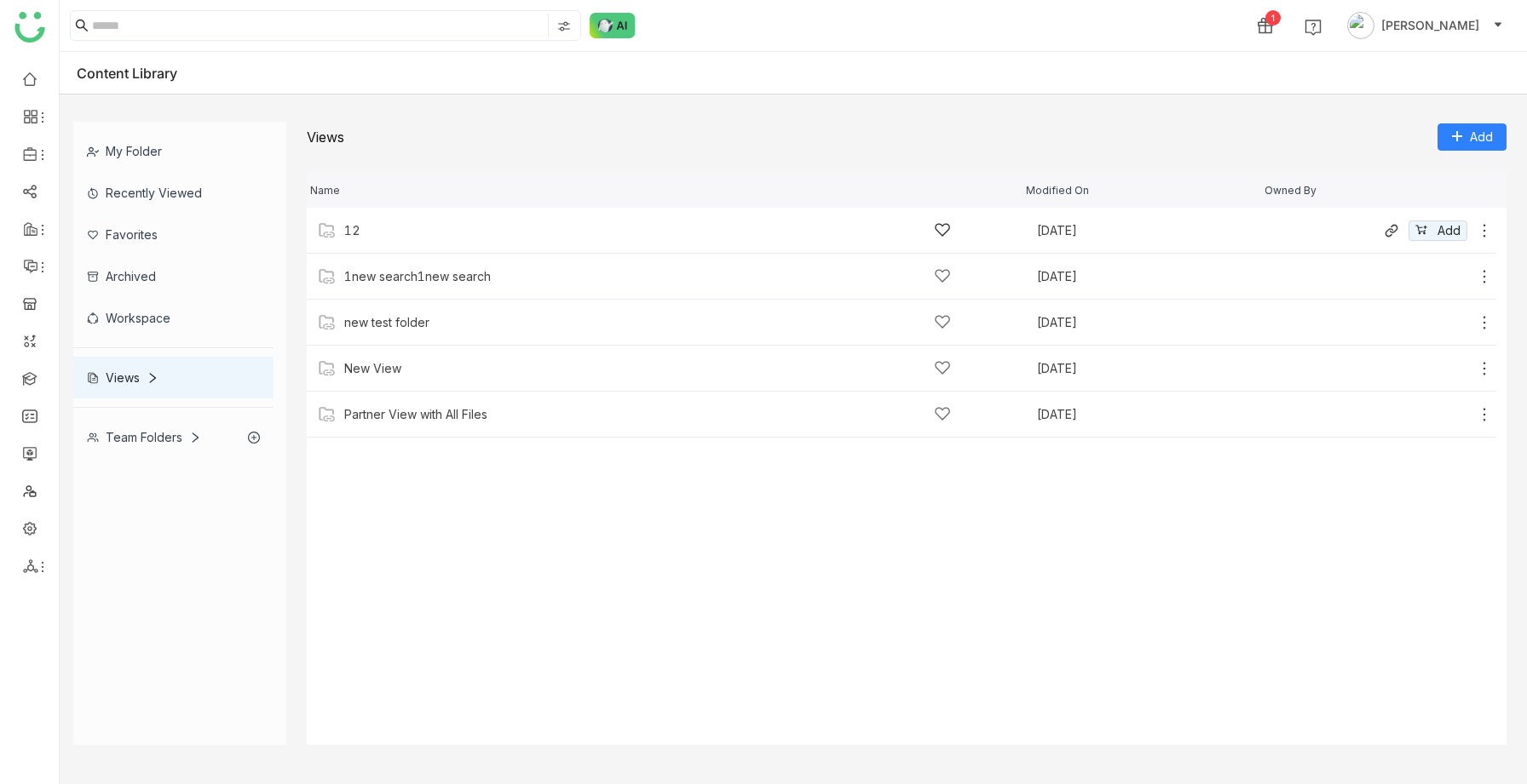
click at [369, 236] on div "12" at bounding box center [648, 231] width 607 height 18
click at [380, 235] on div "New Folder" at bounding box center [376, 230] width 64 height 14
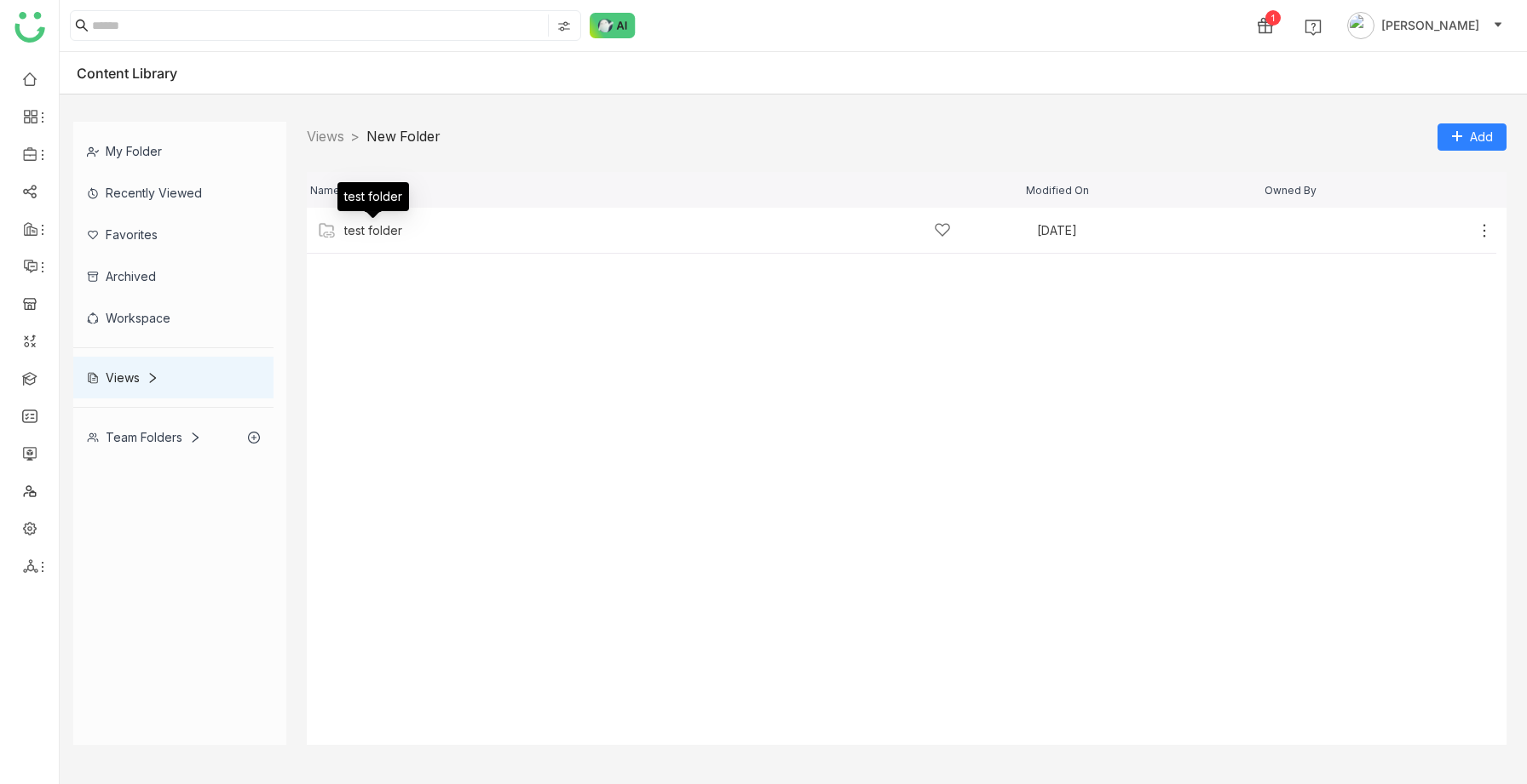
click at [380, 235] on div "test folder" at bounding box center [373, 230] width 58 height 14
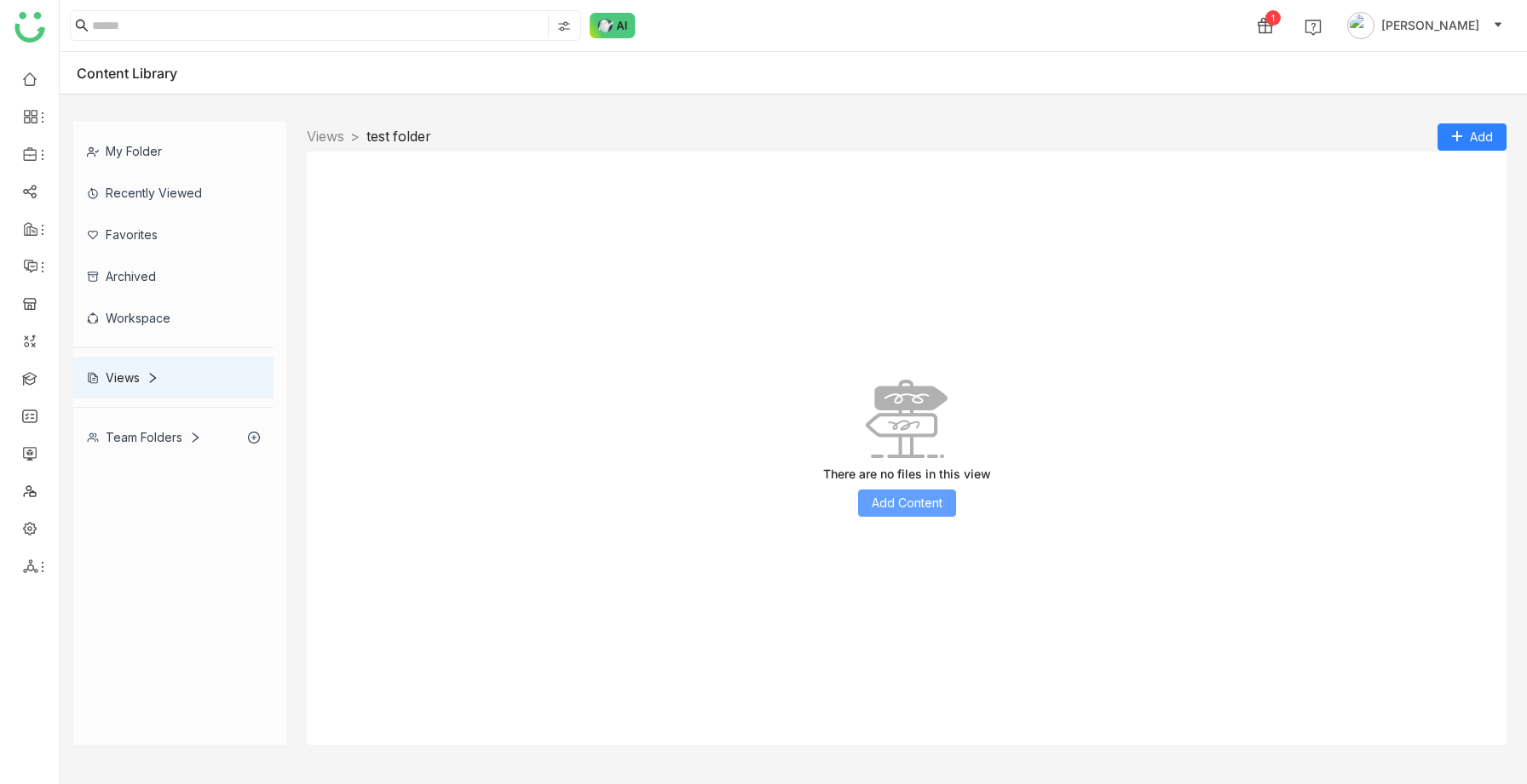
click at [879, 501] on span "Add Content" at bounding box center [907, 503] width 71 height 19
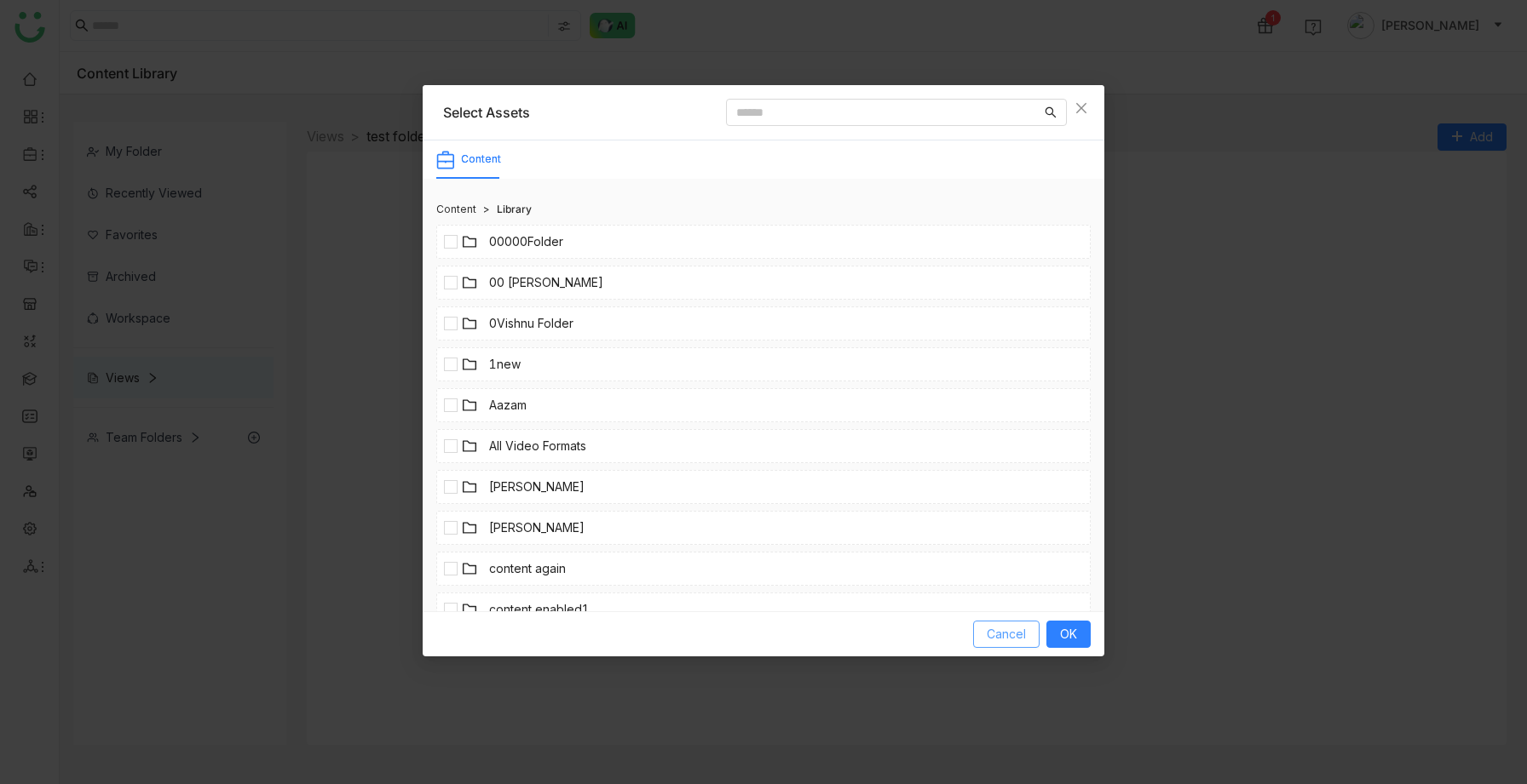
click at [1011, 636] on span "Cancel" at bounding box center [1005, 634] width 39 height 19
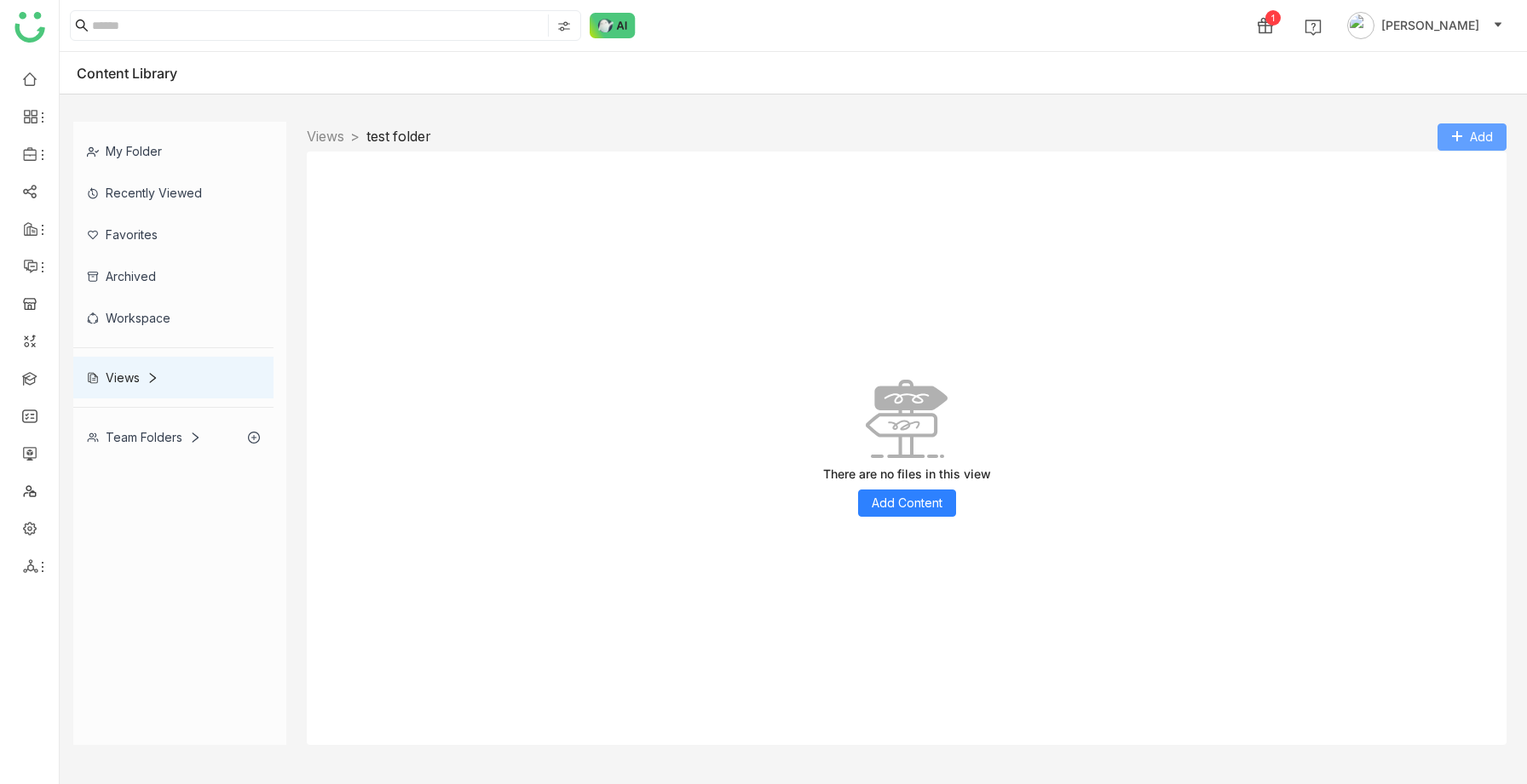
click at [1458, 141] on icon at bounding box center [1456, 136] width 12 height 12
click at [1456, 165] on span "Add Folder" at bounding box center [1478, 172] width 62 height 19
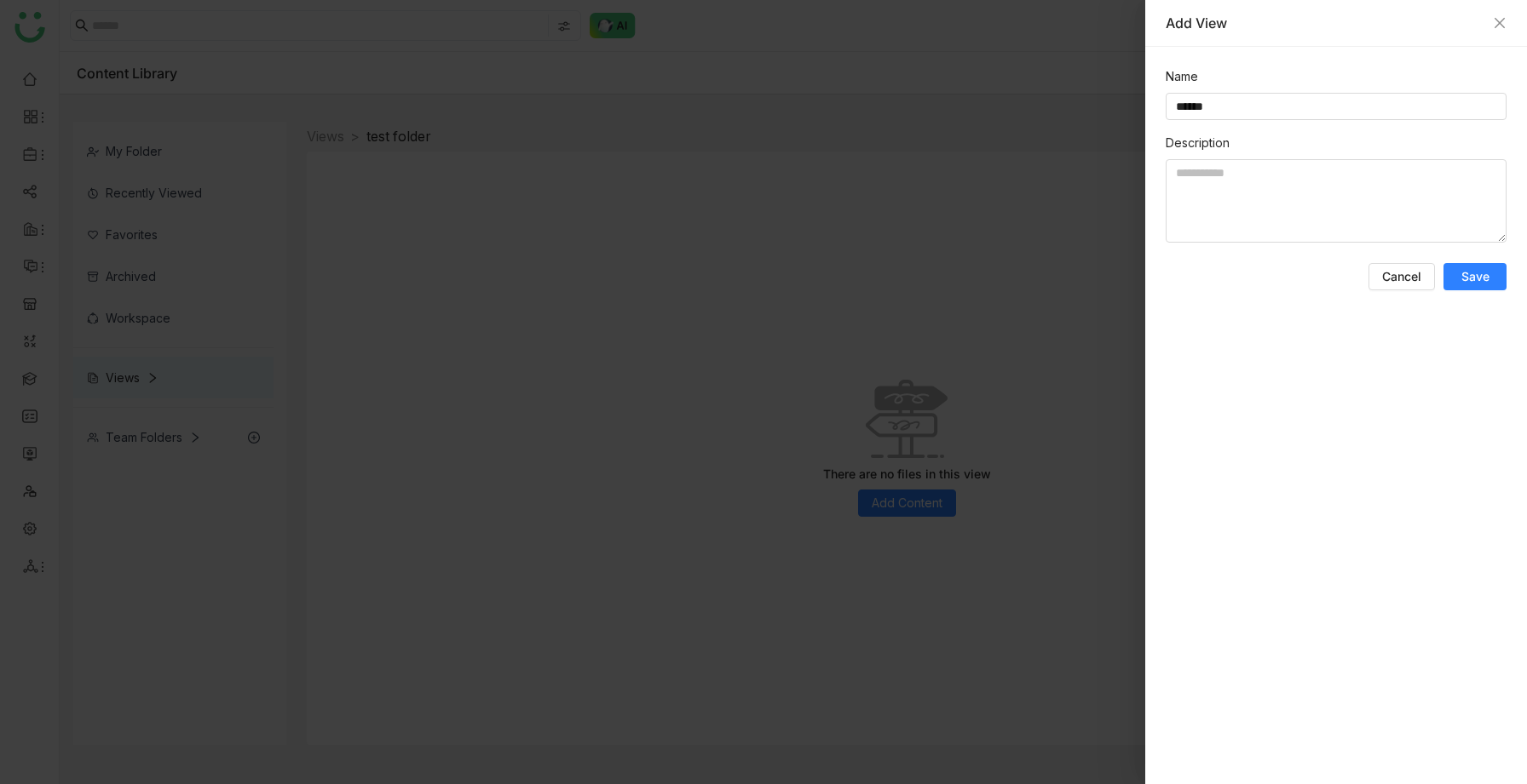
type input "******"
click at [1485, 287] on button "Save" at bounding box center [1474, 277] width 63 height 27
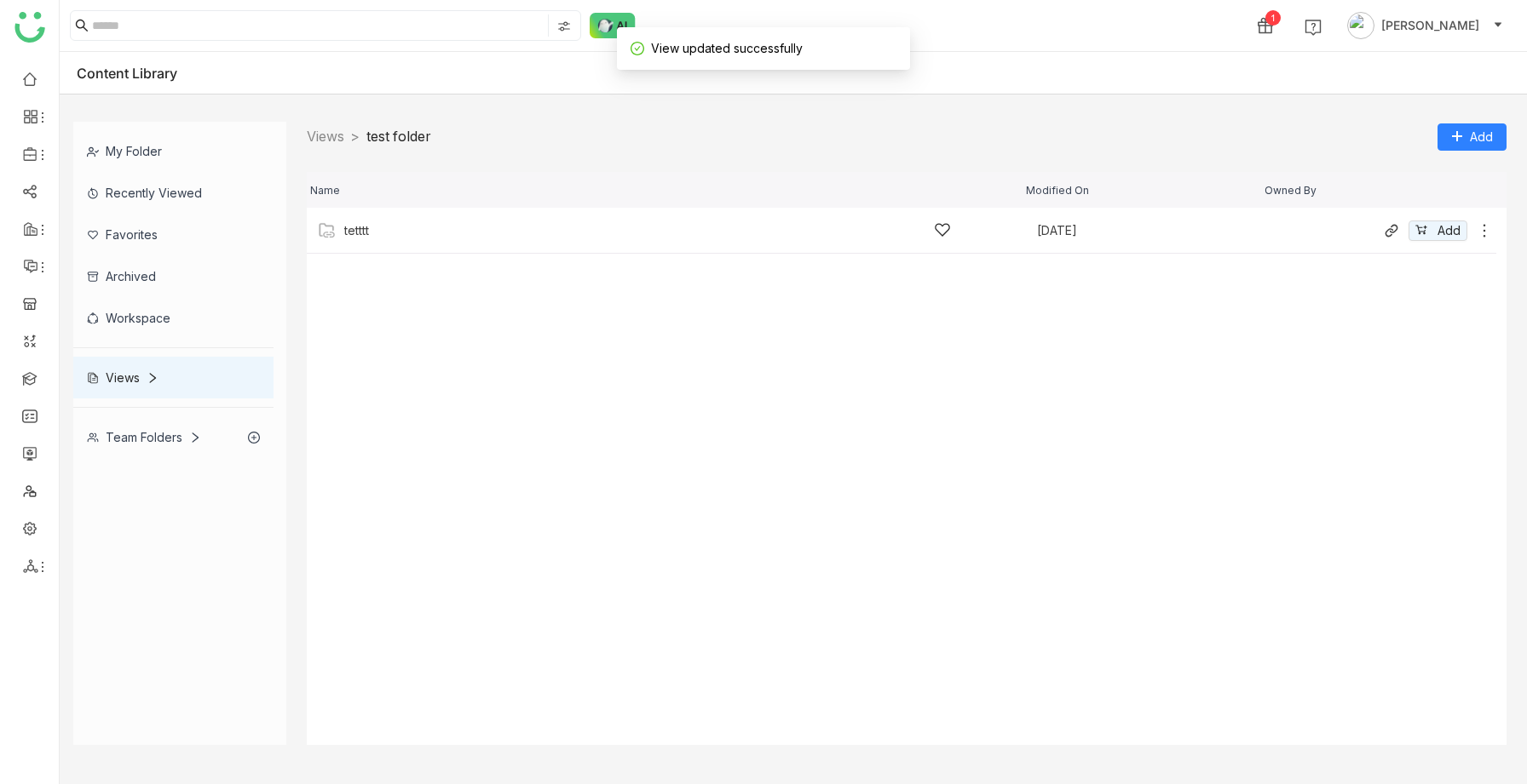
click at [618, 235] on div "tetttt" at bounding box center [648, 231] width 607 height 18
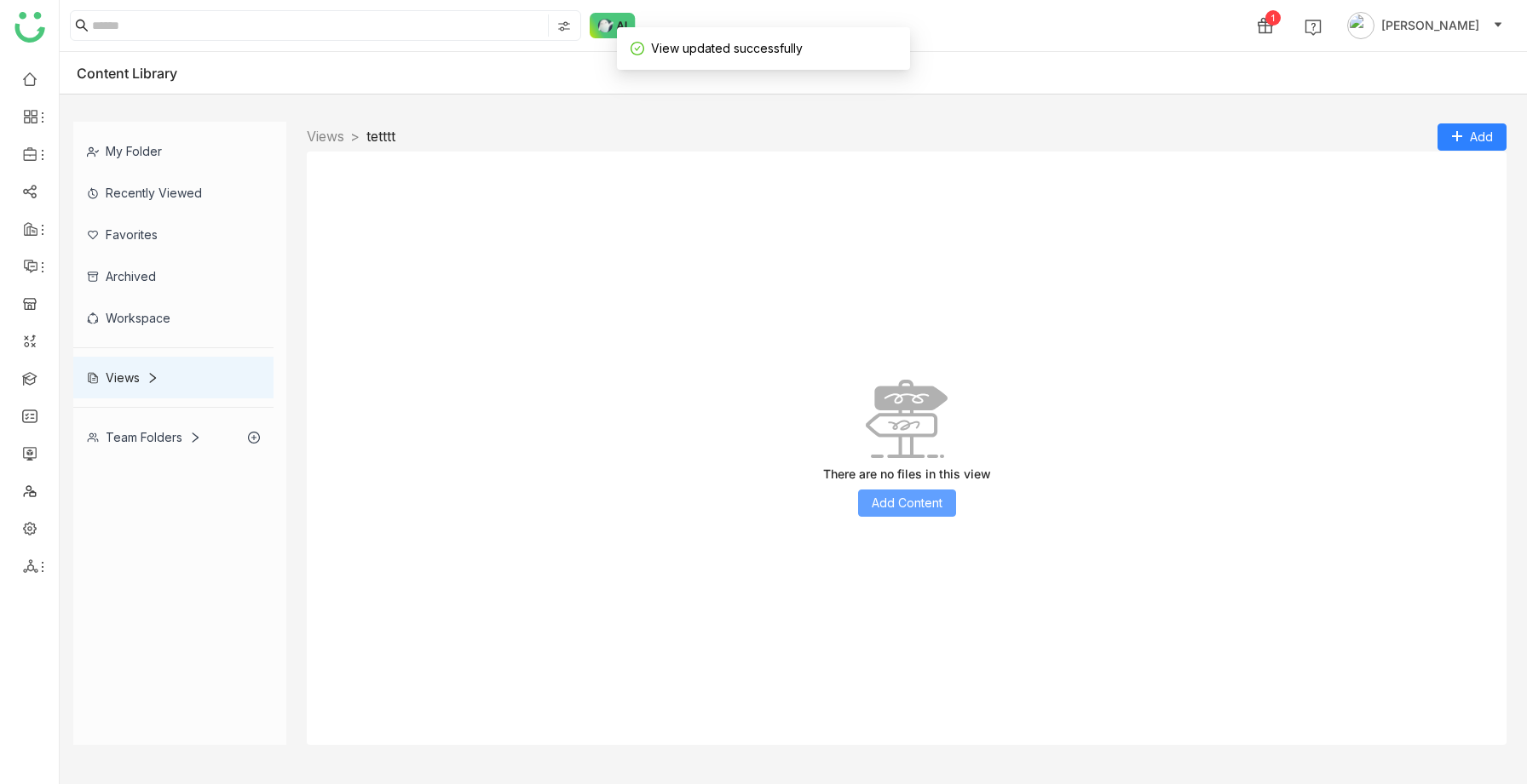
click at [905, 507] on span "Add Content" at bounding box center [907, 503] width 71 height 19
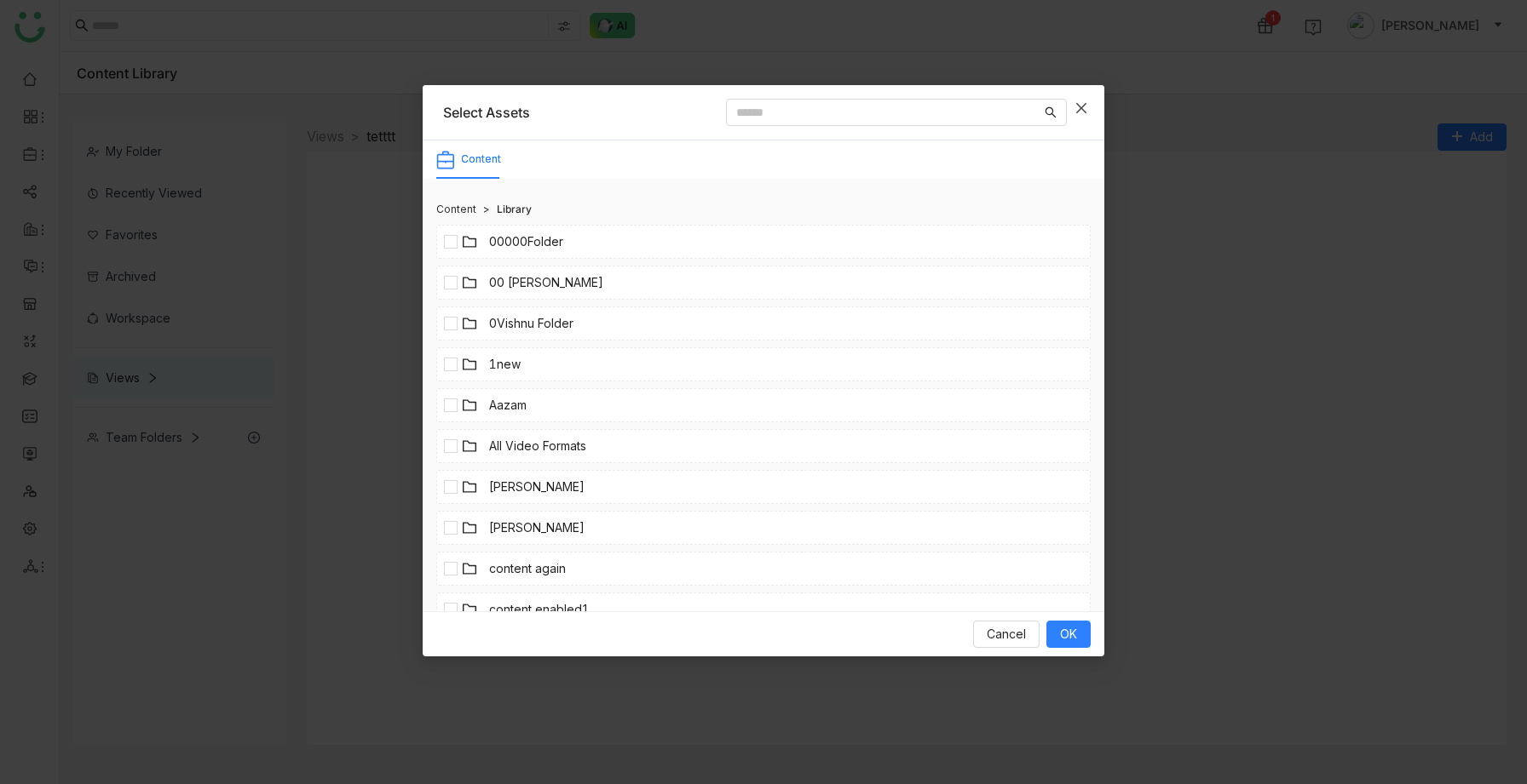
scroll to position [717, 0]
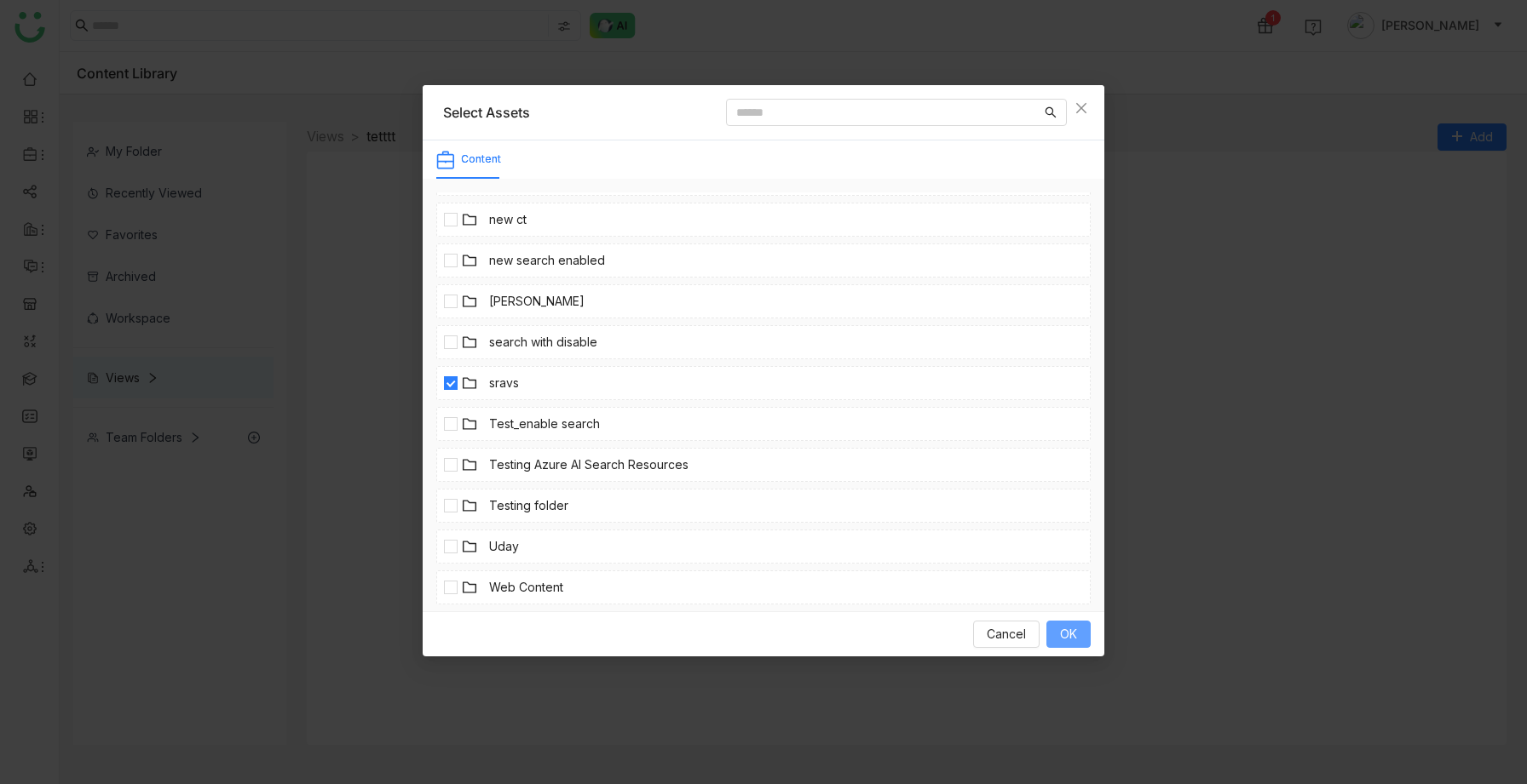
click at [1072, 627] on span "OK" at bounding box center [1068, 634] width 17 height 19
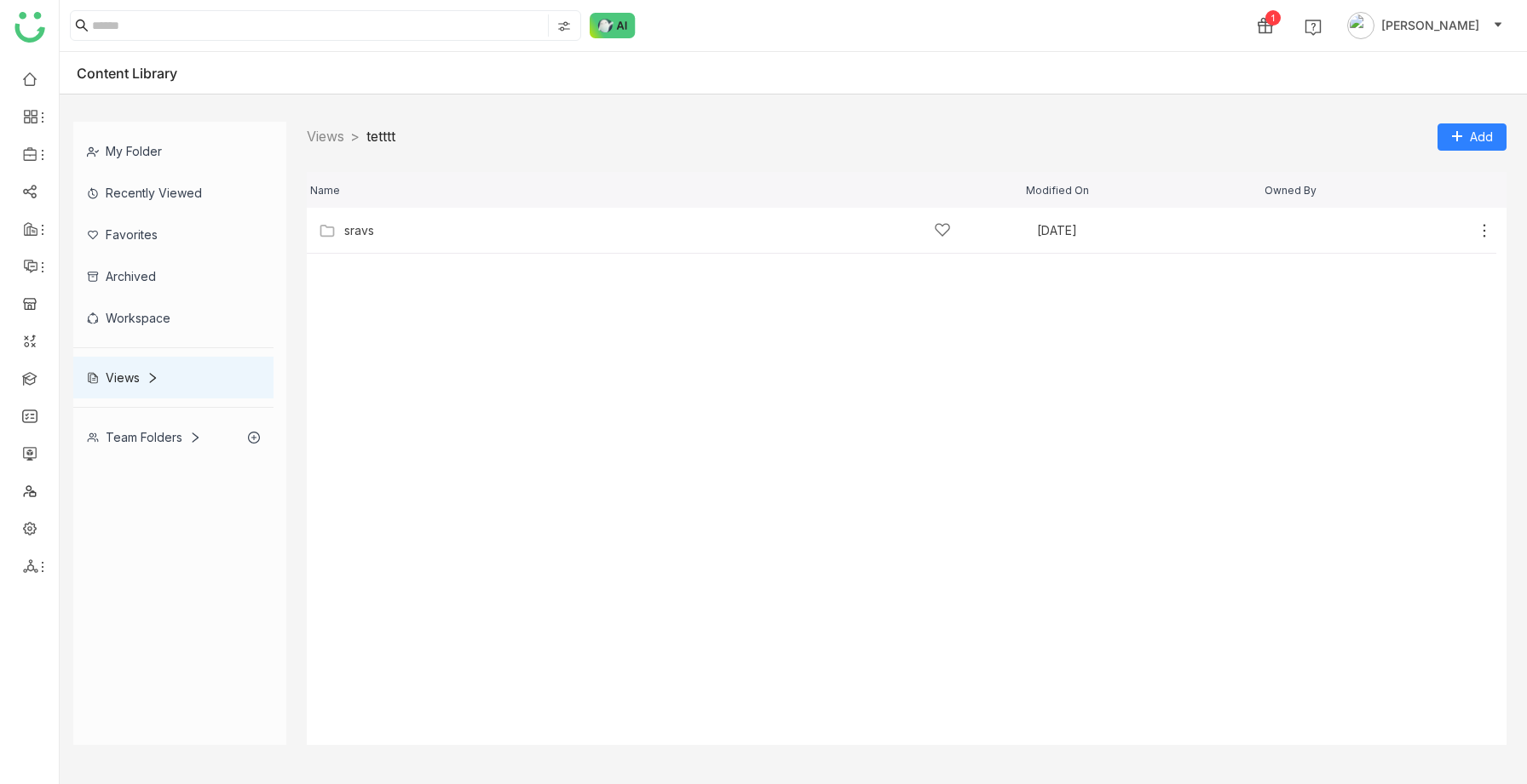
click at [175, 374] on div "Views" at bounding box center [173, 378] width 200 height 42
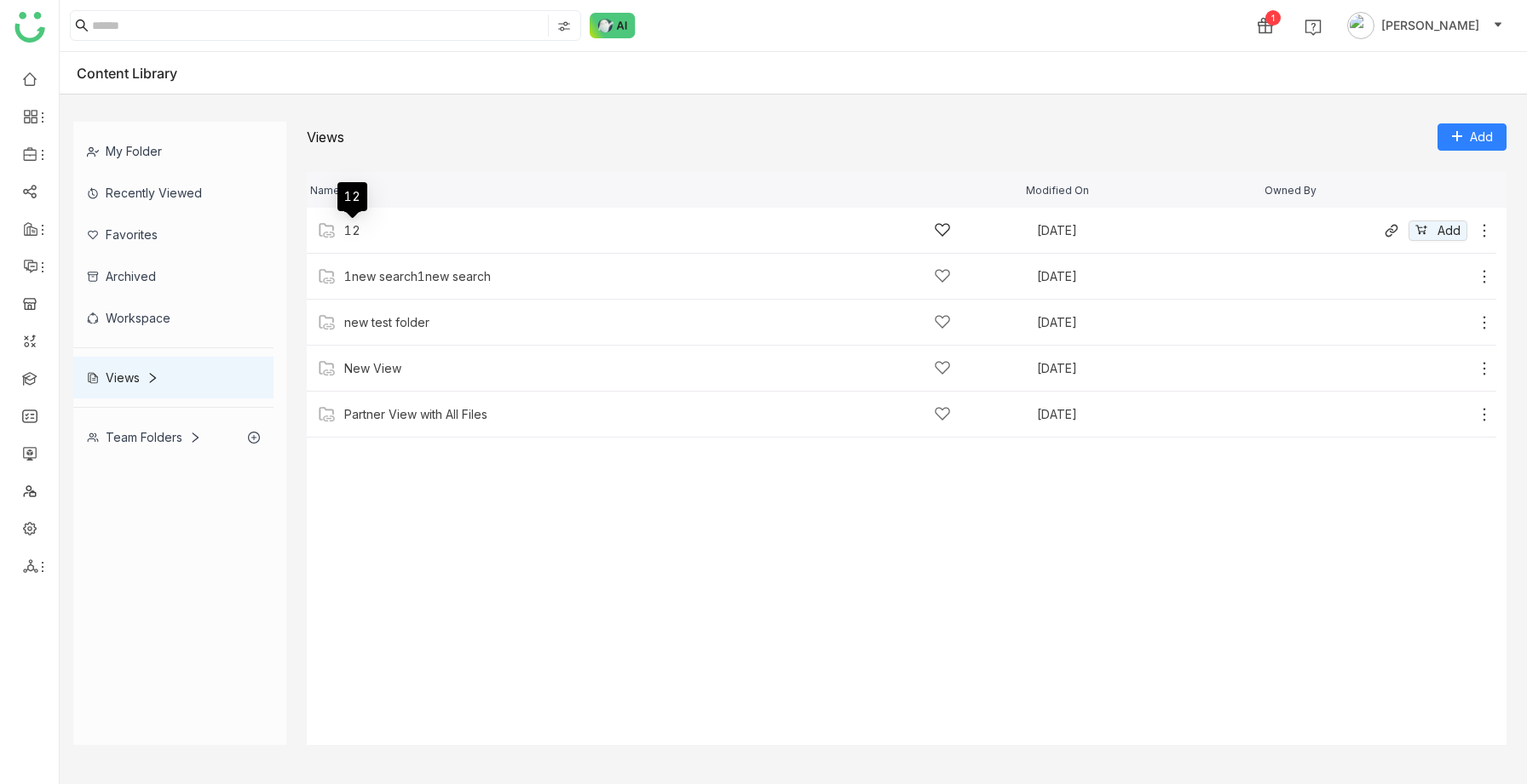
click at [355, 232] on div "12" at bounding box center [352, 230] width 16 height 14
click at [380, 236] on div "New Folder" at bounding box center [376, 230] width 64 height 14
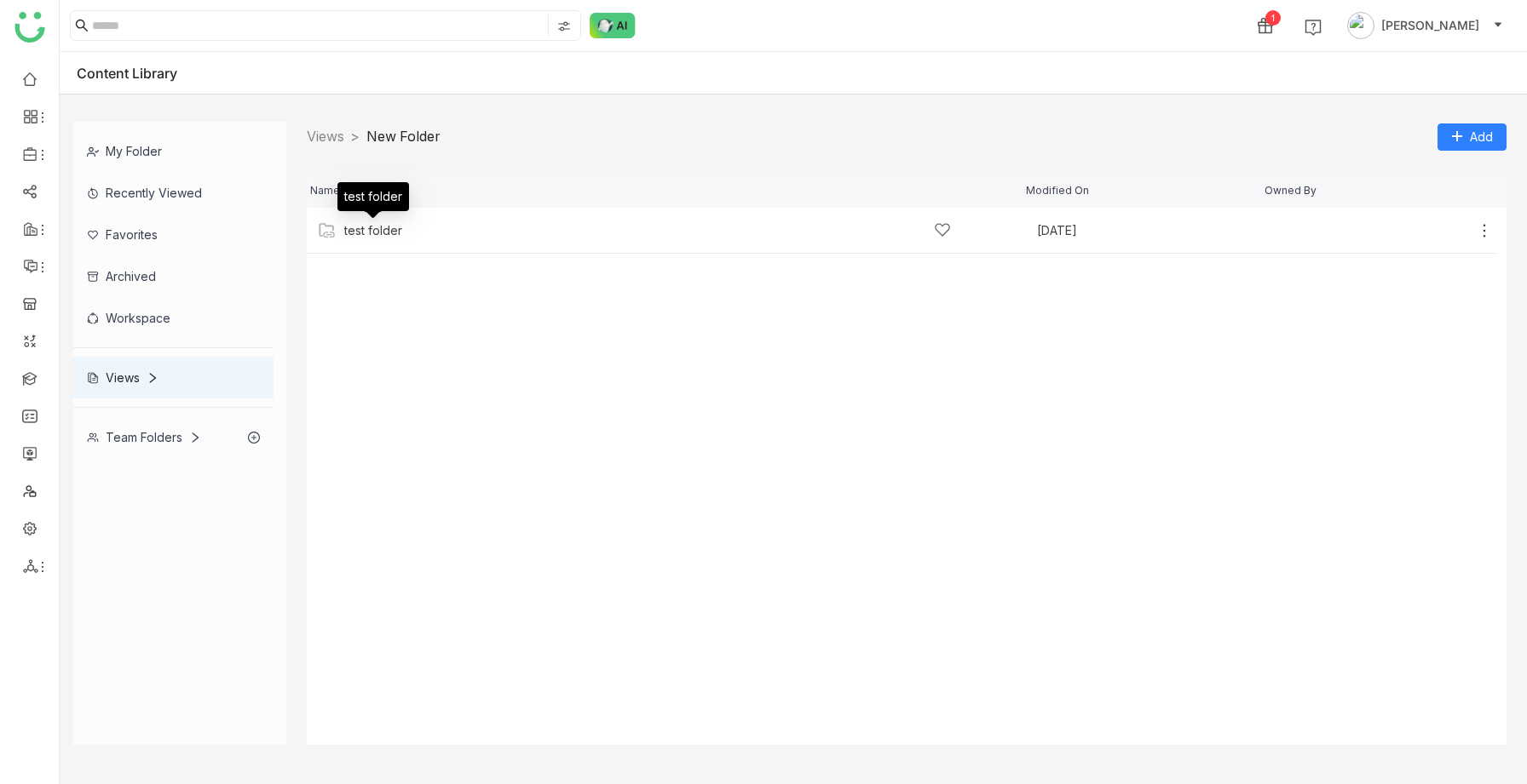
click at [380, 236] on div "test folder" at bounding box center [373, 230] width 58 height 14
click at [399, 237] on div "tetttt" at bounding box center [648, 231] width 607 height 18
click at [326, 139] on link "Views" at bounding box center [325, 136] width 37 height 17
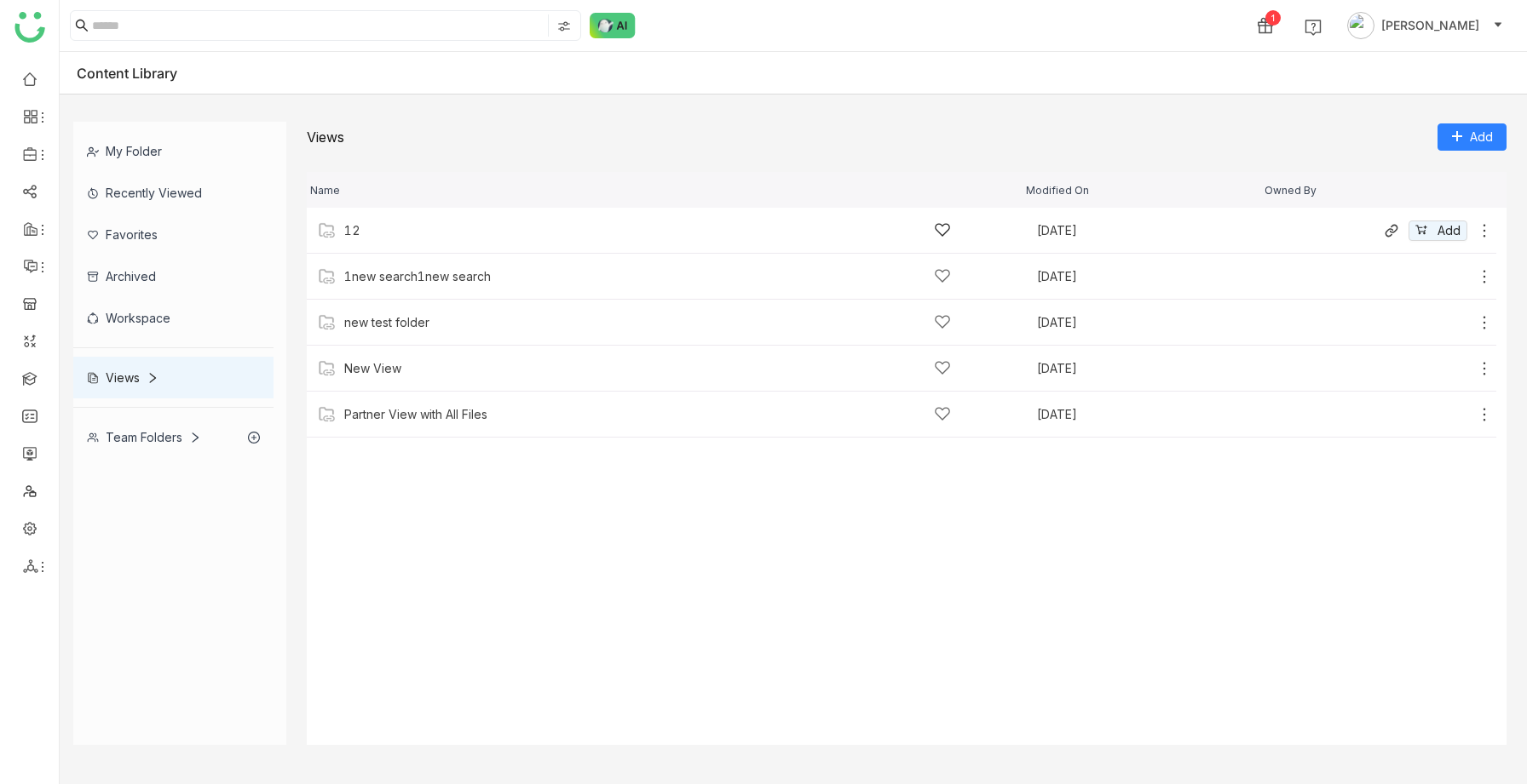
click at [368, 228] on div "12" at bounding box center [648, 231] width 607 height 18
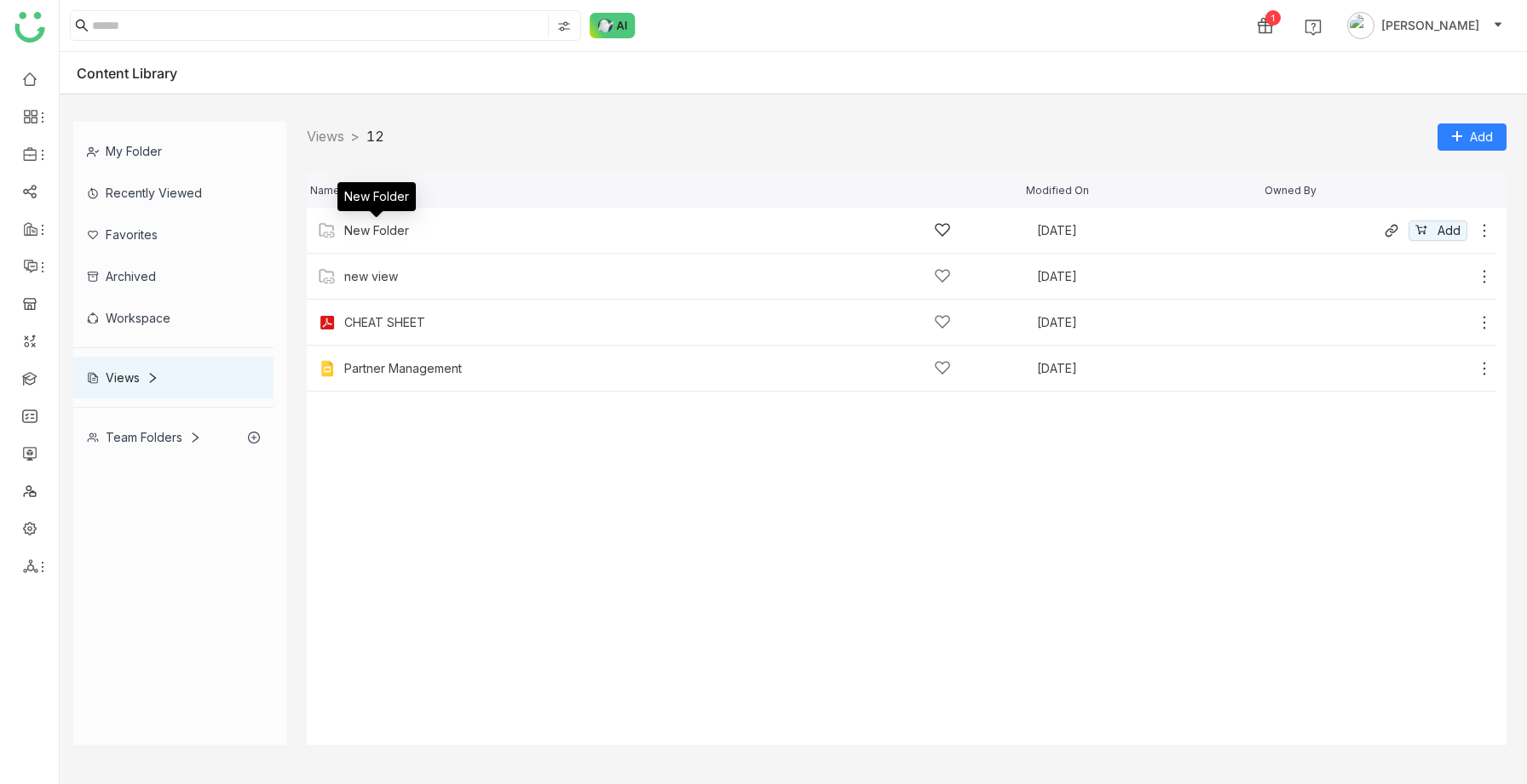
click at [383, 233] on div "New Folder" at bounding box center [376, 230] width 64 height 14
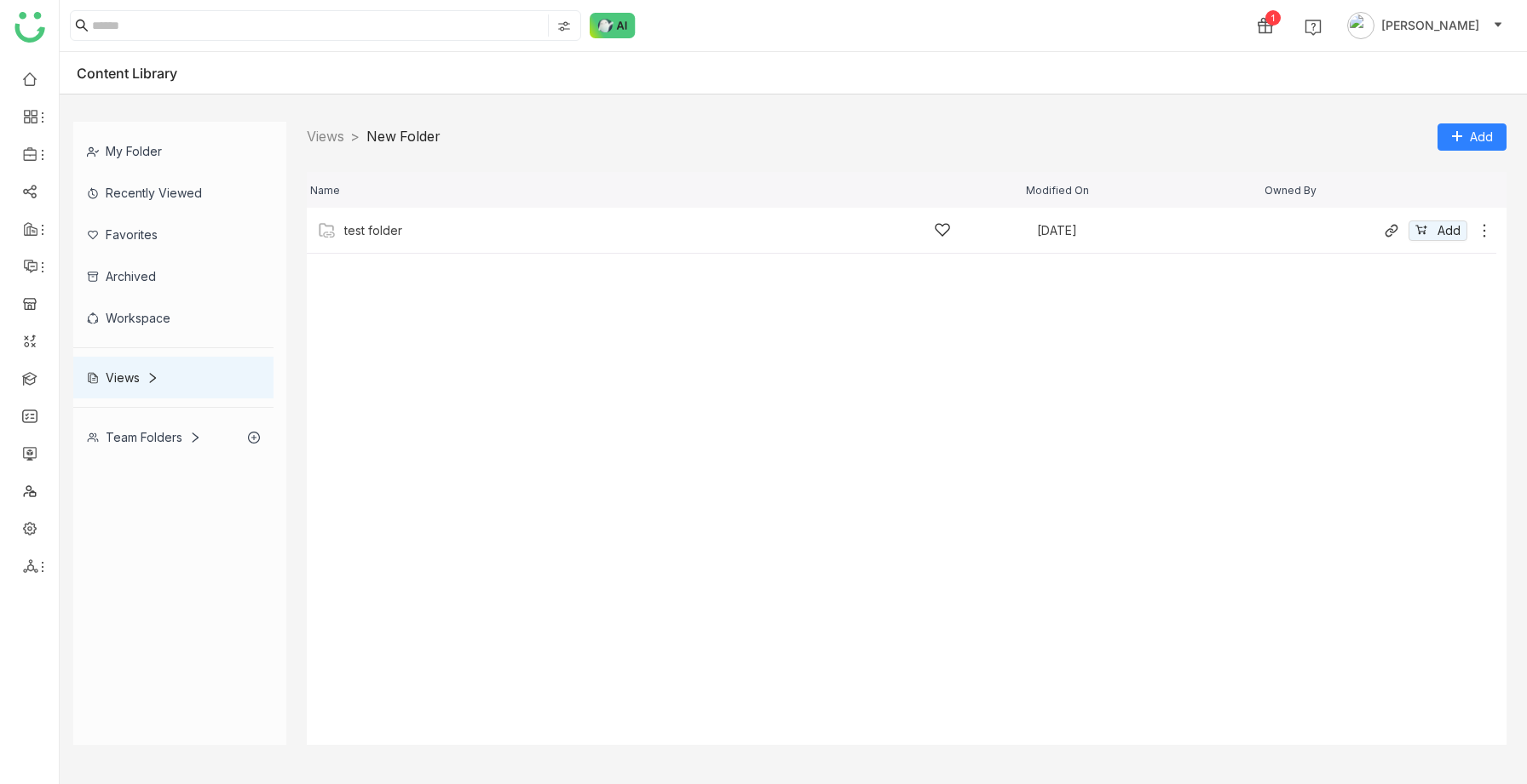
click at [495, 246] on div "test folder Aug 20, 2025 Add" at bounding box center [901, 231] width 1189 height 46
click at [412, 234] on div "tetttt" at bounding box center [648, 231] width 607 height 18
click at [328, 131] on link "Views" at bounding box center [325, 136] width 37 height 17
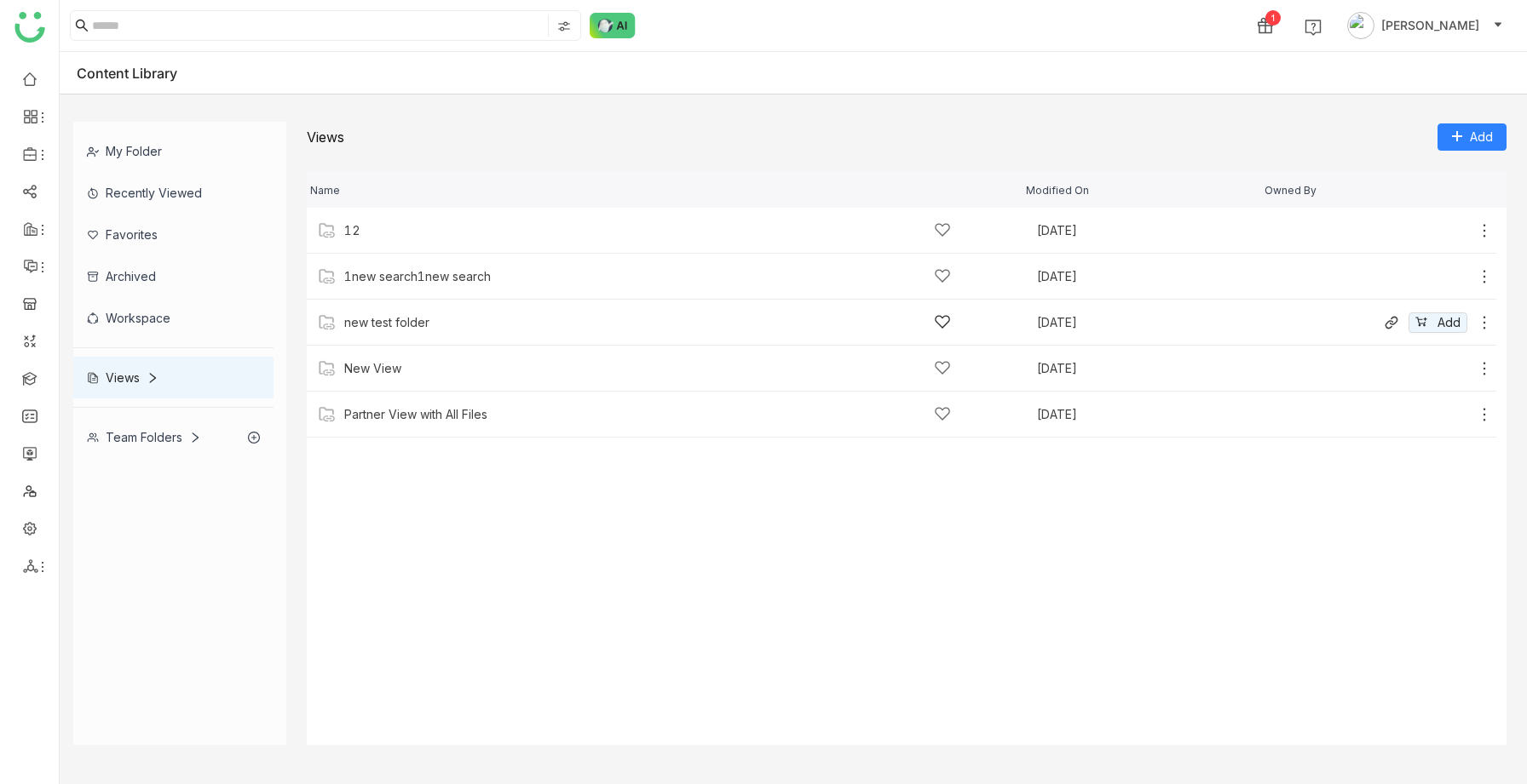
click at [370, 316] on div "new test folder" at bounding box center [387, 322] width 85 height 14
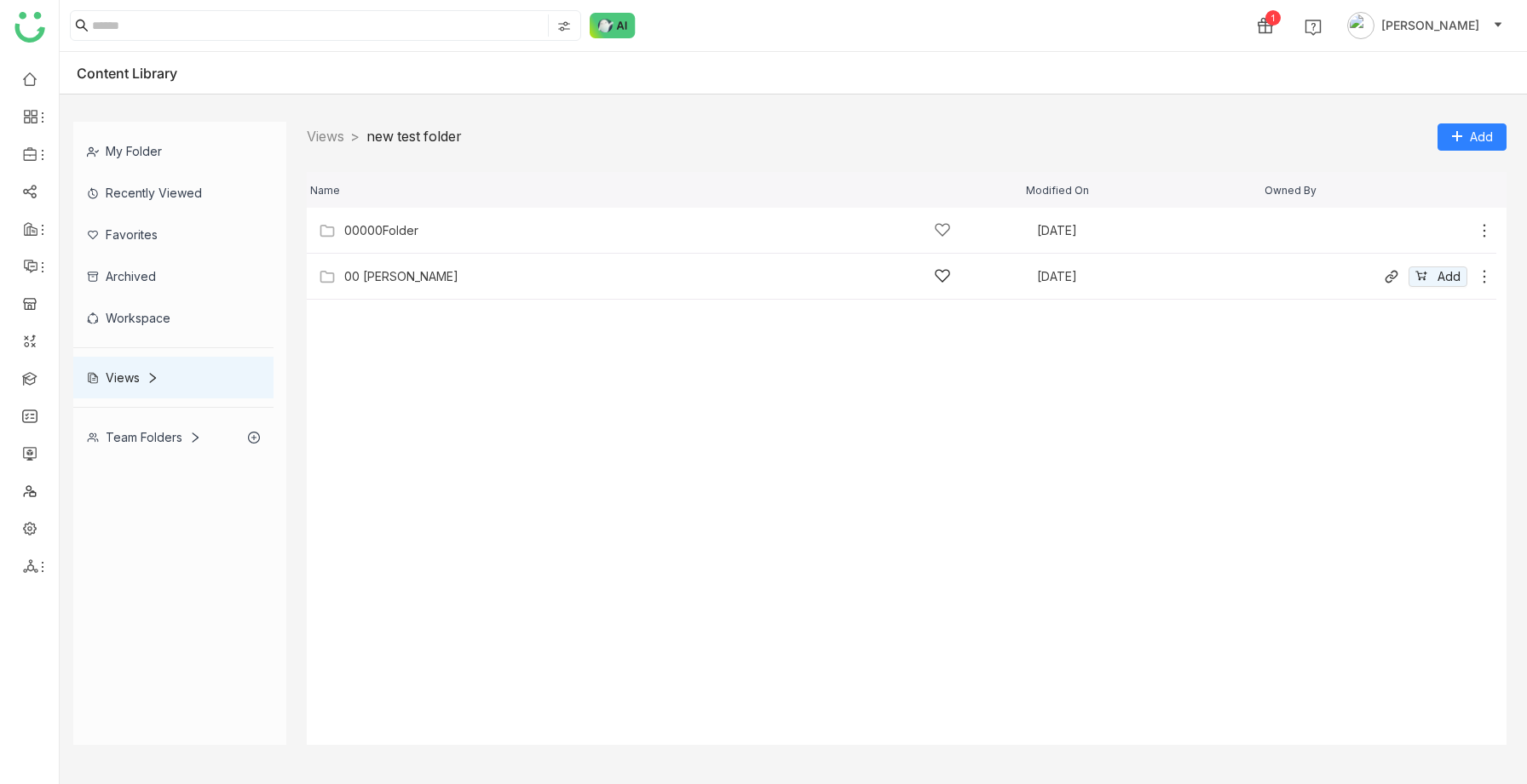
click at [377, 267] on div "00 [PERSON_NAME]" at bounding box center [648, 276] width 607 height 18
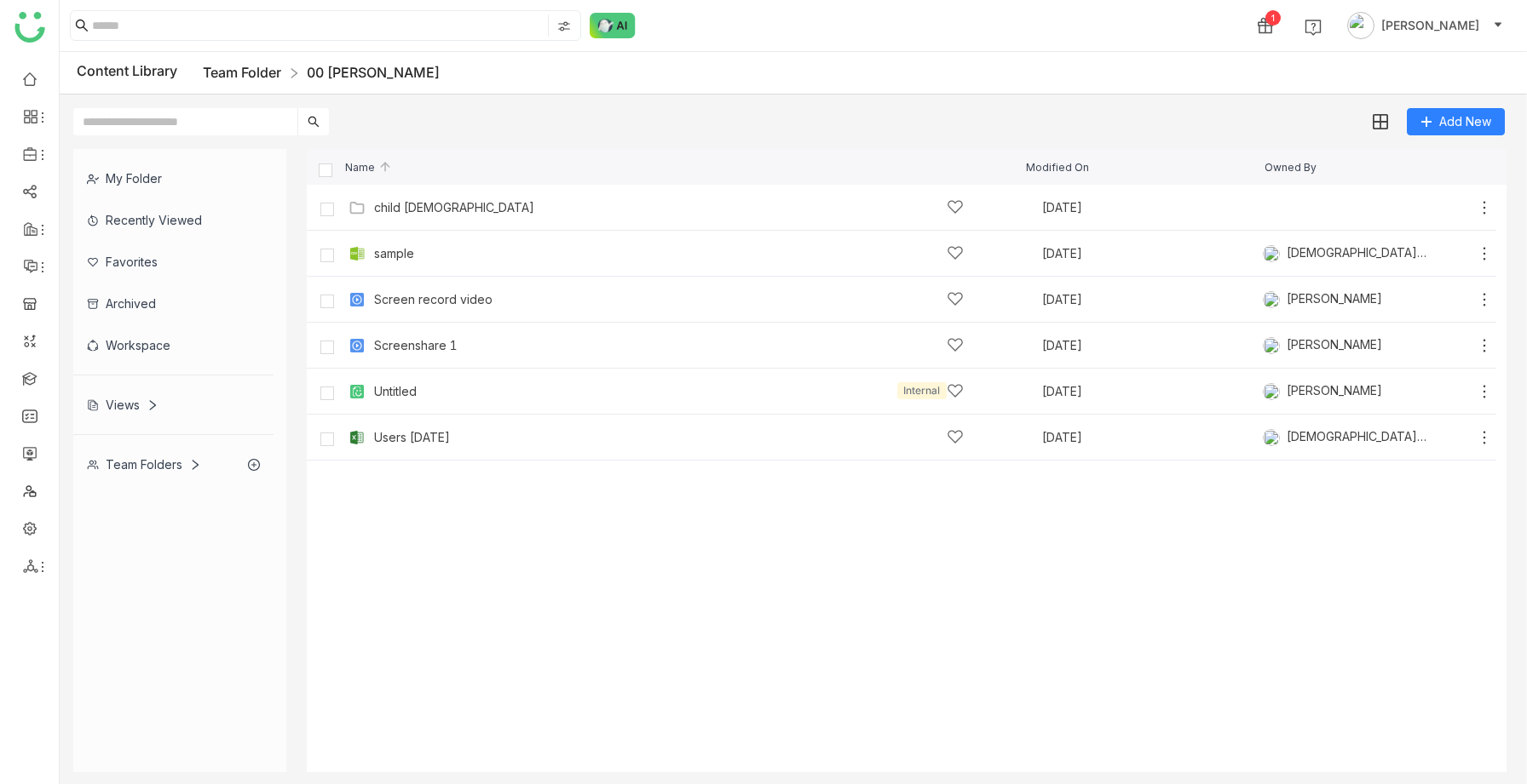
click at [253, 69] on link "Team Folder" at bounding box center [242, 72] width 79 height 17
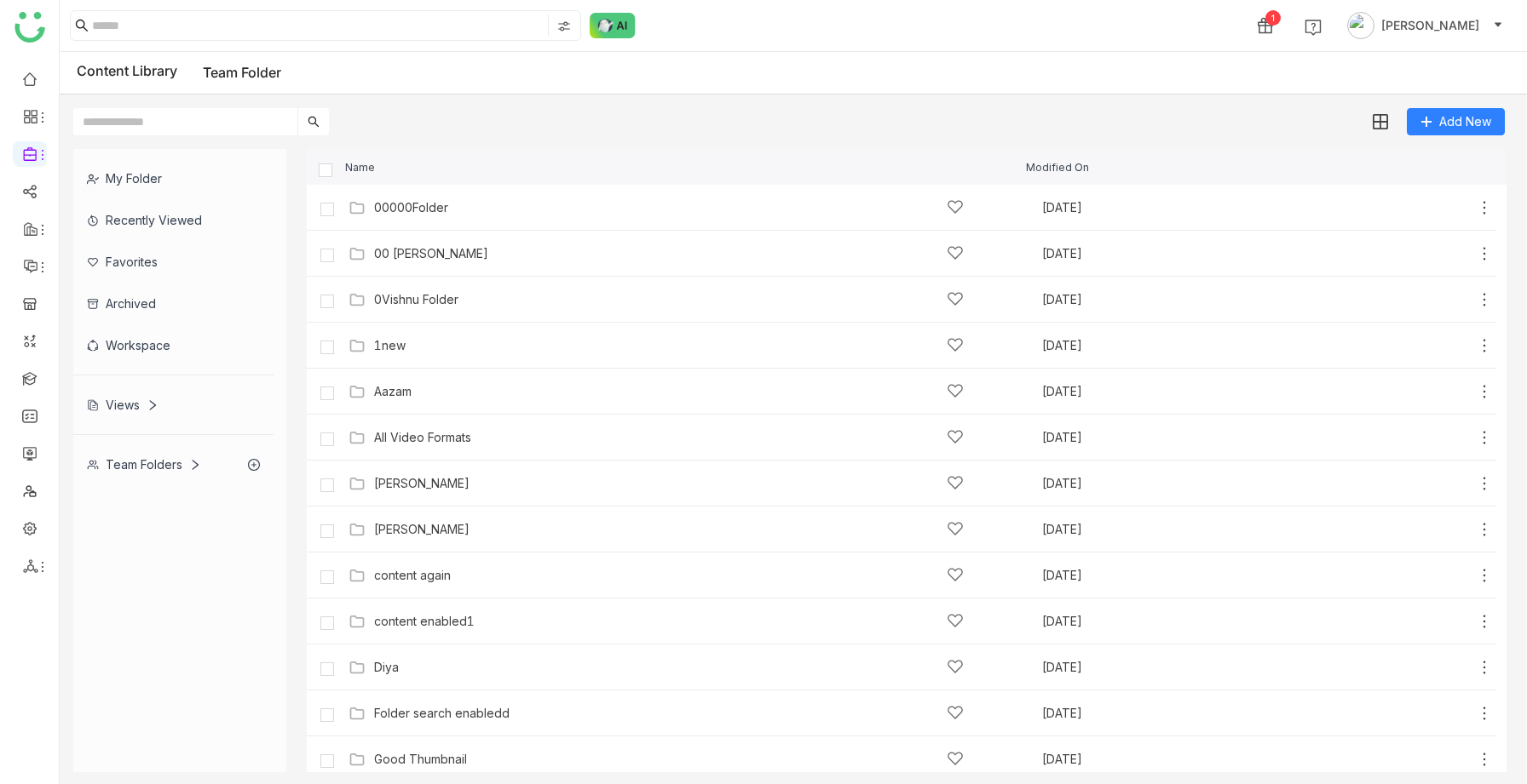
click at [140, 389] on div "Views" at bounding box center [173, 405] width 200 height 42
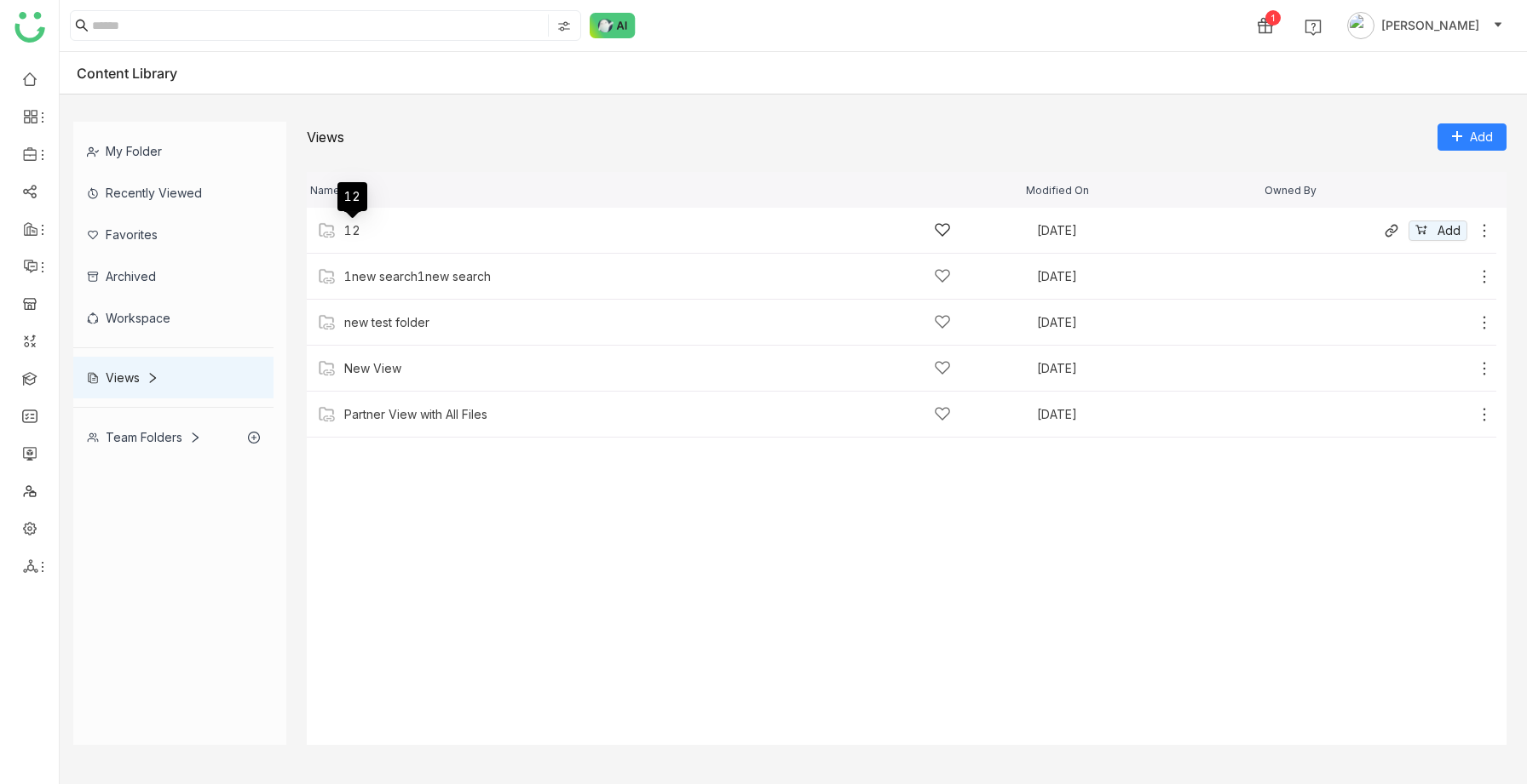
click at [354, 234] on div "12" at bounding box center [352, 230] width 16 height 14
click at [363, 228] on div "12" at bounding box center [648, 231] width 607 height 18
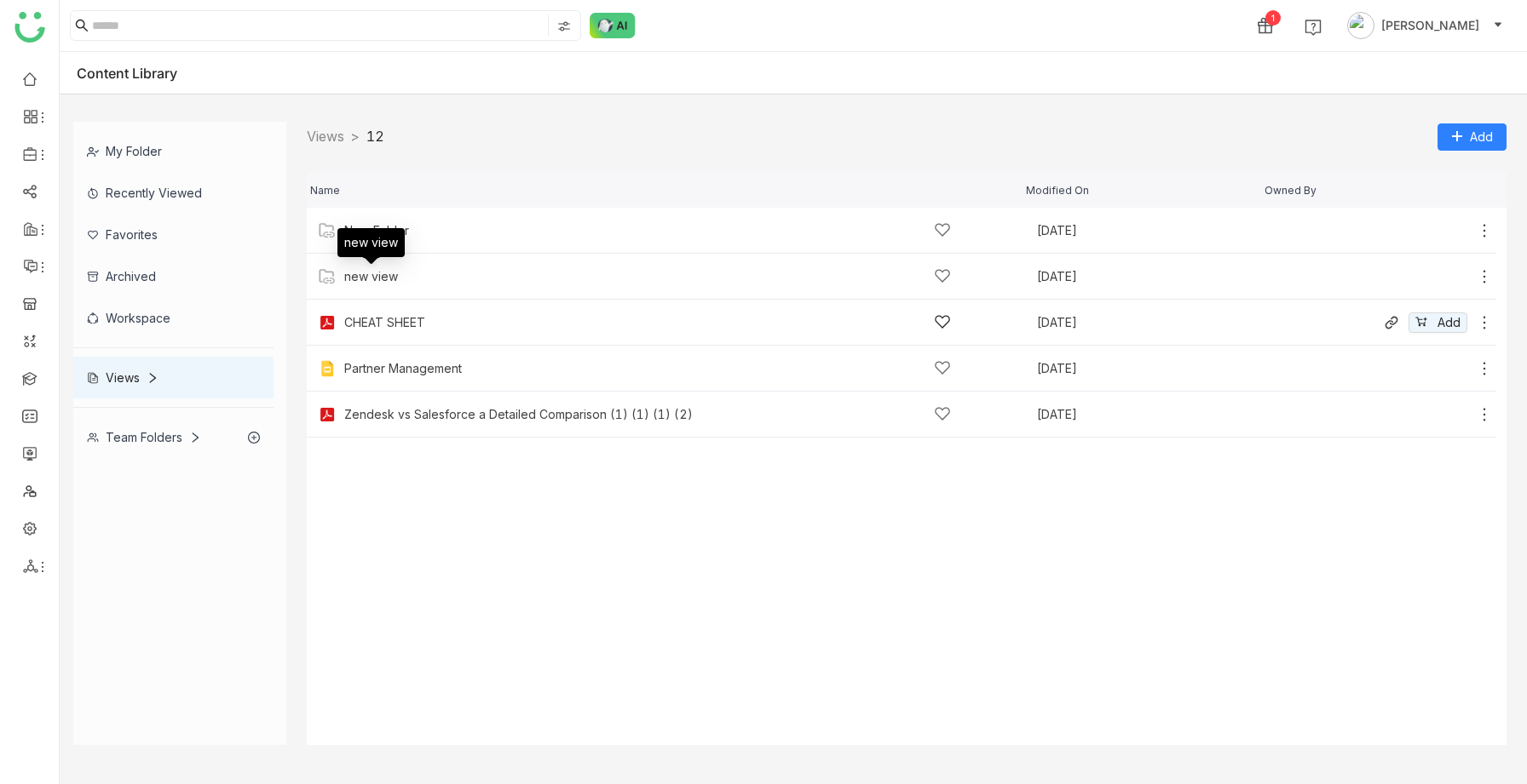
click at [379, 309] on div "CHEAT SHEET Aug 18, 2025 Add" at bounding box center [901, 322] width 1189 height 46
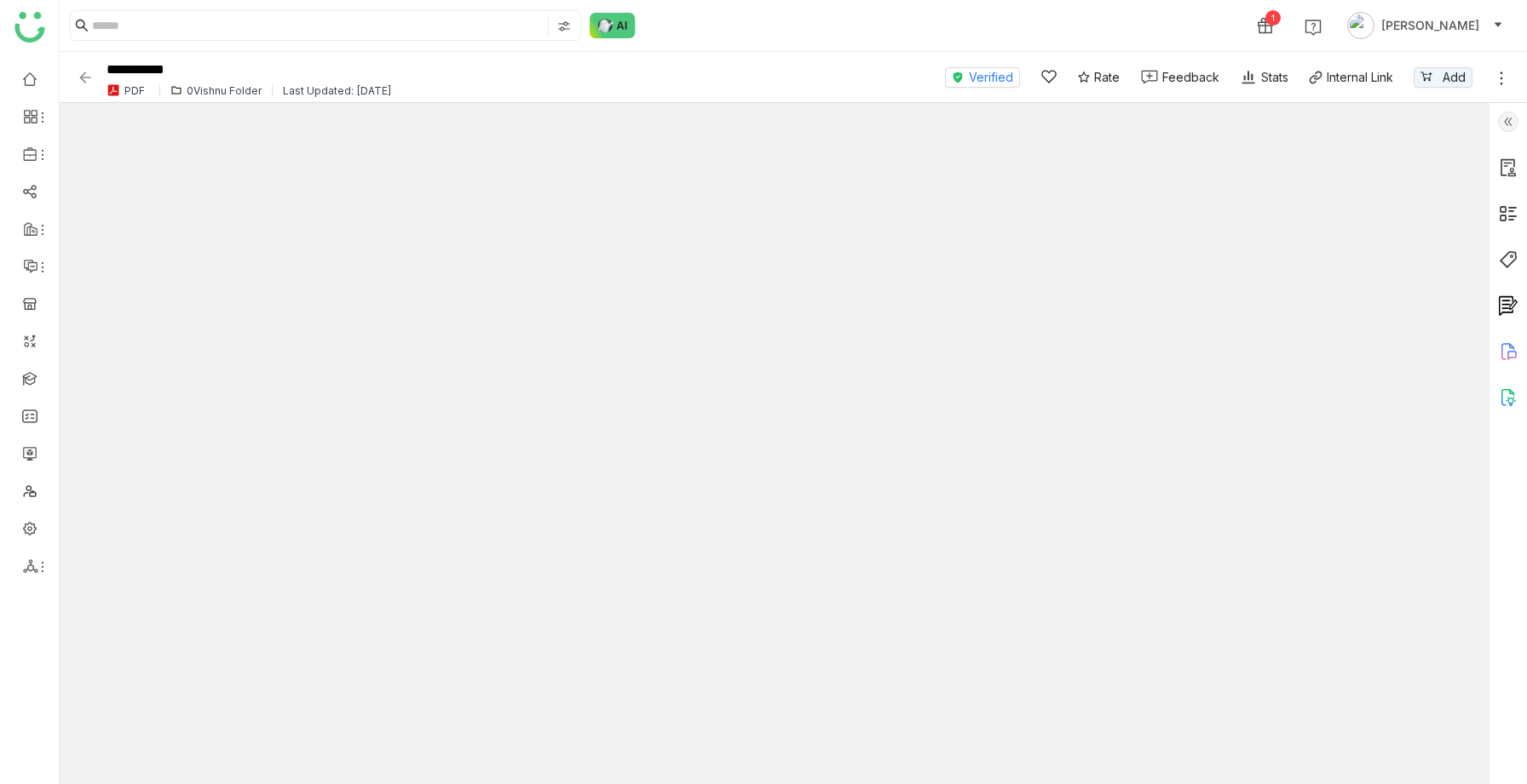
click at [86, 75] on img at bounding box center [85, 77] width 17 height 17
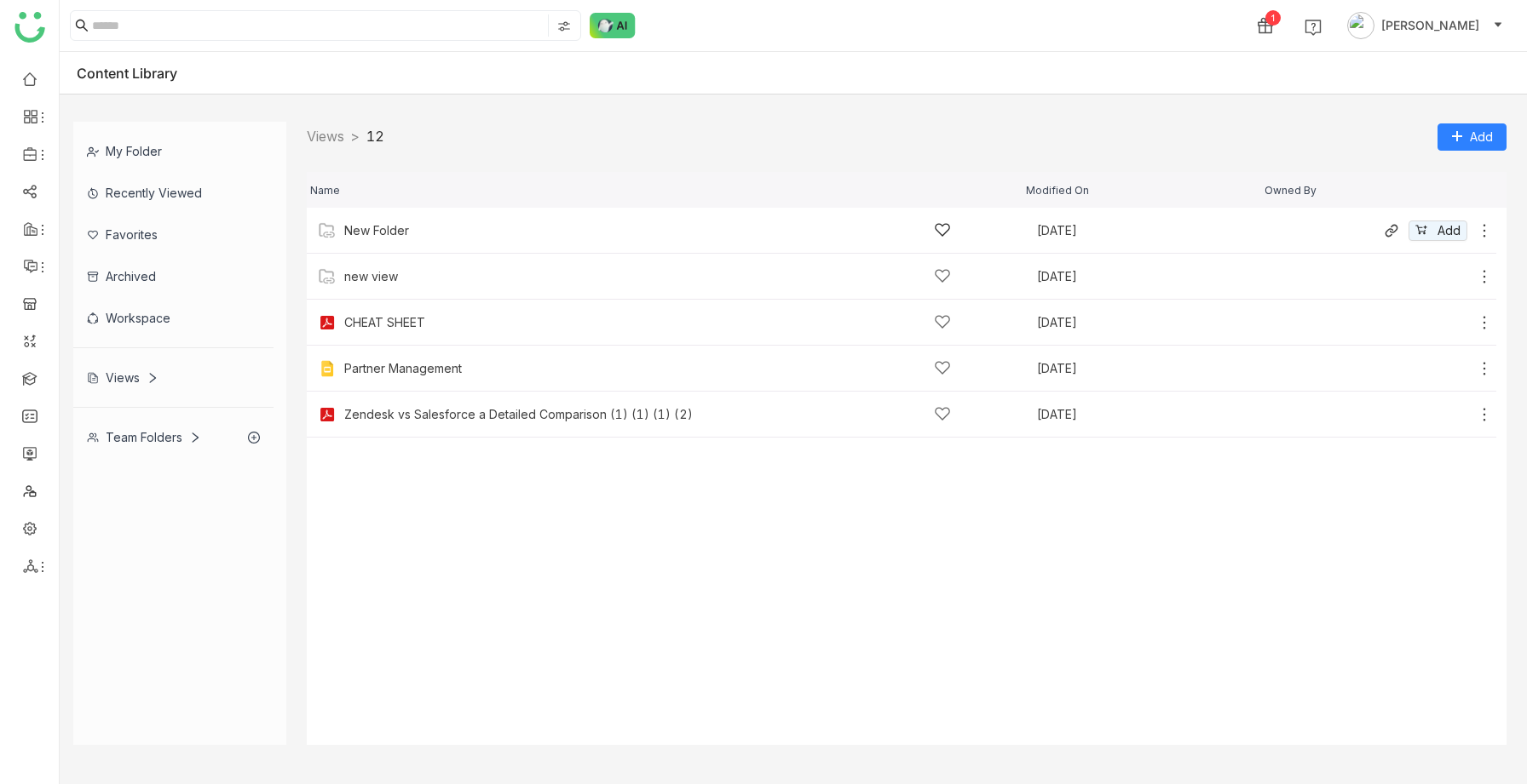
click at [388, 233] on div "New Folder" at bounding box center [376, 230] width 64 height 14
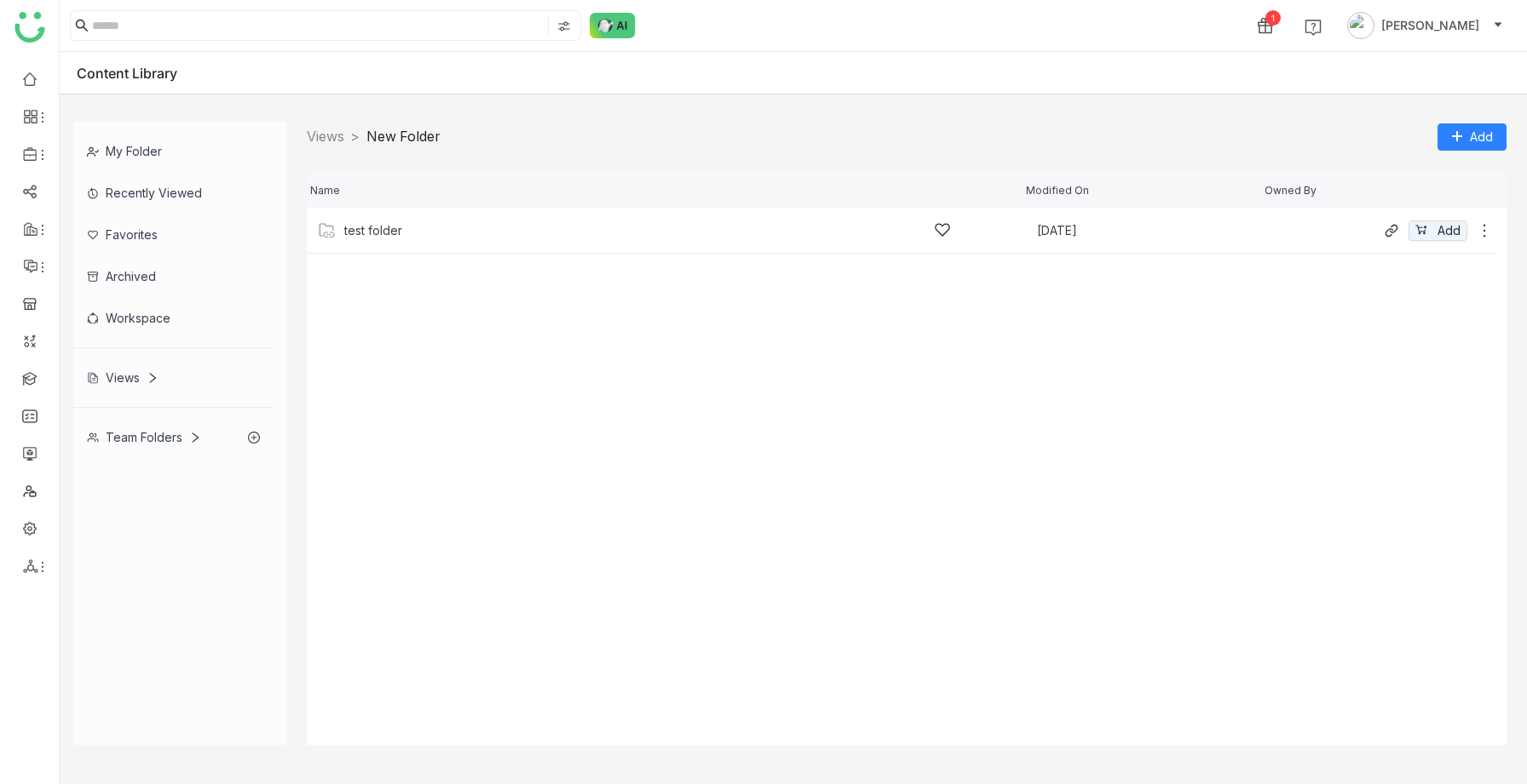
click at [394, 231] on div "test folder" at bounding box center [373, 230] width 58 height 14
click at [371, 225] on div "tetttt" at bounding box center [648, 231] width 607 height 18
click at [373, 234] on div "sravs" at bounding box center [359, 230] width 30 height 14
click at [353, 232] on div "sravs" at bounding box center [359, 230] width 30 height 14
click at [323, 135] on link "Views" at bounding box center [325, 136] width 37 height 17
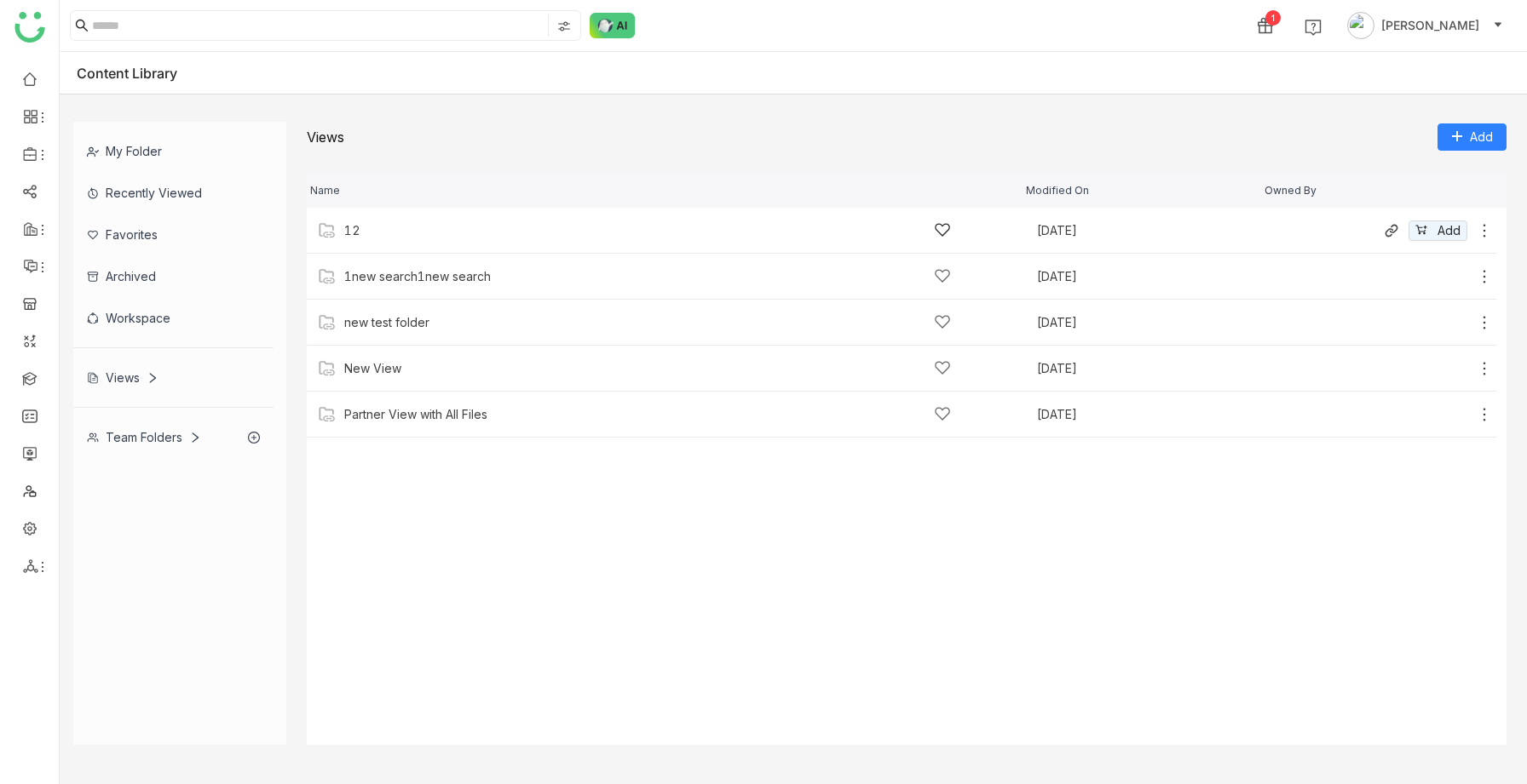
click at [354, 230] on div "12" at bounding box center [352, 230] width 16 height 14
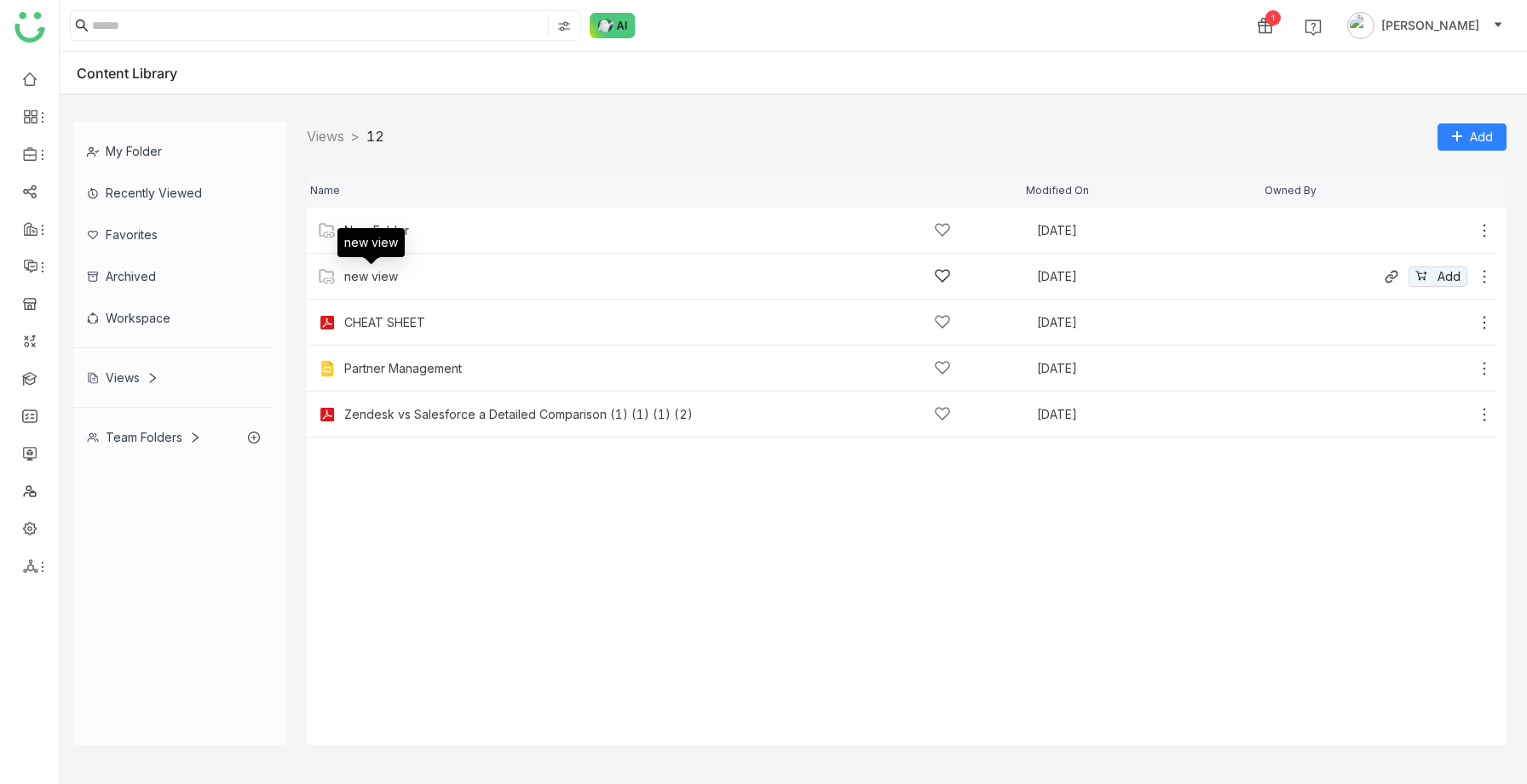
click at [366, 272] on div "new view" at bounding box center [370, 276] width 53 height 14
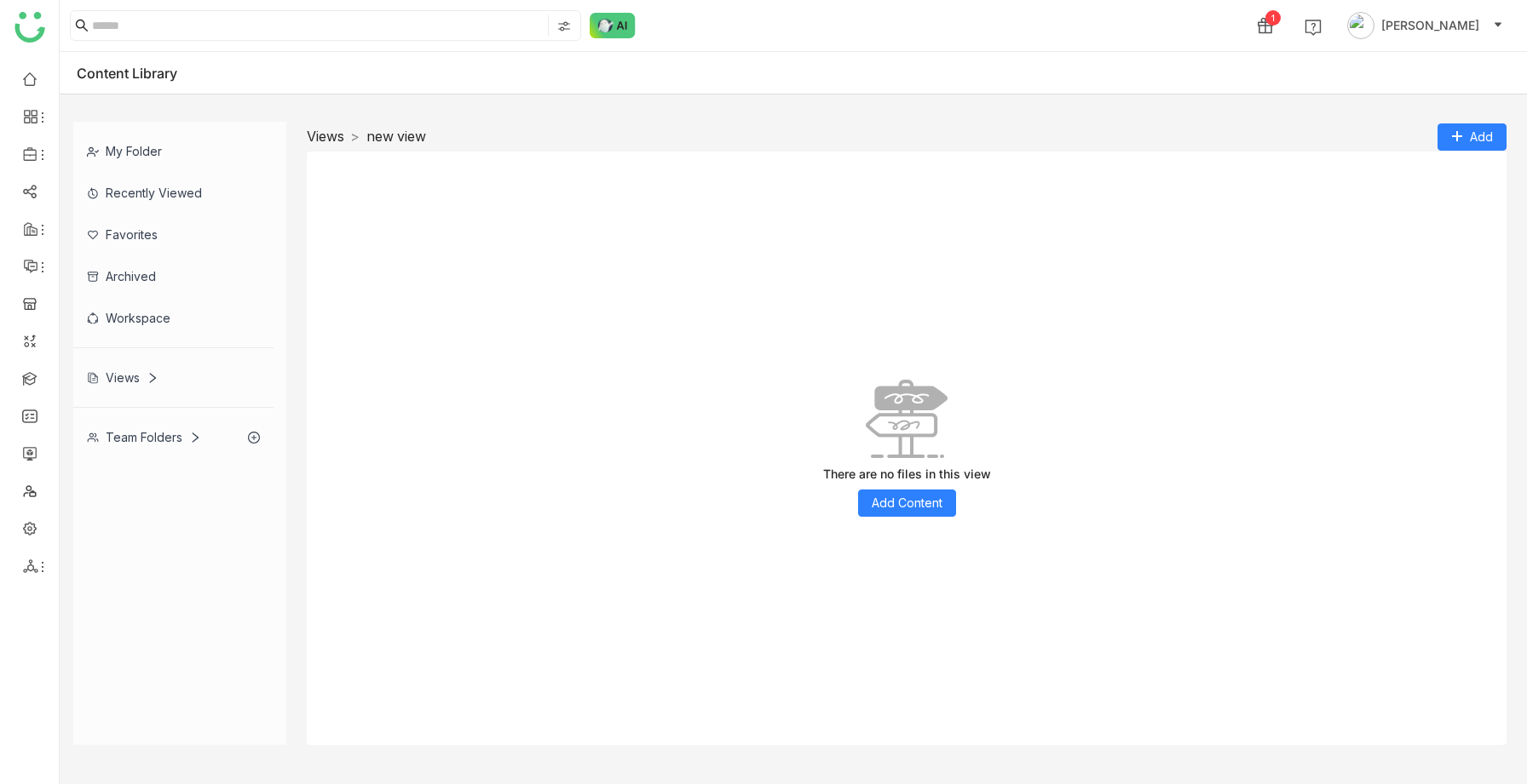
click at [337, 135] on link "Views" at bounding box center [325, 136] width 37 height 17
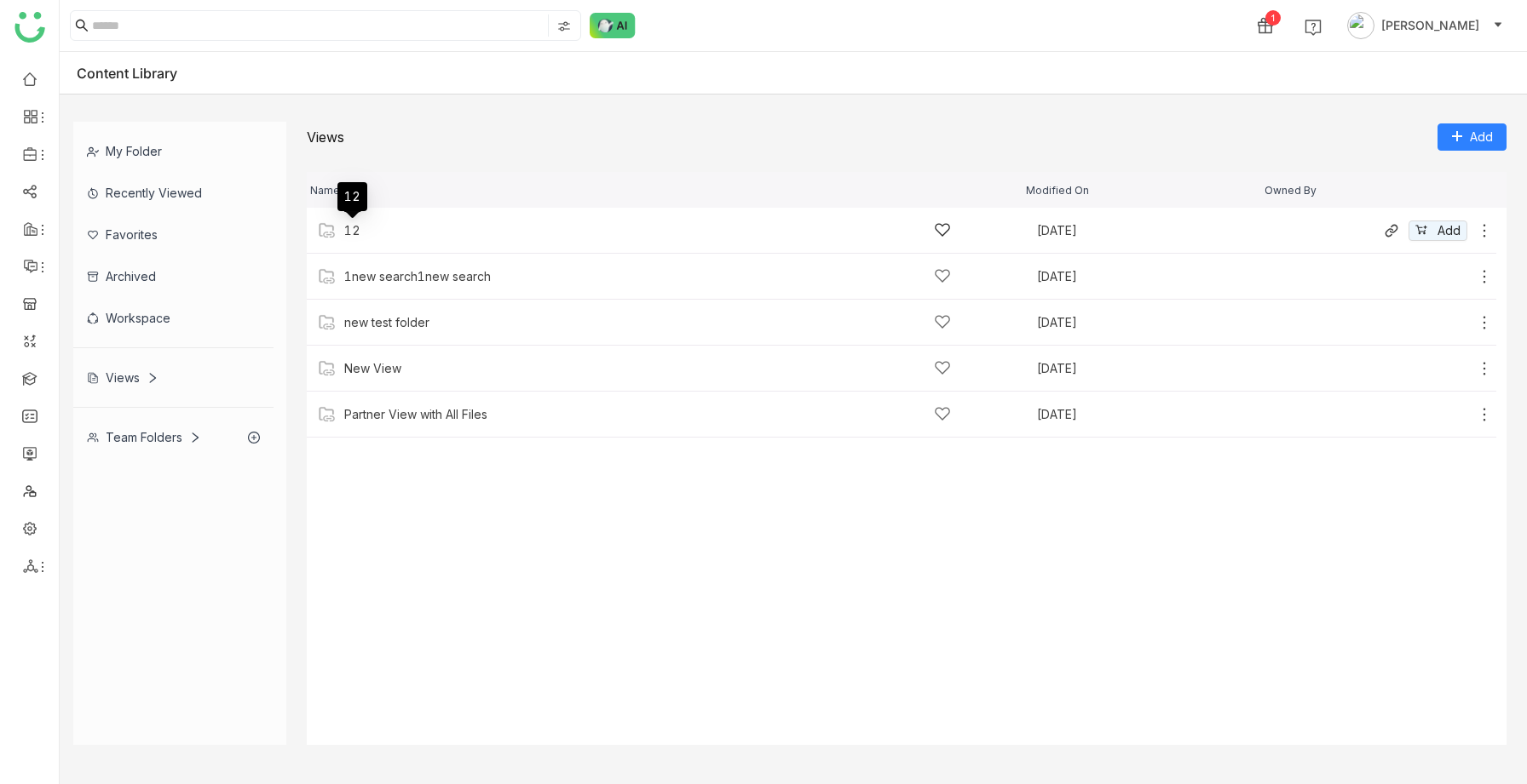
click at [359, 235] on div "12" at bounding box center [352, 230] width 16 height 14
click at [376, 237] on div "New Folder" at bounding box center [648, 231] width 607 height 18
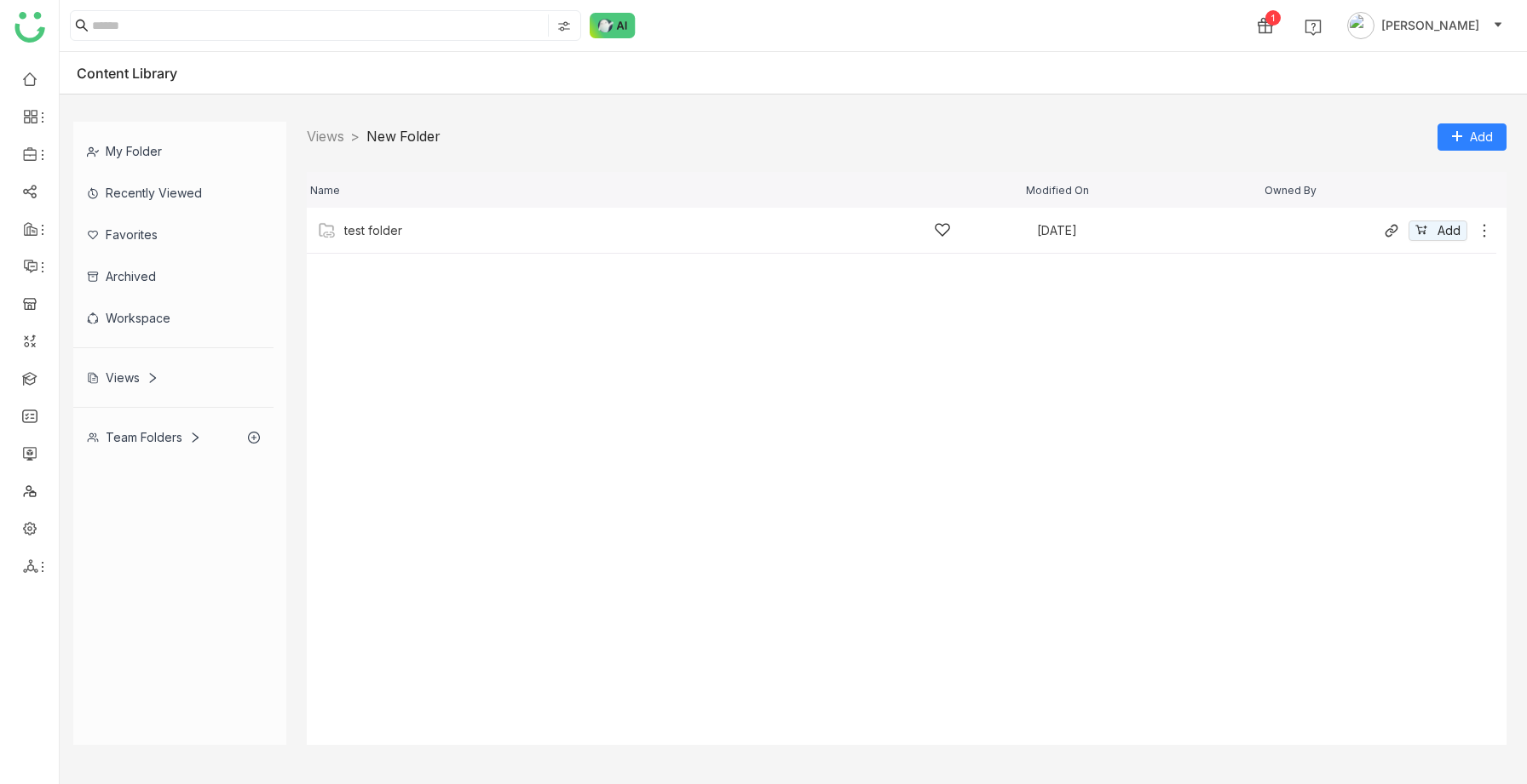
click at [378, 237] on div "test folder" at bounding box center [648, 231] width 607 height 18
click at [366, 232] on div "tetttt" at bounding box center [356, 230] width 24 height 14
click at [345, 234] on div "sravs" at bounding box center [359, 230] width 30 height 14
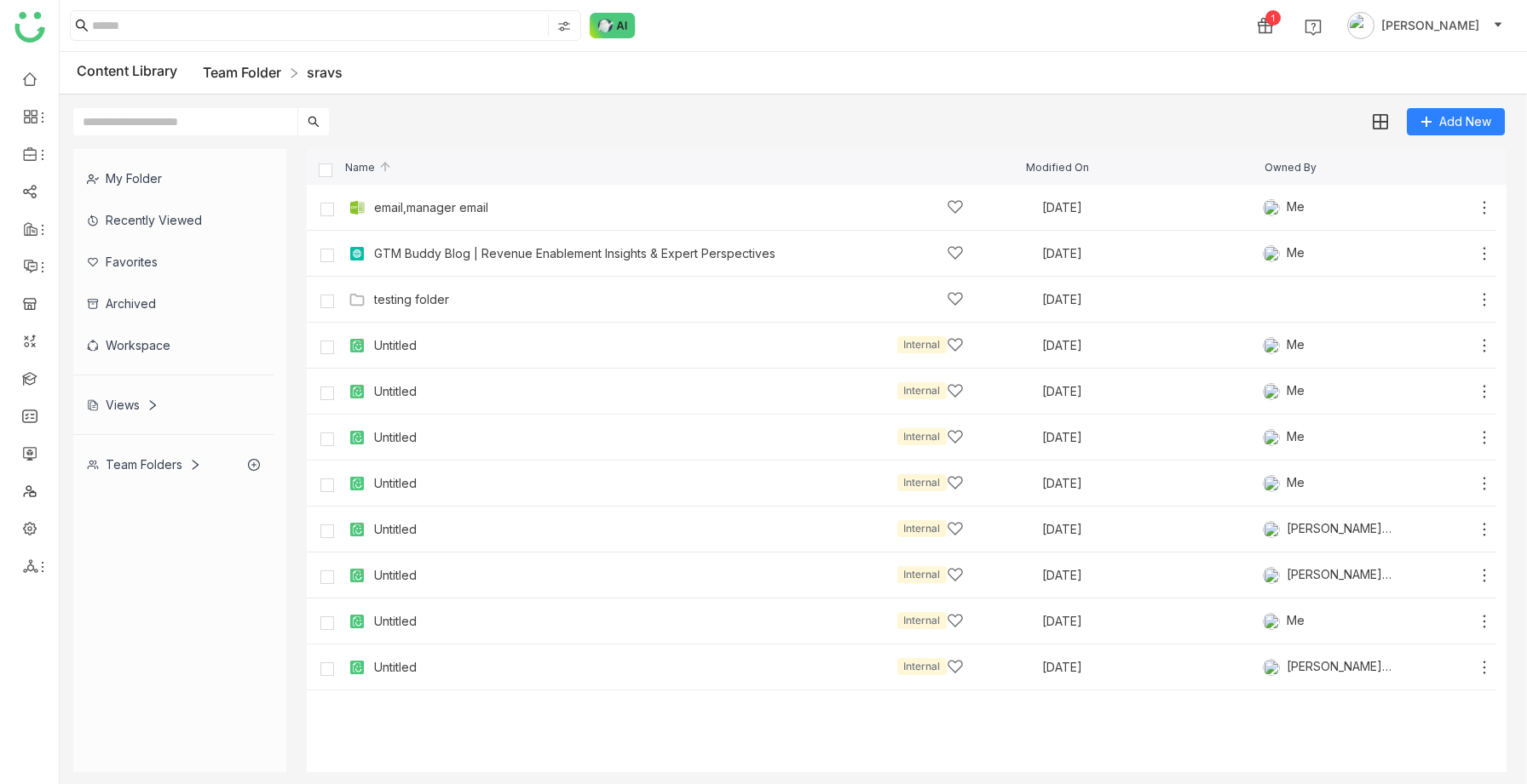
click at [267, 76] on link "Team Folder" at bounding box center [242, 72] width 79 height 17
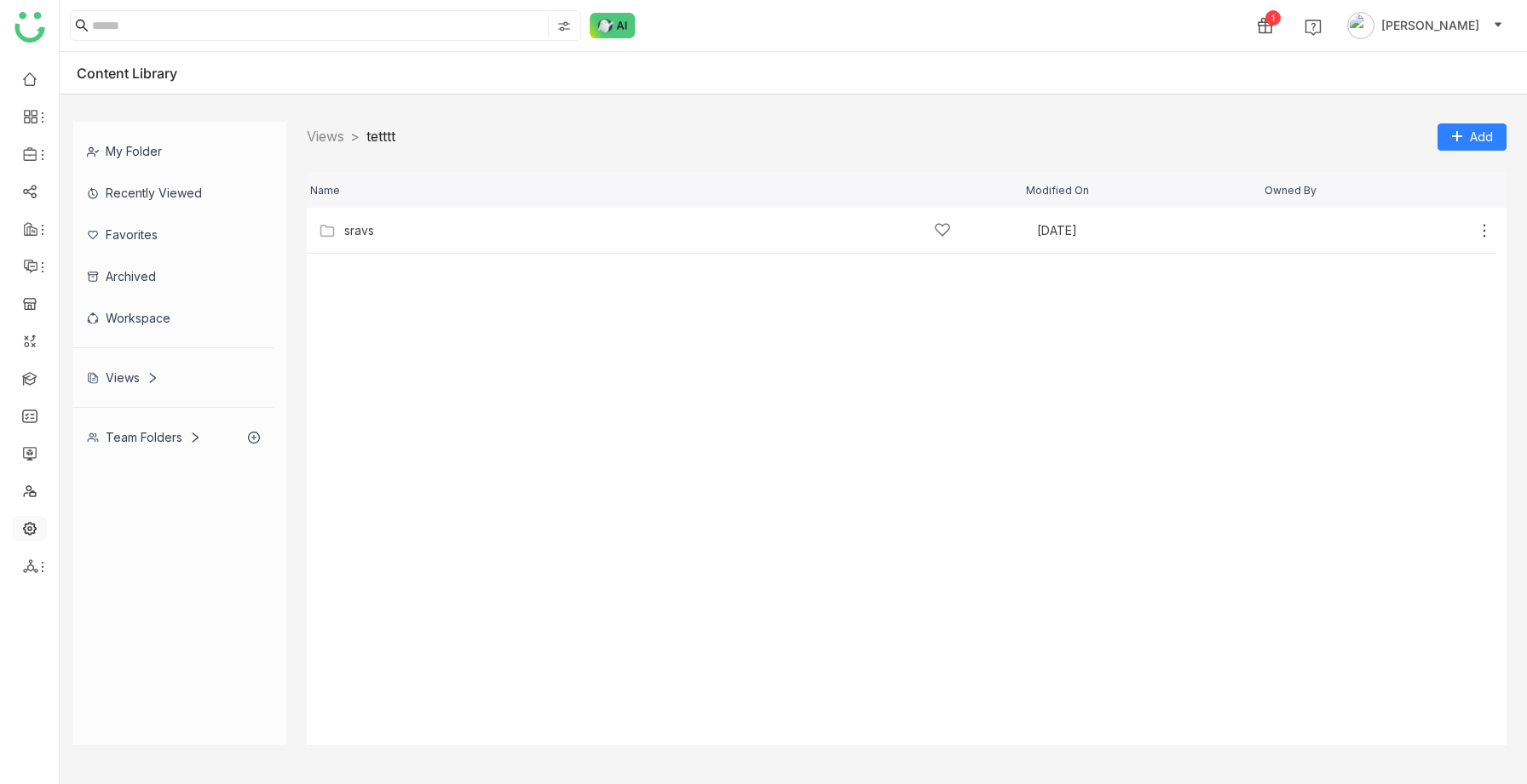
click at [28, 535] on link at bounding box center [29, 528] width 15 height 14
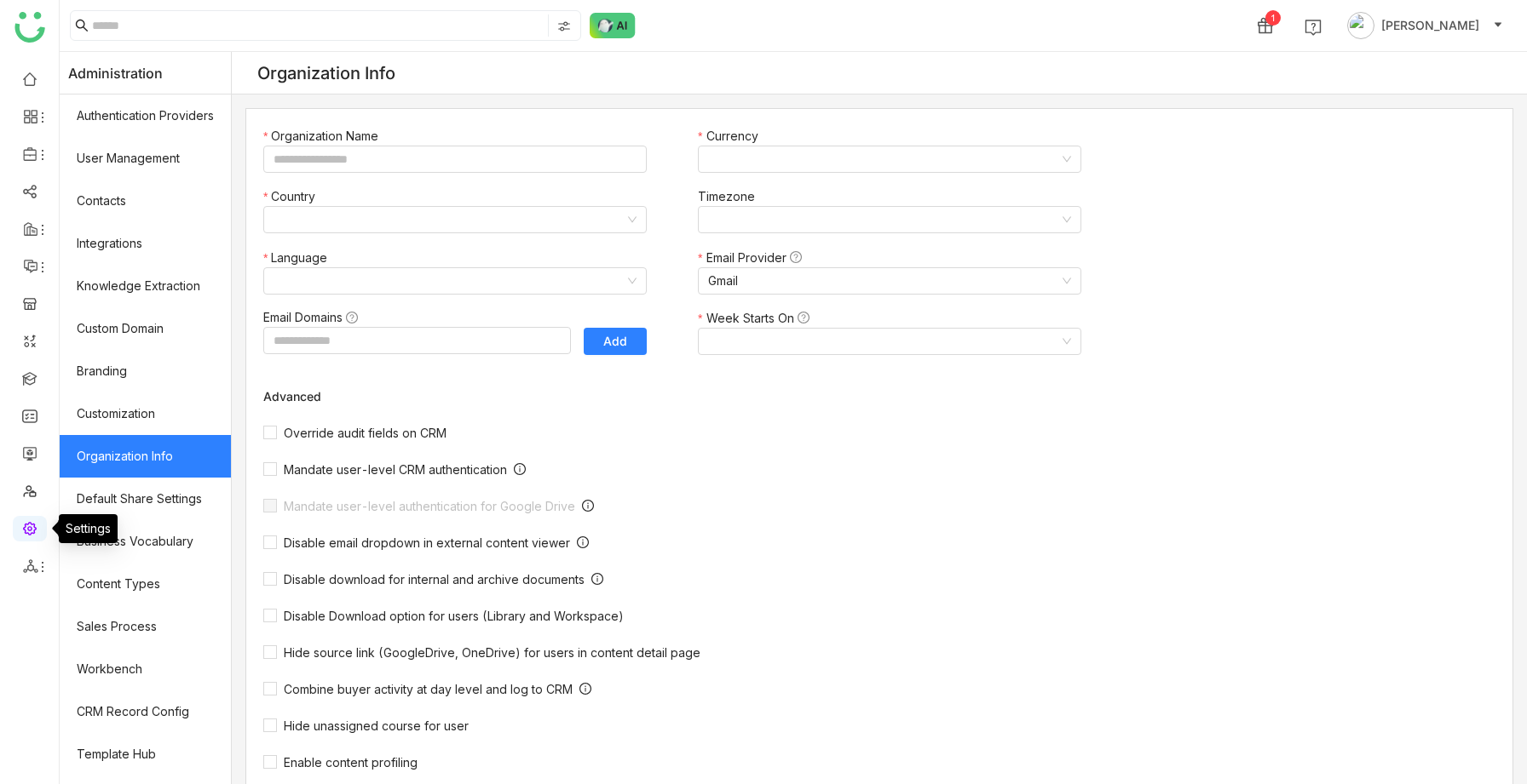
click at [29, 529] on link at bounding box center [29, 528] width 15 height 14
type input "*******"
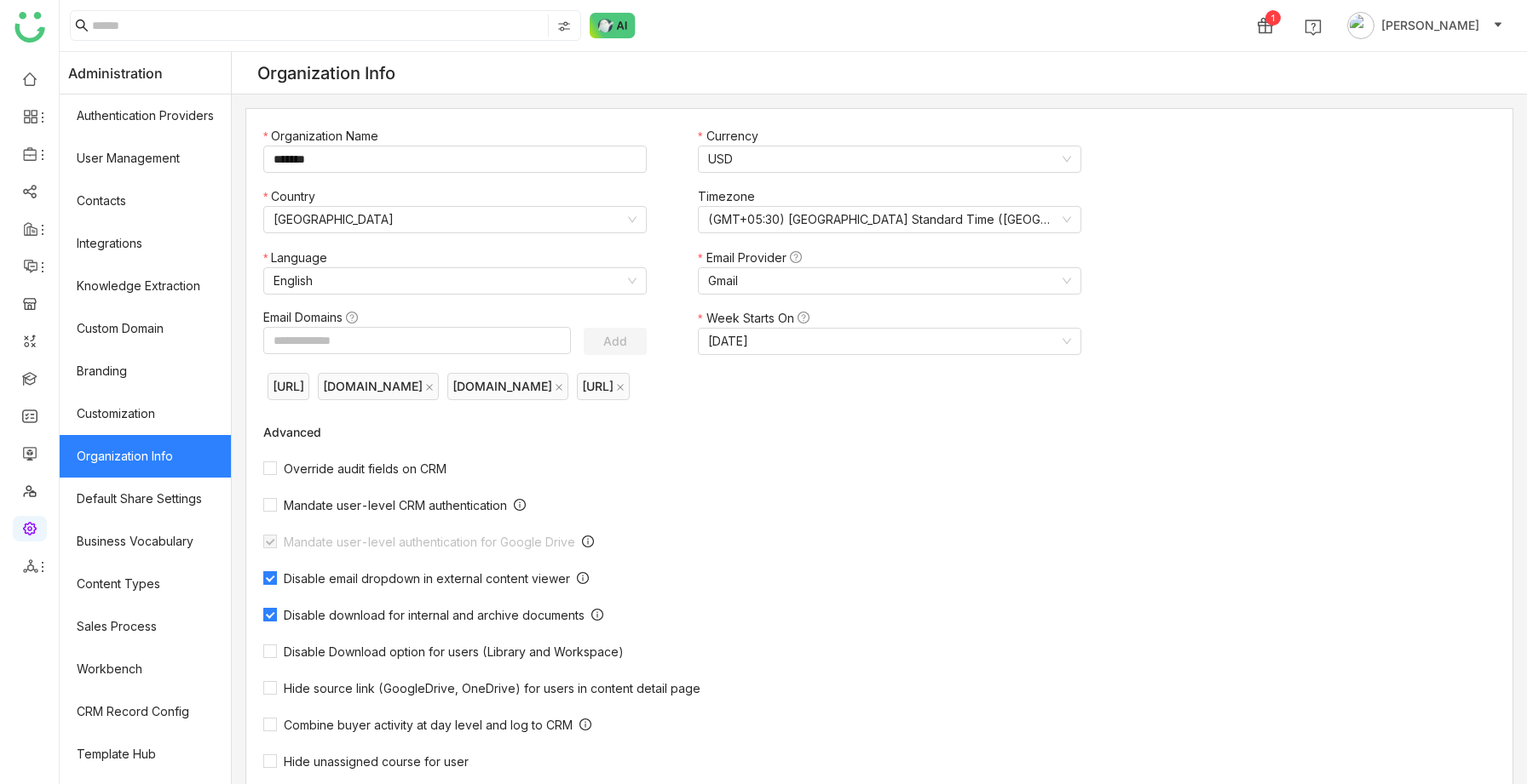
scroll to position [372, 0]
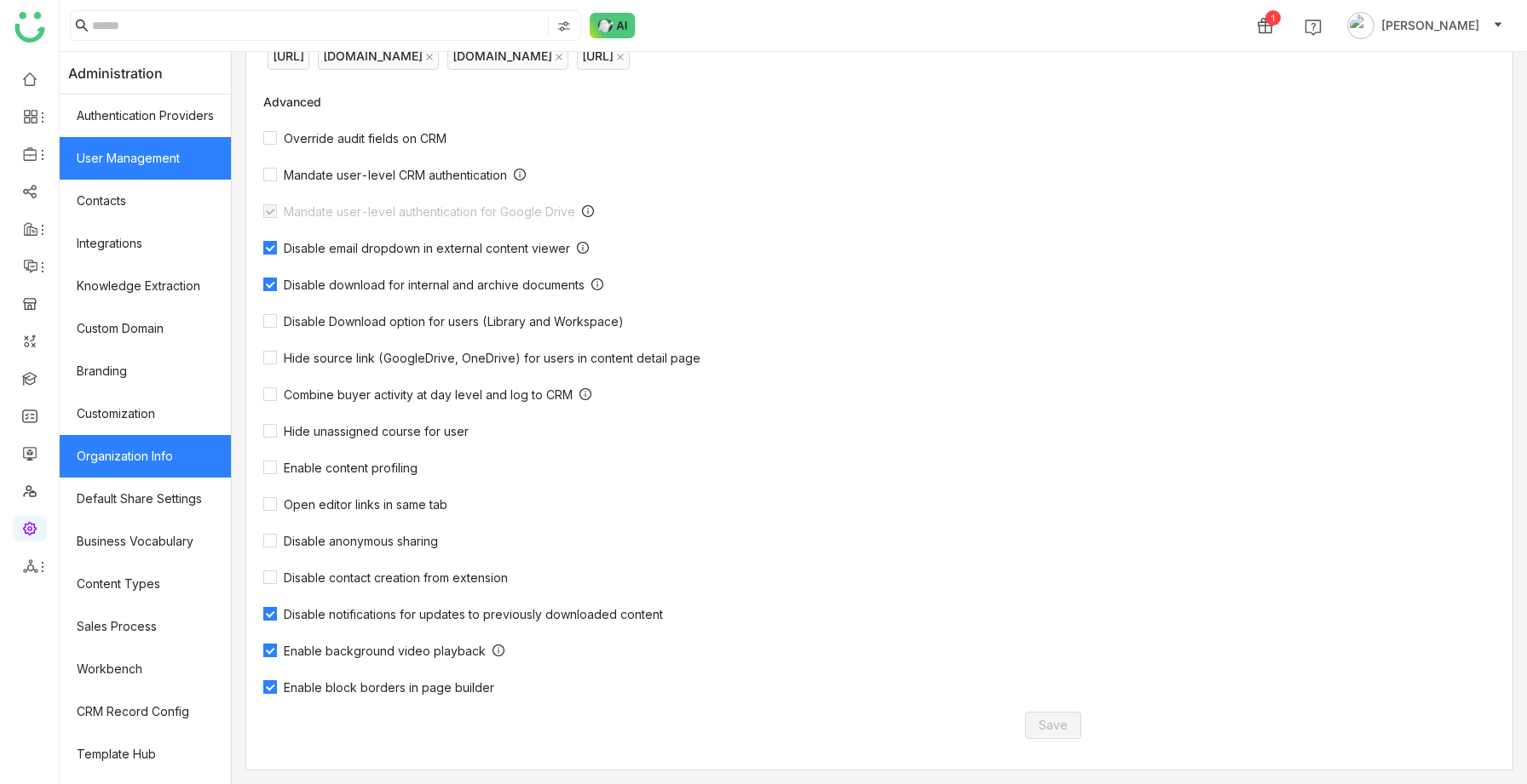
click at [135, 177] on link "User Management" at bounding box center [145, 158] width 171 height 43
click at [135, 175] on link "User Management" at bounding box center [145, 158] width 171 height 43
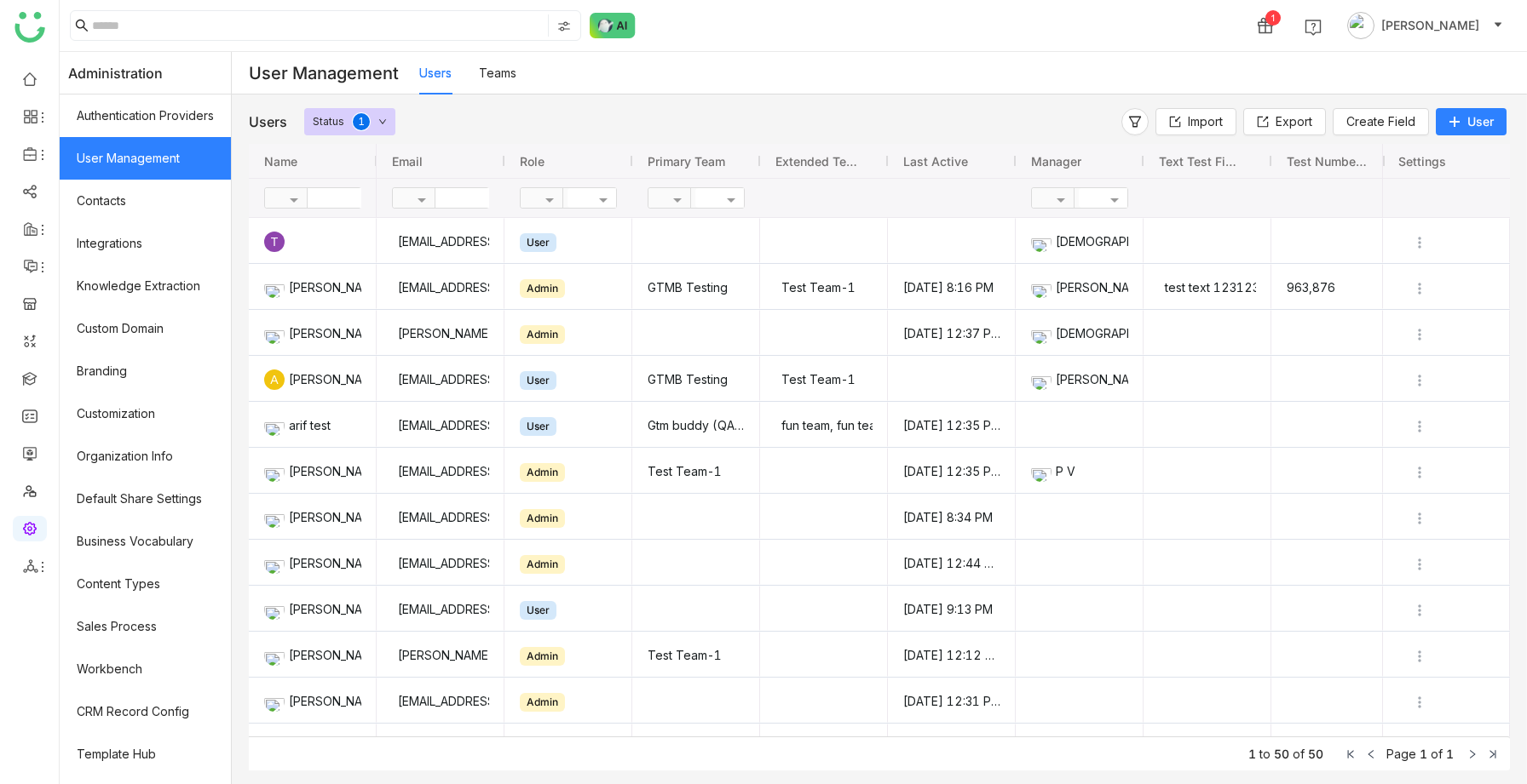
click at [446, 200] on input "text" at bounding box center [497, 198] width 123 height 20
type input "*****"
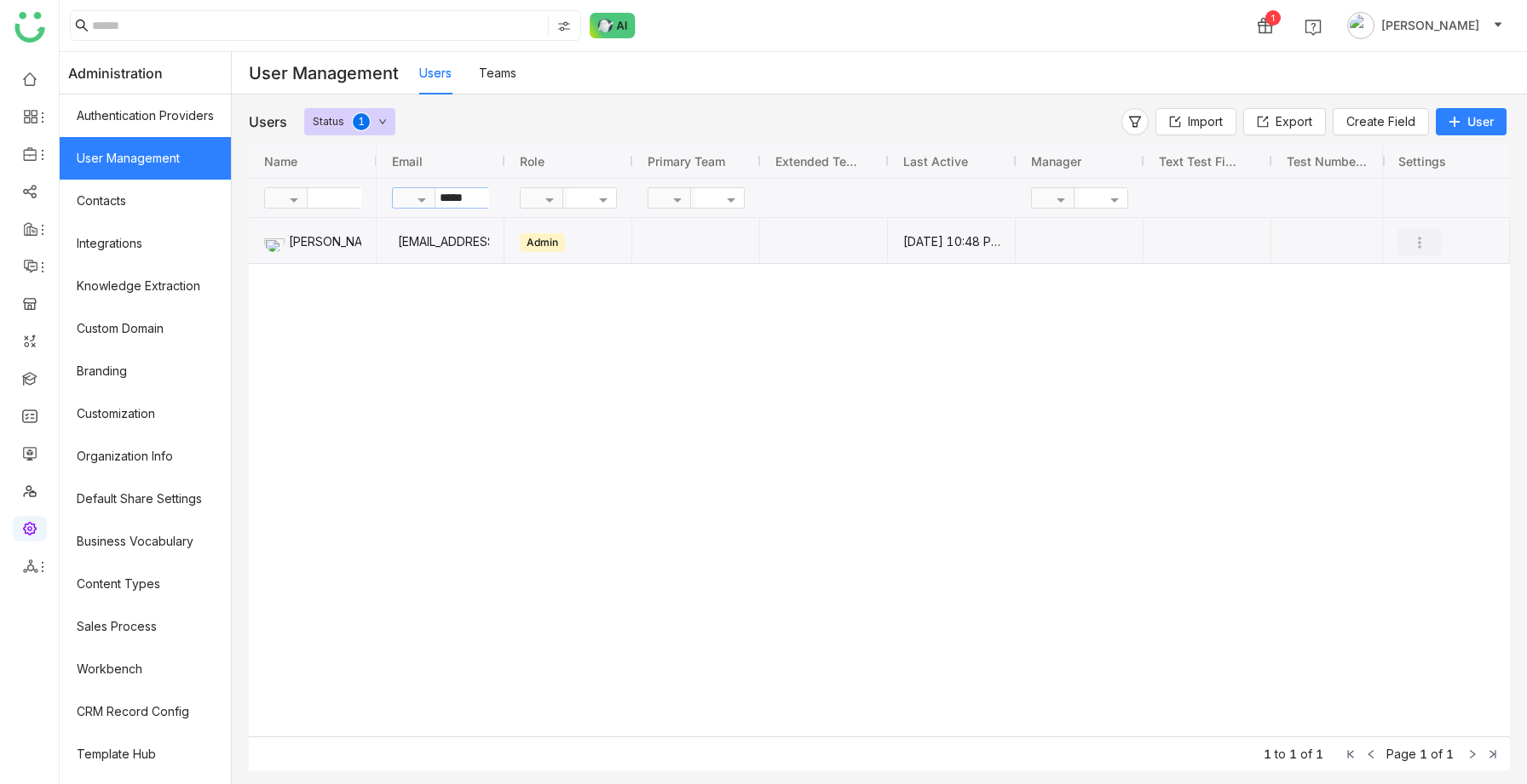
click at [1424, 239] on img "Press SPACE to select this row." at bounding box center [1419, 243] width 17 height 17
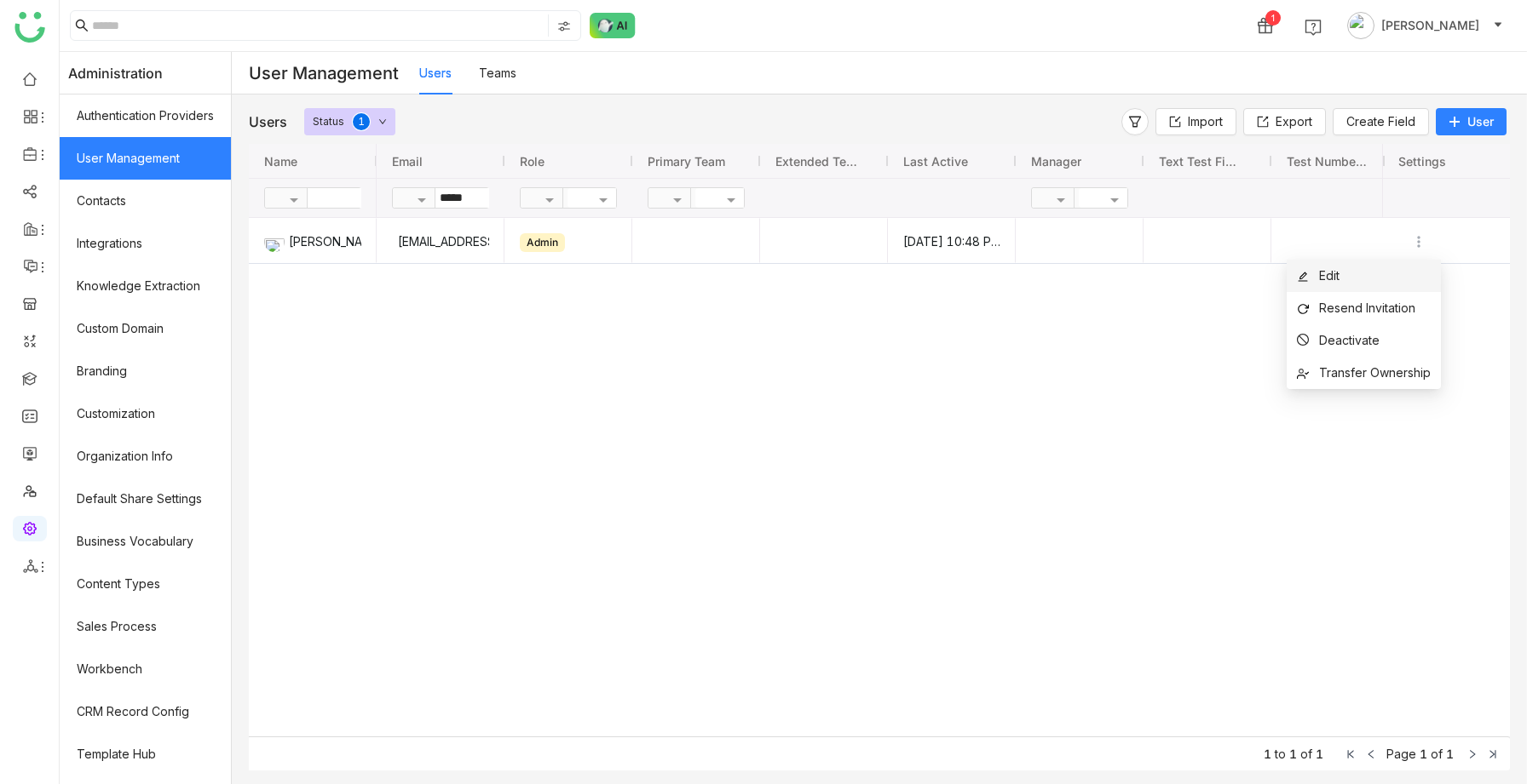
click at [1348, 284] on li "Edit" at bounding box center [1363, 276] width 154 height 33
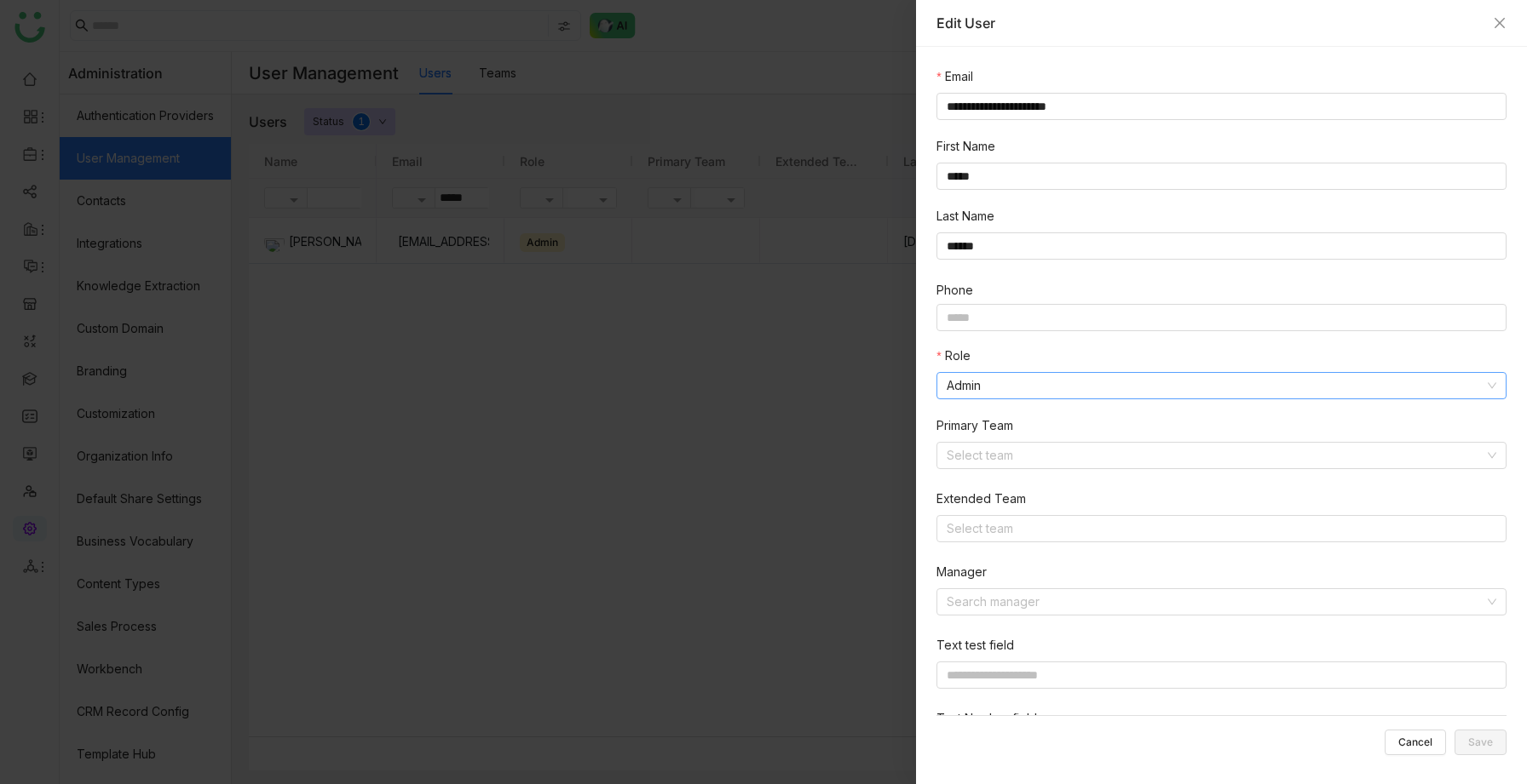
click at [1011, 383] on nz-select-item "Admin" at bounding box center [1221, 386] width 550 height 25
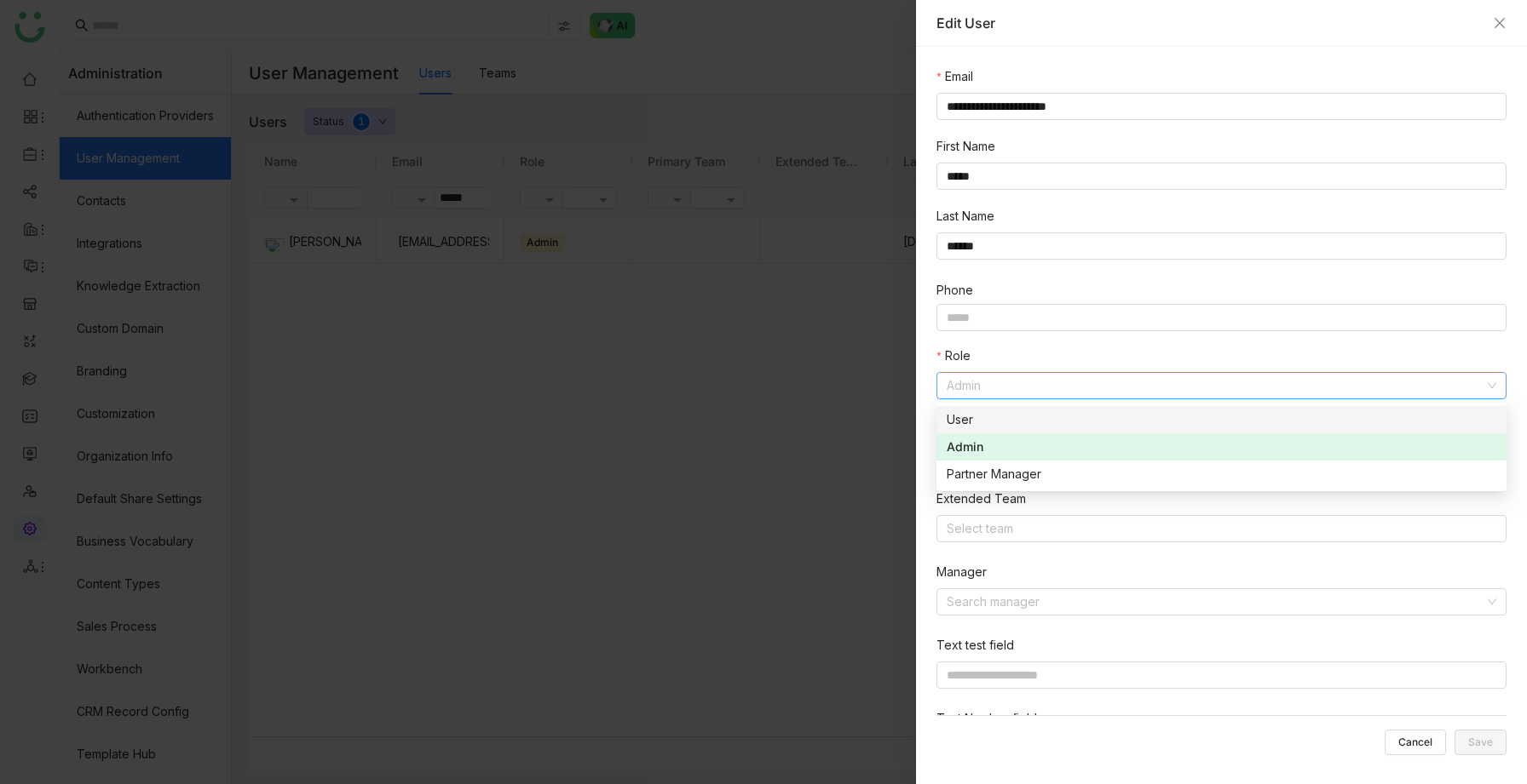
click at [969, 412] on div "User" at bounding box center [1221, 419] width 550 height 19
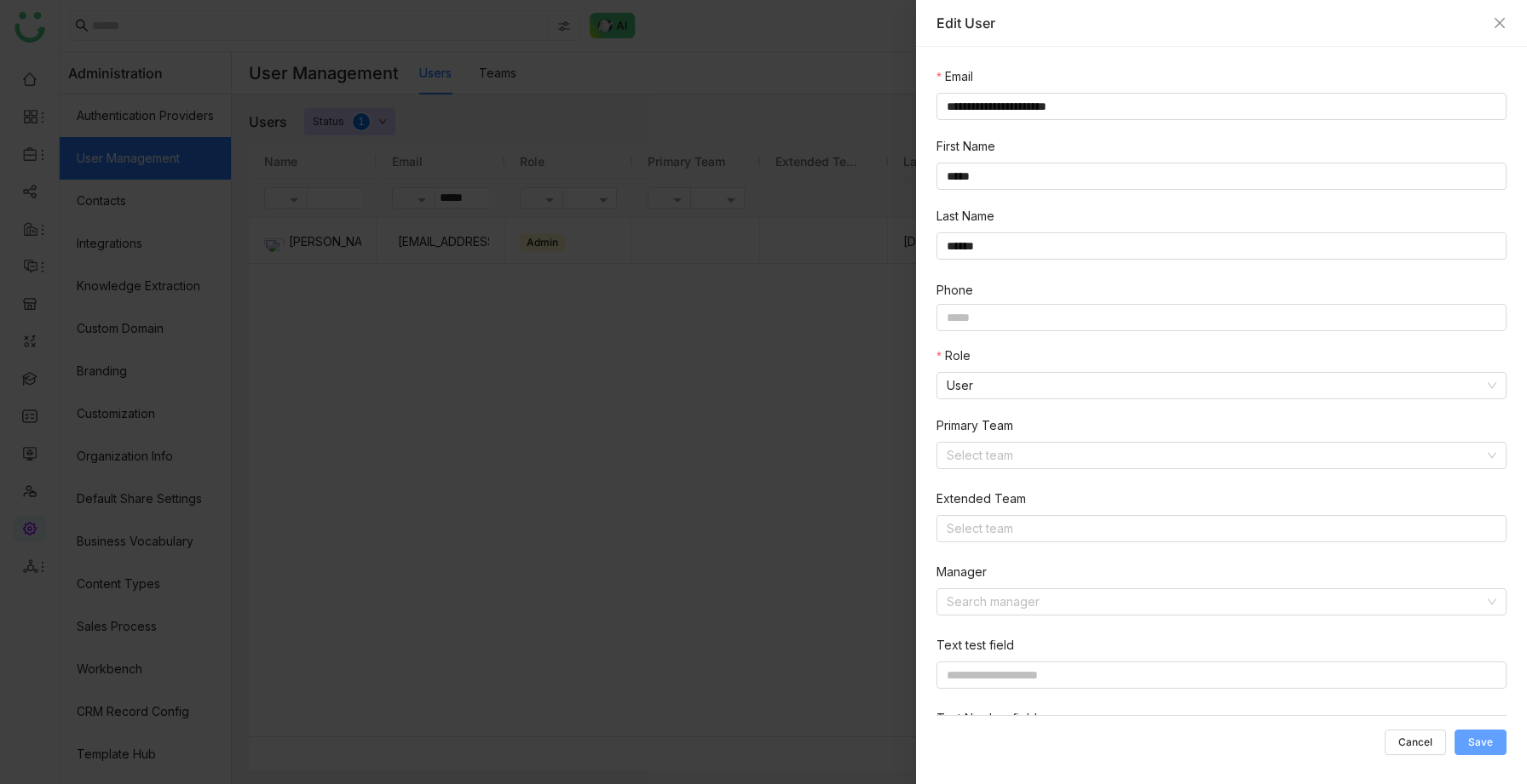
click at [1476, 742] on span "Save" at bounding box center [1480, 742] width 24 height 0
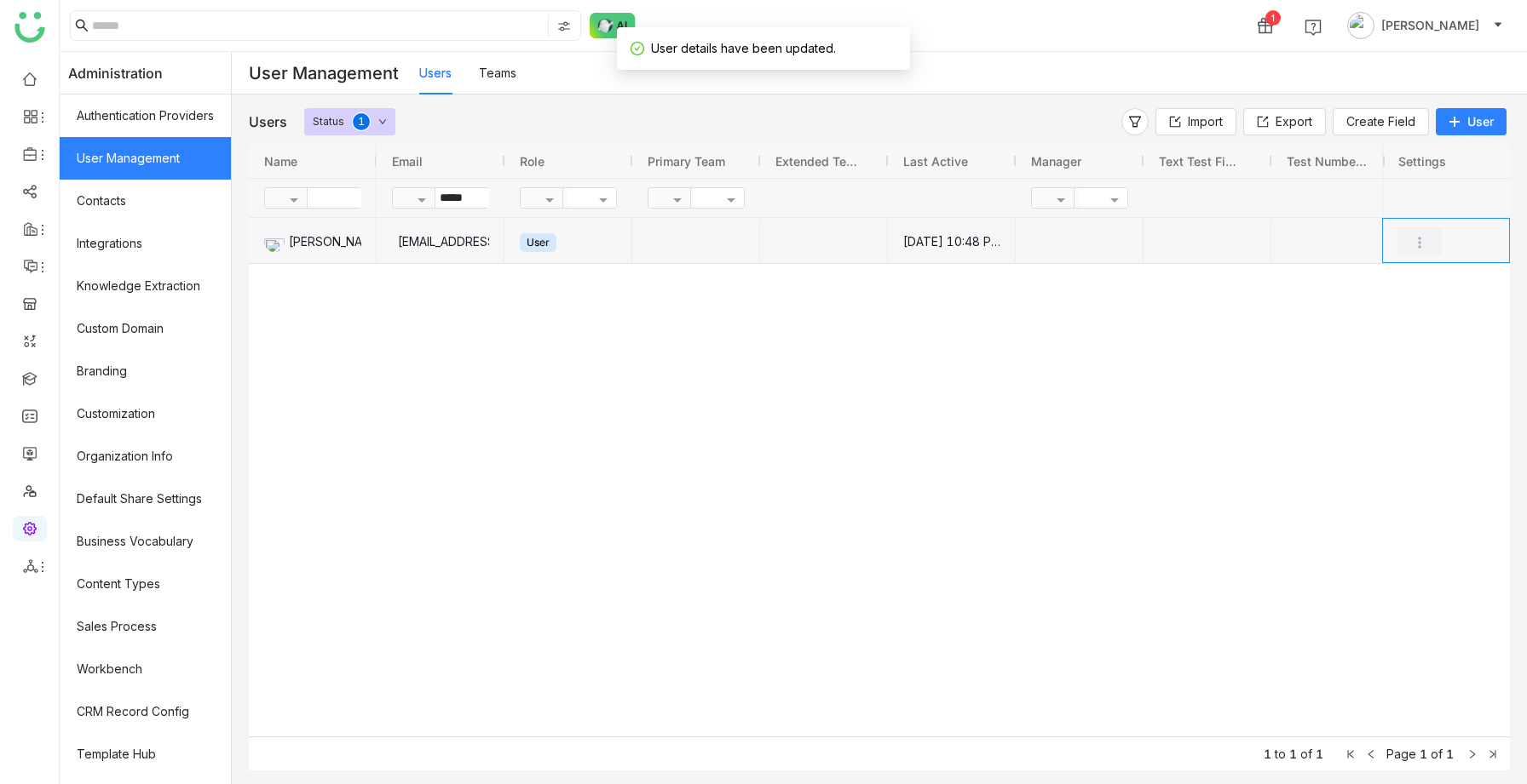
click at [1417, 240] on img "Press SPACE to select this row." at bounding box center [1419, 243] width 17 height 17
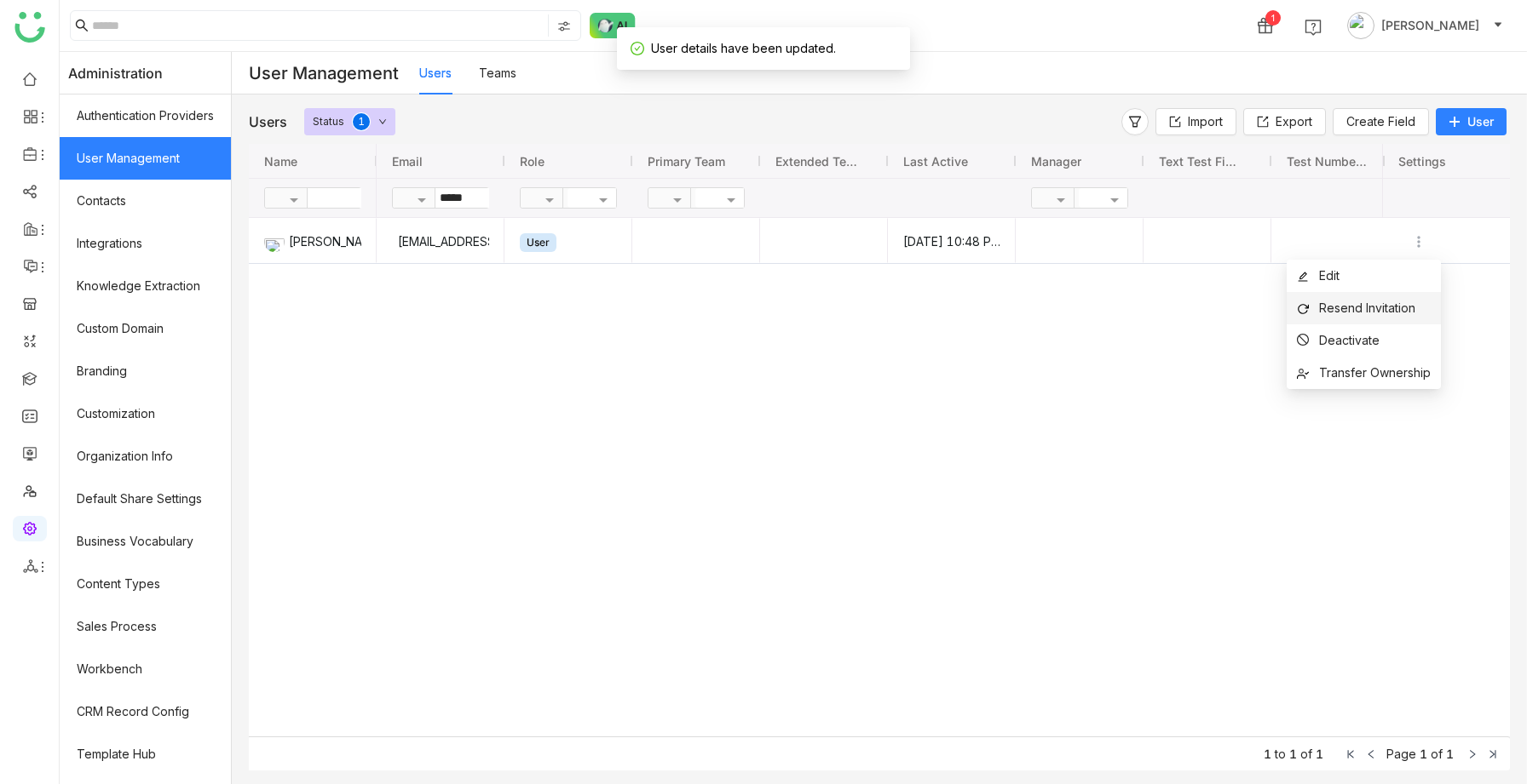
click at [1343, 311] on span "Resend Invitation" at bounding box center [1367, 308] width 96 height 14
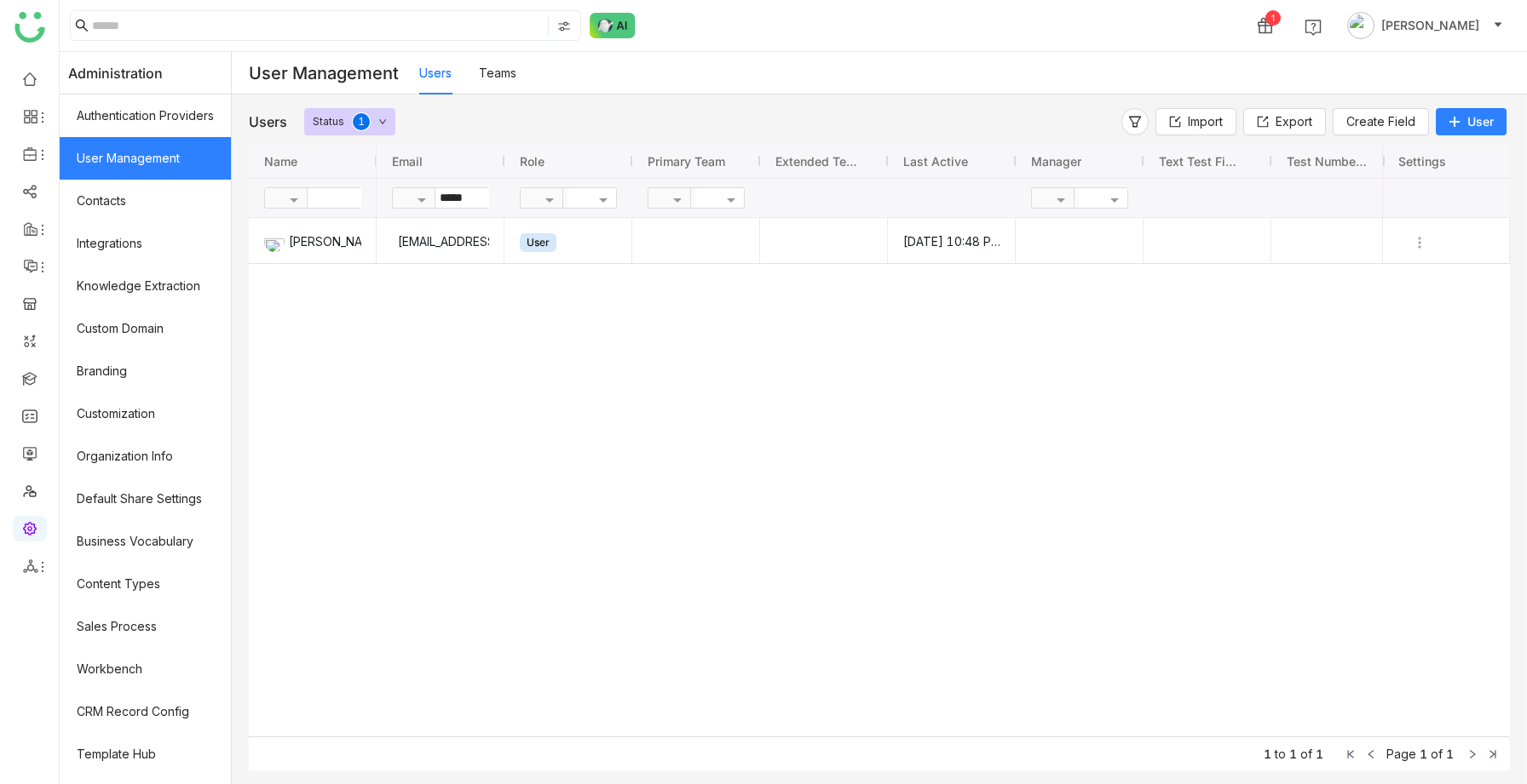
click at [27, 534] on link at bounding box center [29, 528] width 15 height 14
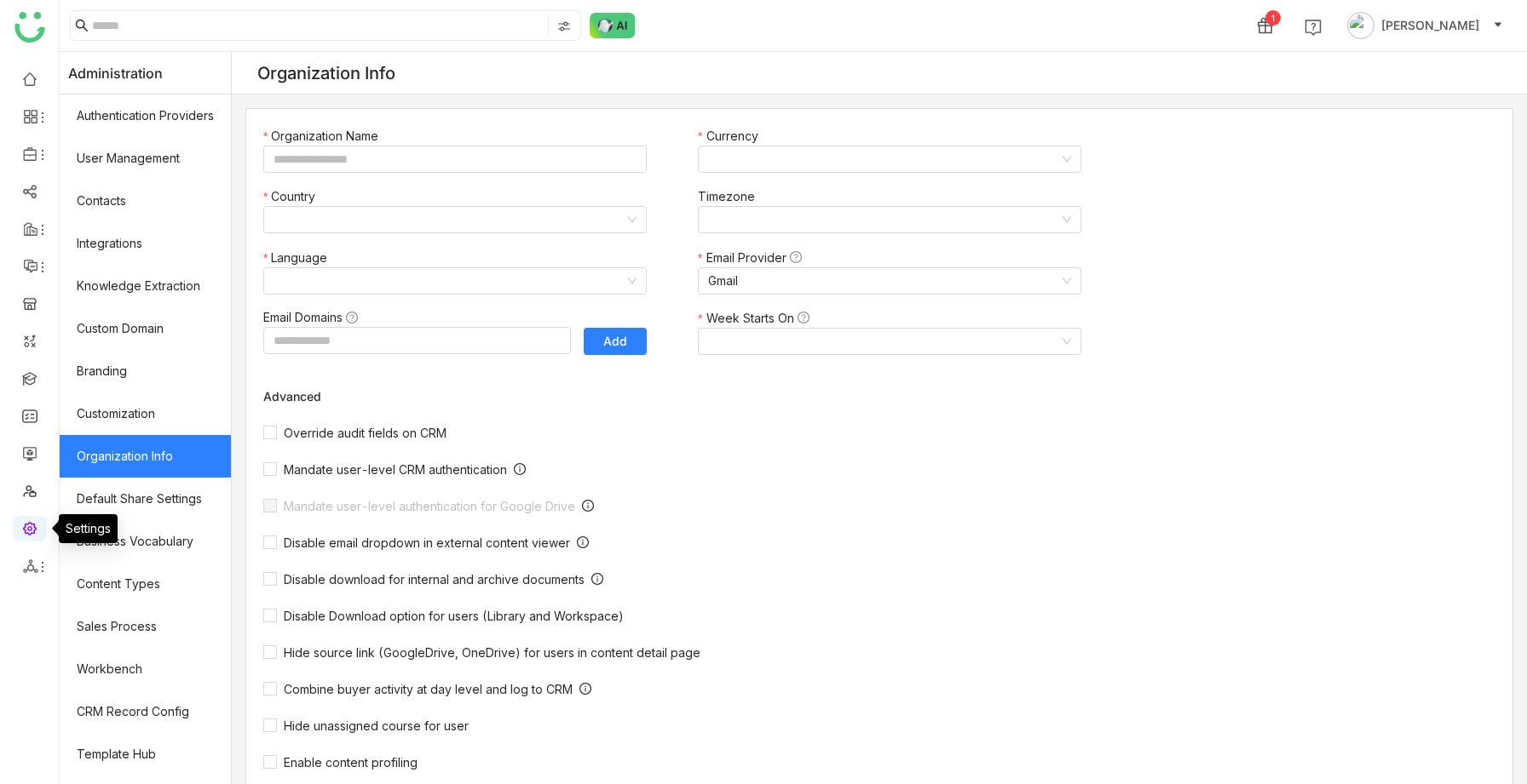
type input "*******"
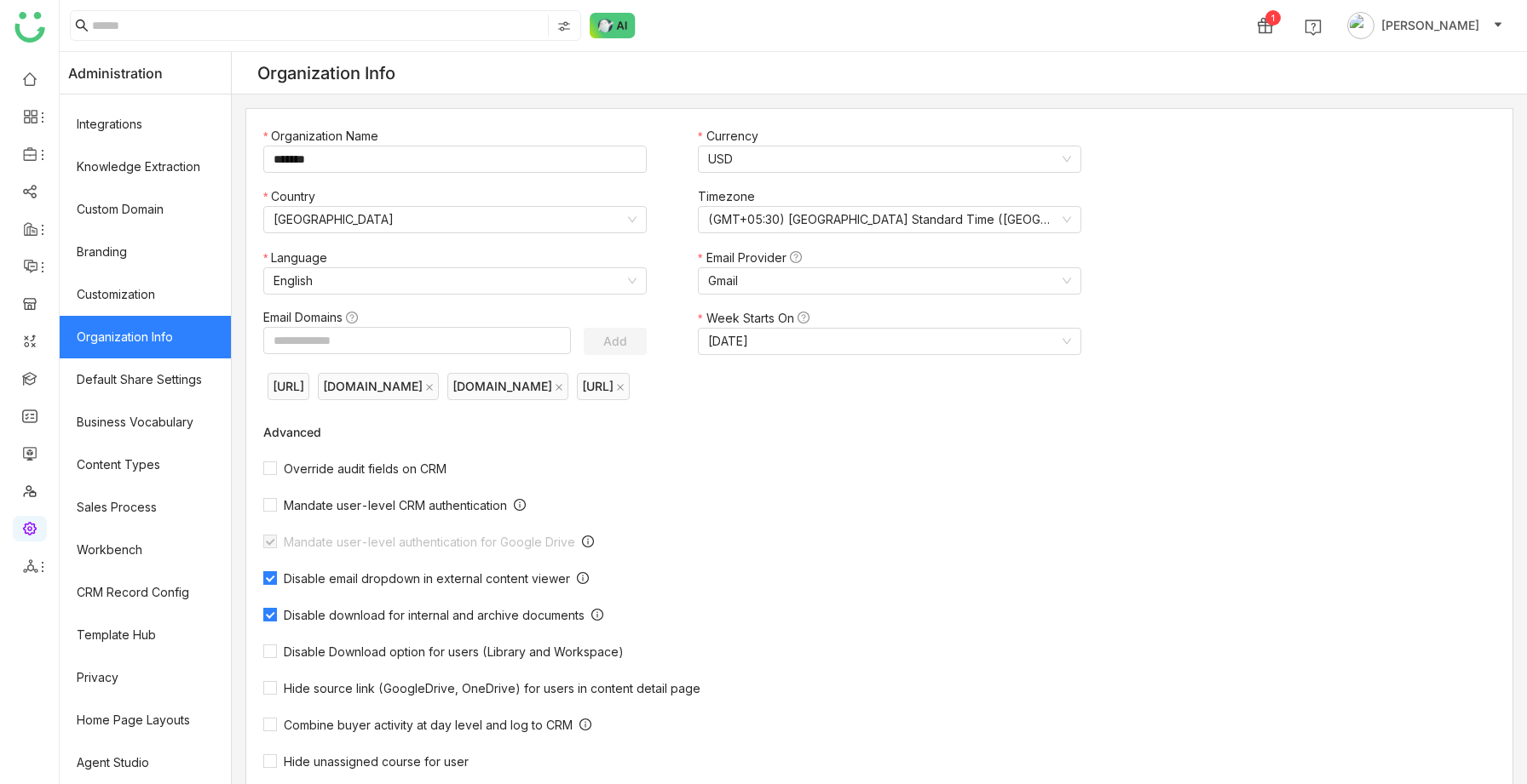
scroll to position [372, 0]
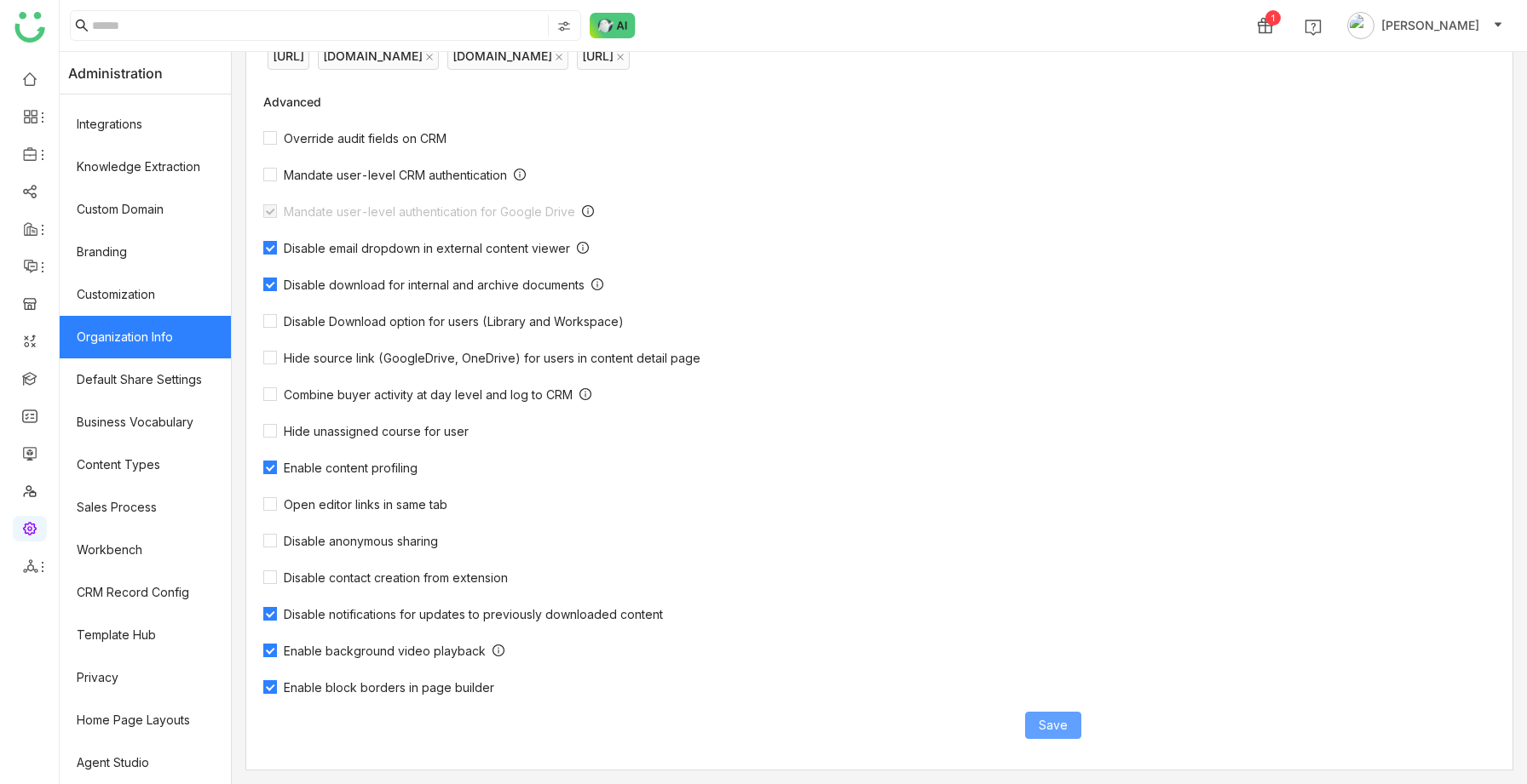
click at [1065, 722] on span "Save" at bounding box center [1053, 725] width 29 height 19
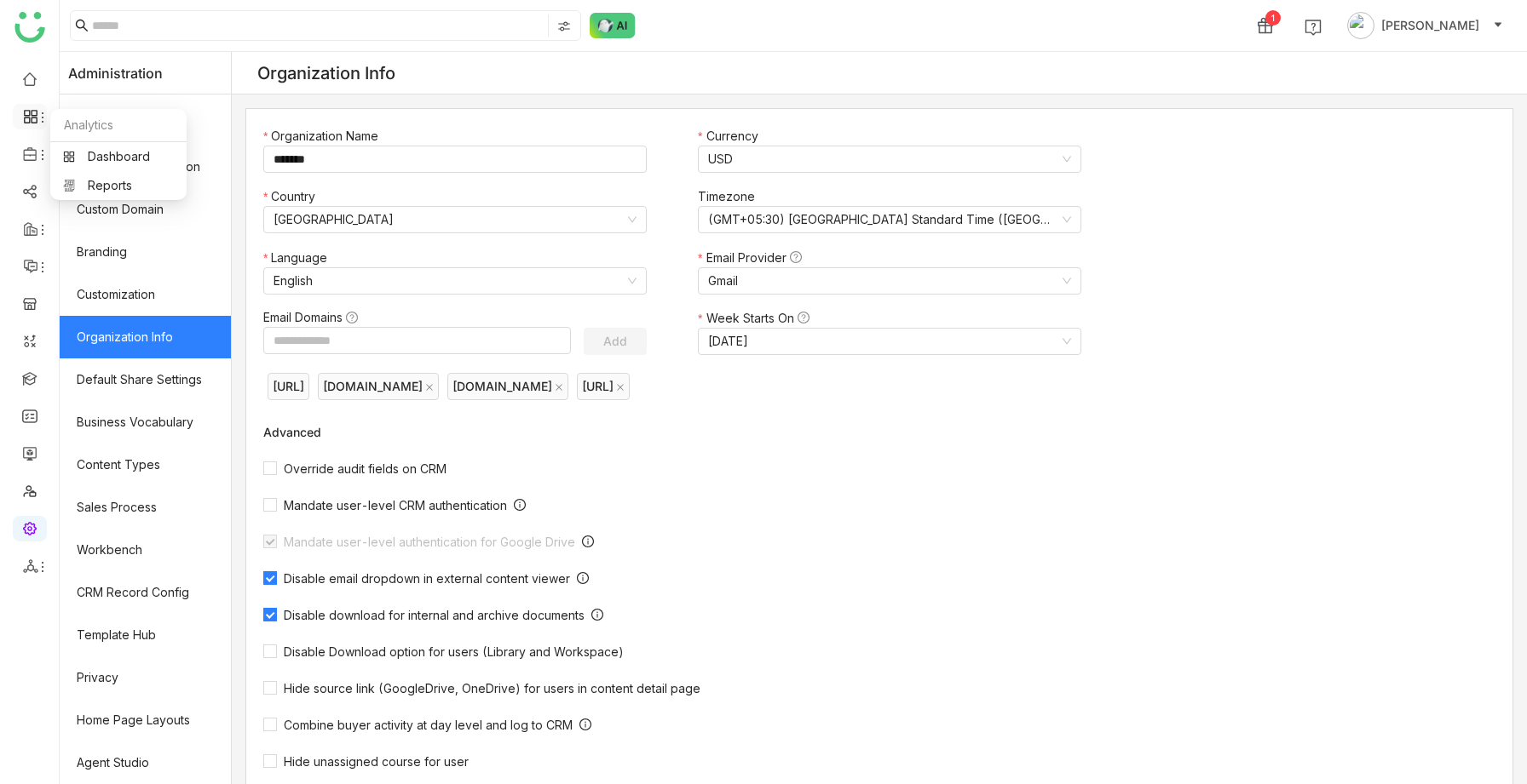
click at [33, 114] on icon at bounding box center [30, 116] width 15 height 15
click at [32, 159] on icon at bounding box center [30, 154] width 15 height 15
click at [101, 254] on link "Library" at bounding box center [119, 252] width 110 height 12
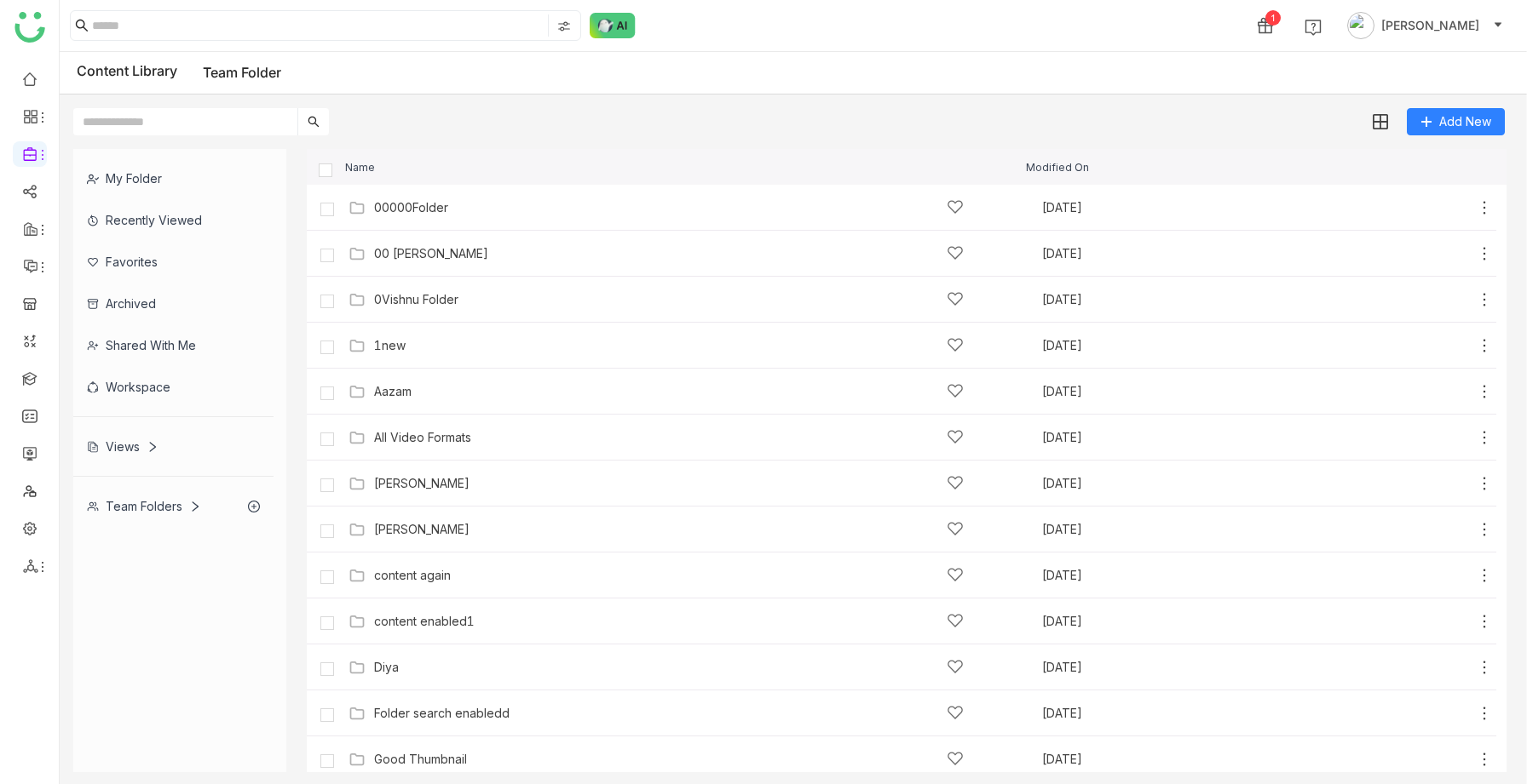
click at [141, 444] on div "Views" at bounding box center [122, 446] width 72 height 14
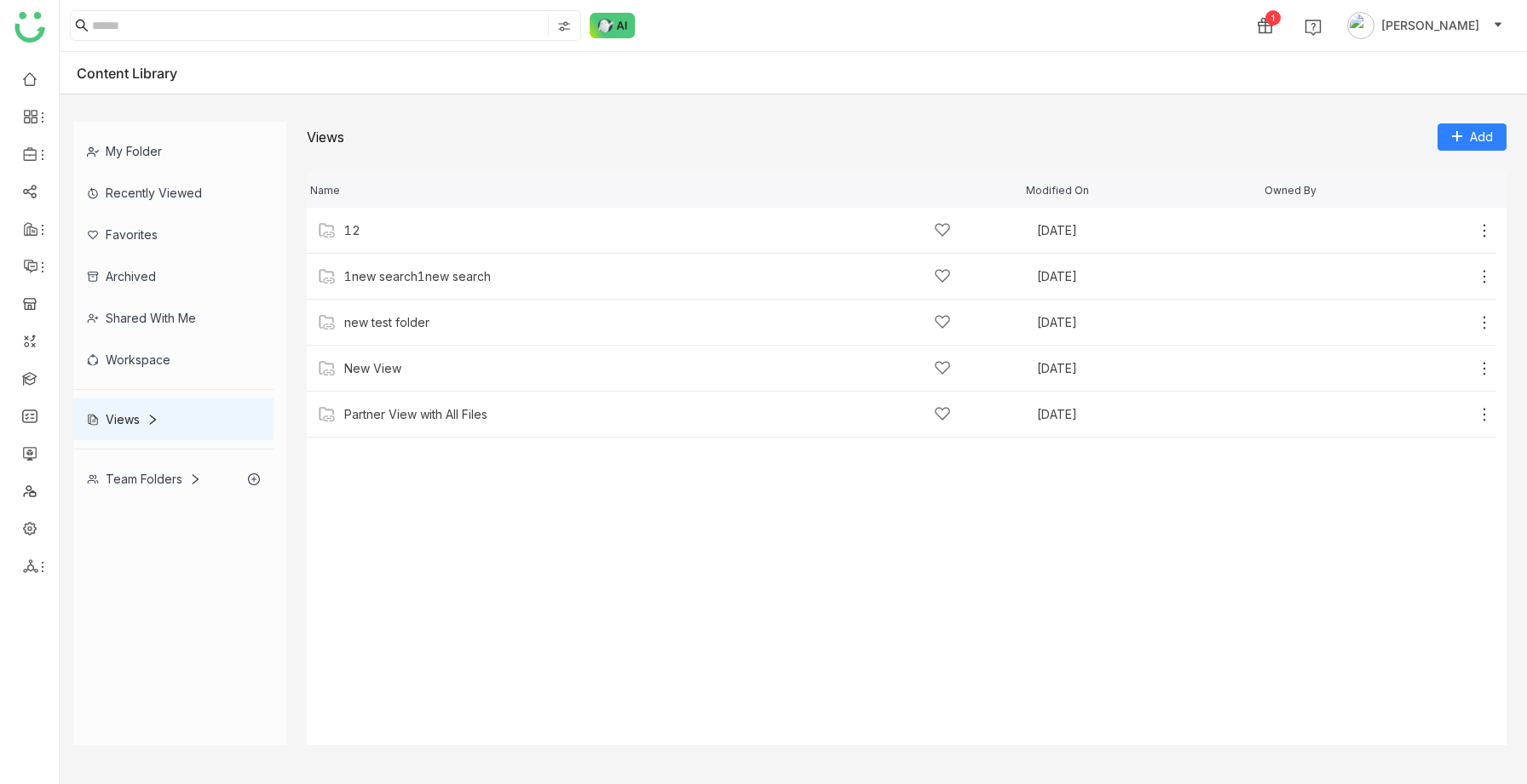
click at [154, 481] on div "Team Folders" at bounding box center [144, 479] width 114 height 14
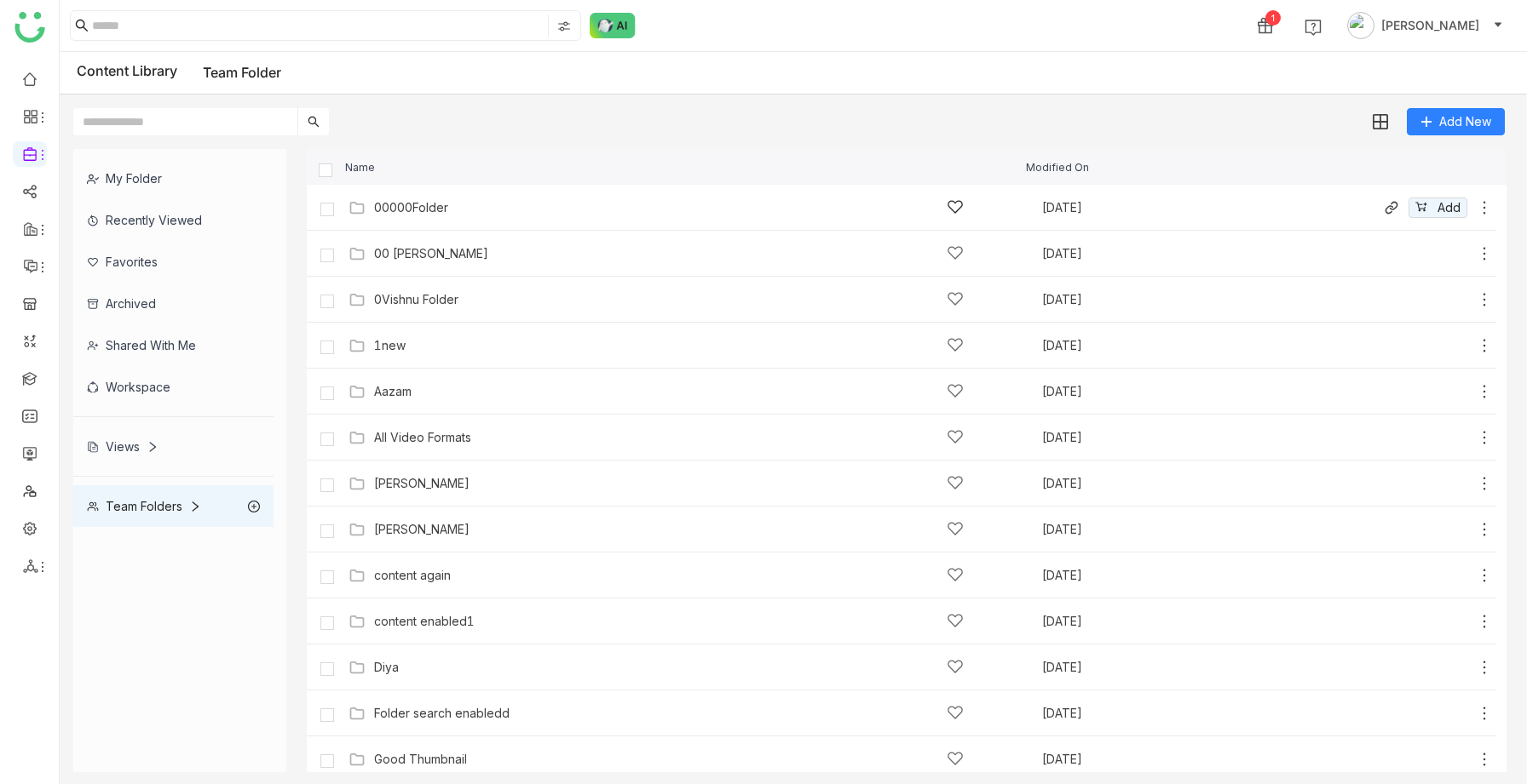
click at [402, 209] on div "00000Folder" at bounding box center [411, 207] width 74 height 14
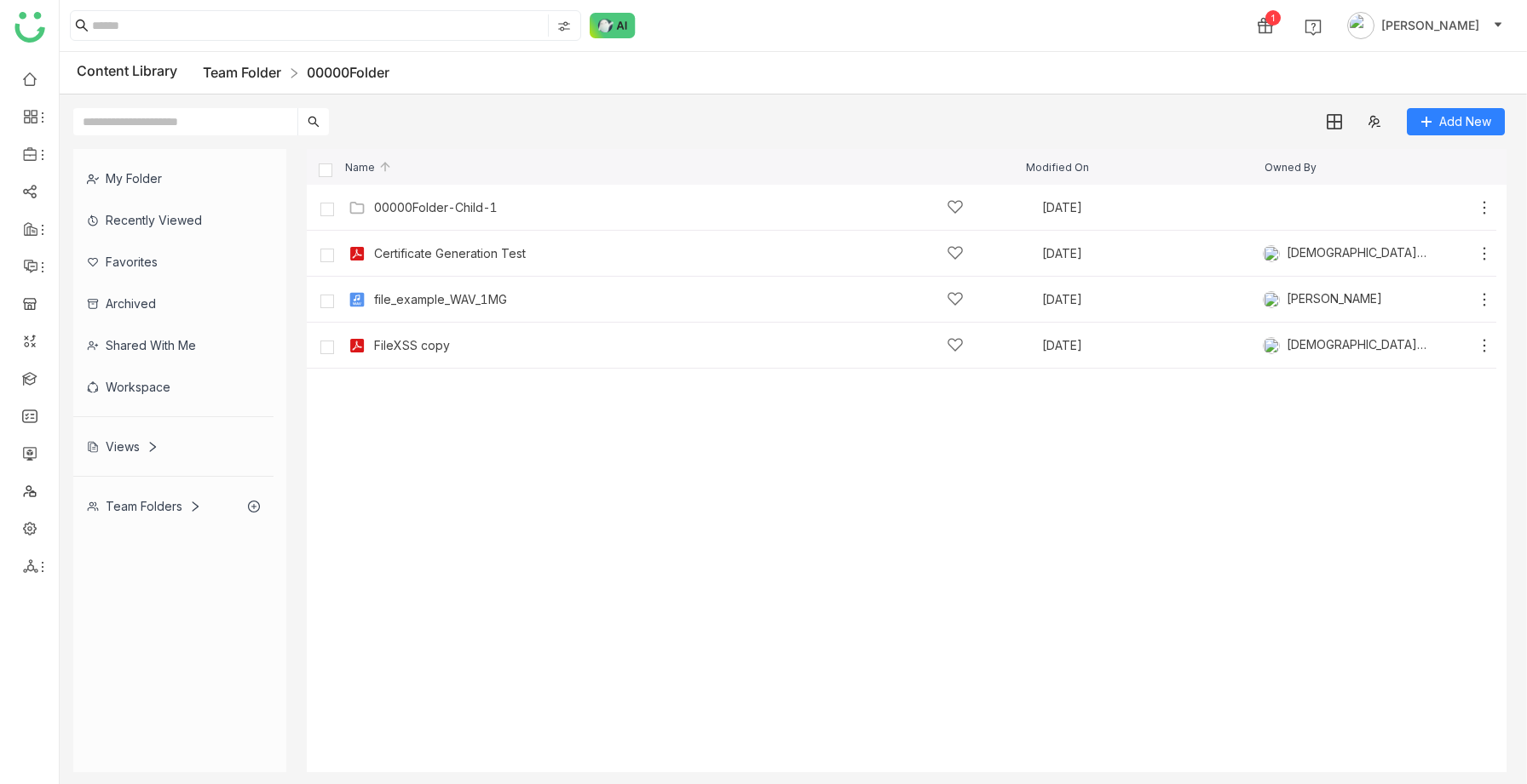
click at [245, 71] on link "Team Folder" at bounding box center [242, 72] width 79 height 17
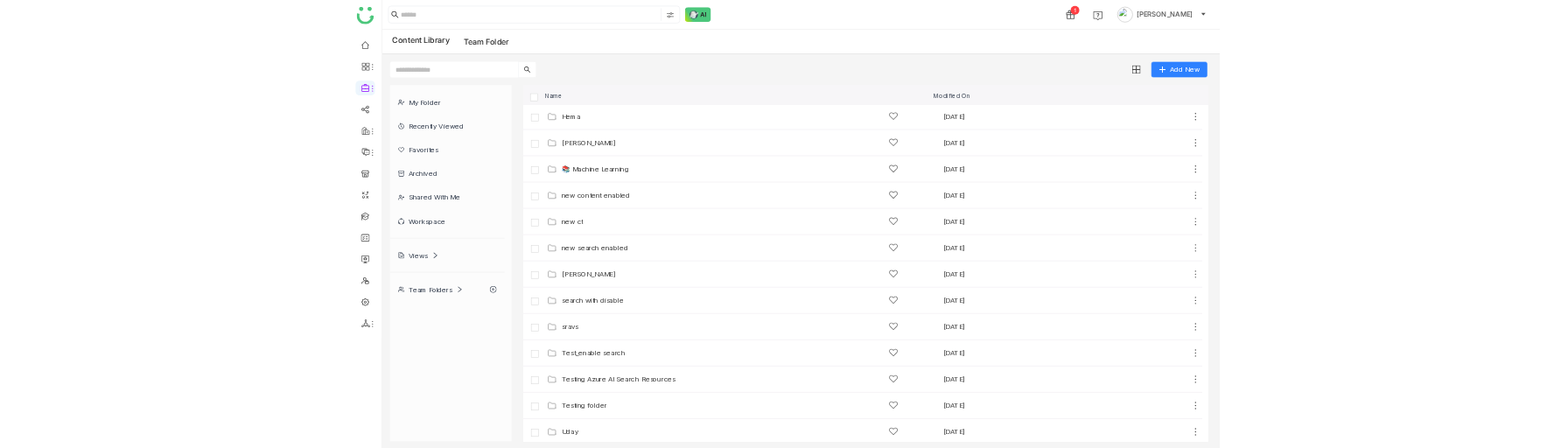
scroll to position [671, 0]
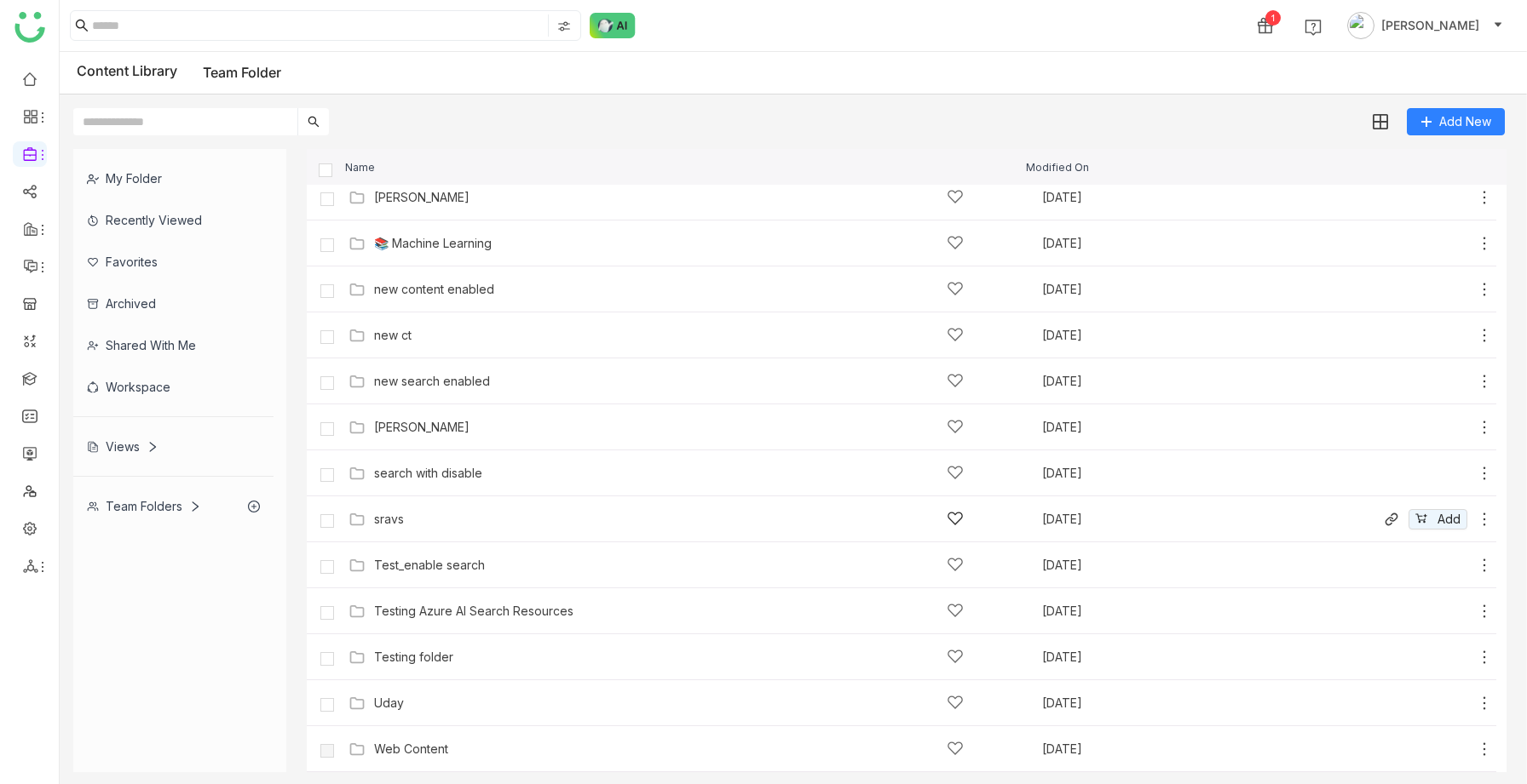
click at [429, 529] on div "sravs Aug 18, 2025 Add" at bounding box center [918, 519] width 1148 height 26
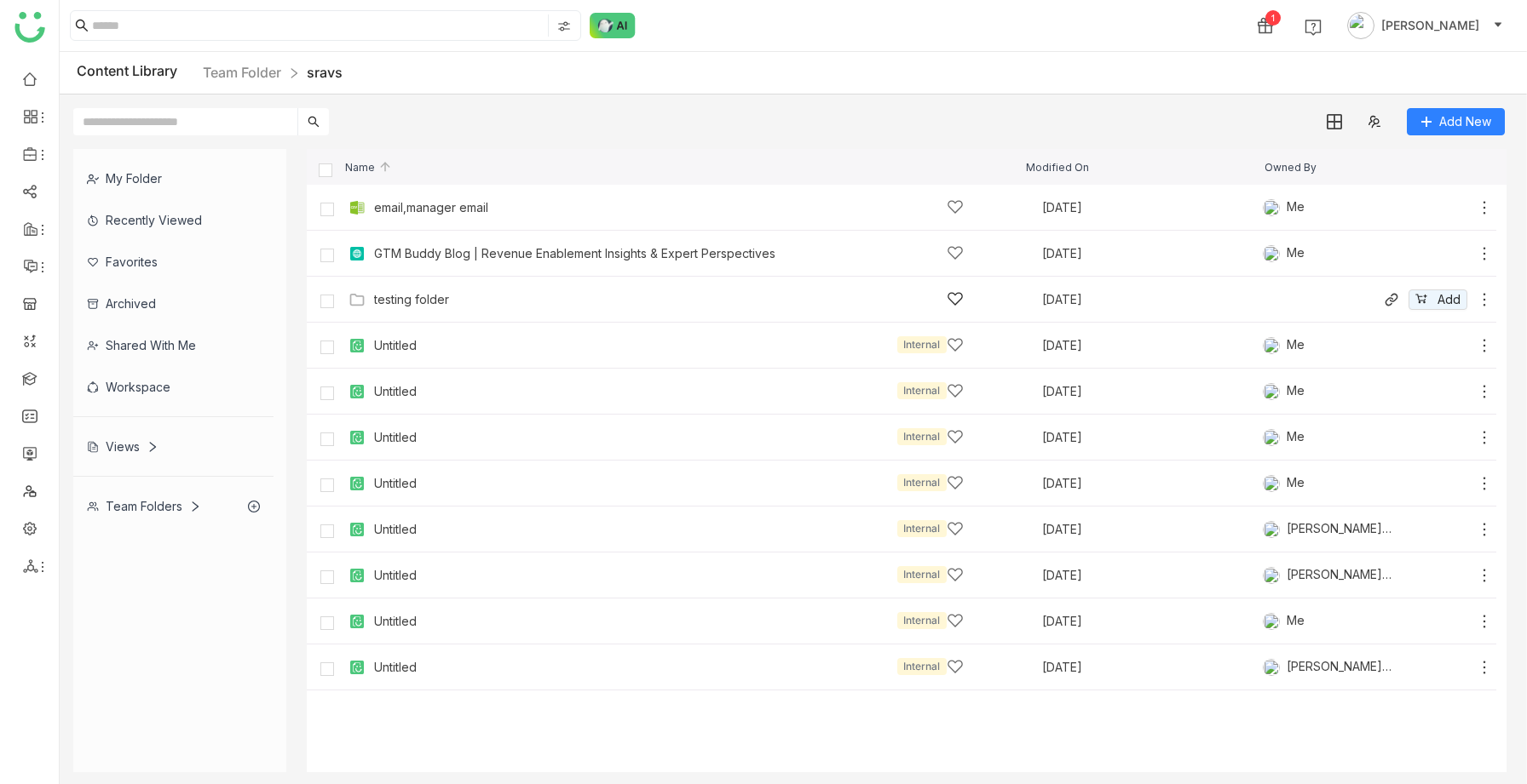
click at [402, 299] on div "testing folder" at bounding box center [411, 300] width 75 height 14
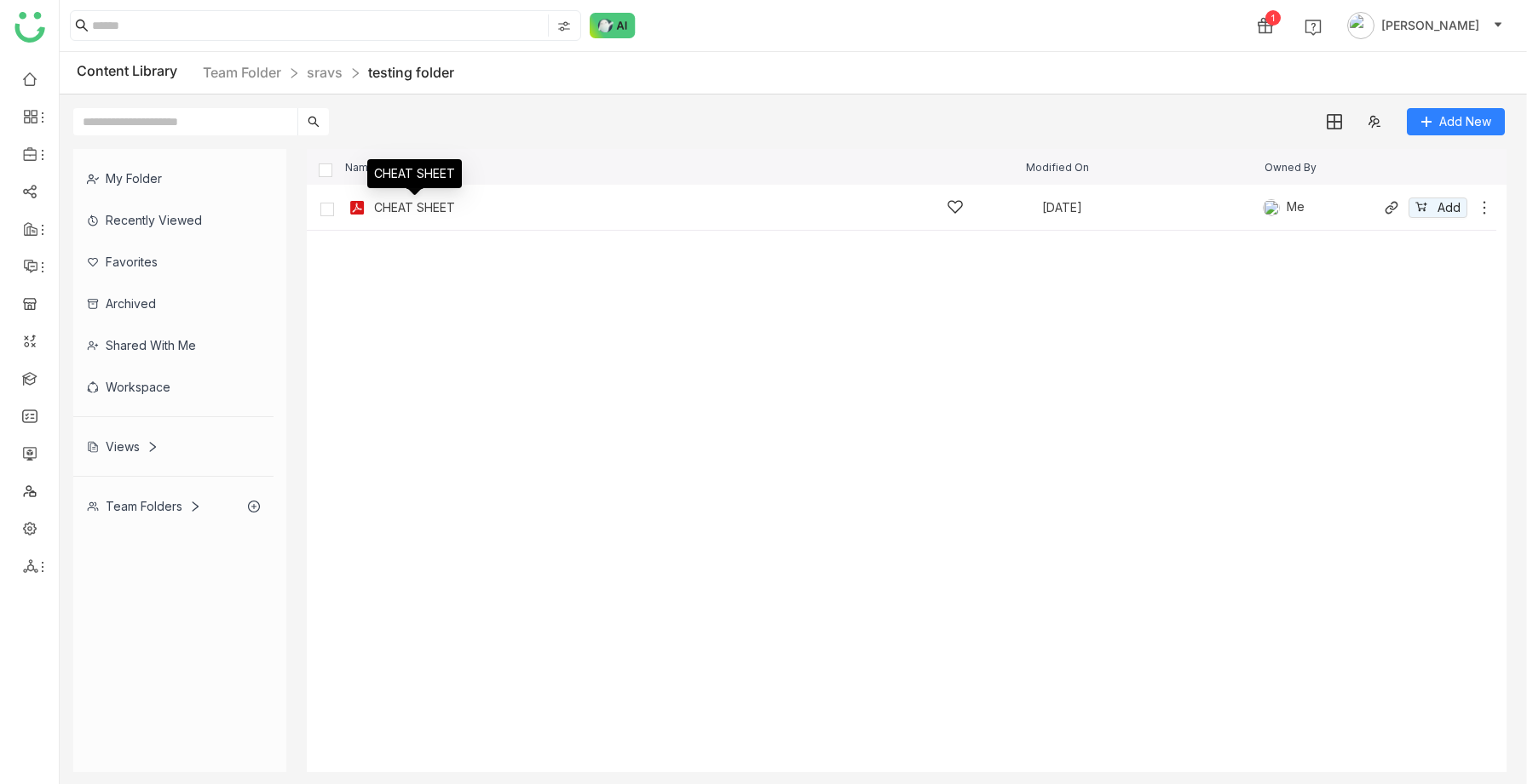
click at [433, 212] on div "CHEAT SHEET" at bounding box center [414, 207] width 81 height 14
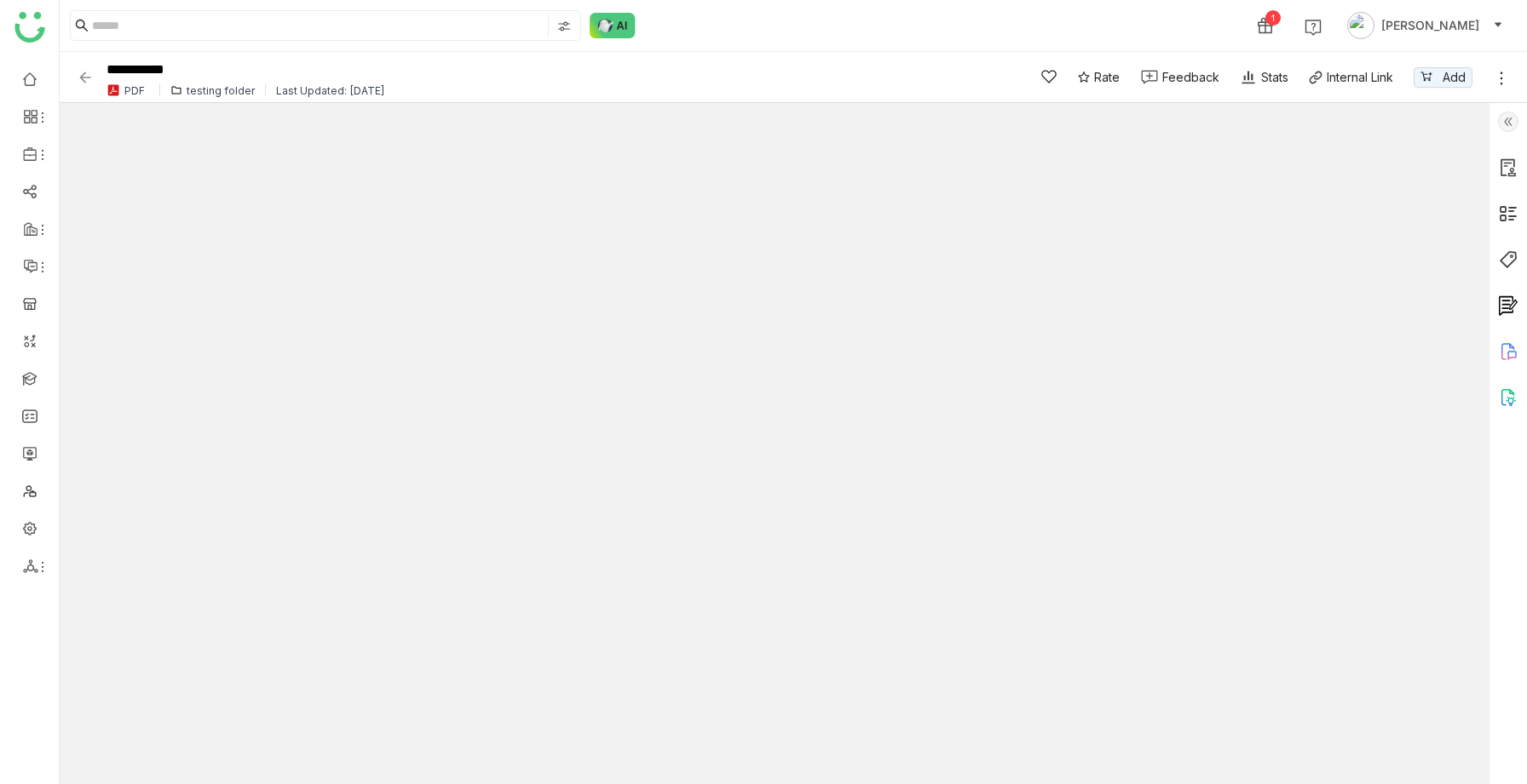
click at [84, 71] on img at bounding box center [85, 77] width 17 height 17
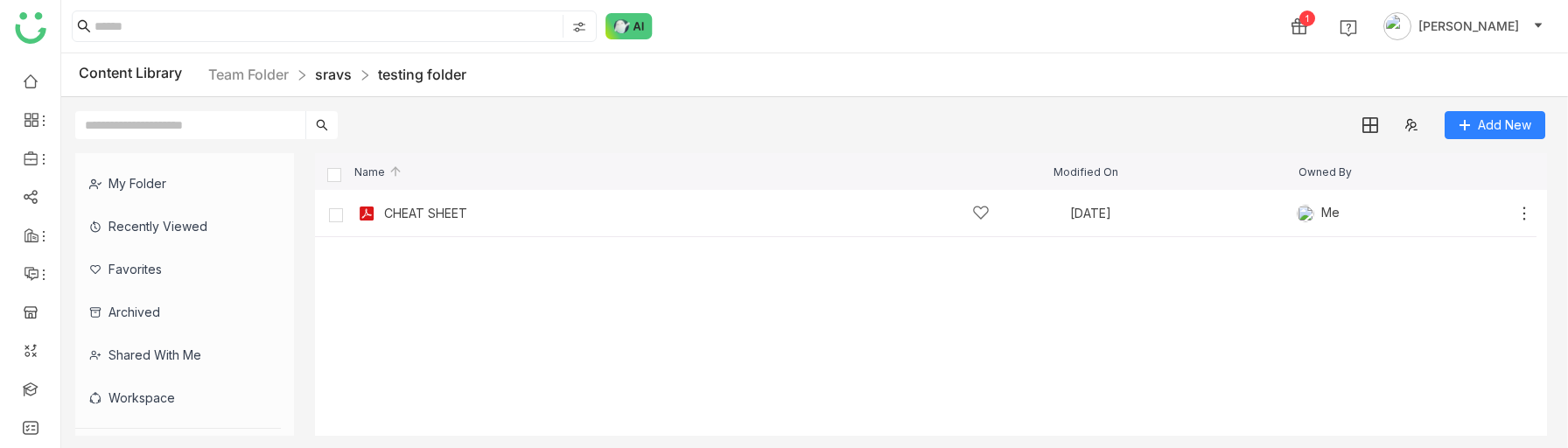
click at [341, 73] on link "sravs" at bounding box center [334, 74] width 37 height 18
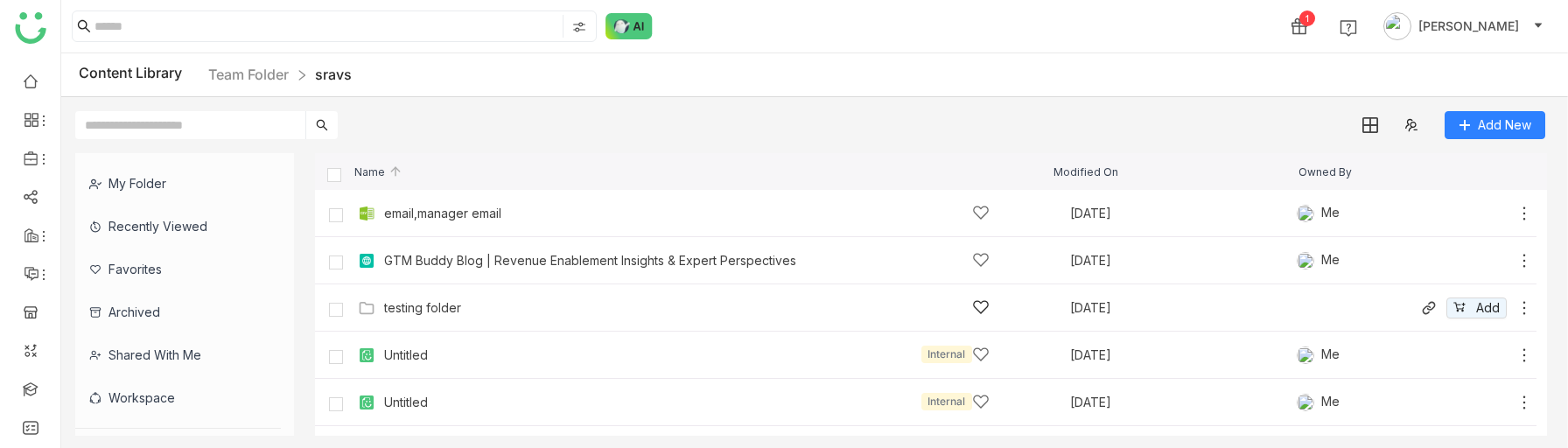
scroll to position [28, 0]
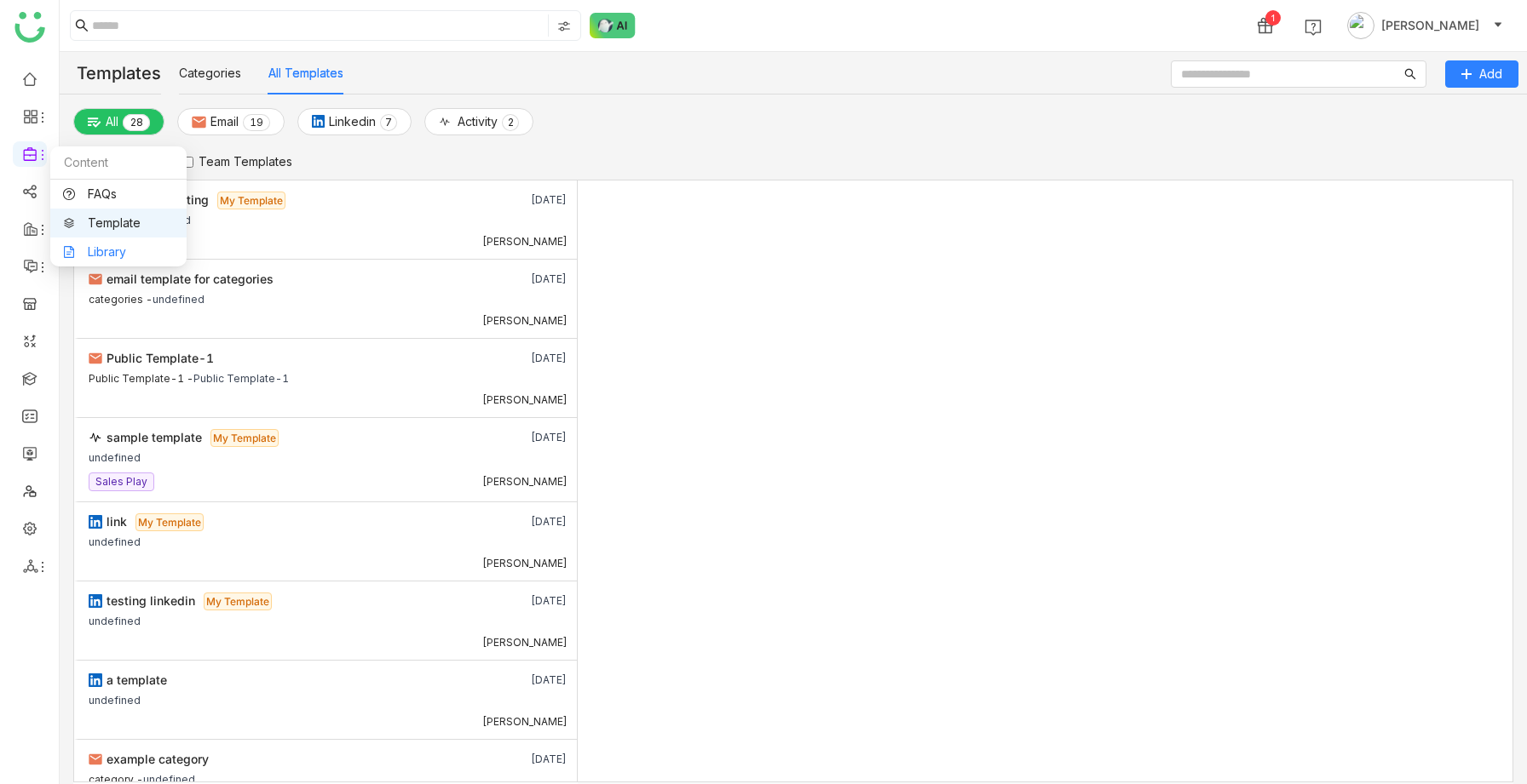
click at [90, 246] on link "Library" at bounding box center [119, 252] width 110 height 12
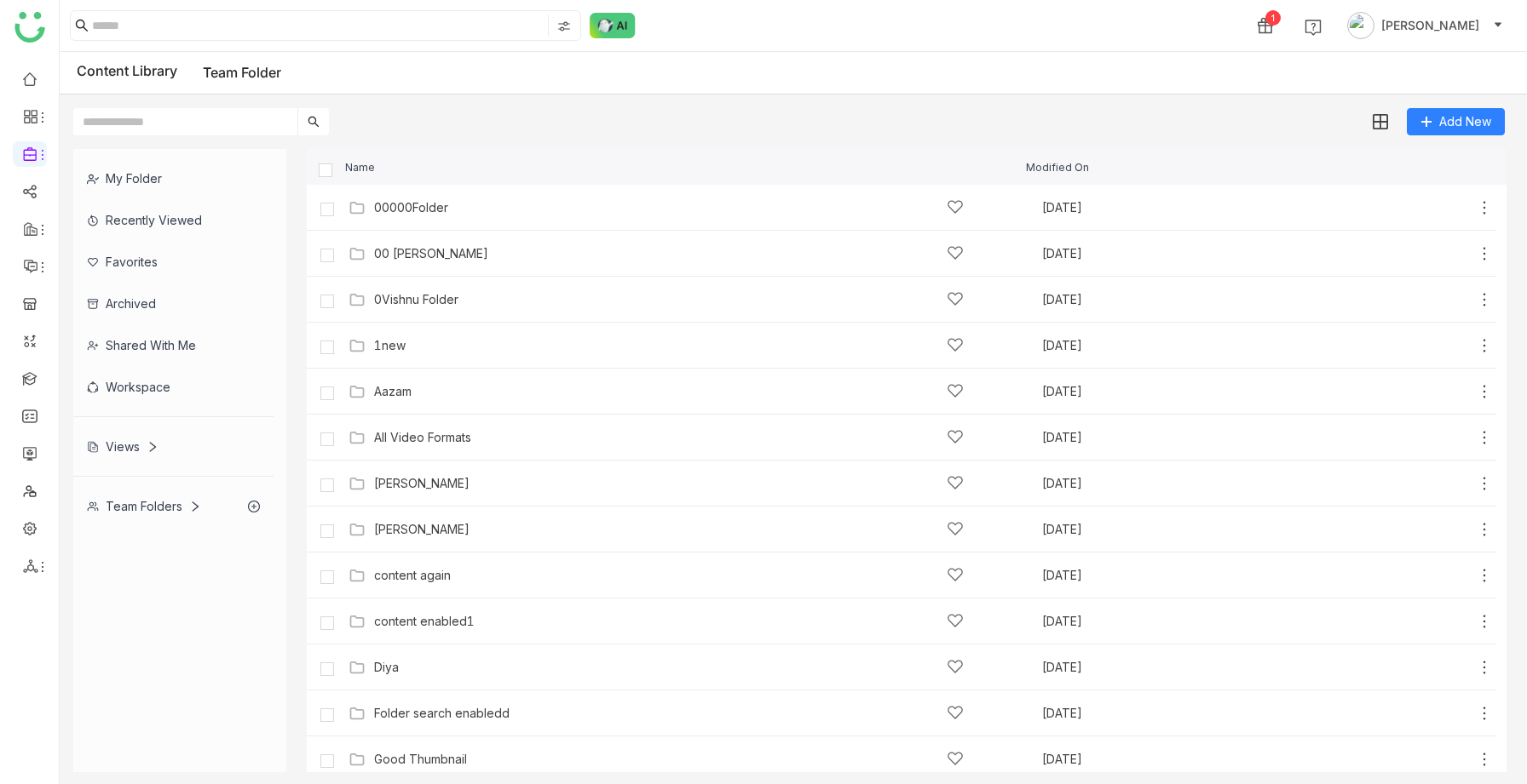
click at [141, 505] on div "Team Folders" at bounding box center [144, 506] width 114 height 14
click at [143, 514] on div "Team Folders" at bounding box center [173, 506] width 200 height 42
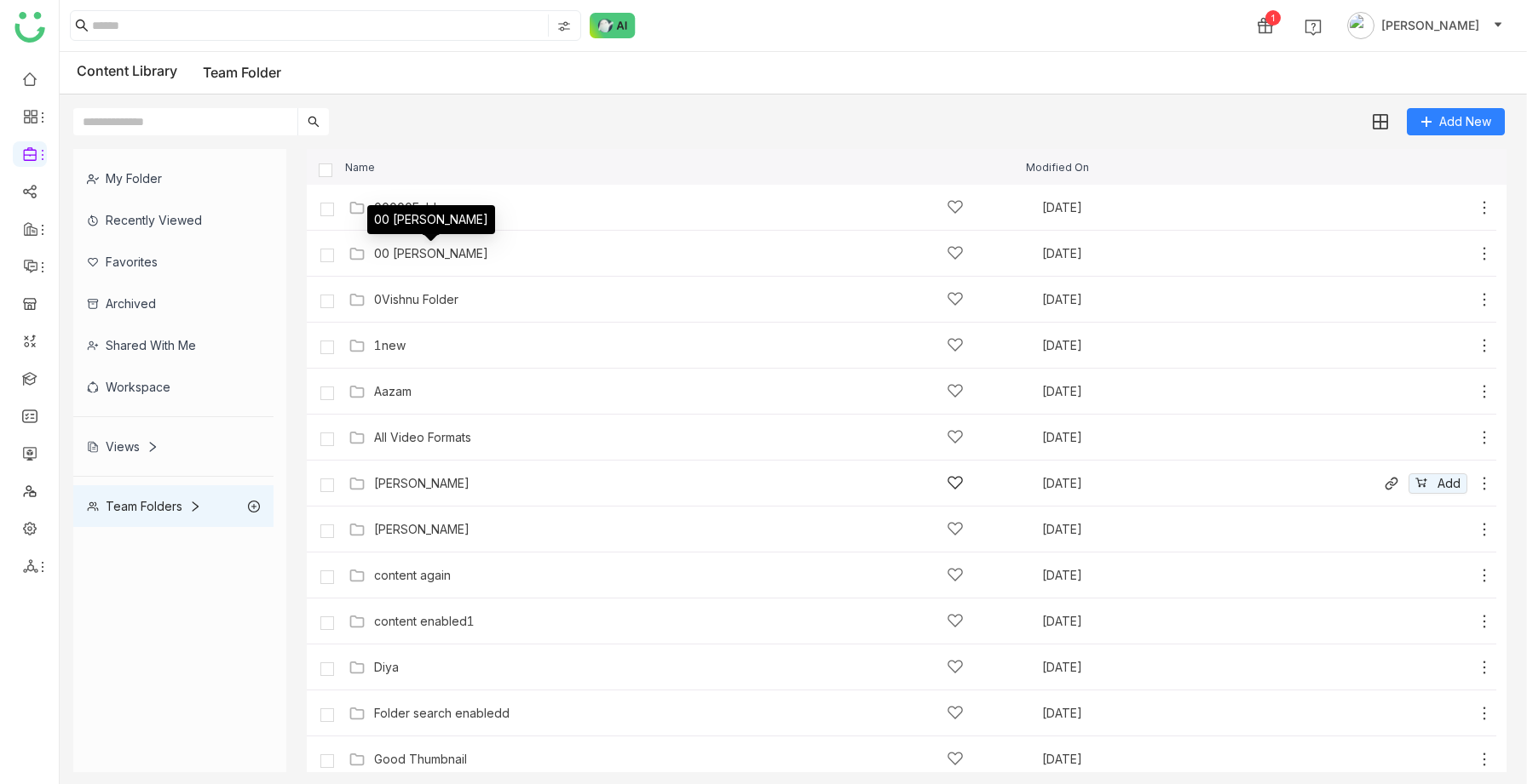
scroll to position [654, 0]
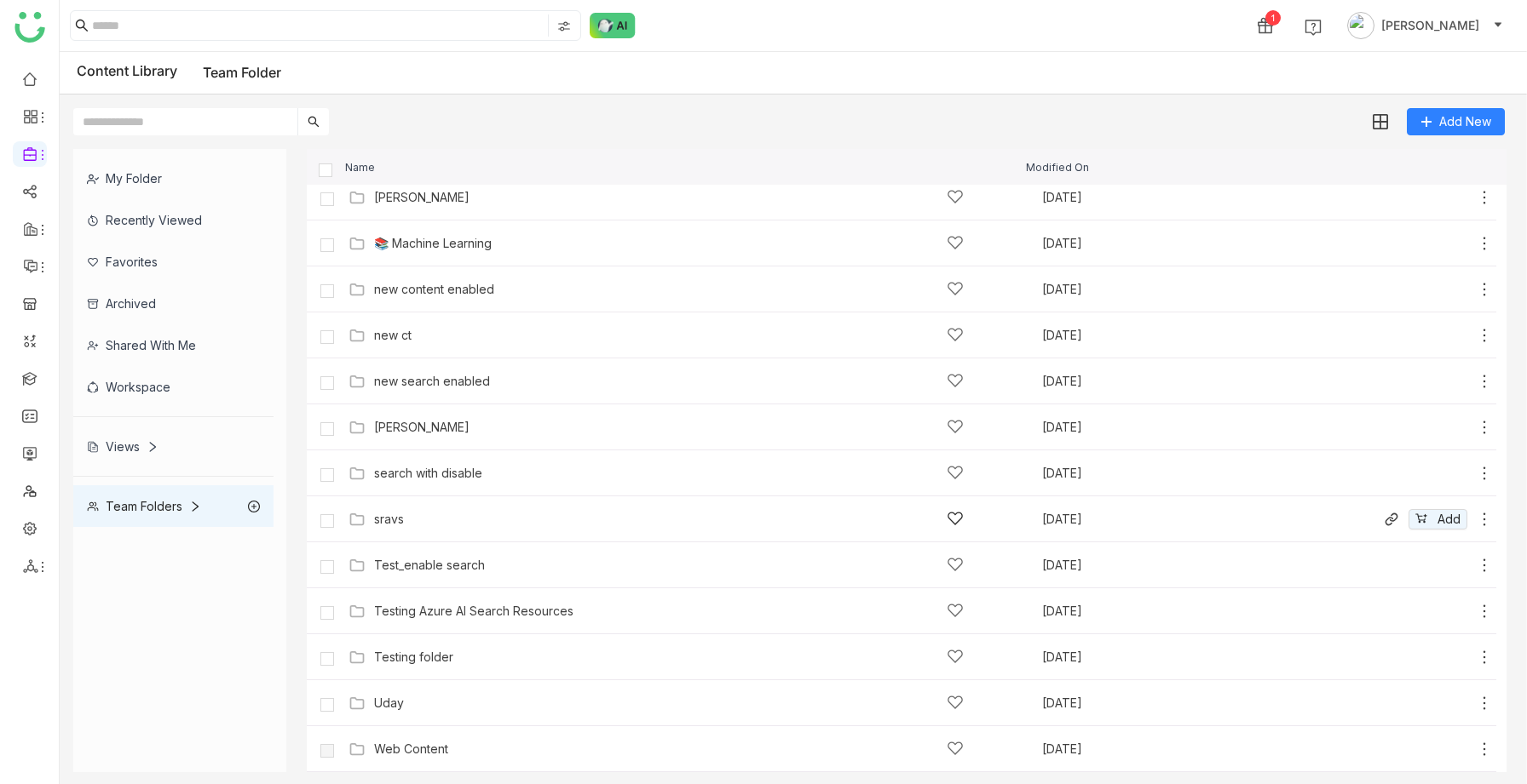
click at [402, 521] on div "sravs" at bounding box center [389, 519] width 30 height 14
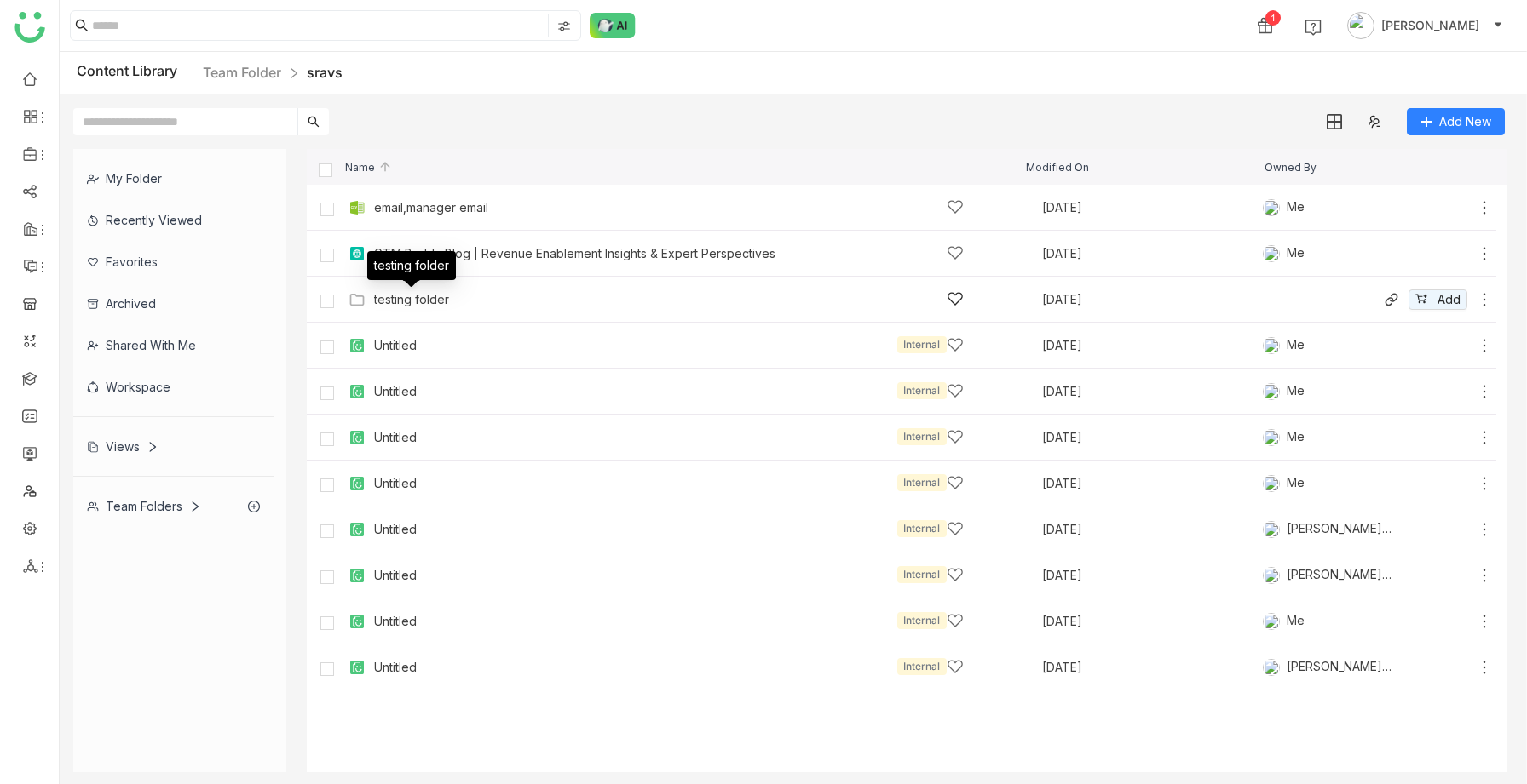
click at [393, 300] on div "testing folder" at bounding box center [411, 300] width 75 height 14
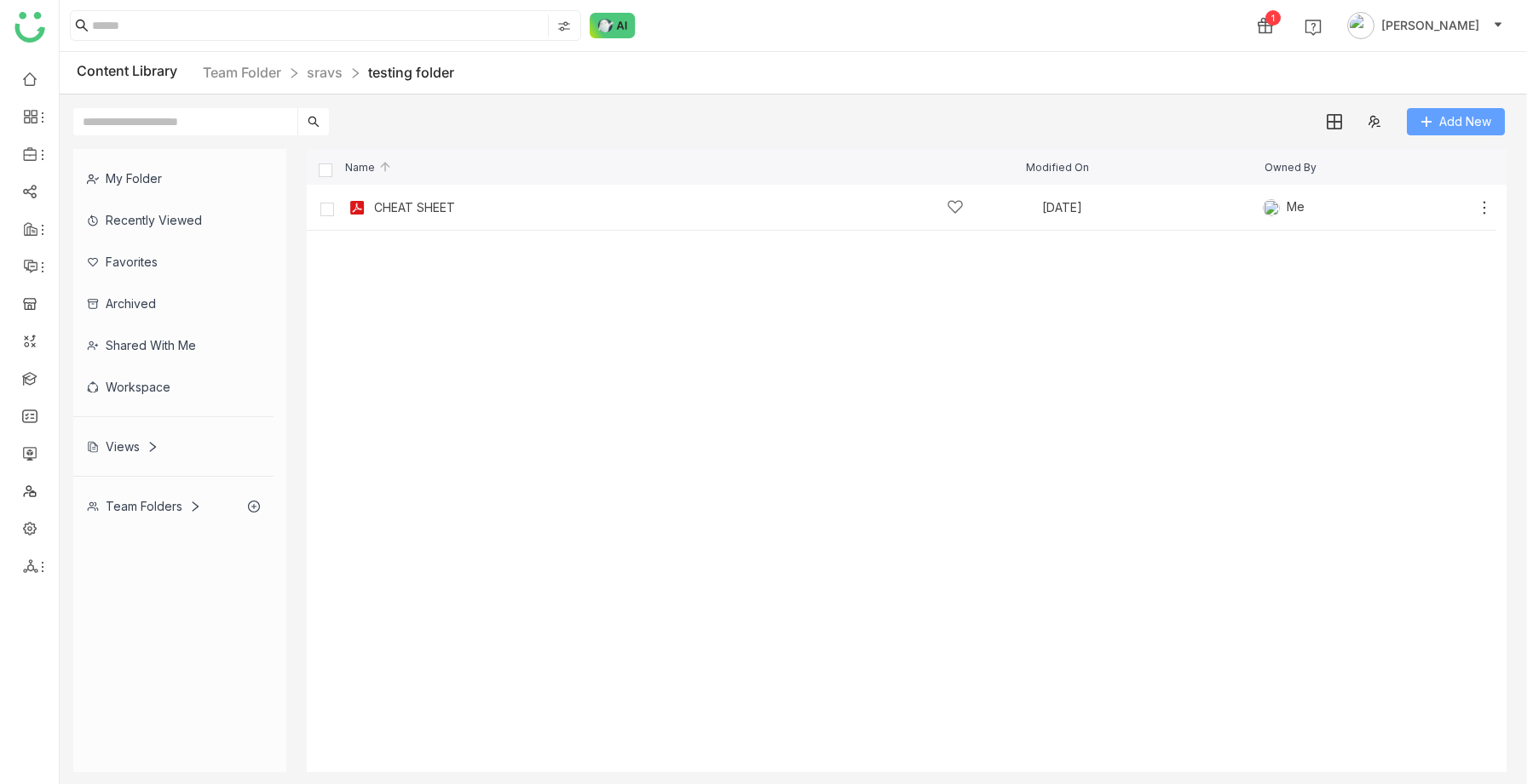
click at [1449, 119] on span "Add New" at bounding box center [1465, 121] width 52 height 19
click at [1371, 156] on div "Name Modified On Owned By" at bounding box center [907, 167] width 1199 height 36
click at [1419, 134] on button "Add New" at bounding box center [1455, 121] width 98 height 27
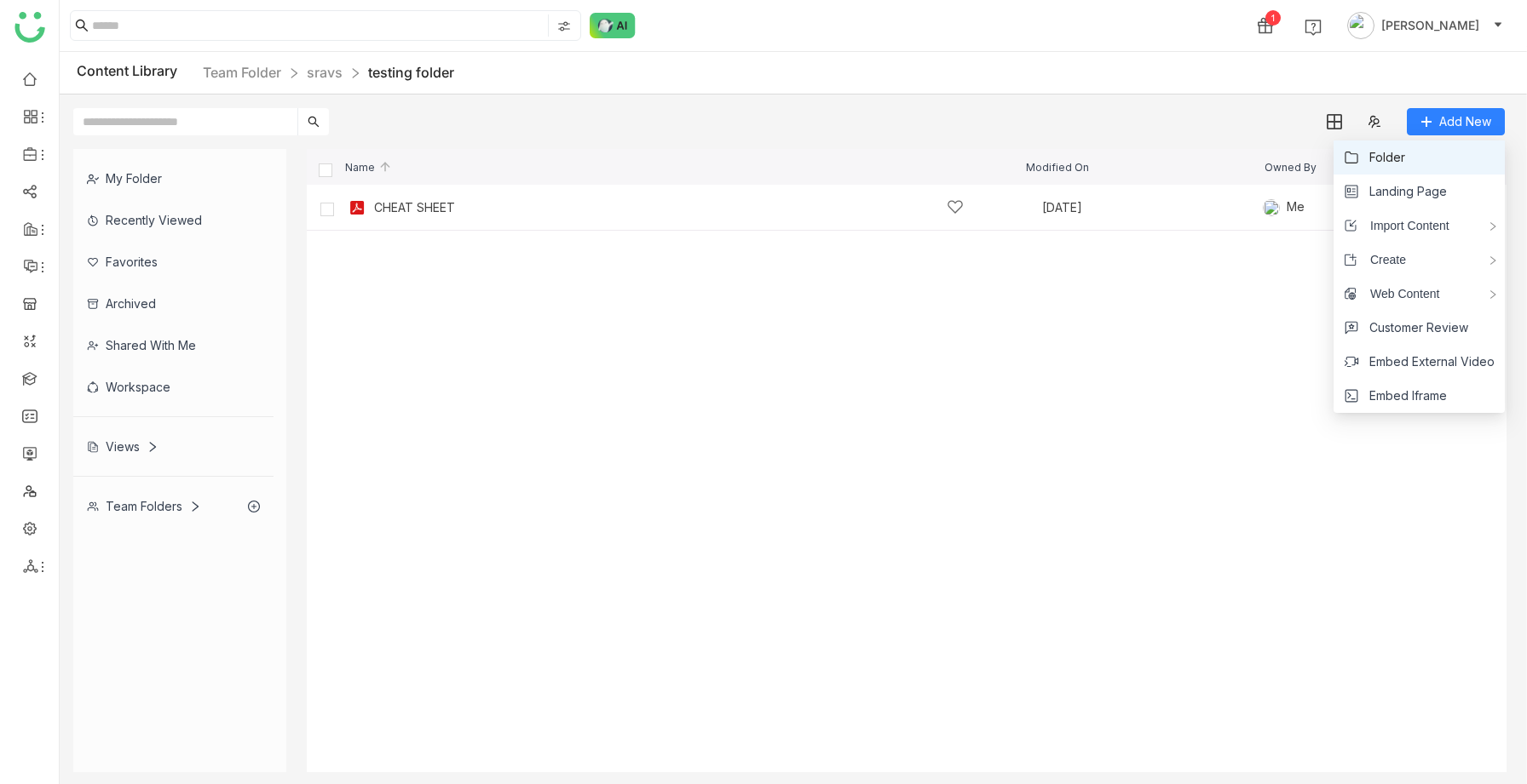
click at [1392, 167] on li "Folder" at bounding box center [1418, 158] width 171 height 34
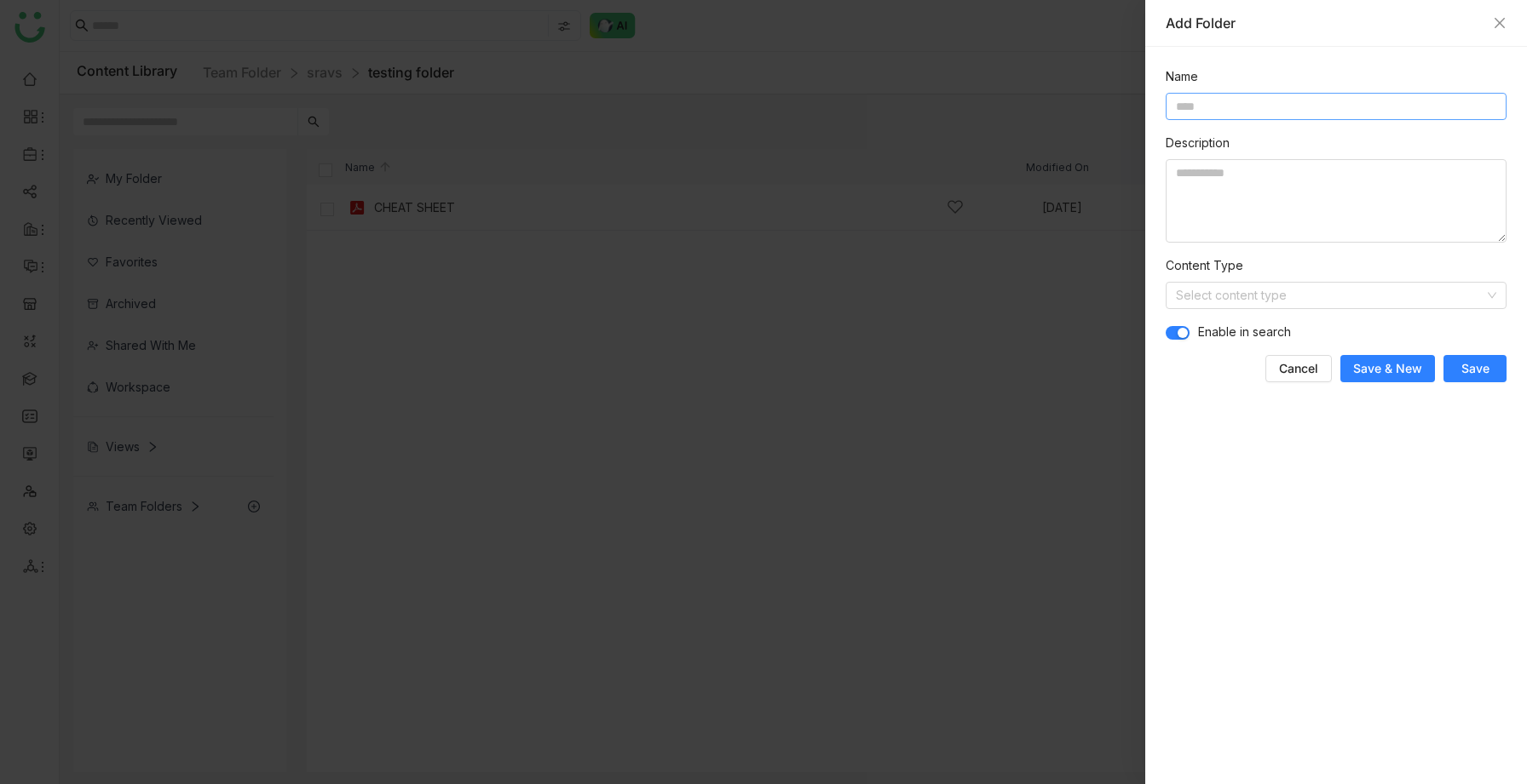
click at [1181, 101] on input at bounding box center [1336, 107] width 341 height 27
type input "**********"
click at [1377, 368] on span "Save & New" at bounding box center [1388, 368] width 69 height 17
click at [1498, 18] on icon "Close" at bounding box center [1499, 23] width 14 height 14
